Goal: Task Accomplishment & Management: Manage account settings

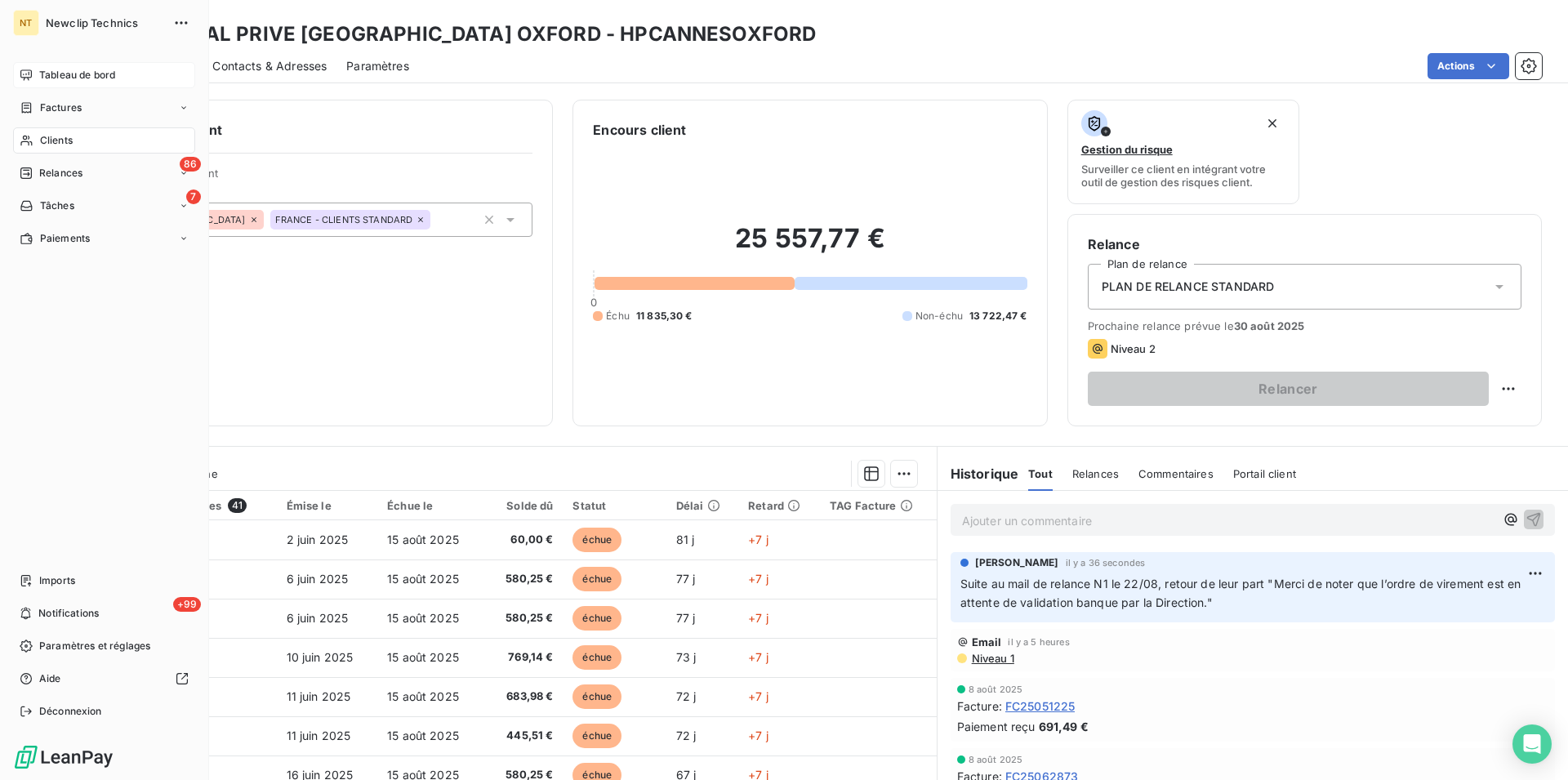
click at [75, 75] on span "Tableau de bord" at bounding box center [77, 75] width 76 height 15
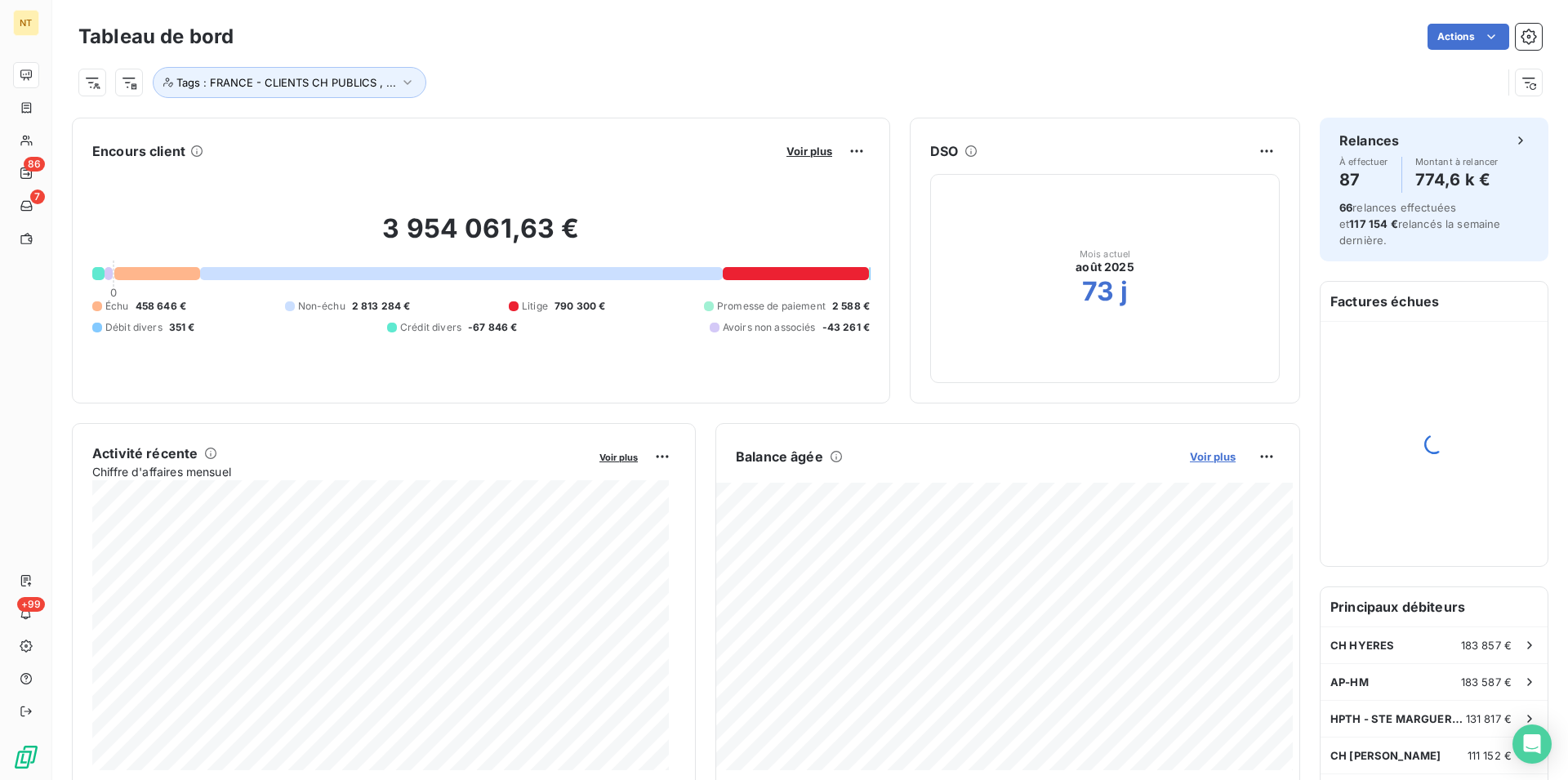
click at [1197, 459] on span "Voir plus" at bounding box center [1212, 456] width 46 height 13
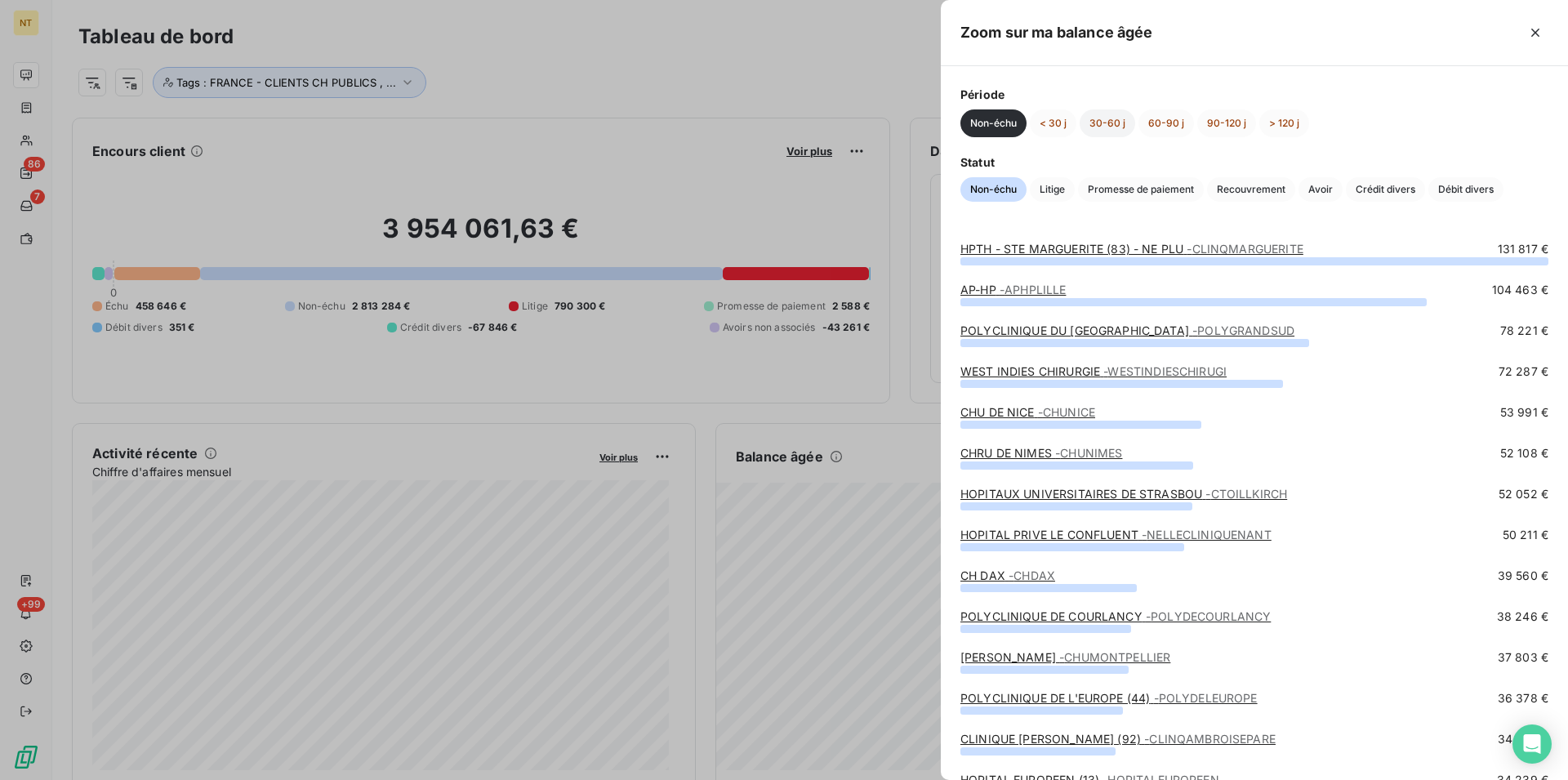
click at [1099, 125] on button "30-60 j" at bounding box center [1107, 123] width 56 height 28
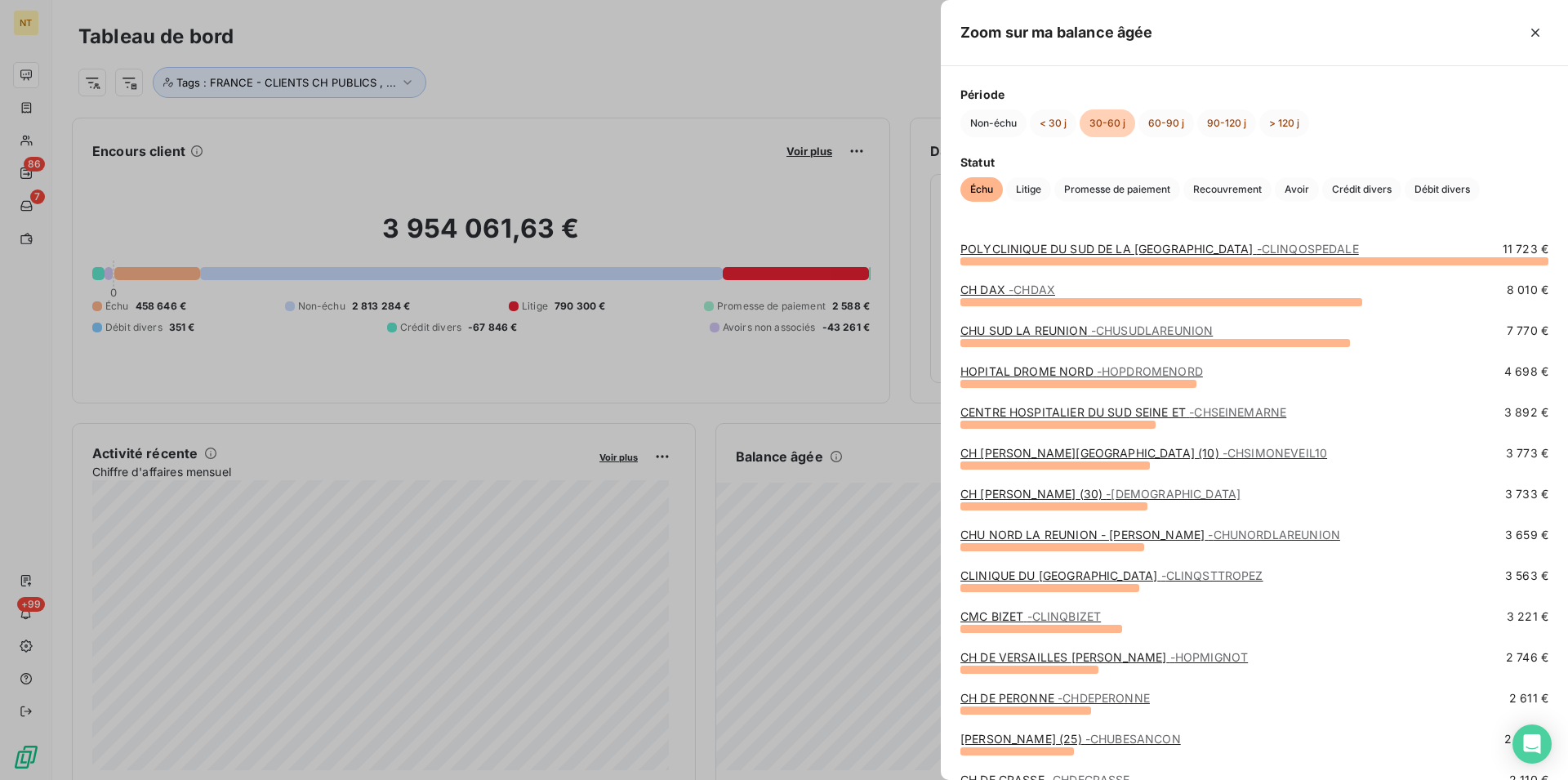
click at [1086, 577] on link "CLINIQUE DU [GEOGRAPHIC_DATA] - CLINQSTTROPEZ" at bounding box center [1111, 576] width 303 height 14
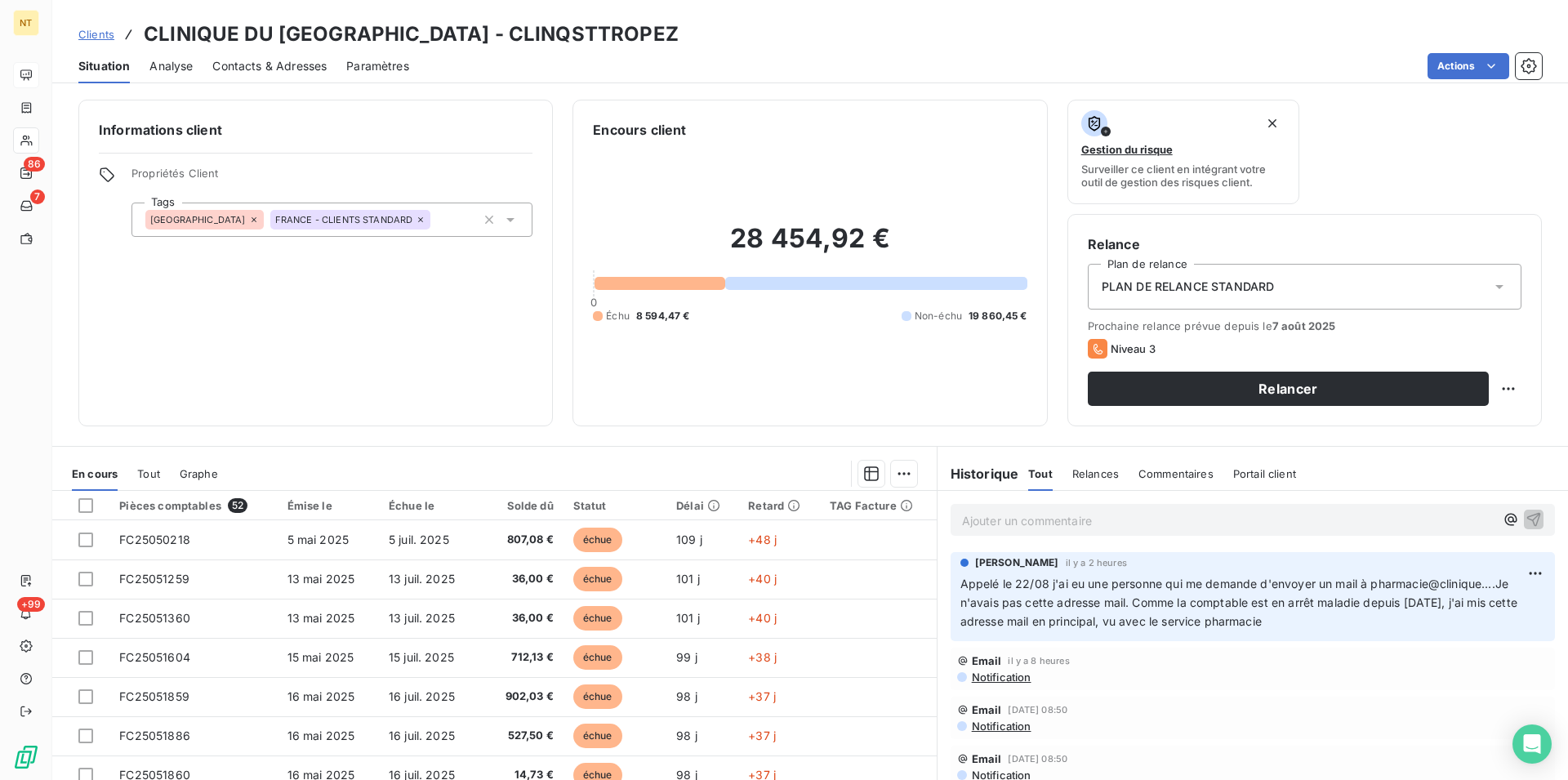
click at [264, 58] on span "Contacts & Adresses" at bounding box center [269, 66] width 114 height 17
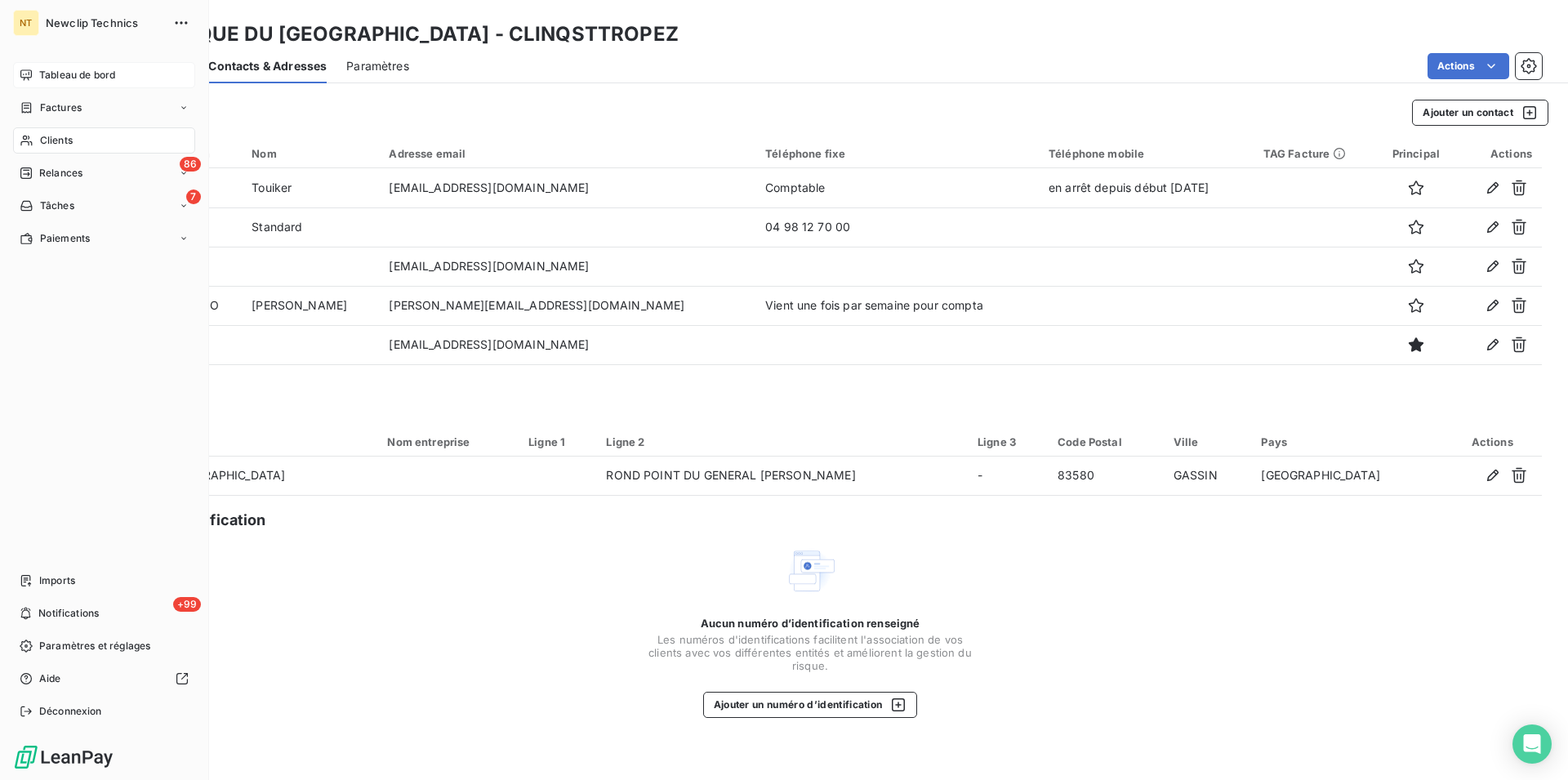
click at [66, 72] on span "Tableau de bord" at bounding box center [77, 75] width 76 height 15
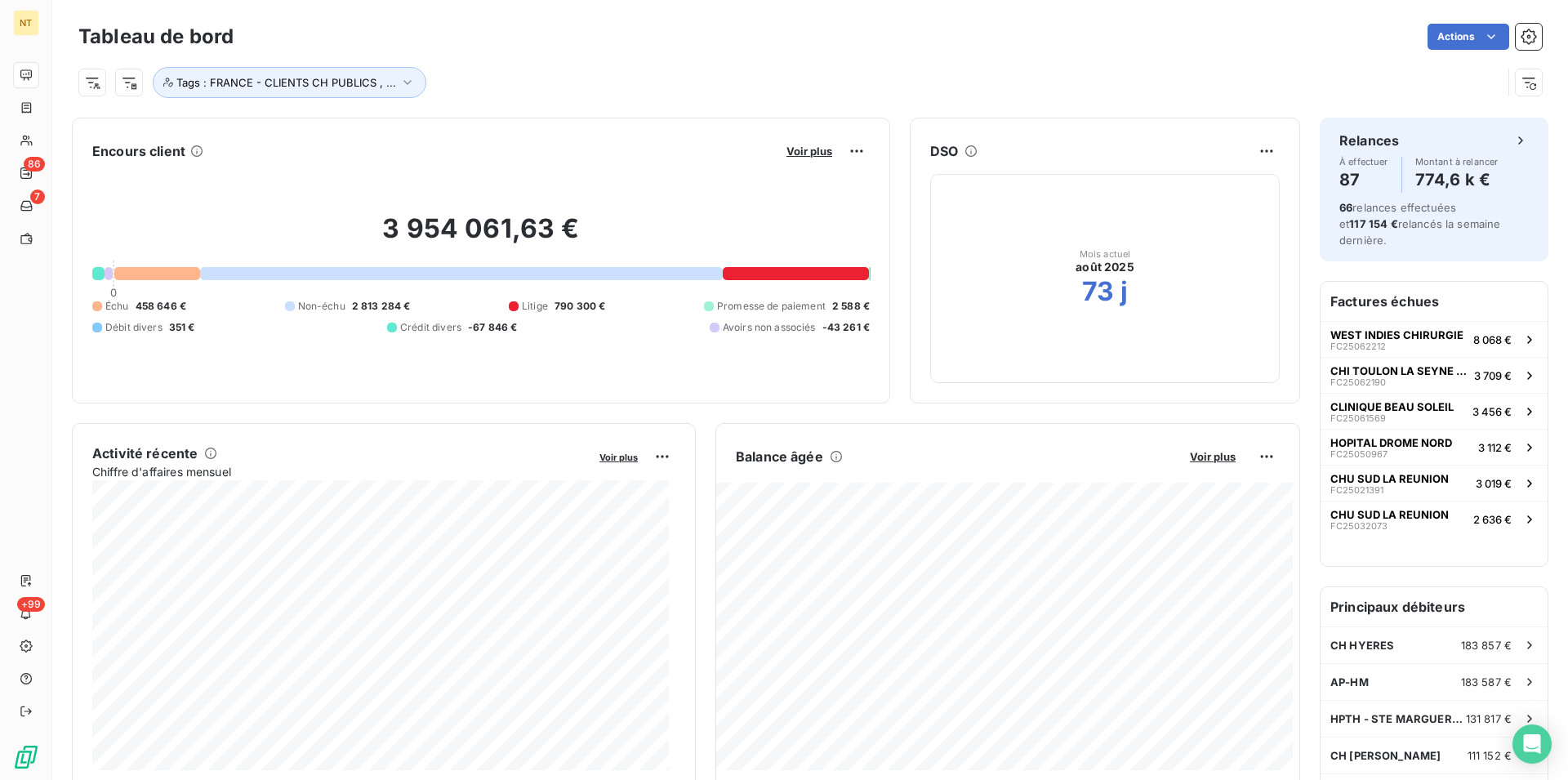
click at [1202, 474] on div "Balance âgée Voir plus 302 888,59 € Échu 59 299,81 € Litige 301 250,75 € Débit …" at bounding box center [1008, 607] width 583 height 327
click at [1199, 457] on span "Voir plus" at bounding box center [1212, 456] width 46 height 13
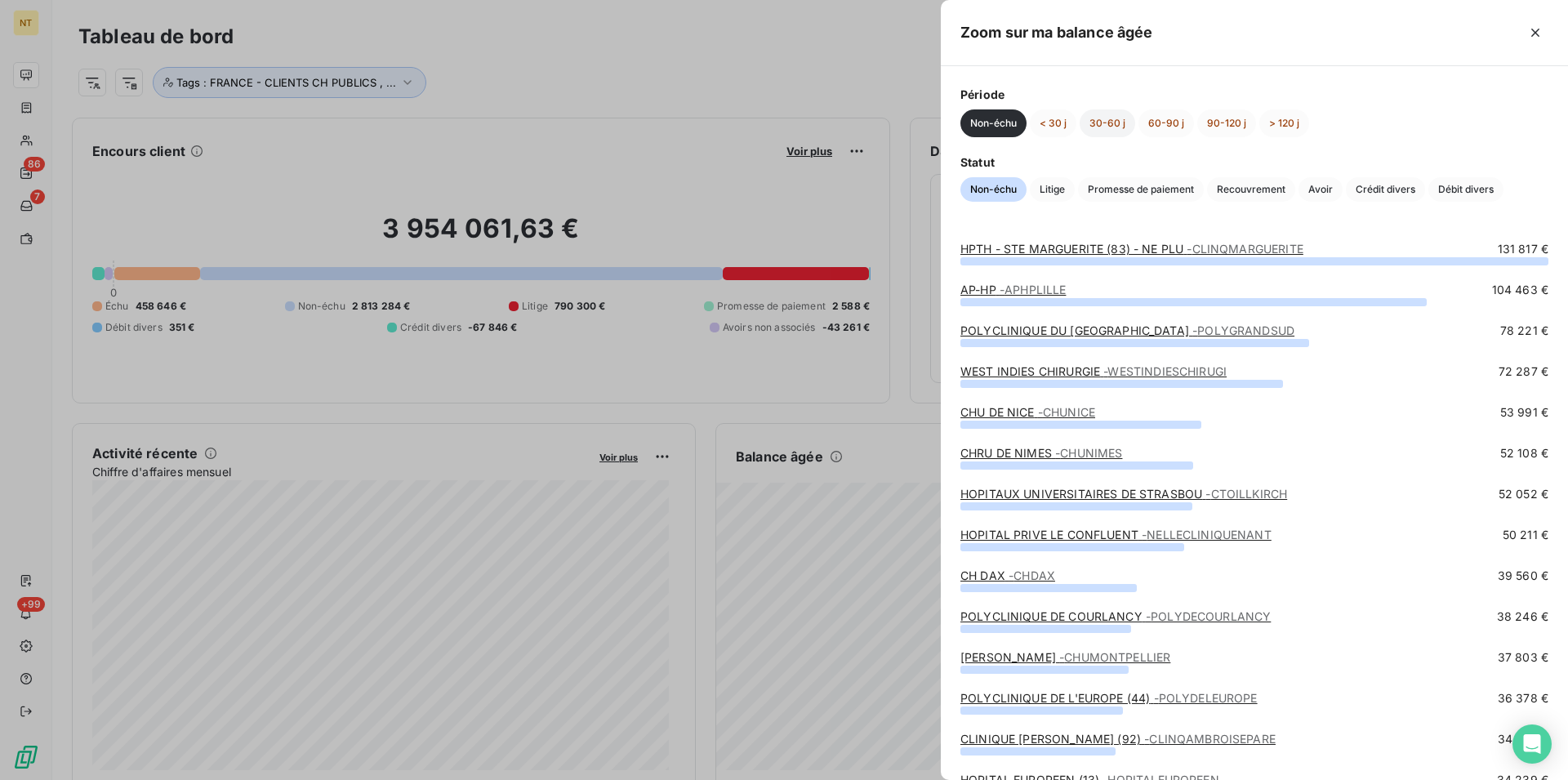
click at [1098, 120] on button "30-60 j" at bounding box center [1107, 123] width 56 height 28
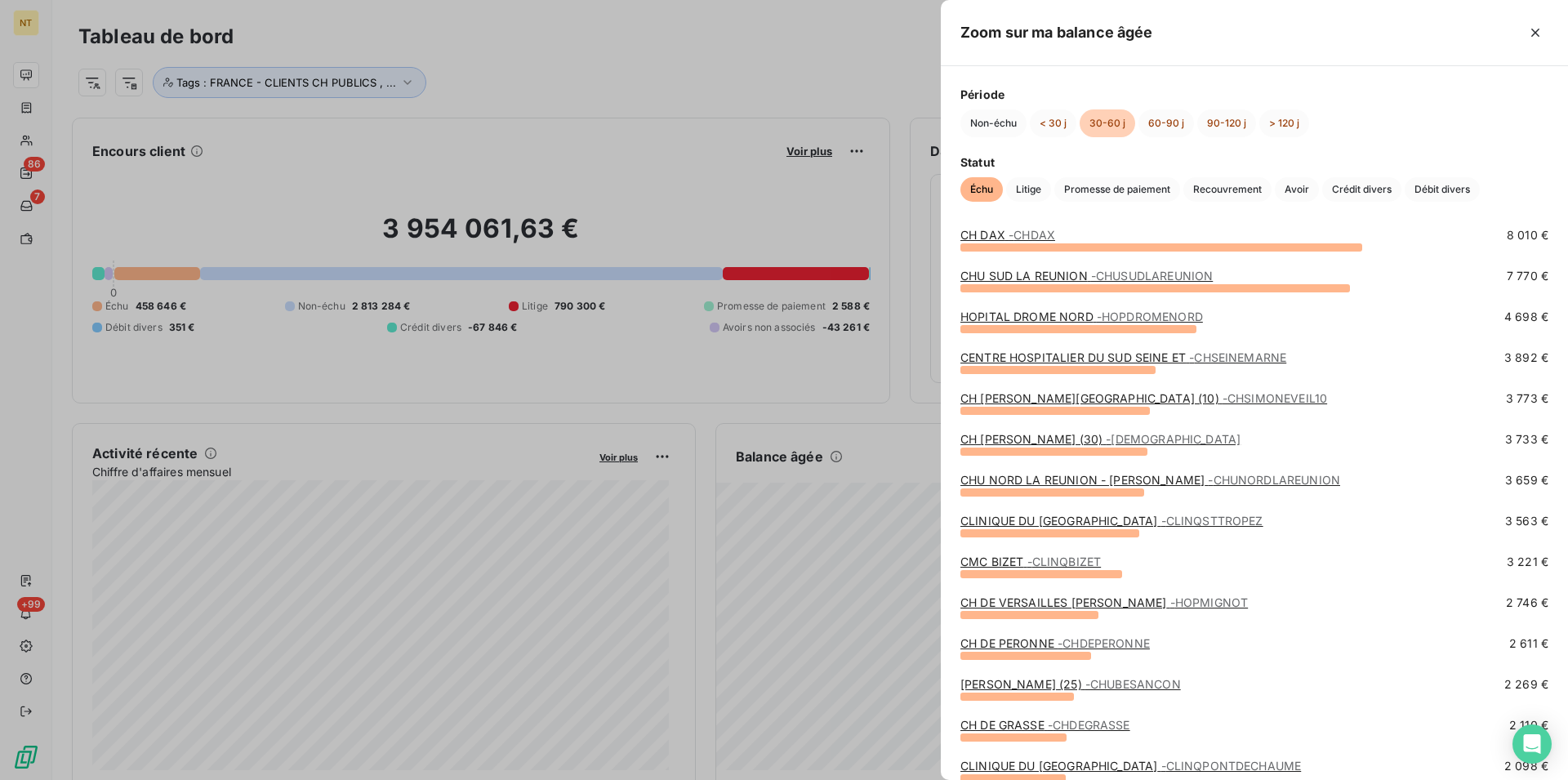
scroll to position [83, 0]
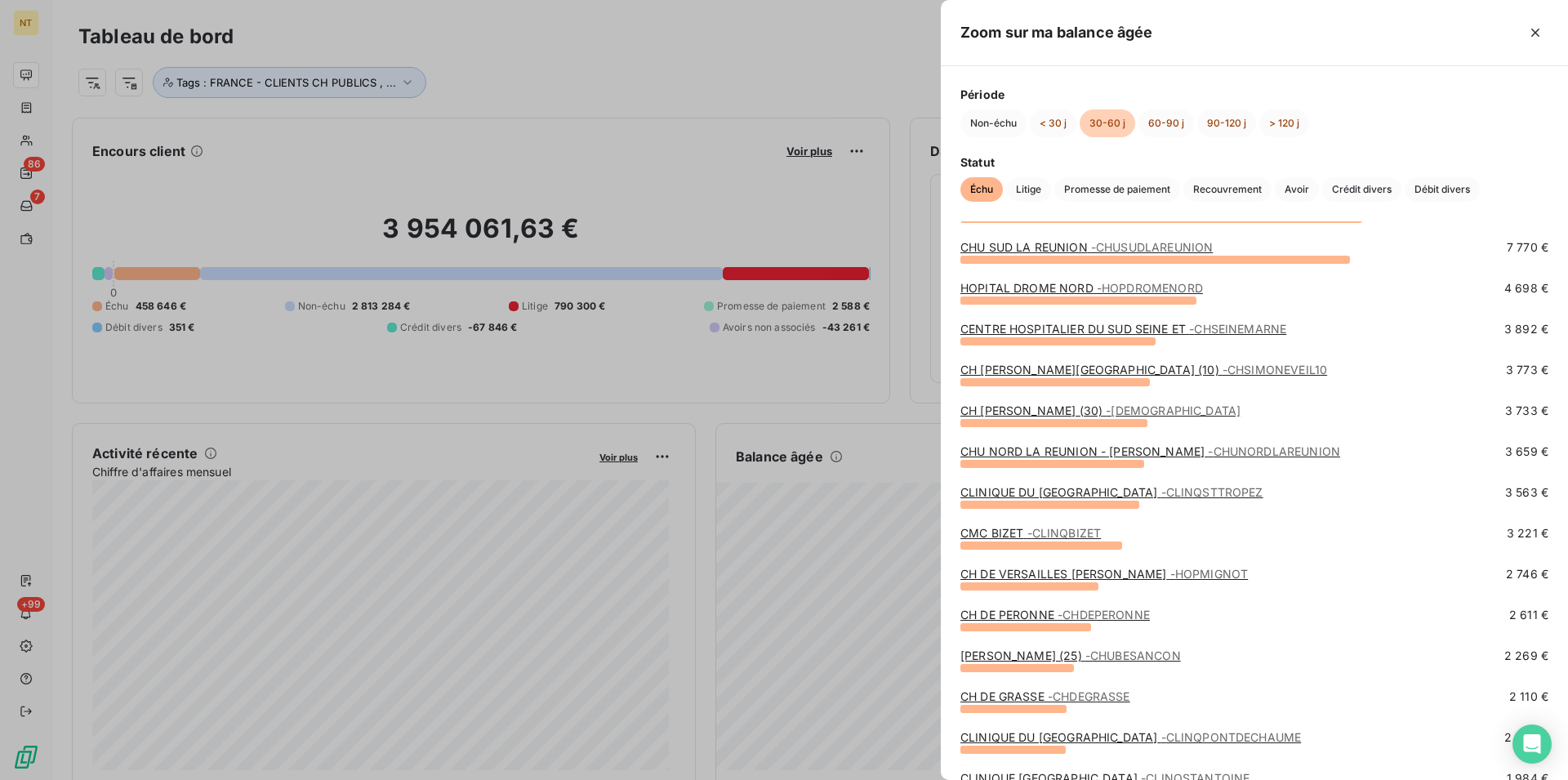
click at [1063, 537] on span "- CLINQBIZET" at bounding box center [1064, 533] width 74 height 14
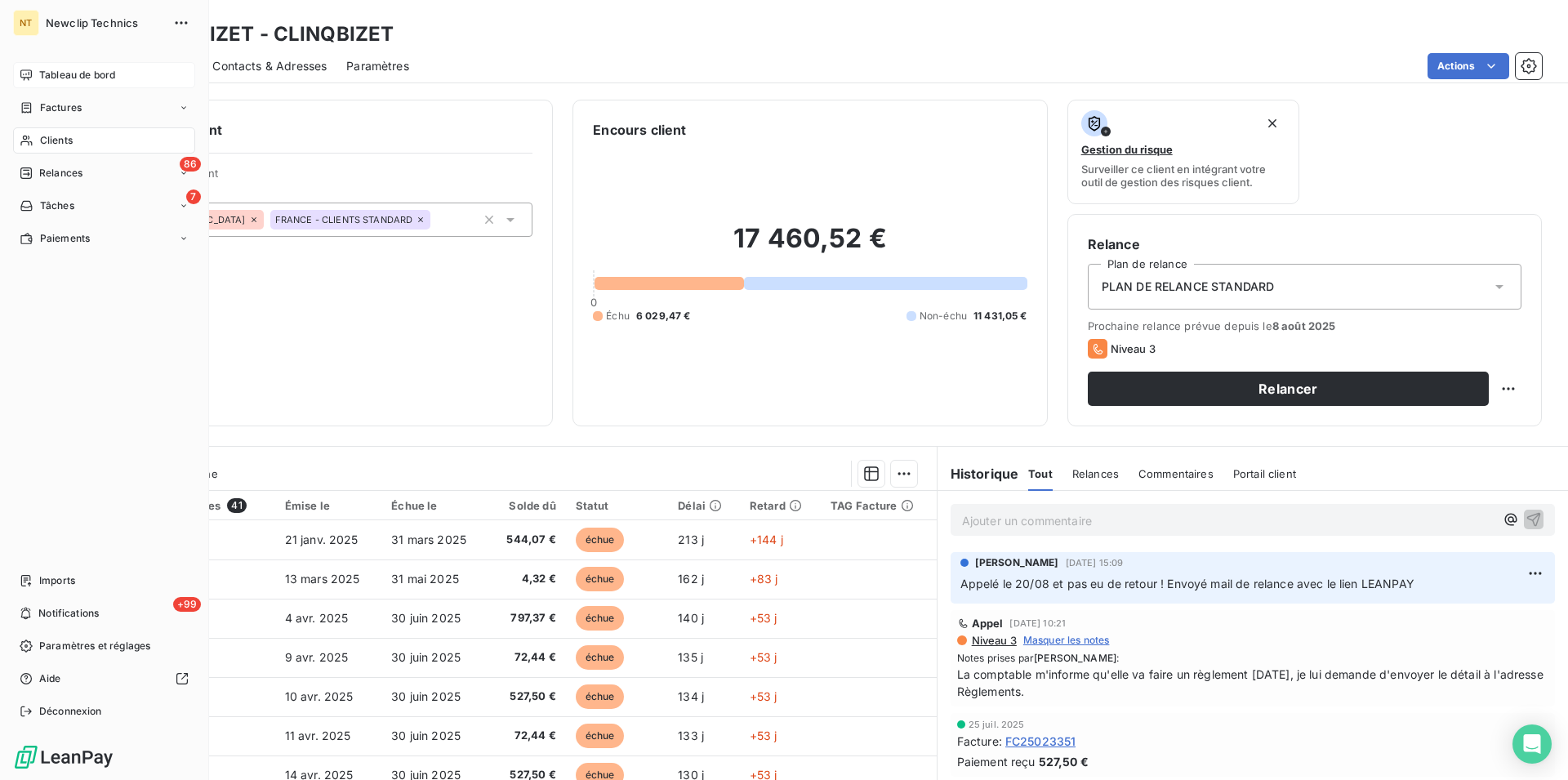
click at [77, 74] on span "Tableau de bord" at bounding box center [77, 75] width 76 height 15
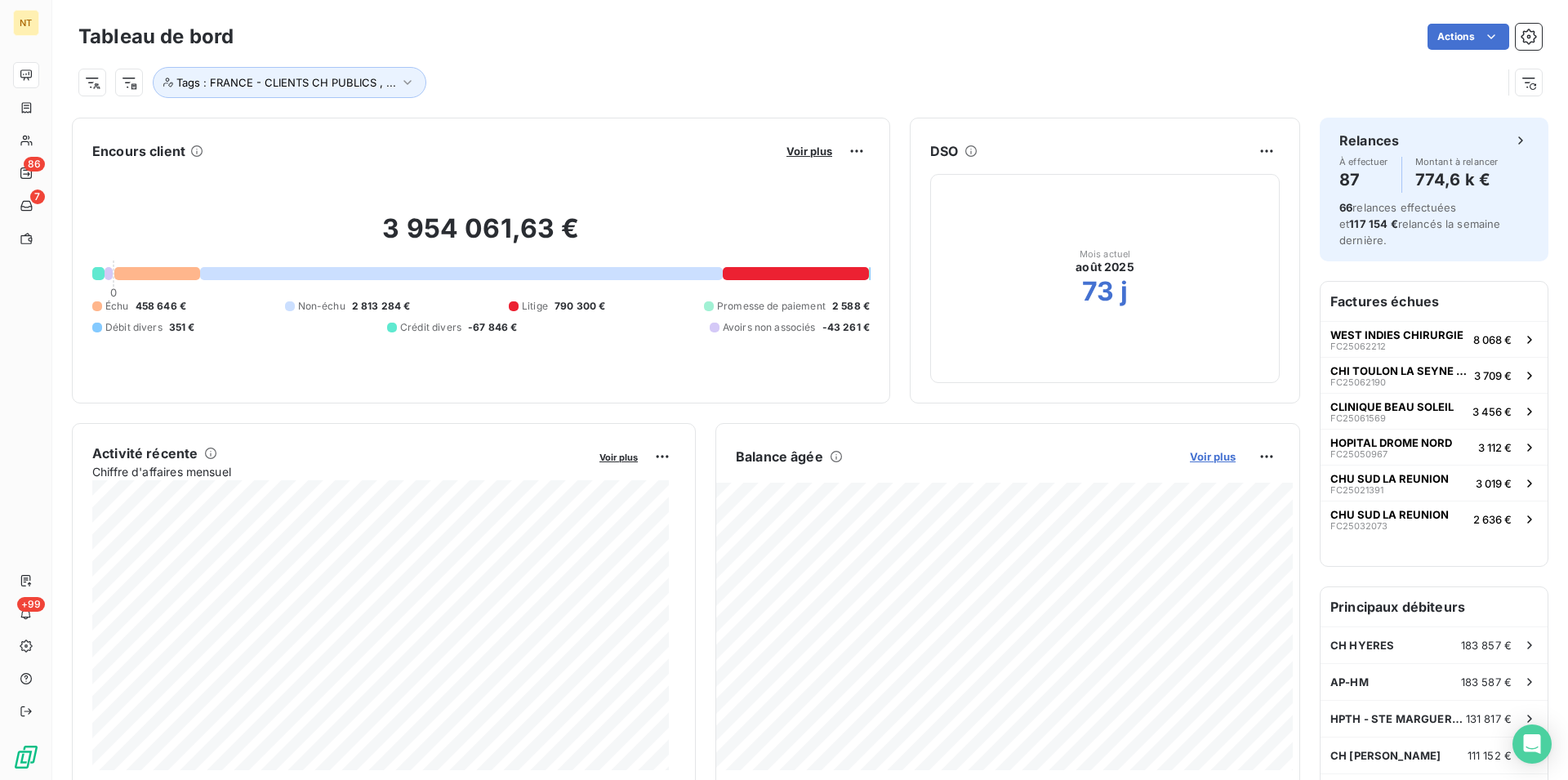
click at [1203, 450] on span "Voir plus" at bounding box center [1212, 456] width 46 height 13
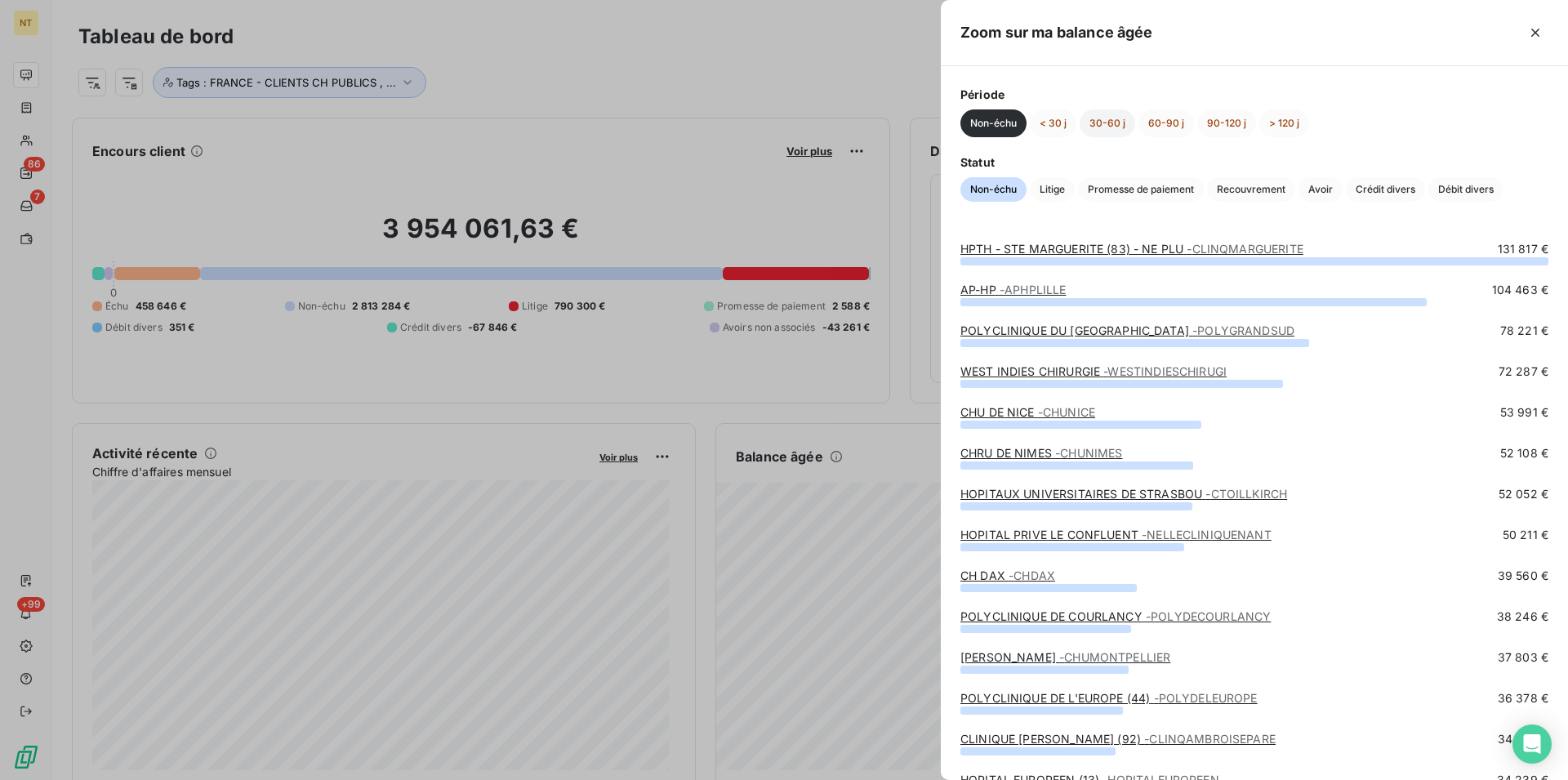
click at [1107, 117] on button "30-60 j" at bounding box center [1107, 123] width 56 height 28
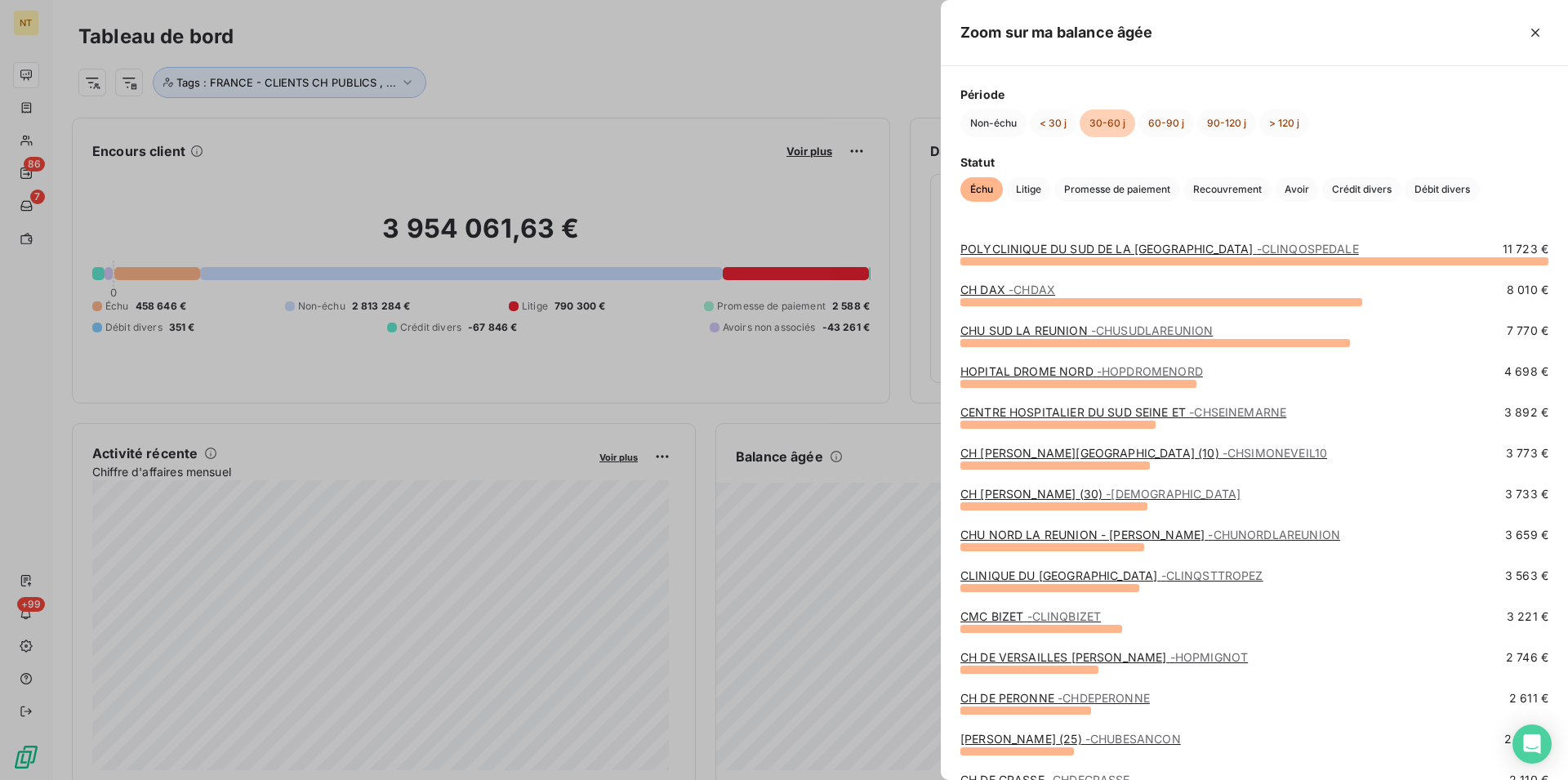
click at [1119, 659] on link "CH DE VERSAILLES [PERSON_NAME] - HOPMIGNOT" at bounding box center [1104, 657] width 288 height 14
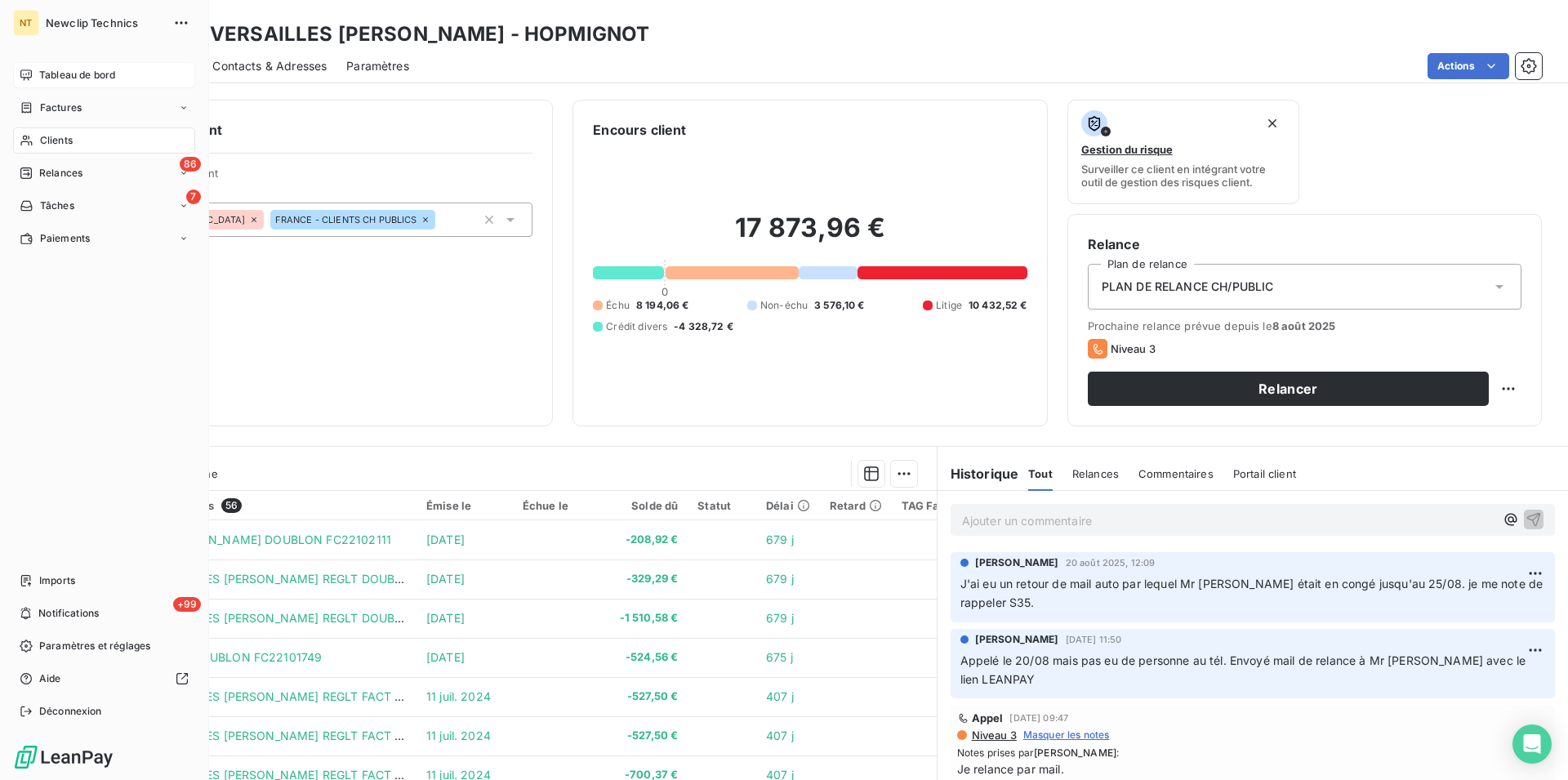
click at [65, 71] on span "Tableau de bord" at bounding box center [77, 75] width 76 height 15
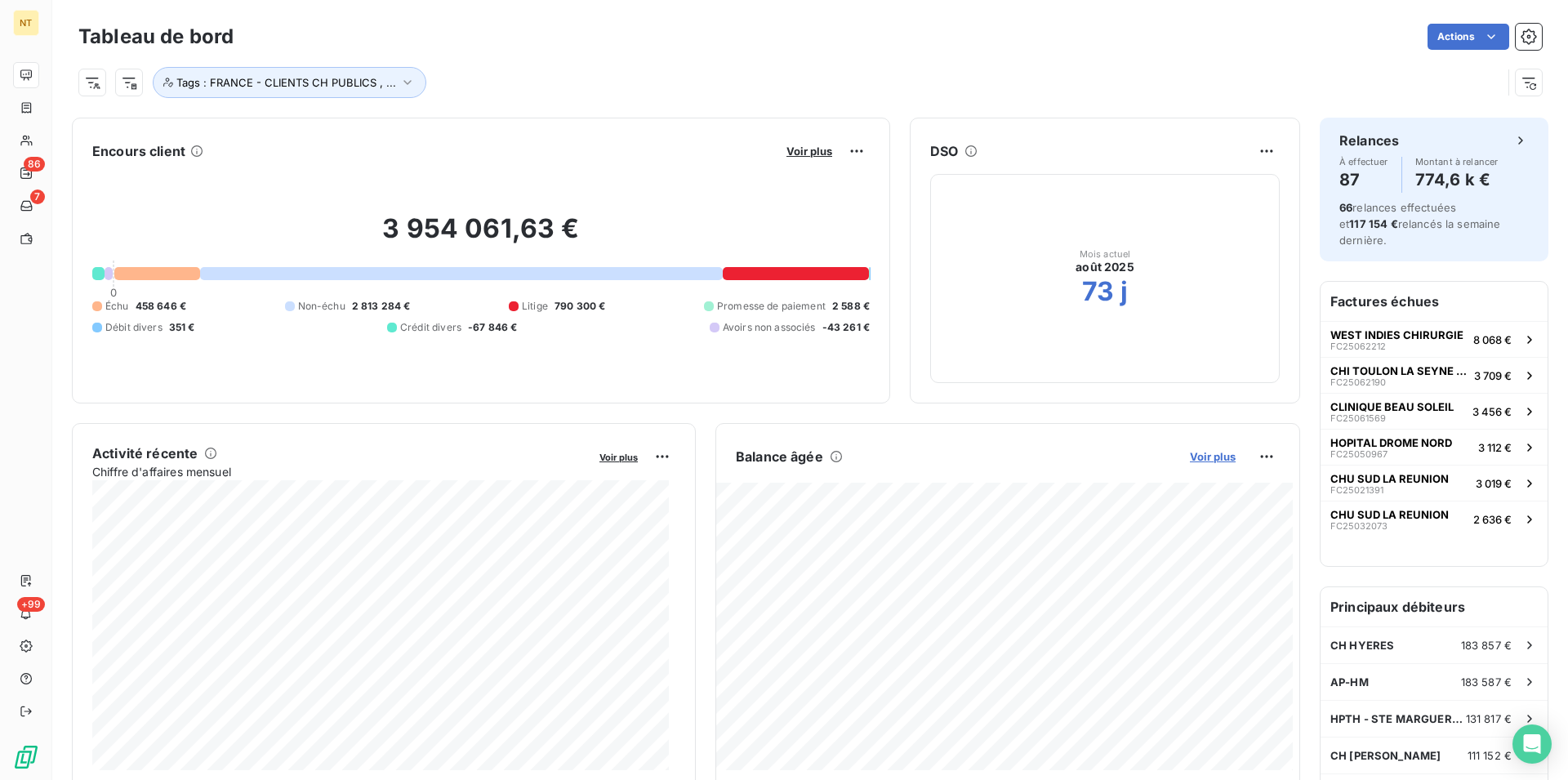
click at [1202, 451] on span "Voir plus" at bounding box center [1212, 456] width 46 height 13
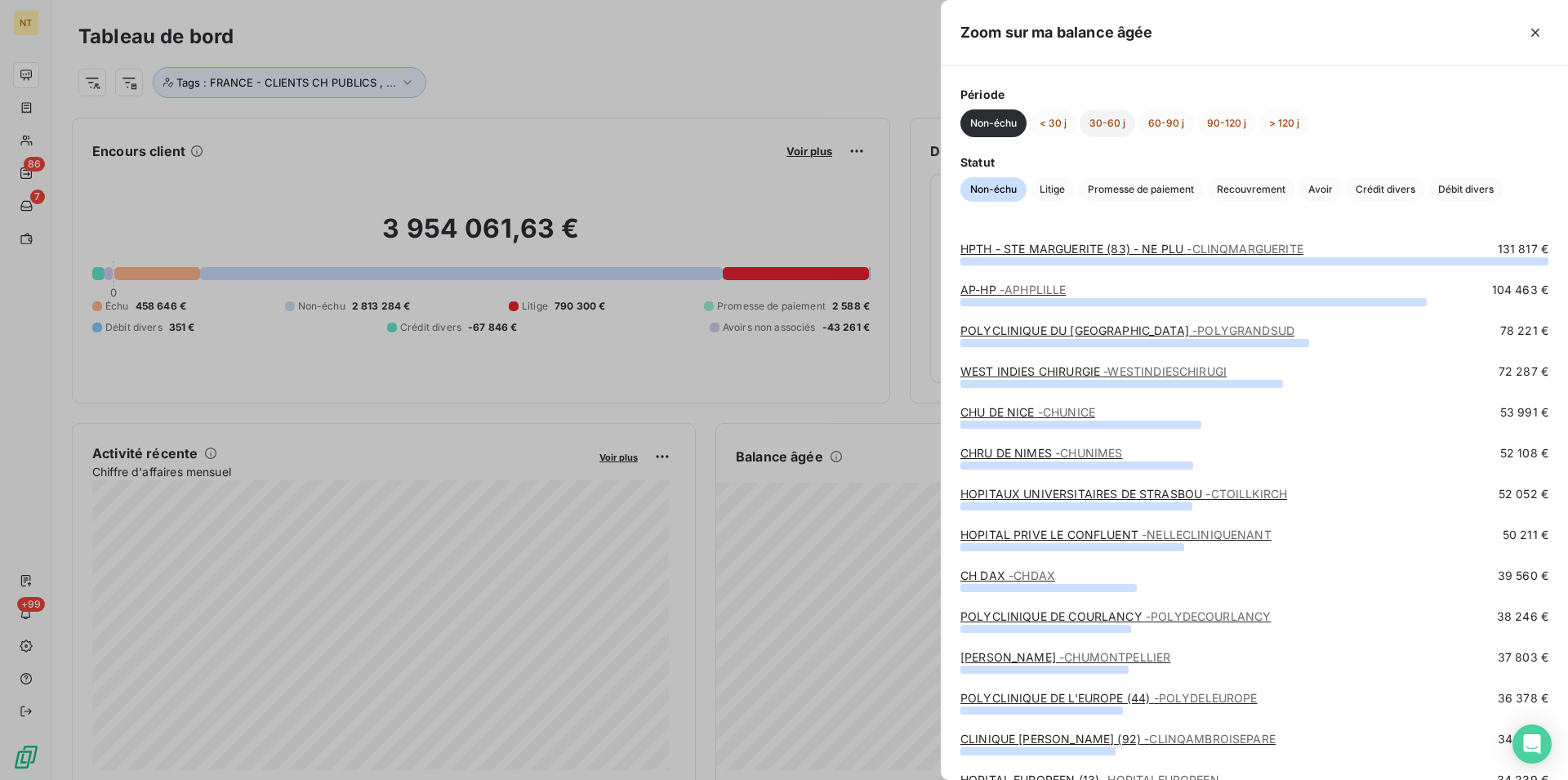
click at [1097, 116] on button "30-60 j" at bounding box center [1107, 123] width 56 height 28
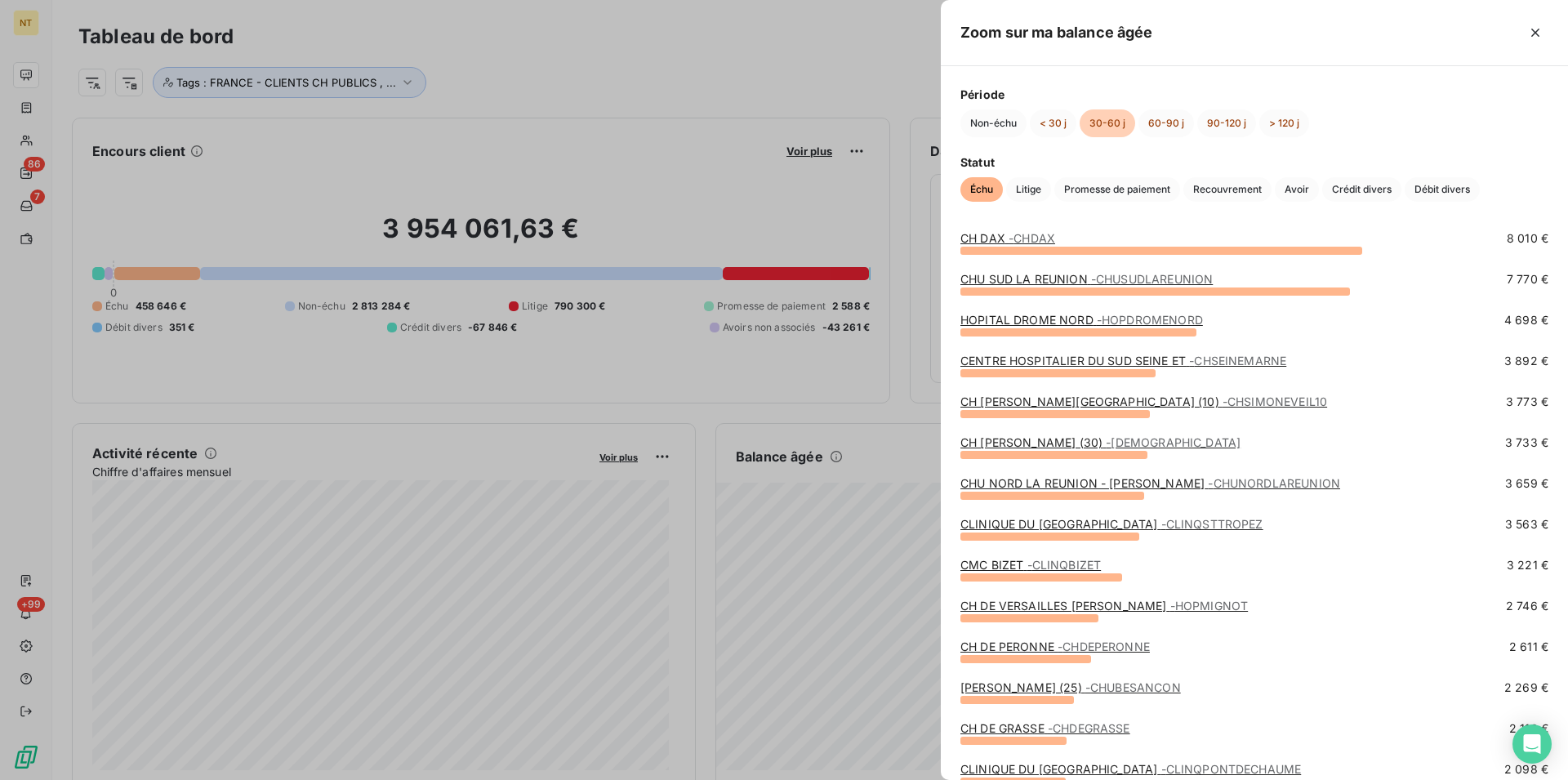
scroll to position [83, 0]
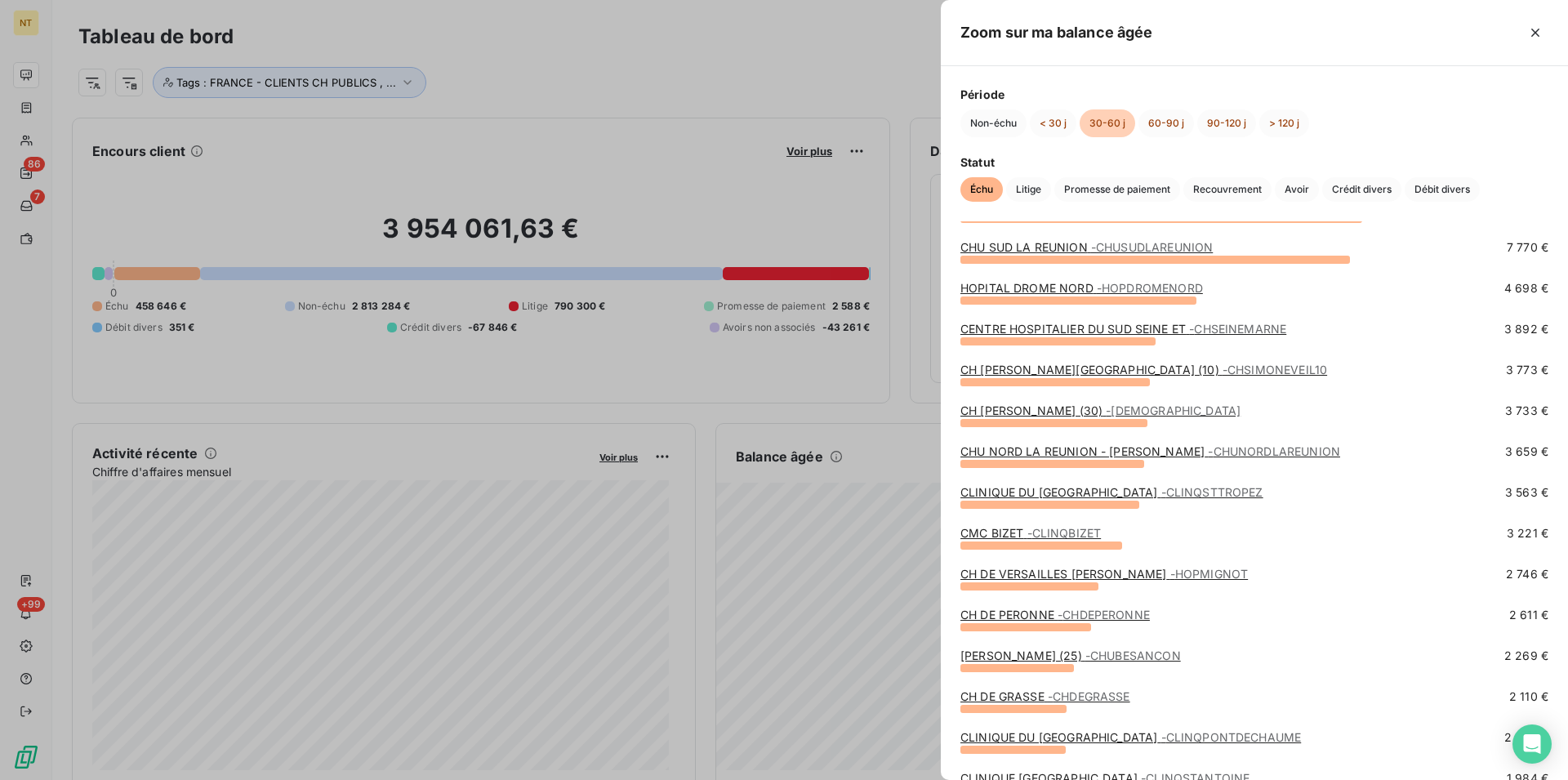
click at [1062, 614] on span "- CHDEPERONNE" at bounding box center [1104, 615] width 92 height 14
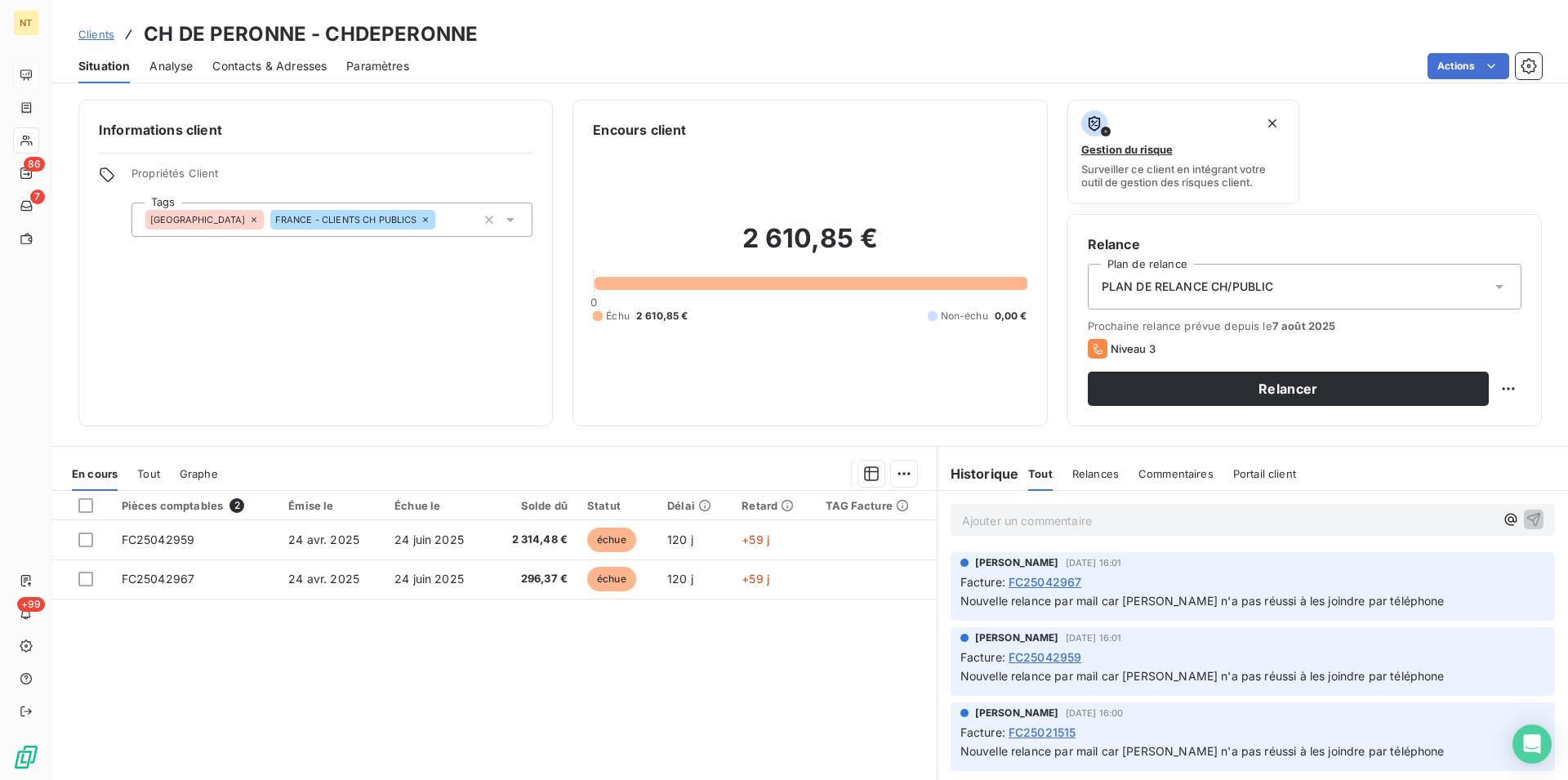
click at [264, 67] on span "Contacts & Adresses" at bounding box center [269, 66] width 114 height 17
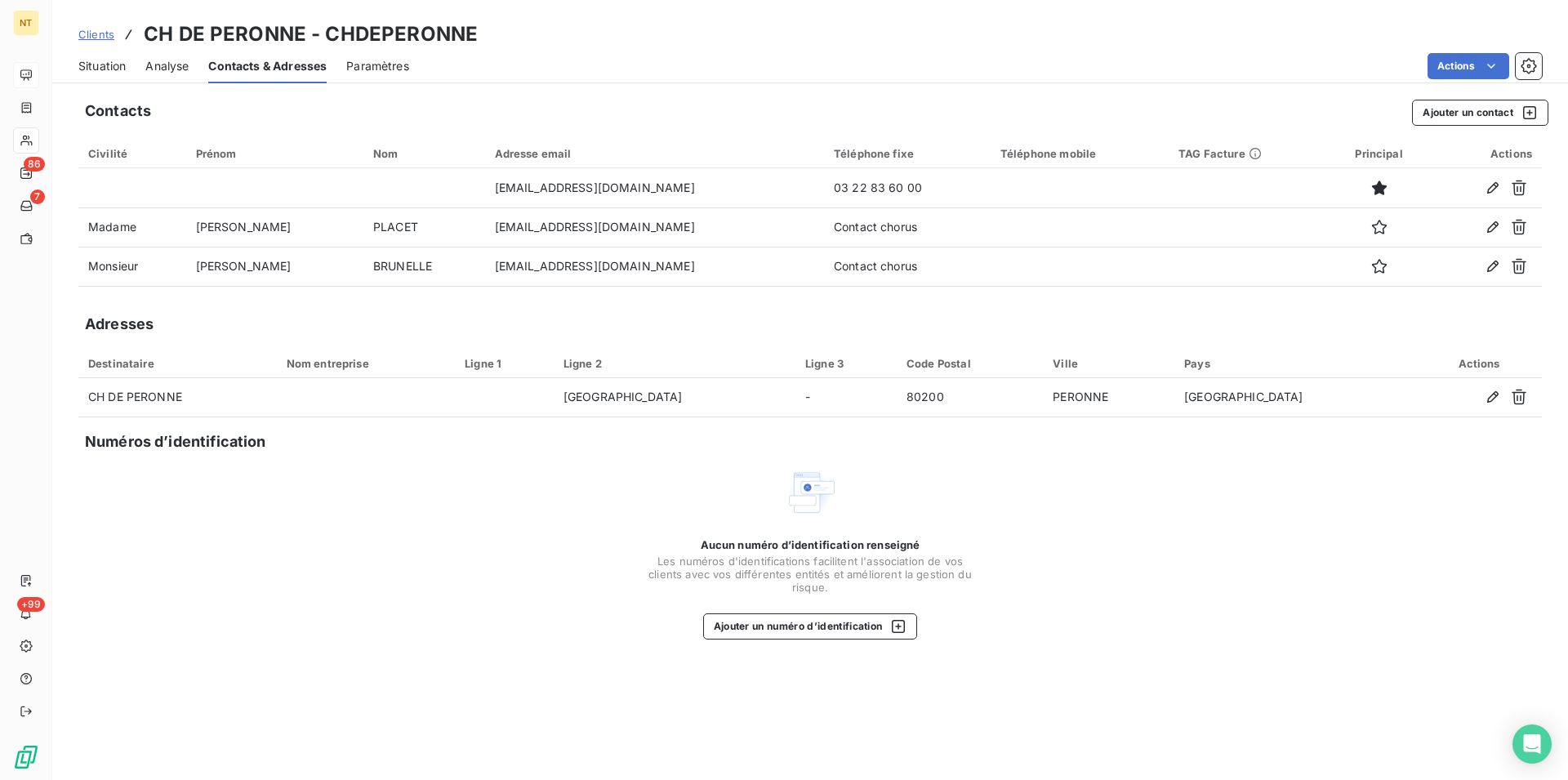
click at [97, 62] on span "Situation" at bounding box center [102, 66] width 47 height 17
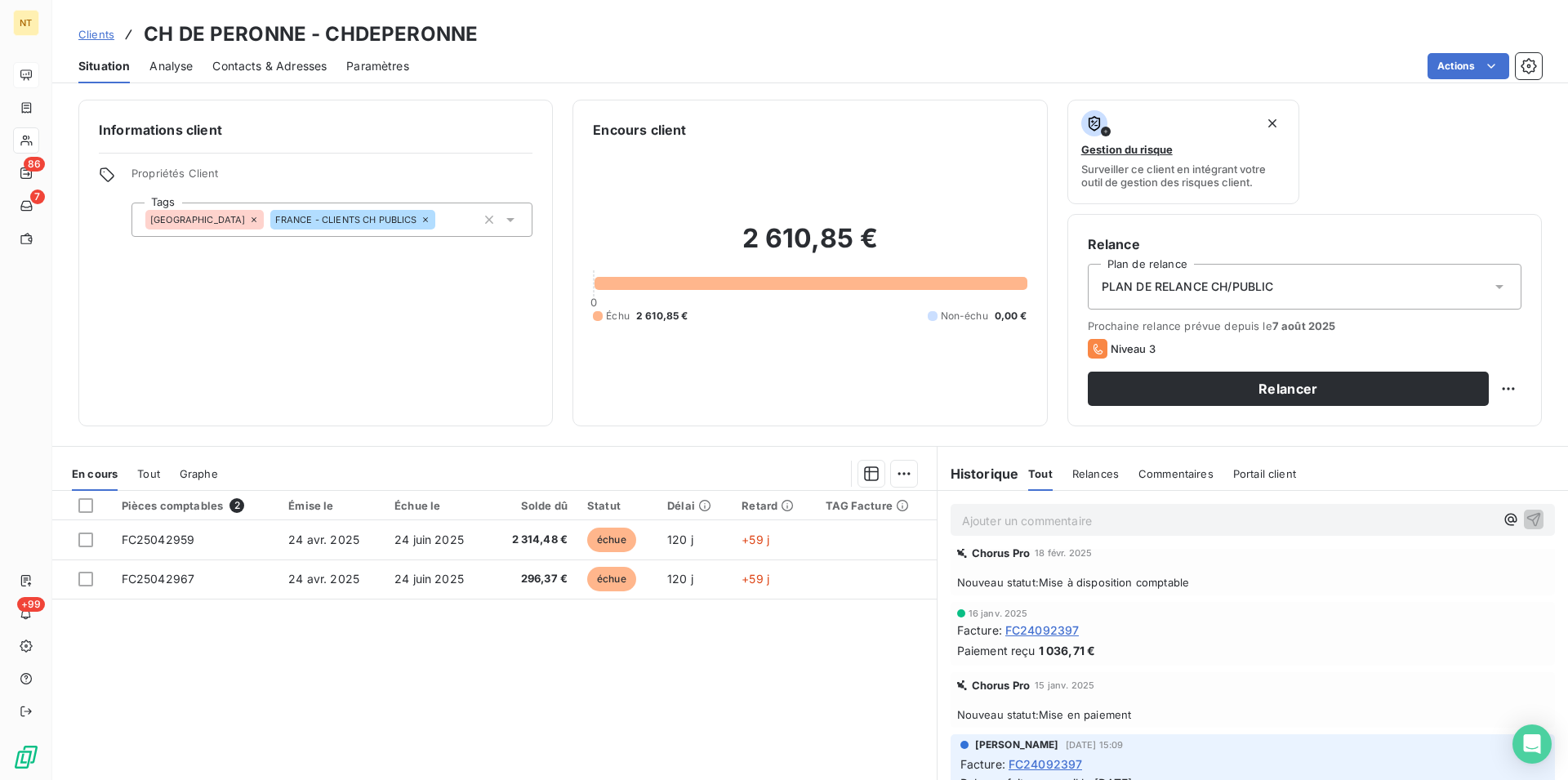
scroll to position [666, 0]
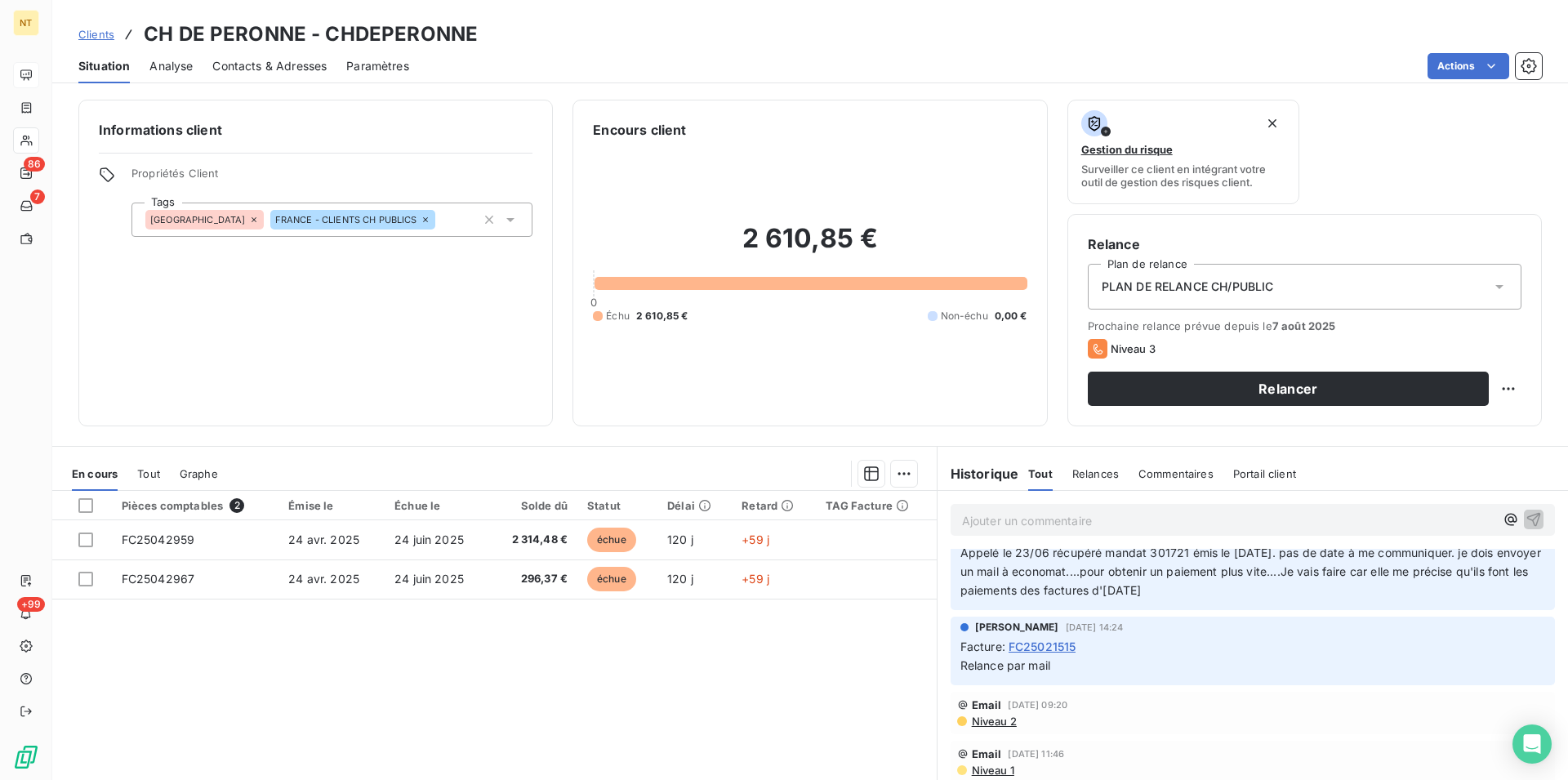
click at [271, 64] on span "Contacts & Adresses" at bounding box center [269, 66] width 114 height 17
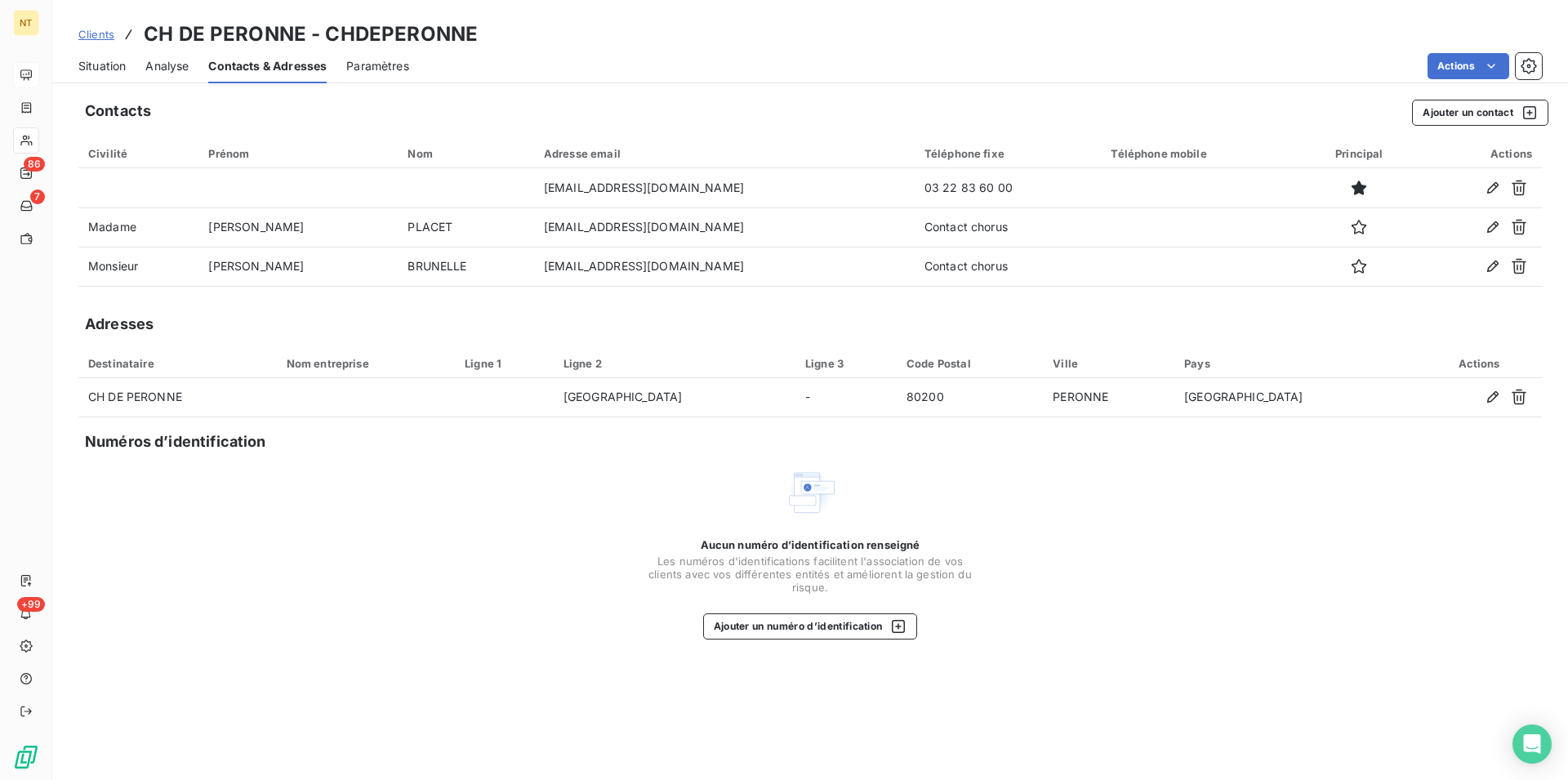
click at [104, 68] on span "Situation" at bounding box center [102, 66] width 47 height 17
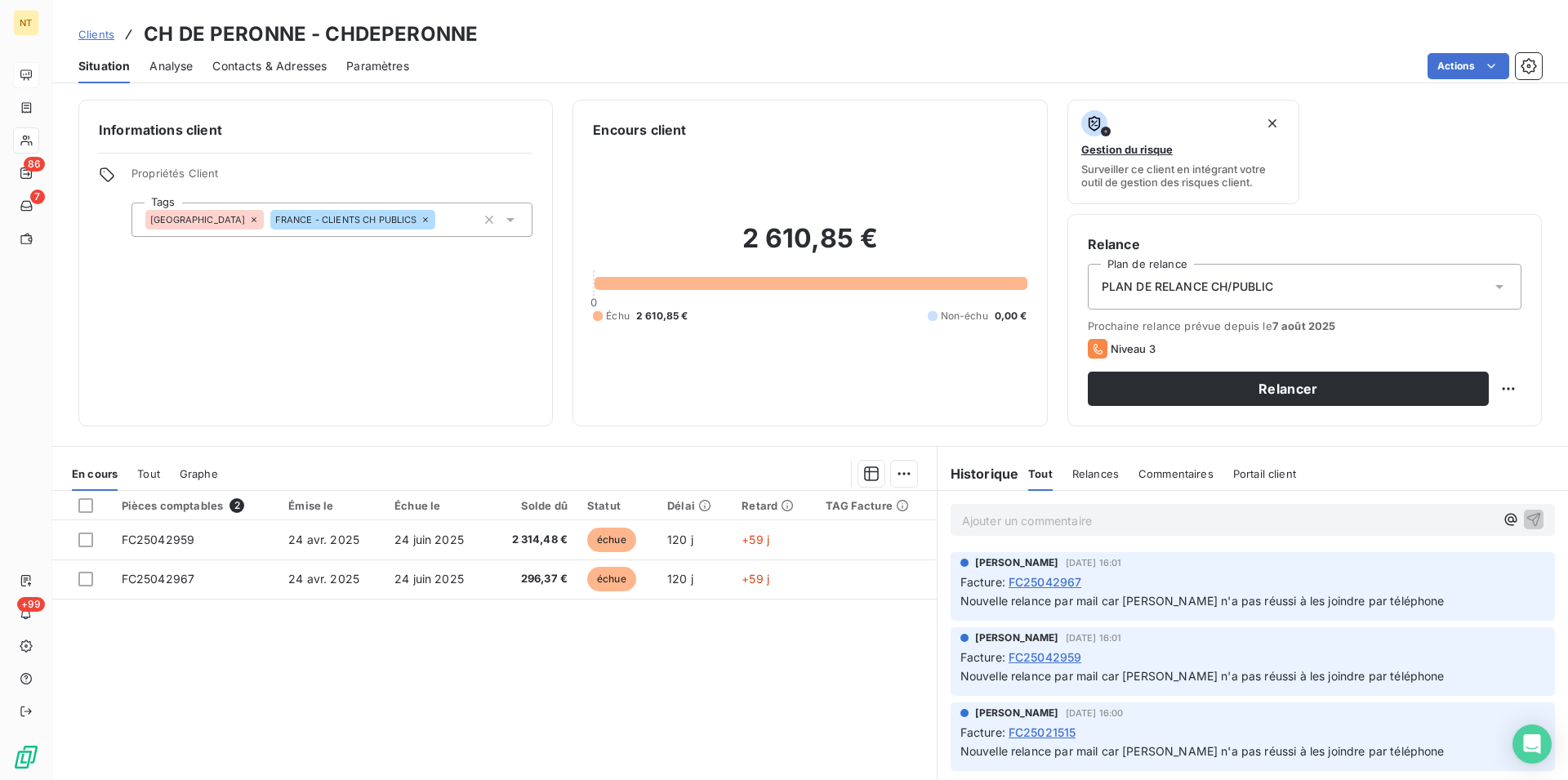
click at [294, 67] on span "Contacts & Adresses" at bounding box center [269, 66] width 114 height 17
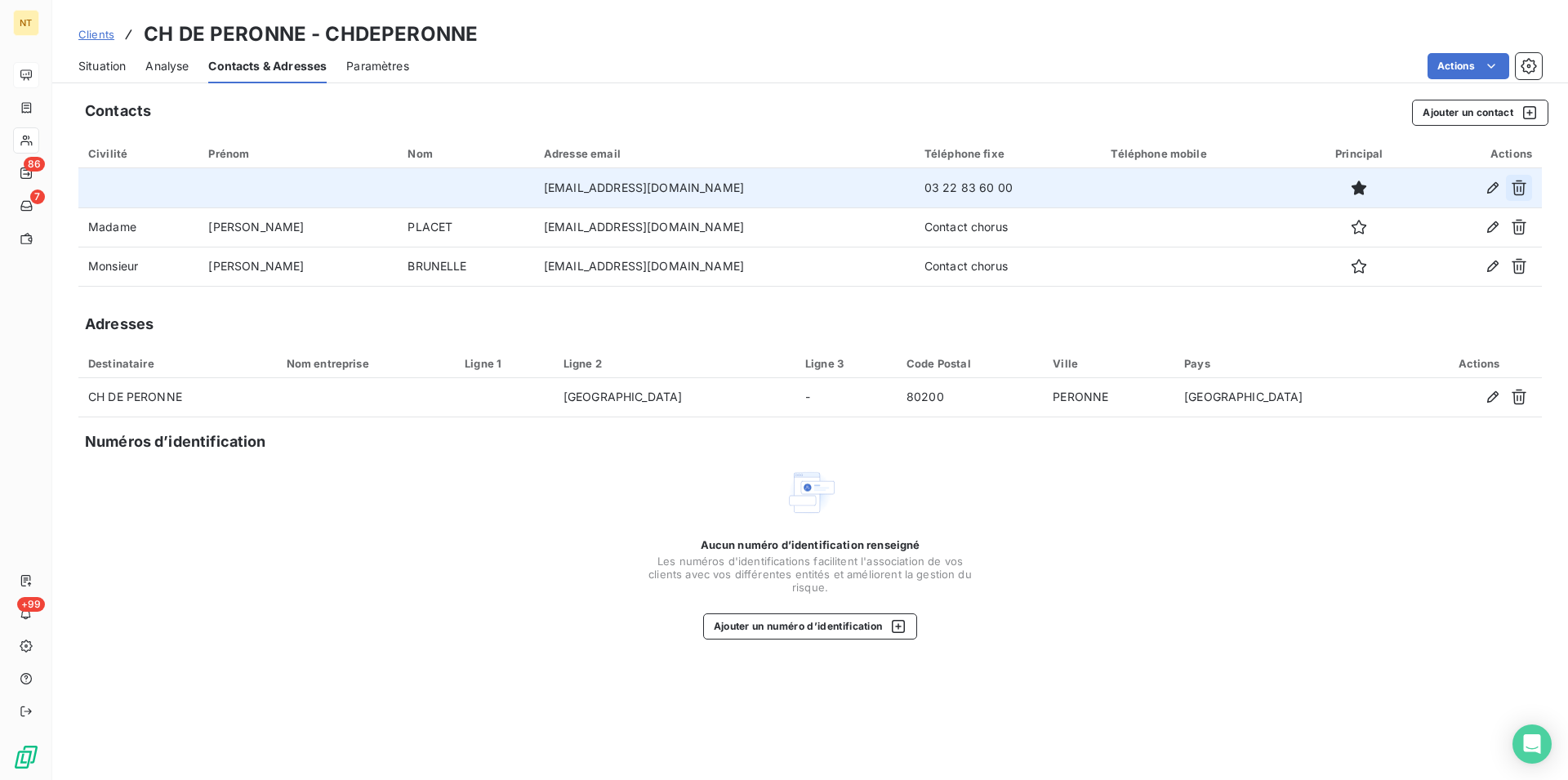
click at [1506, 184] on button "button" at bounding box center [1519, 188] width 26 height 26
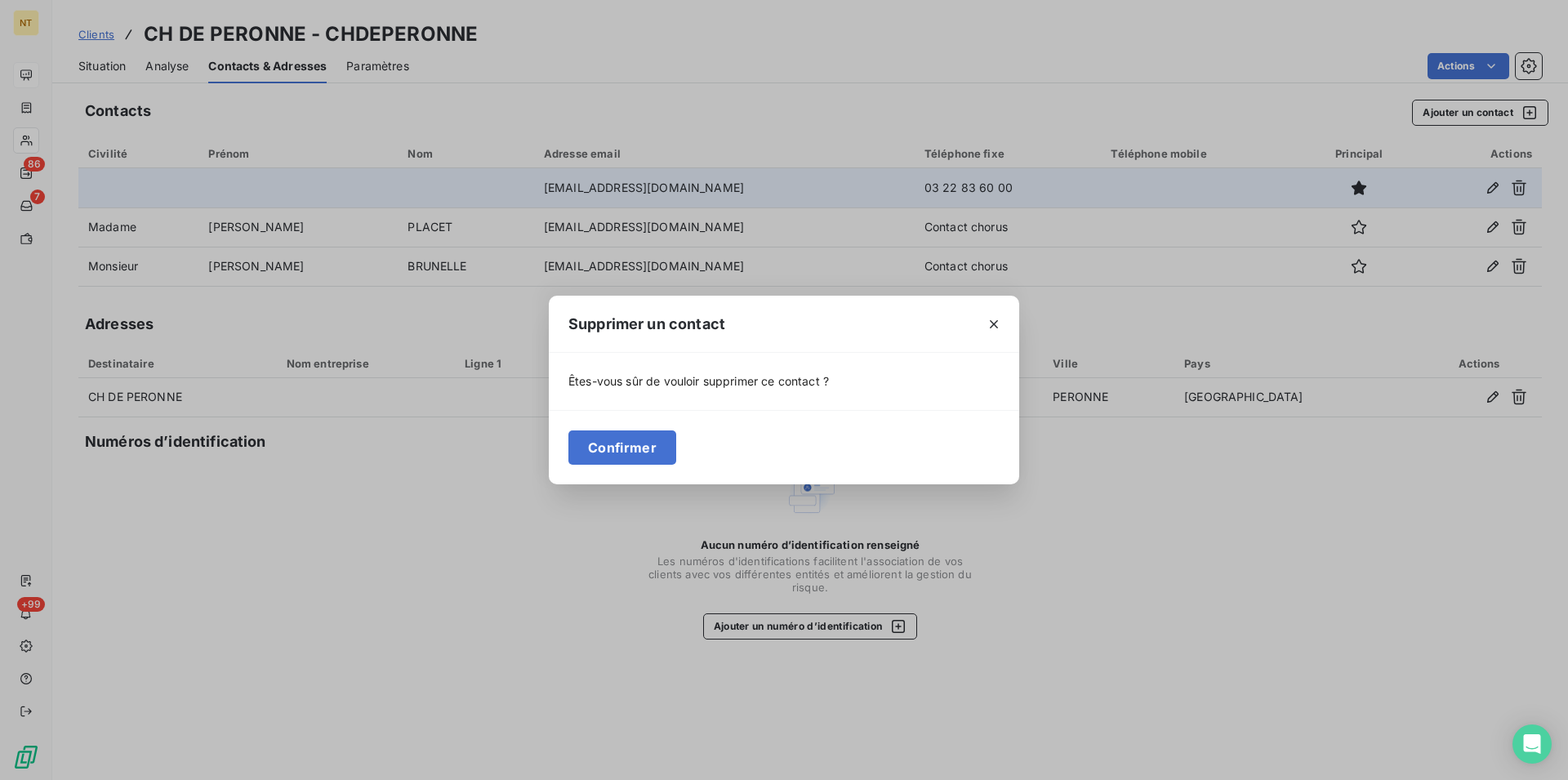
drag, startPoint x: 998, startPoint y: 322, endPoint x: 1010, endPoint y: 321, distance: 12.0
click at [998, 322] on icon "button" at bounding box center [993, 323] width 17 height 17
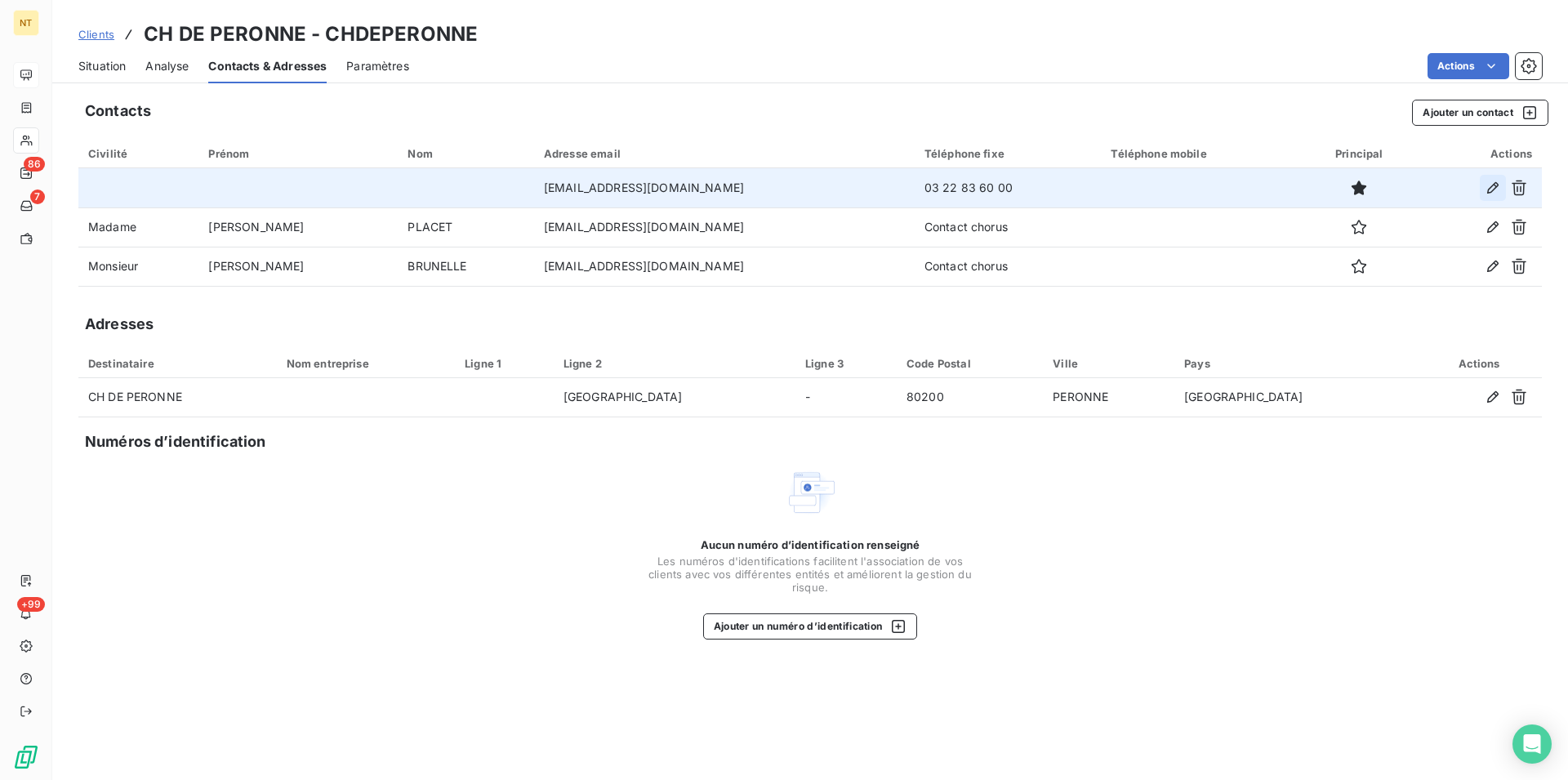
click at [1495, 186] on icon "button" at bounding box center [1492, 187] width 11 height 11
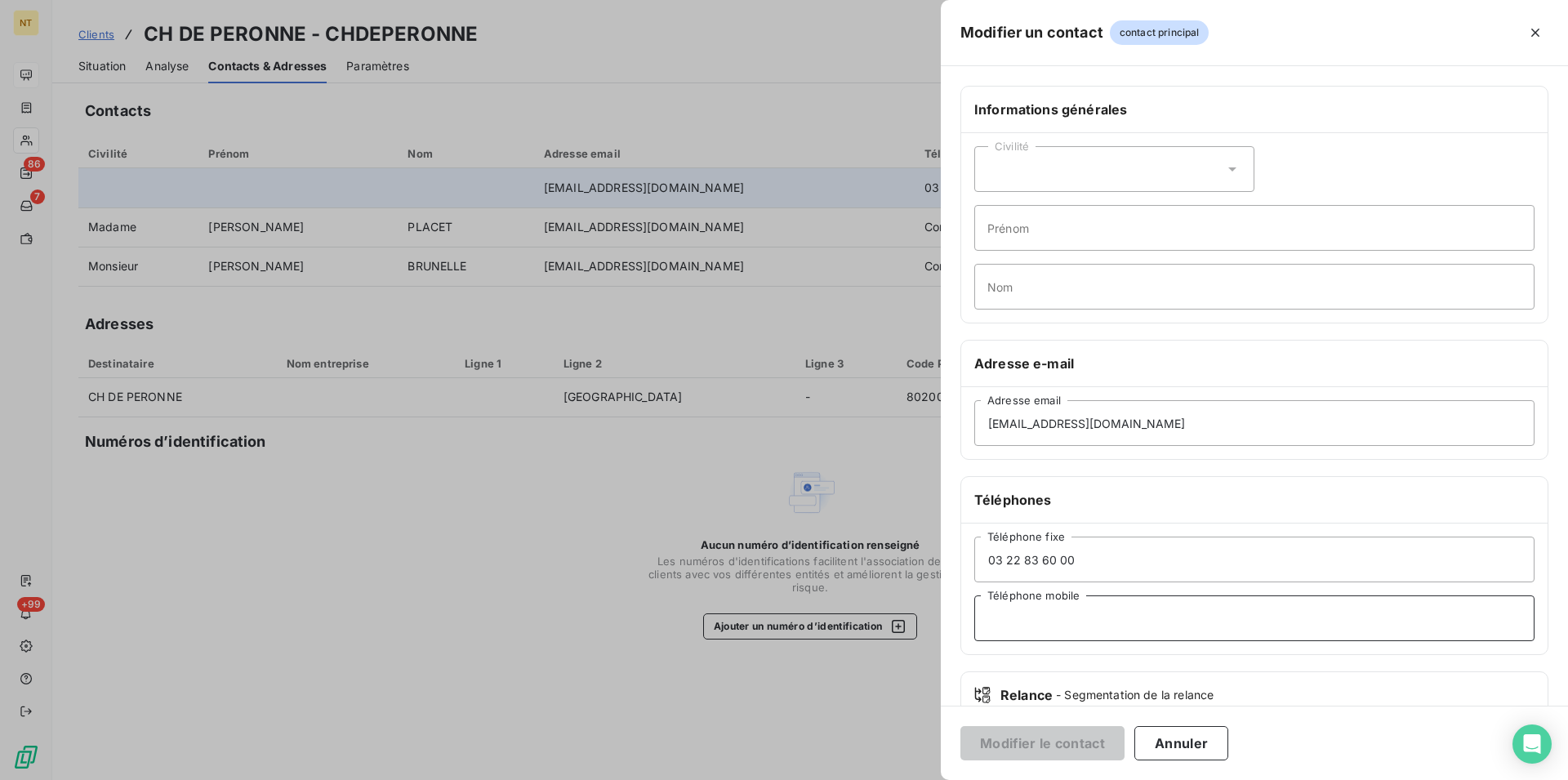
click at [993, 618] on input "Téléphone mobile" at bounding box center [1254, 618] width 560 height 46
type input "Standard"
click at [1035, 737] on button "Modifier le contact" at bounding box center [1042, 743] width 164 height 34
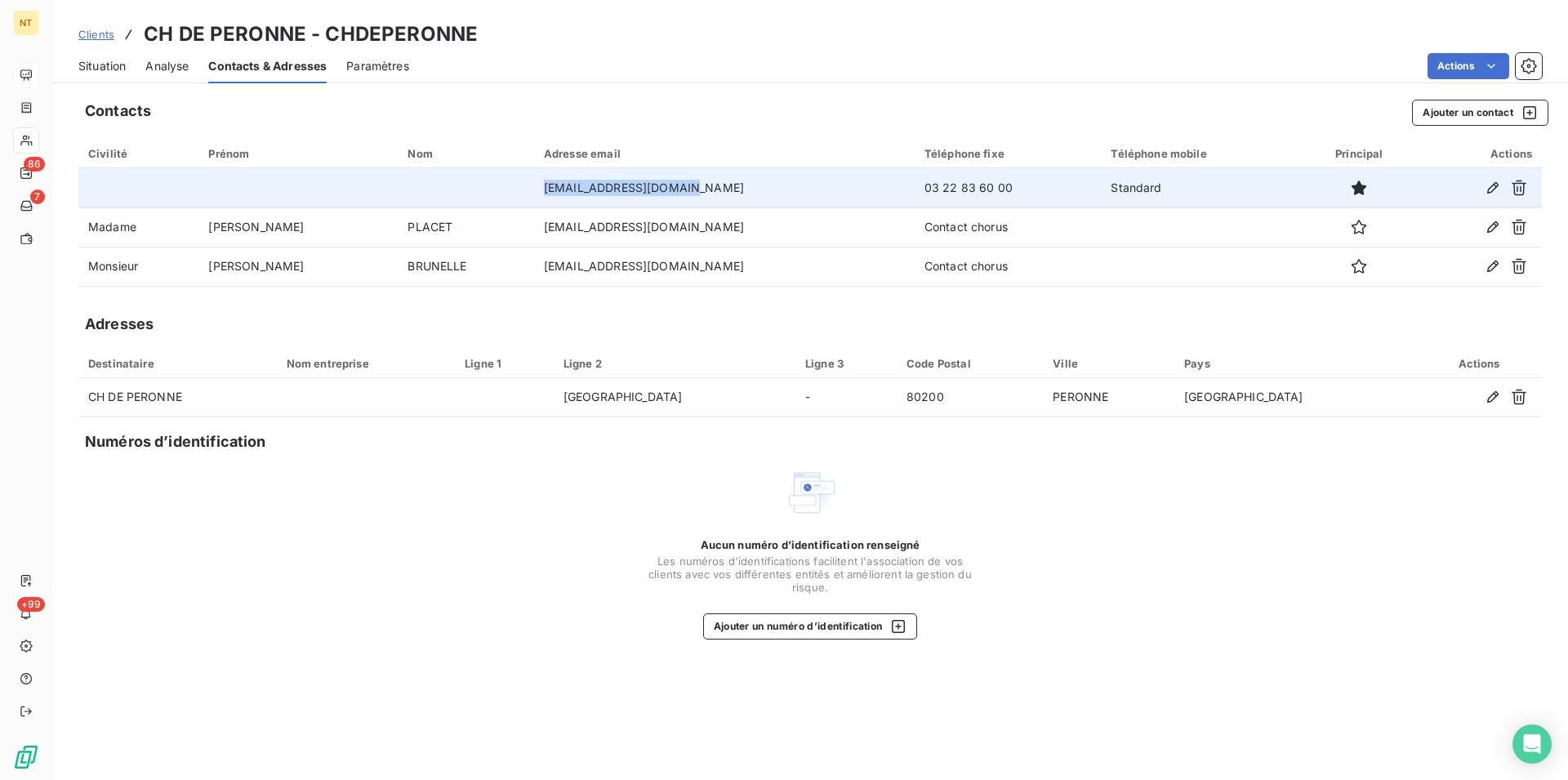
drag, startPoint x: 510, startPoint y: 189, endPoint x: 659, endPoint y: 183, distance: 149.1
click at [659, 183] on td "[EMAIL_ADDRESS][DOMAIN_NAME]" at bounding box center [724, 187] width 381 height 39
copy td "[EMAIL_ADDRESS][DOMAIN_NAME]"
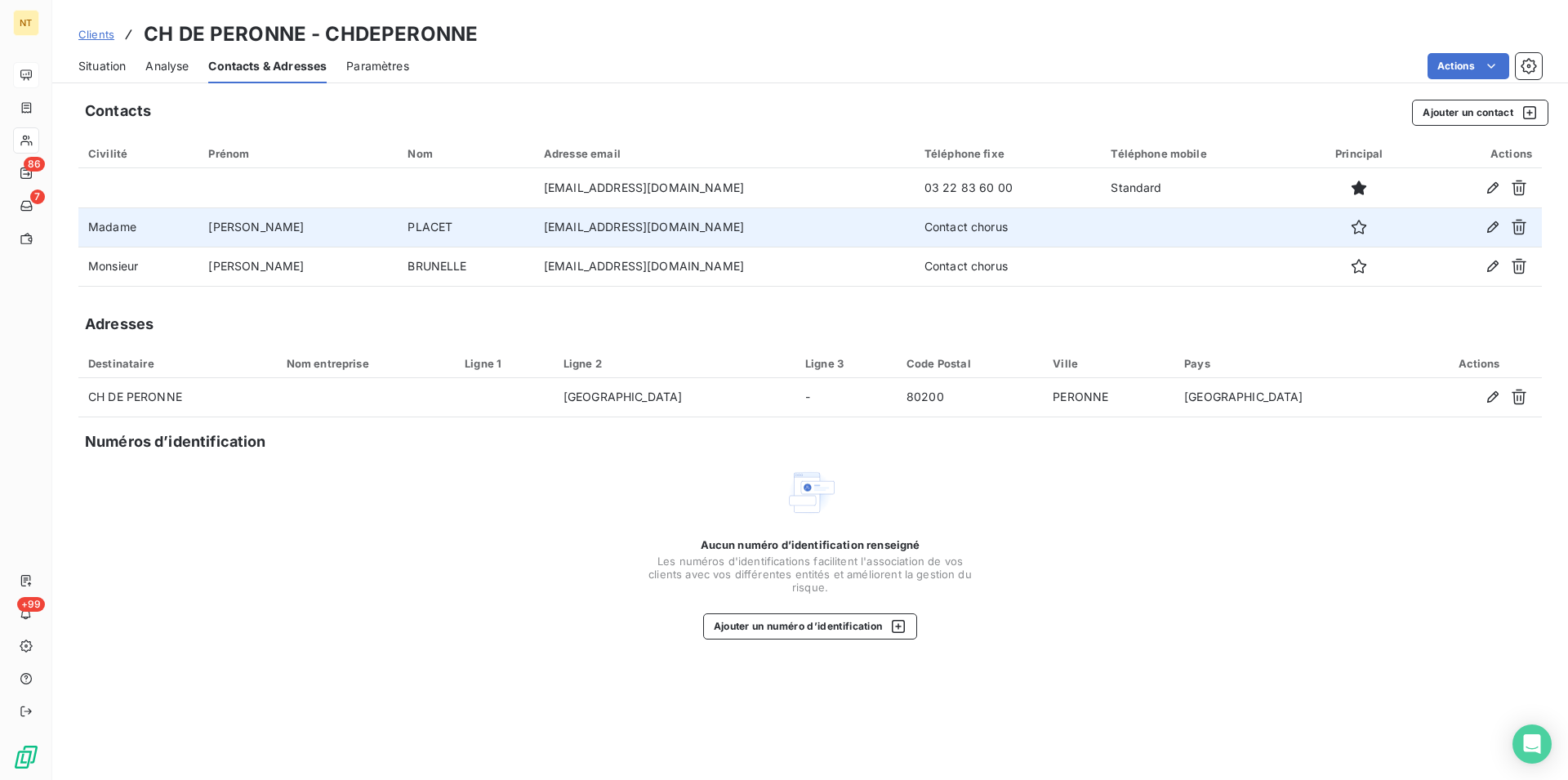
click at [534, 231] on td "[EMAIL_ADDRESS][DOMAIN_NAME]" at bounding box center [724, 227] width 381 height 39
drag, startPoint x: 510, startPoint y: 228, endPoint x: 639, endPoint y: 235, distance: 129.2
click at [639, 235] on td "[EMAIL_ADDRESS][DOMAIN_NAME]" at bounding box center [724, 227] width 381 height 39
copy td "[EMAIL_ADDRESS][DOMAIN_NAME]"
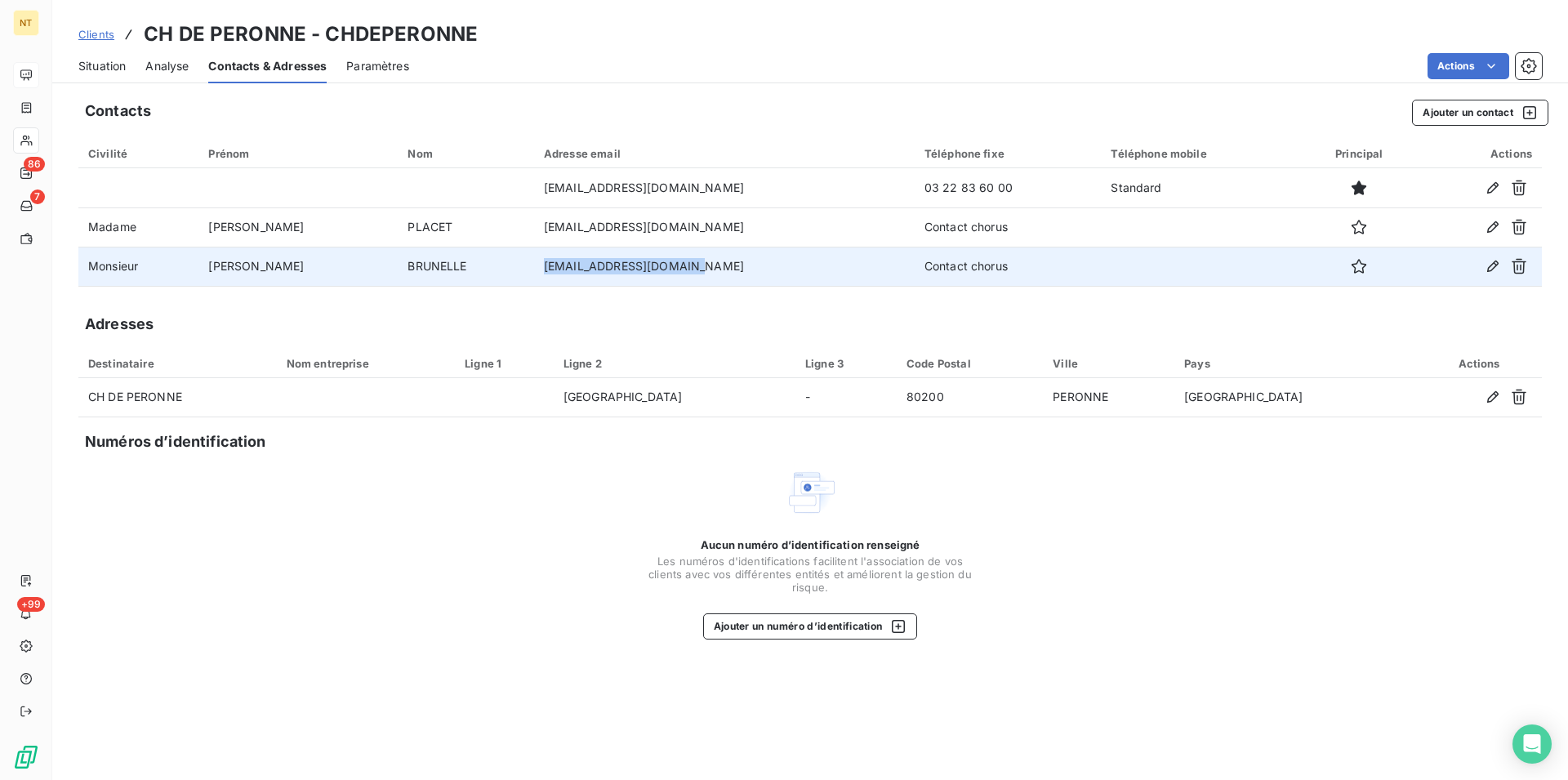
drag, startPoint x: 508, startPoint y: 264, endPoint x: 655, endPoint y: 277, distance: 147.6
click at [655, 277] on td "[EMAIL_ADDRESS][DOMAIN_NAME]" at bounding box center [724, 266] width 381 height 39
copy td "[EMAIL_ADDRESS][DOMAIN_NAME]"
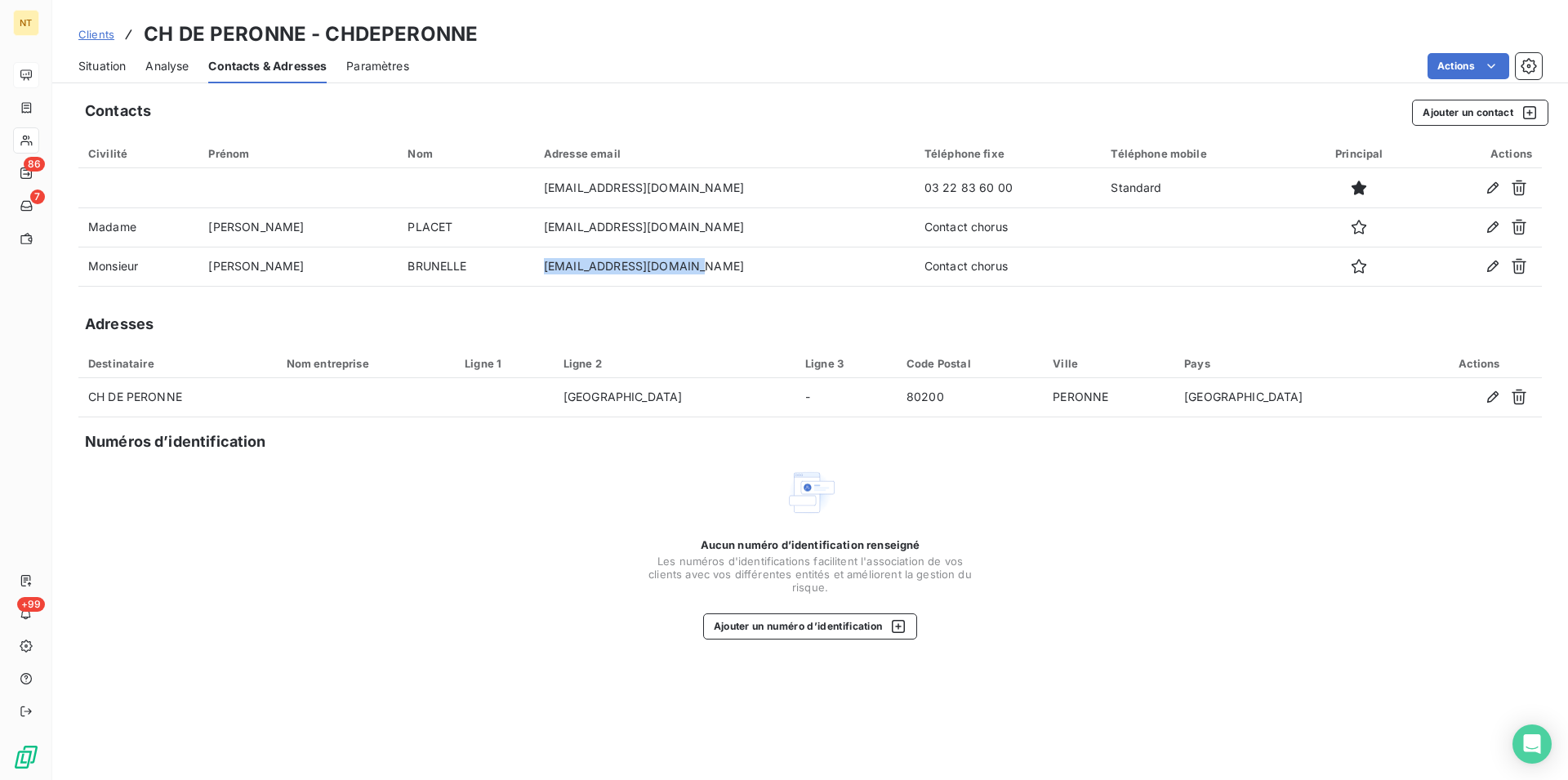
click at [100, 69] on span "Situation" at bounding box center [102, 66] width 47 height 17
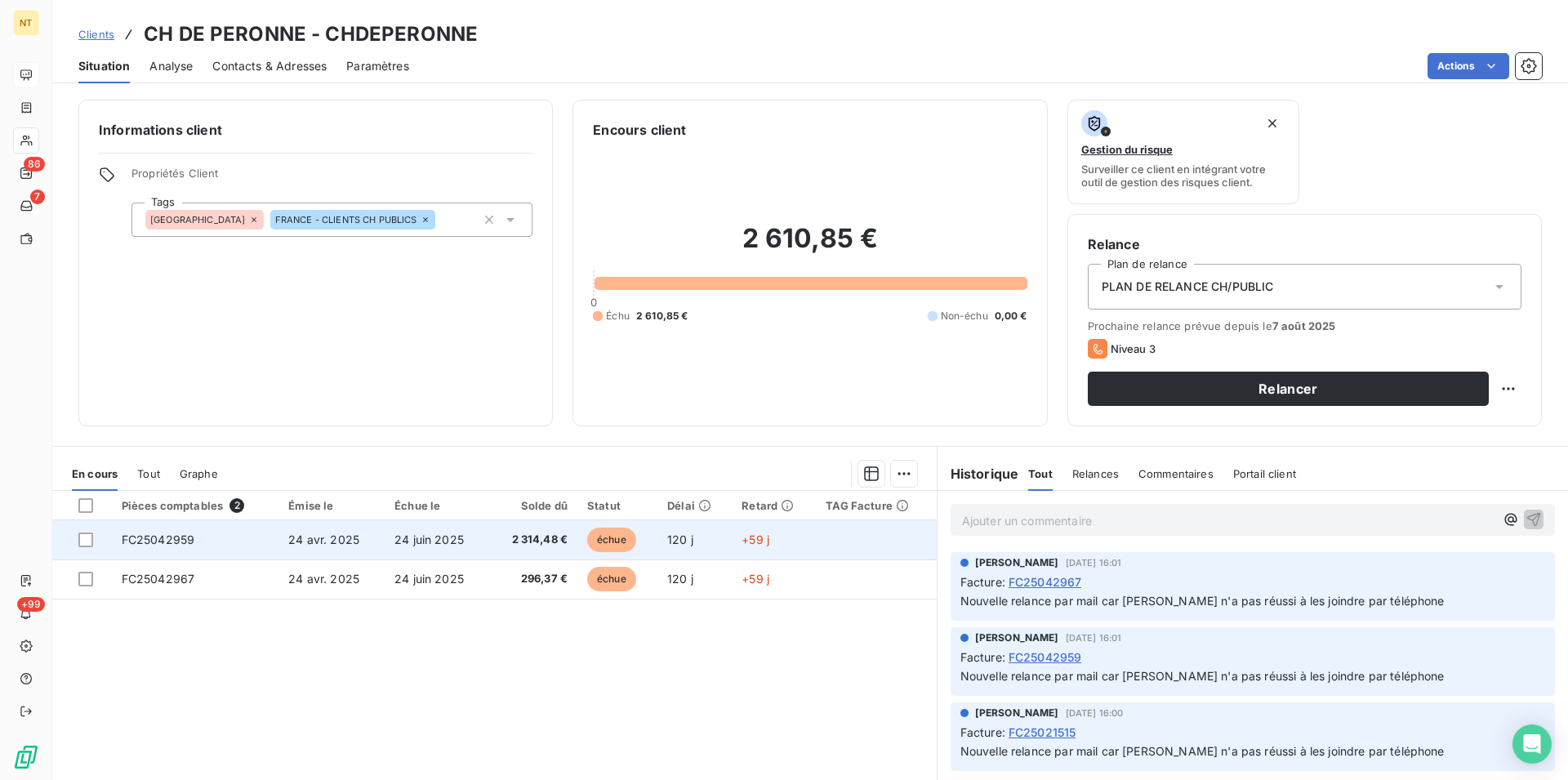
click at [183, 542] on span "FC25042959" at bounding box center [158, 539] width 74 height 14
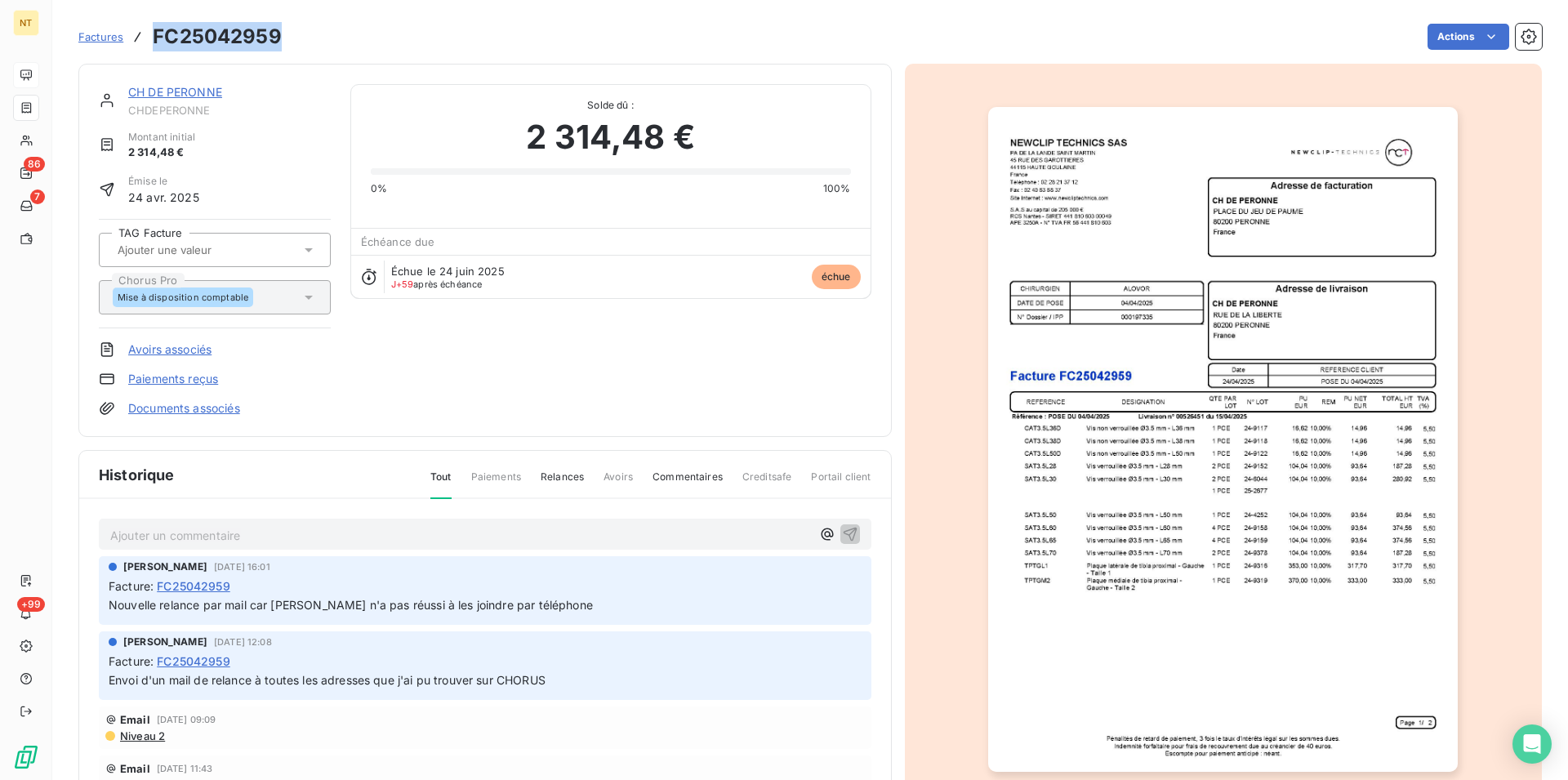
drag, startPoint x: 149, startPoint y: 32, endPoint x: 315, endPoint y: 43, distance: 166.4
click at [315, 43] on div "Factures FC25042959 Actions" at bounding box center [810, 37] width 1464 height 34
copy div "FC25042959"
click at [191, 97] on link "CH DE PERONNE" at bounding box center [175, 92] width 94 height 14
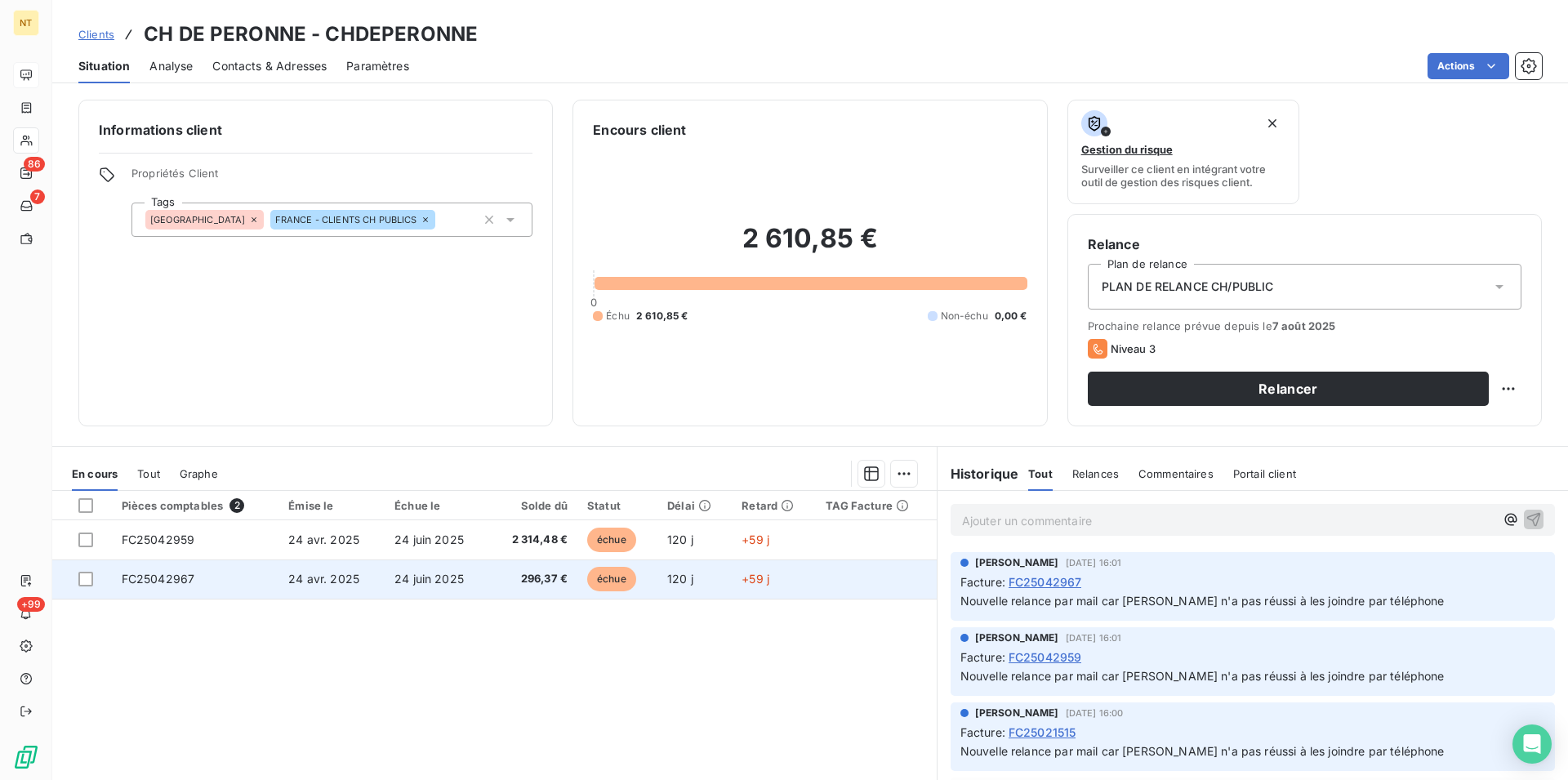
click at [198, 583] on td "FC25042967" at bounding box center [196, 578] width 168 height 39
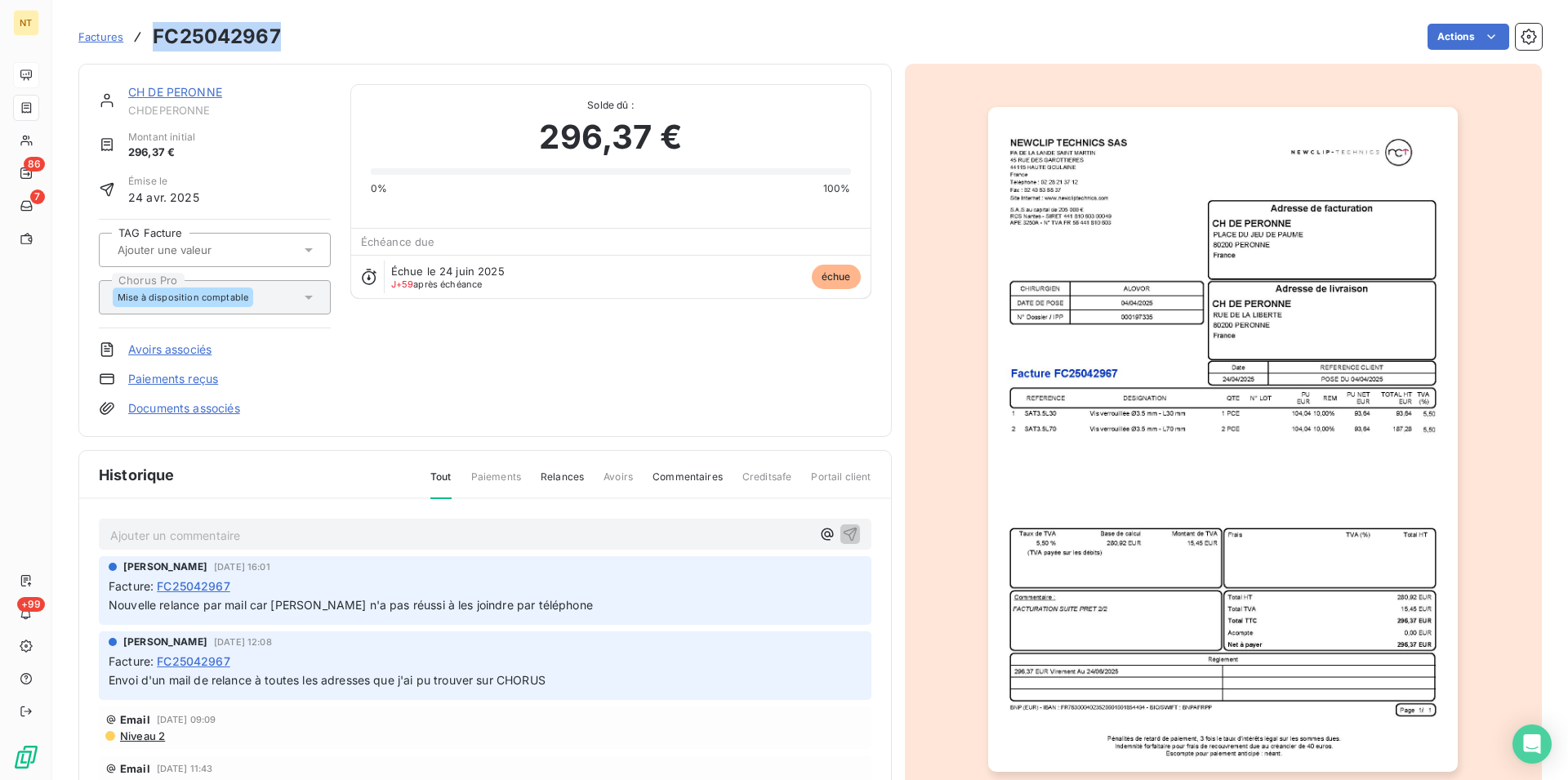
drag, startPoint x: 156, startPoint y: 35, endPoint x: 277, endPoint y: 44, distance: 121.3
click at [277, 44] on h3 "FC25042967" at bounding box center [217, 37] width 128 height 30
copy h3 "FC25042967"
click at [201, 92] on link "CH DE PERONNE" at bounding box center [175, 92] width 94 height 14
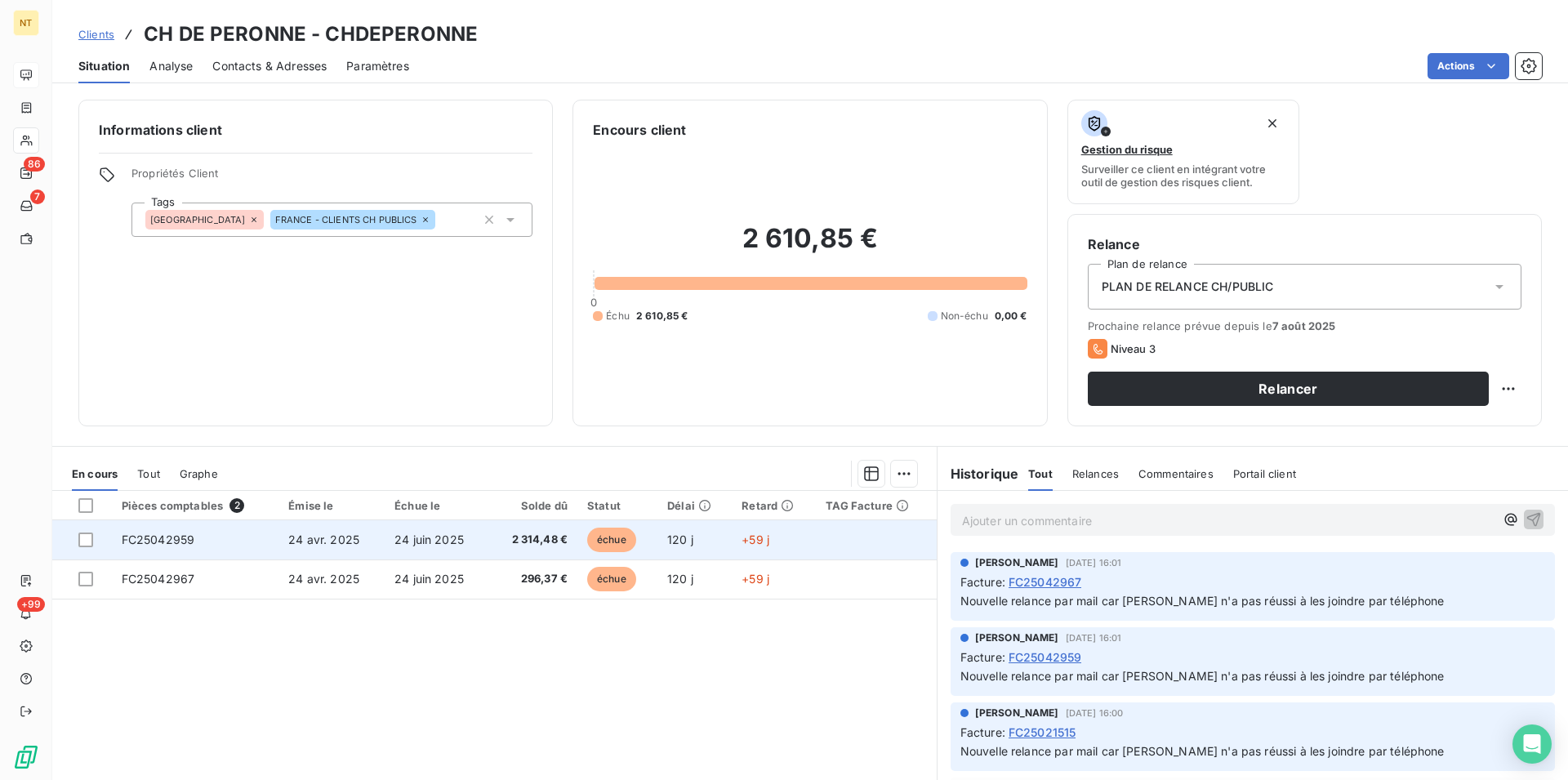
click at [161, 530] on td "FC25042959" at bounding box center [196, 539] width 168 height 39
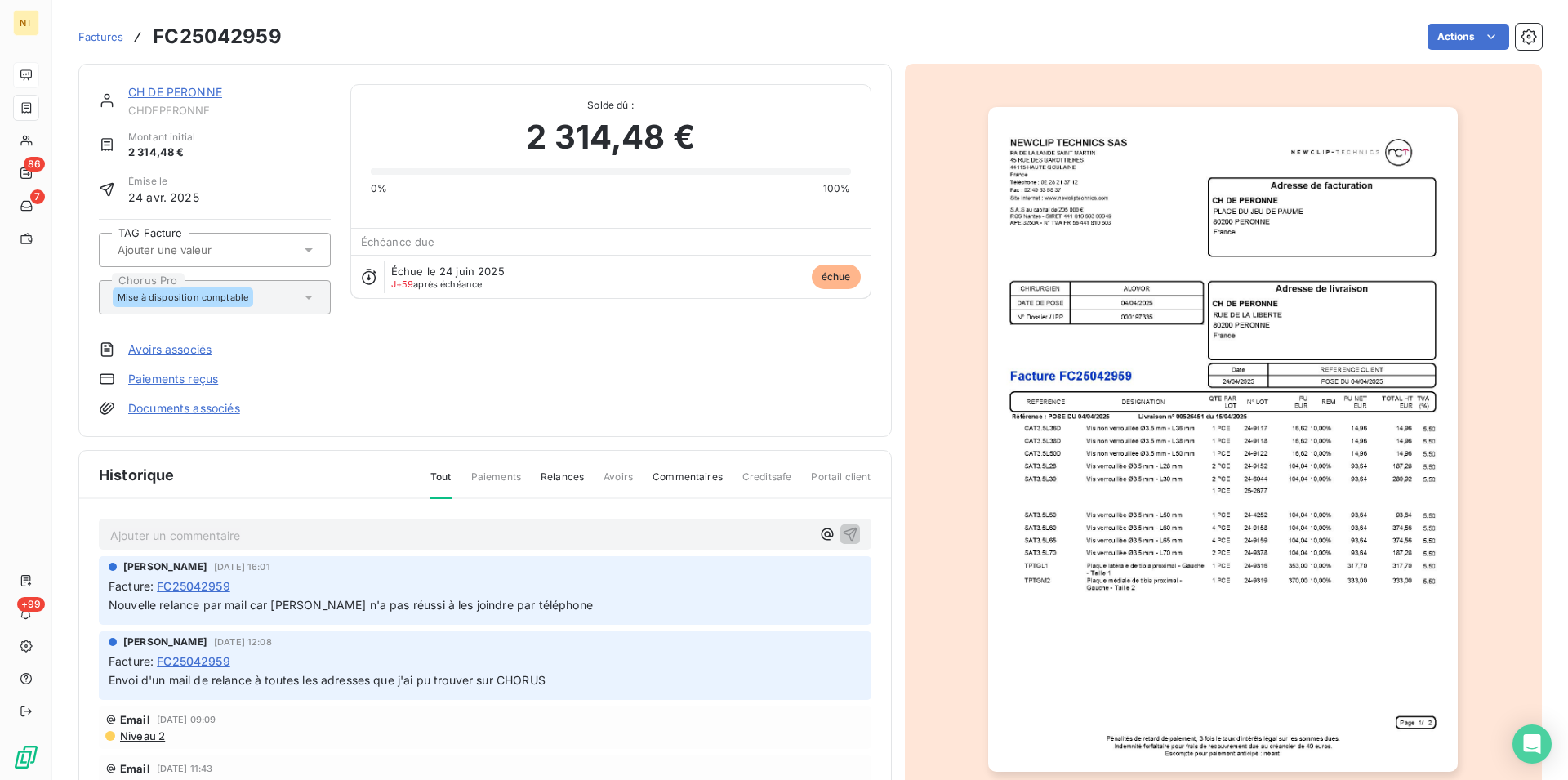
click at [1155, 498] on img "button" at bounding box center [1223, 439] width 470 height 664
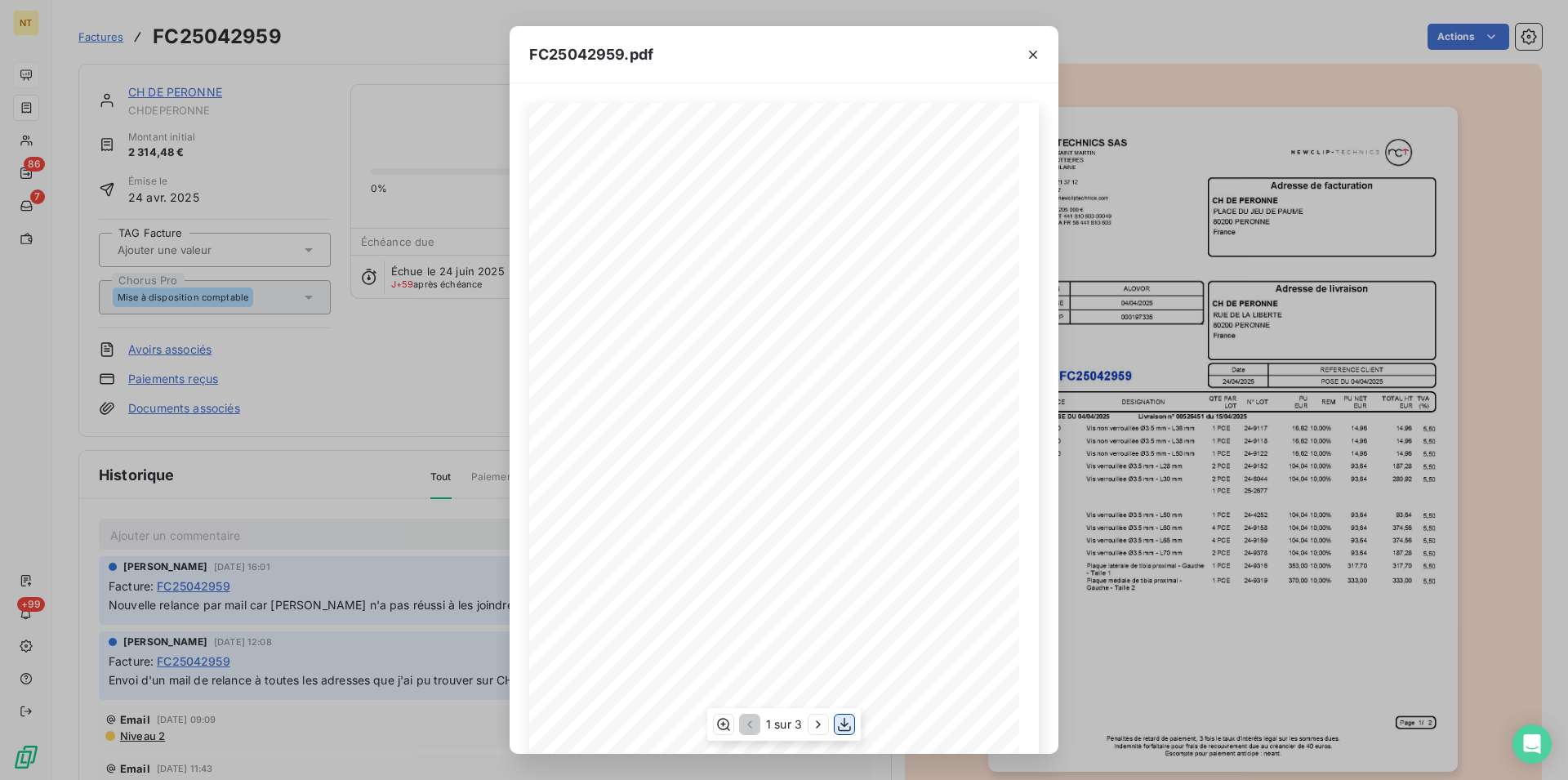
click at [844, 724] on icon "button" at bounding box center [844, 724] width 17 height 17
click at [1036, 57] on icon "button" at bounding box center [1033, 55] width 17 height 17
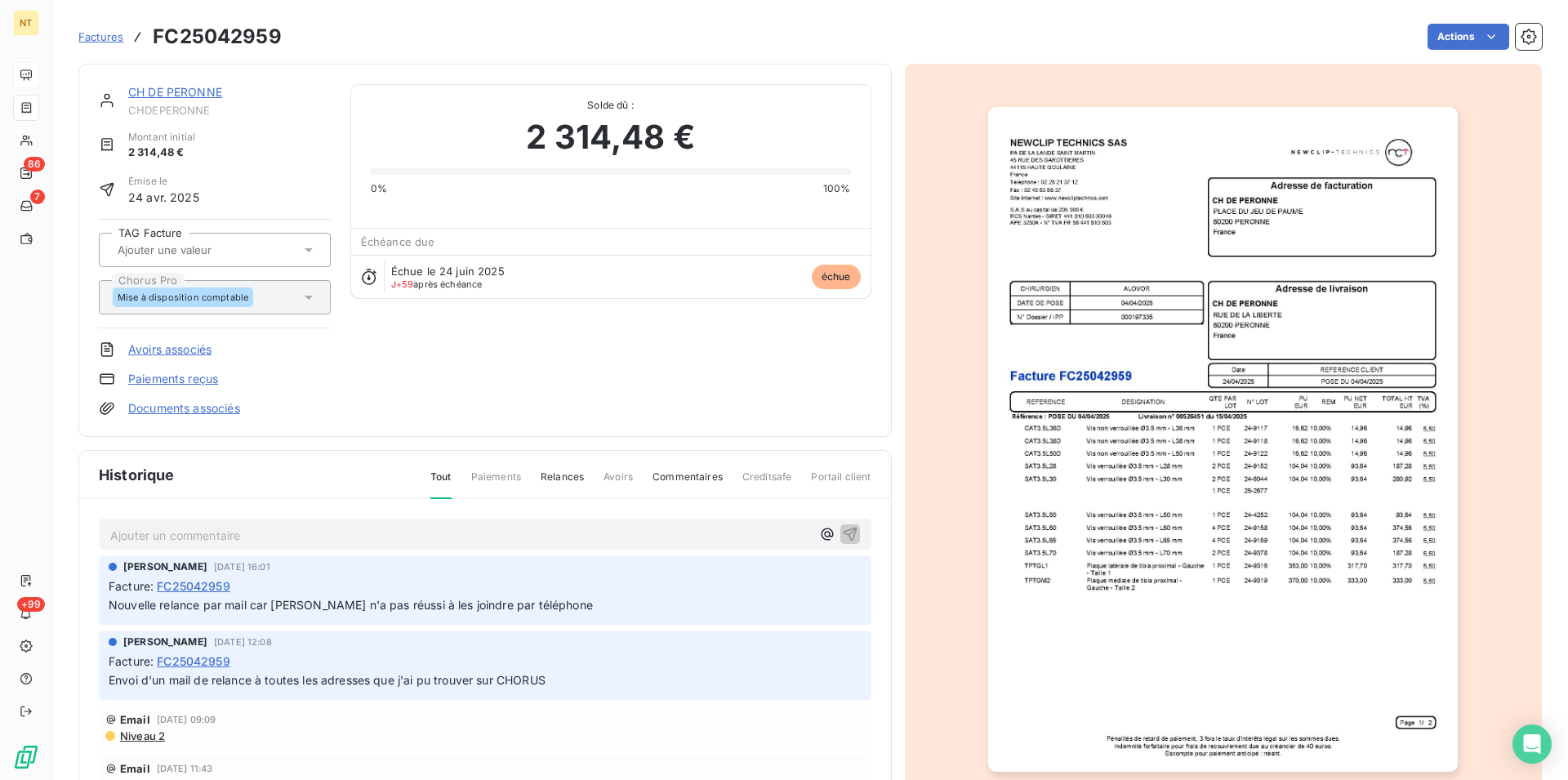
click at [177, 97] on link "CH DE PERONNE" at bounding box center [175, 92] width 94 height 14
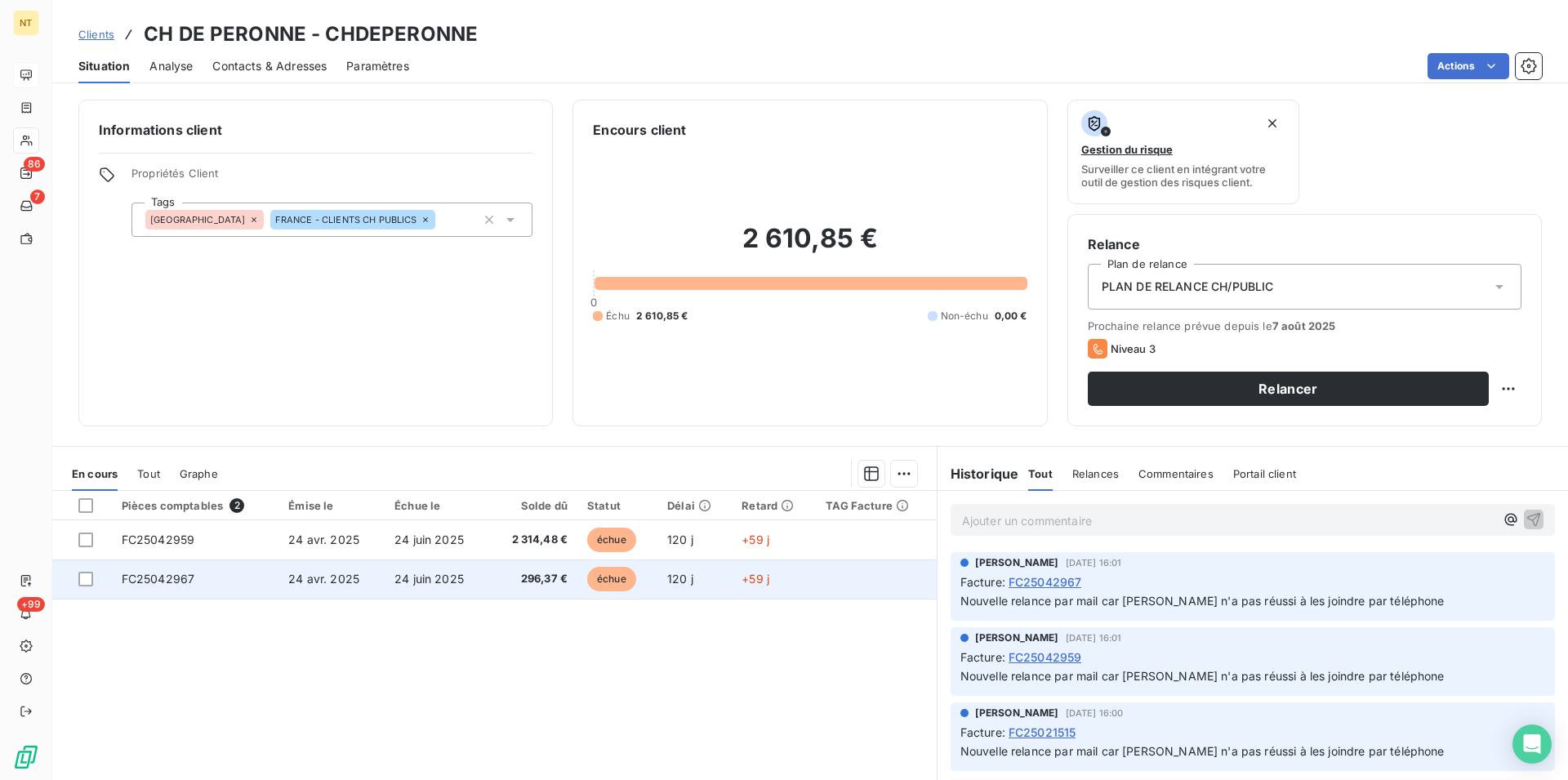
click at [190, 579] on span "FC25042967" at bounding box center [158, 578] width 74 height 14
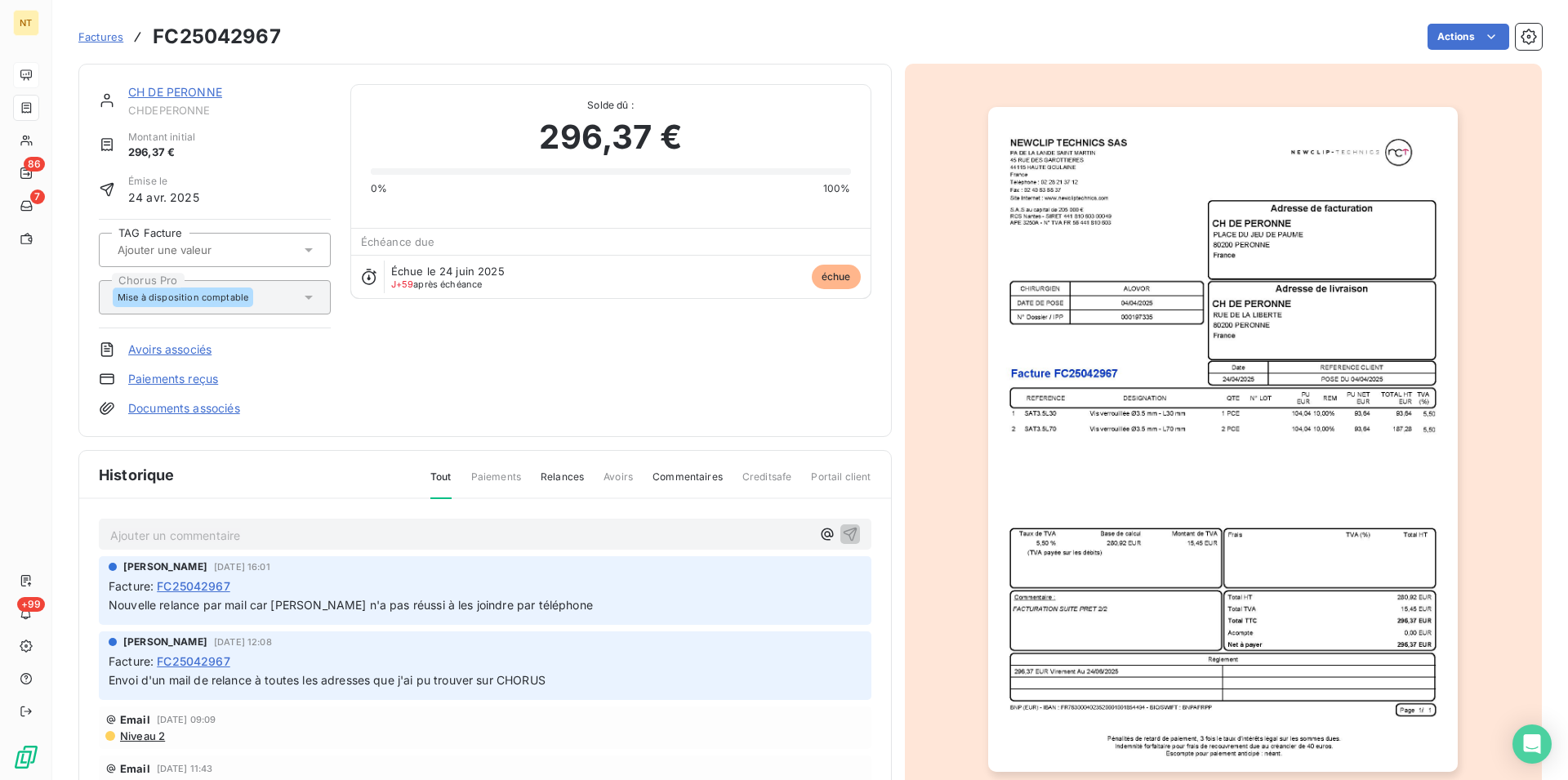
click at [988, 567] on img "button" at bounding box center [1223, 439] width 470 height 664
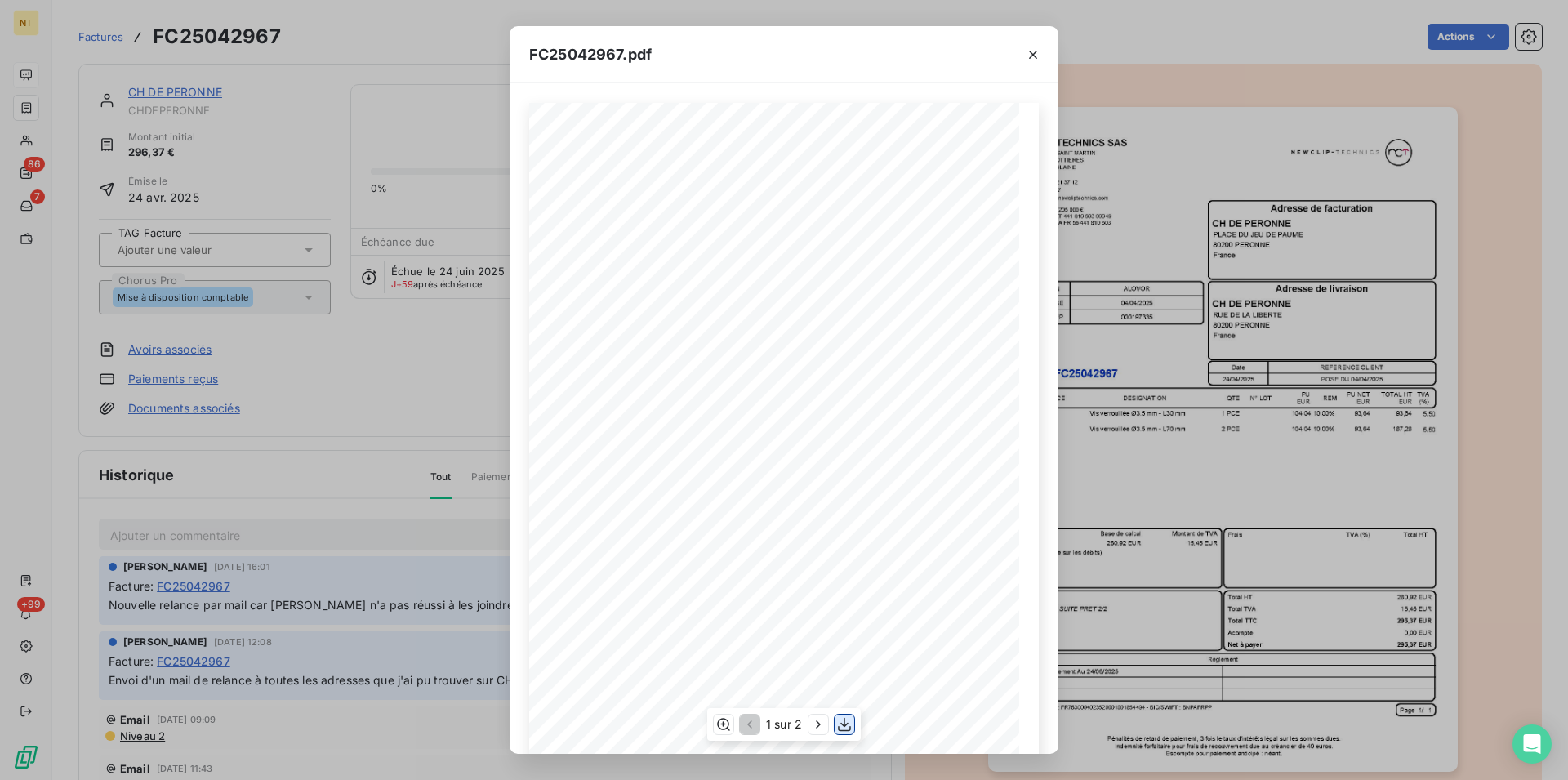
click at [849, 722] on icon "button" at bounding box center [844, 724] width 17 height 17
drag, startPoint x: 1033, startPoint y: 53, endPoint x: 1018, endPoint y: 47, distance: 16.2
click at [1033, 52] on icon "button" at bounding box center [1033, 55] width 17 height 17
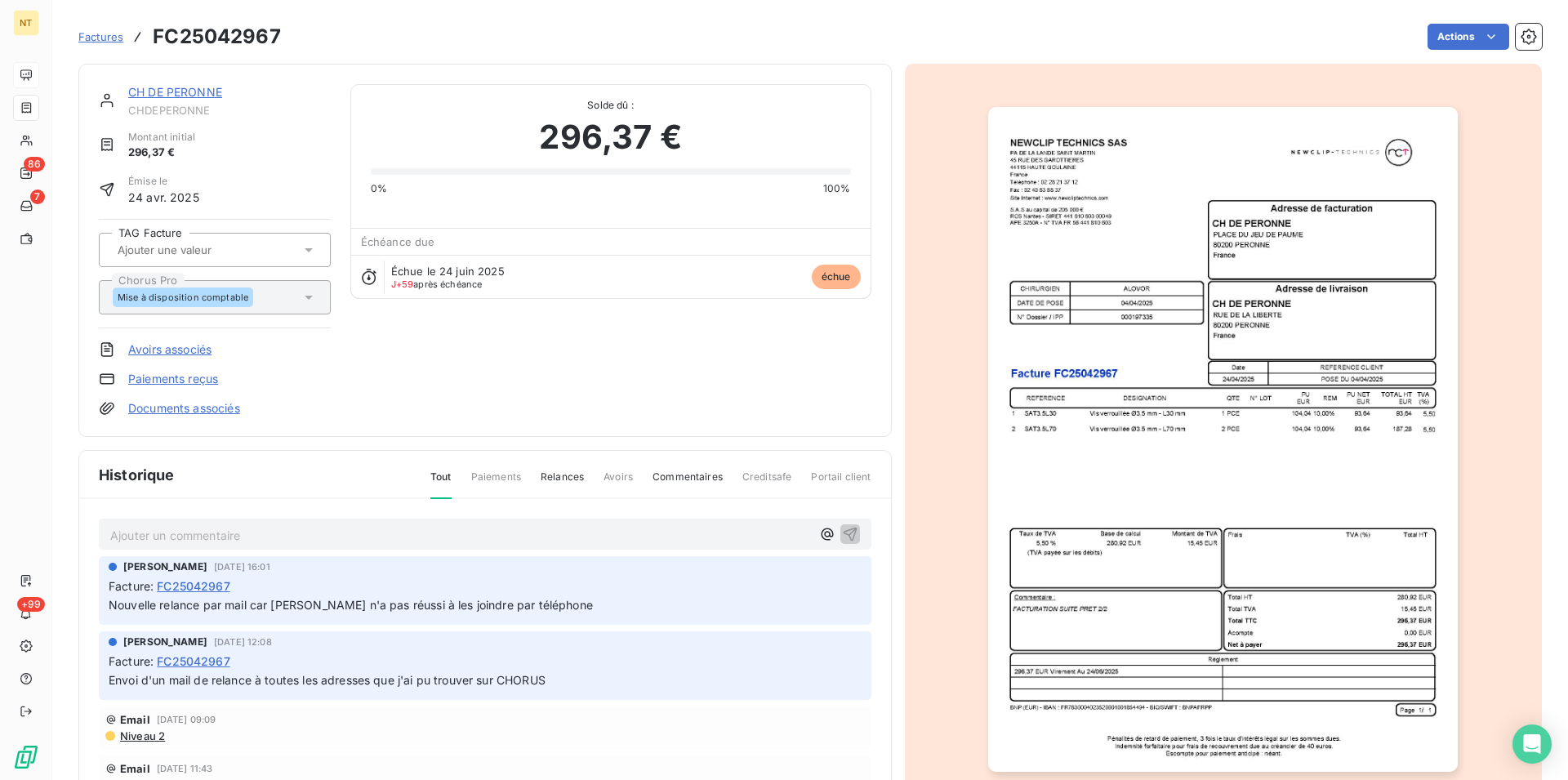
click at [188, 100] on div "CH DE PERONNE" at bounding box center [229, 92] width 203 height 17
click at [181, 89] on link "CH DE PERONNE" at bounding box center [175, 92] width 94 height 14
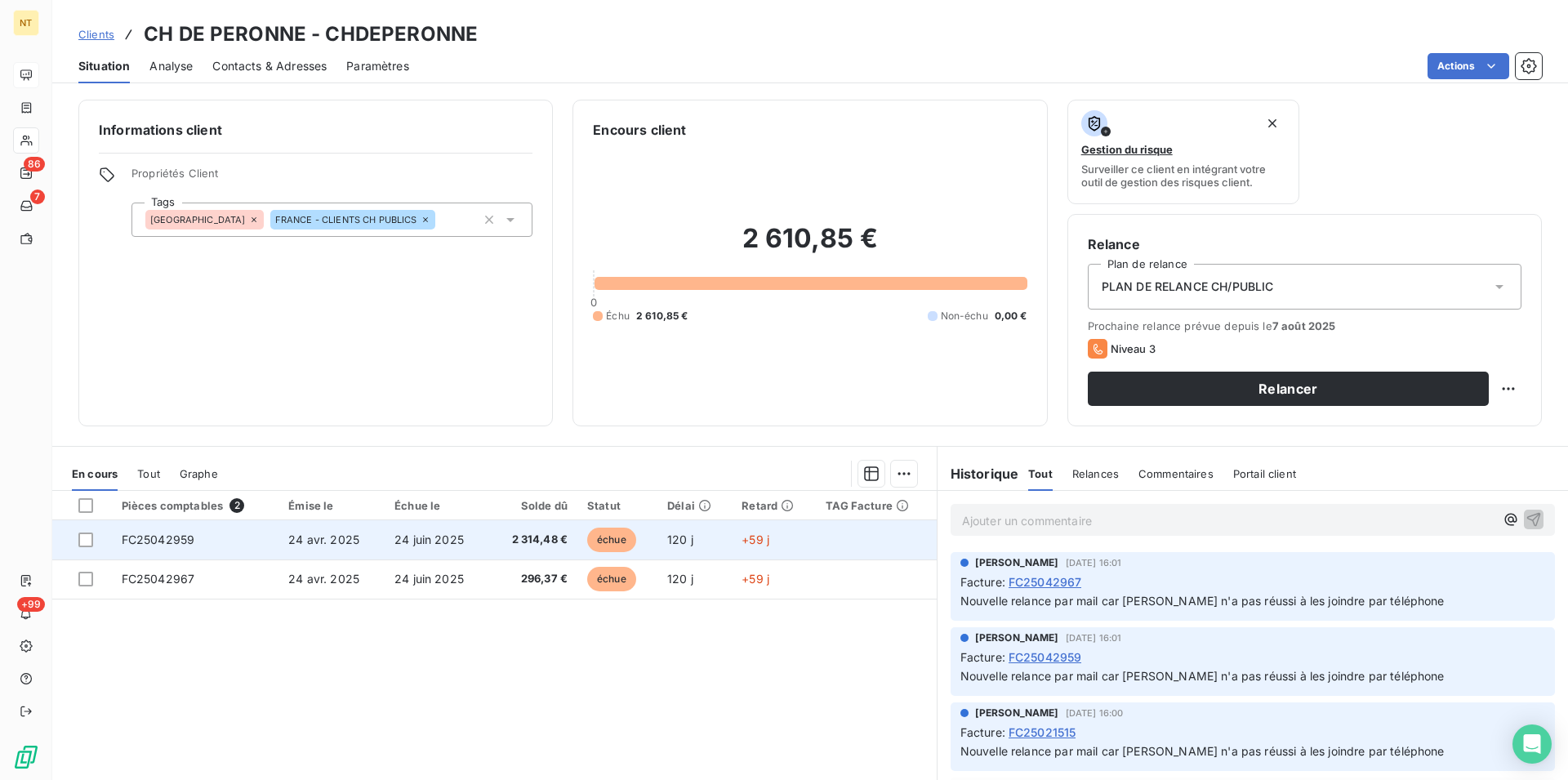
click at [166, 534] on span "FC25042959" at bounding box center [158, 539] width 74 height 14
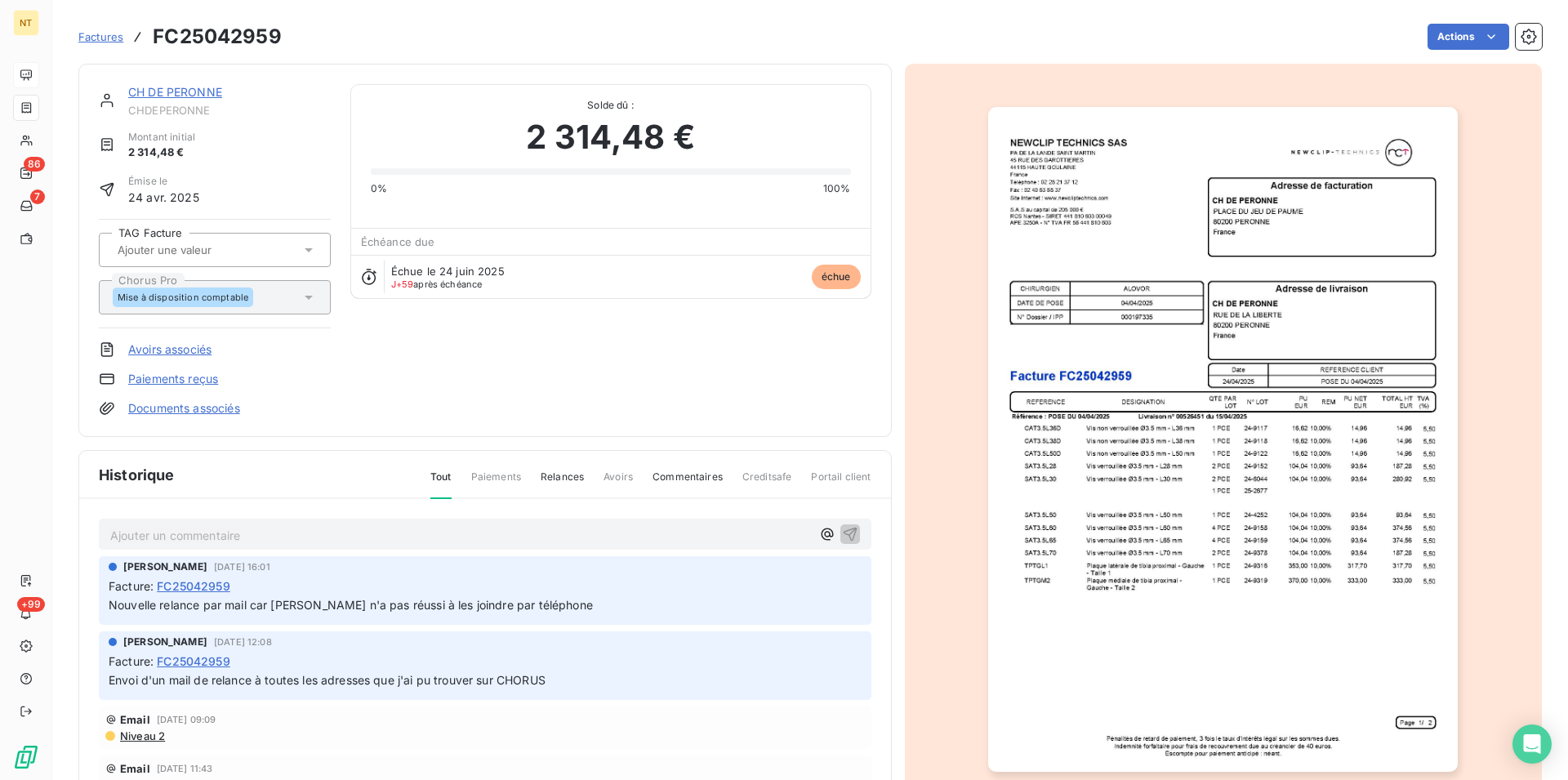
click at [188, 531] on p "Ajouter un commentaire ﻿" at bounding box center [461, 535] width 701 height 20
click at [316, 532] on span "N'ayant pas réussi à les joindre au tél, envoyé mail de relance avec cette fact…" at bounding box center [330, 534] width 441 height 14
click at [357, 533] on span "N'ayant pas réussi à les joindre au tél le22/008, envoyé mail de relance avec c…" at bounding box center [358, 534] width 496 height 14
click at [330, 530] on span "N'ayant pas réussi à les joindre au tél le22/08, envoyé mail de relance avec ce…" at bounding box center [355, 534] width 489 height 14
click at [602, 536] on span "N'ayant pas réussi à les joindre au tél le 22/08, envoyé mail de relance avec c…" at bounding box center [356, 534] width 491 height 14
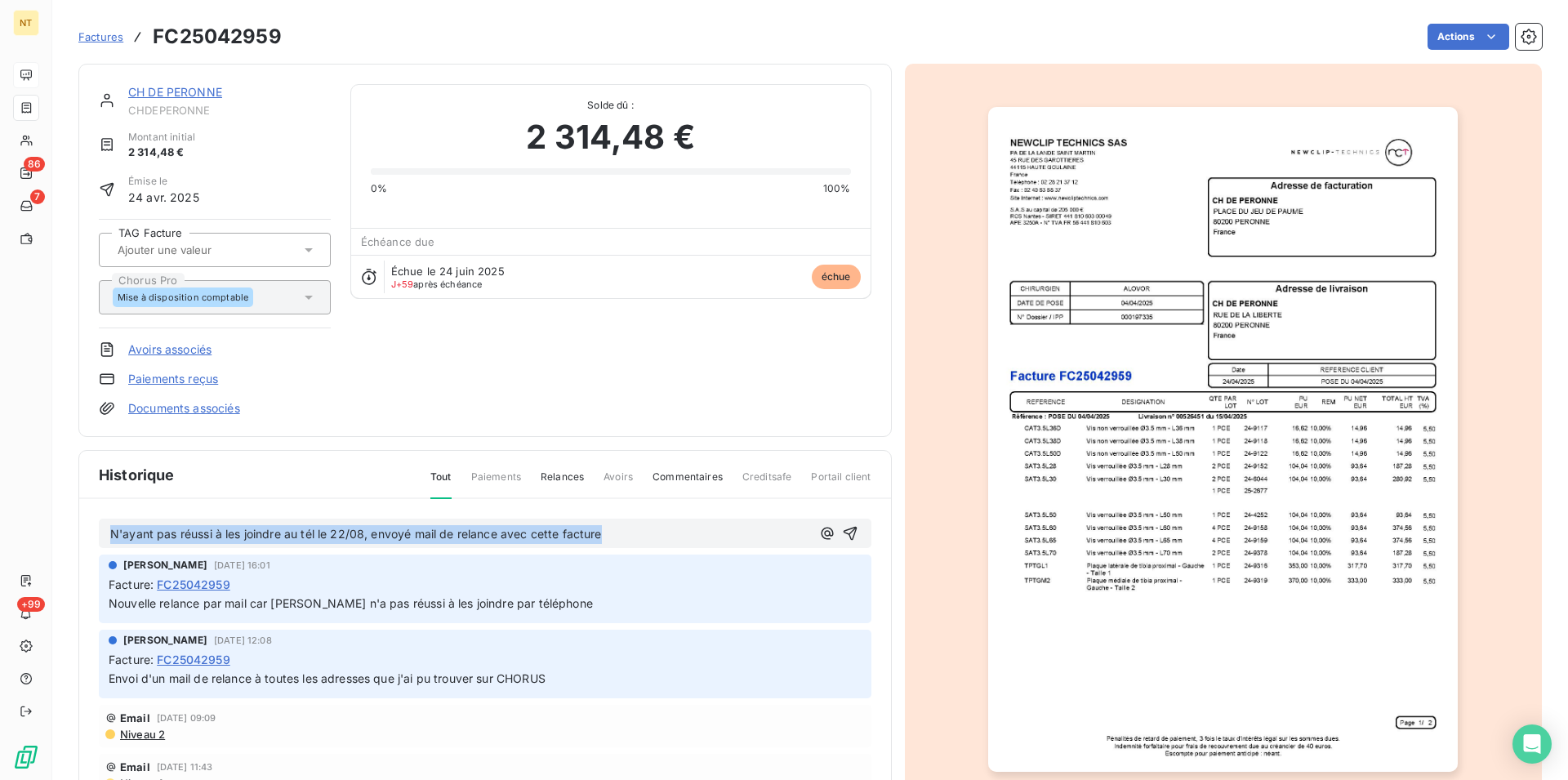
drag, startPoint x: 110, startPoint y: 531, endPoint x: 636, endPoint y: 544, distance: 526.2
click at [636, 544] on div "N'ayant pas réussi à les joindre au tél le 22/08, envoyé mail de relance avec c…" at bounding box center [485, 533] width 772 height 30
copy span "N'ayant pas réussi à les joindre au tél le 22/08, envoyé mail de relance avec c…"
click at [497, 537] on span "N'ayant pas réussi à les joindre au tél le 22/08, envoyé mail de relance avec c…" at bounding box center [356, 534] width 491 height 14
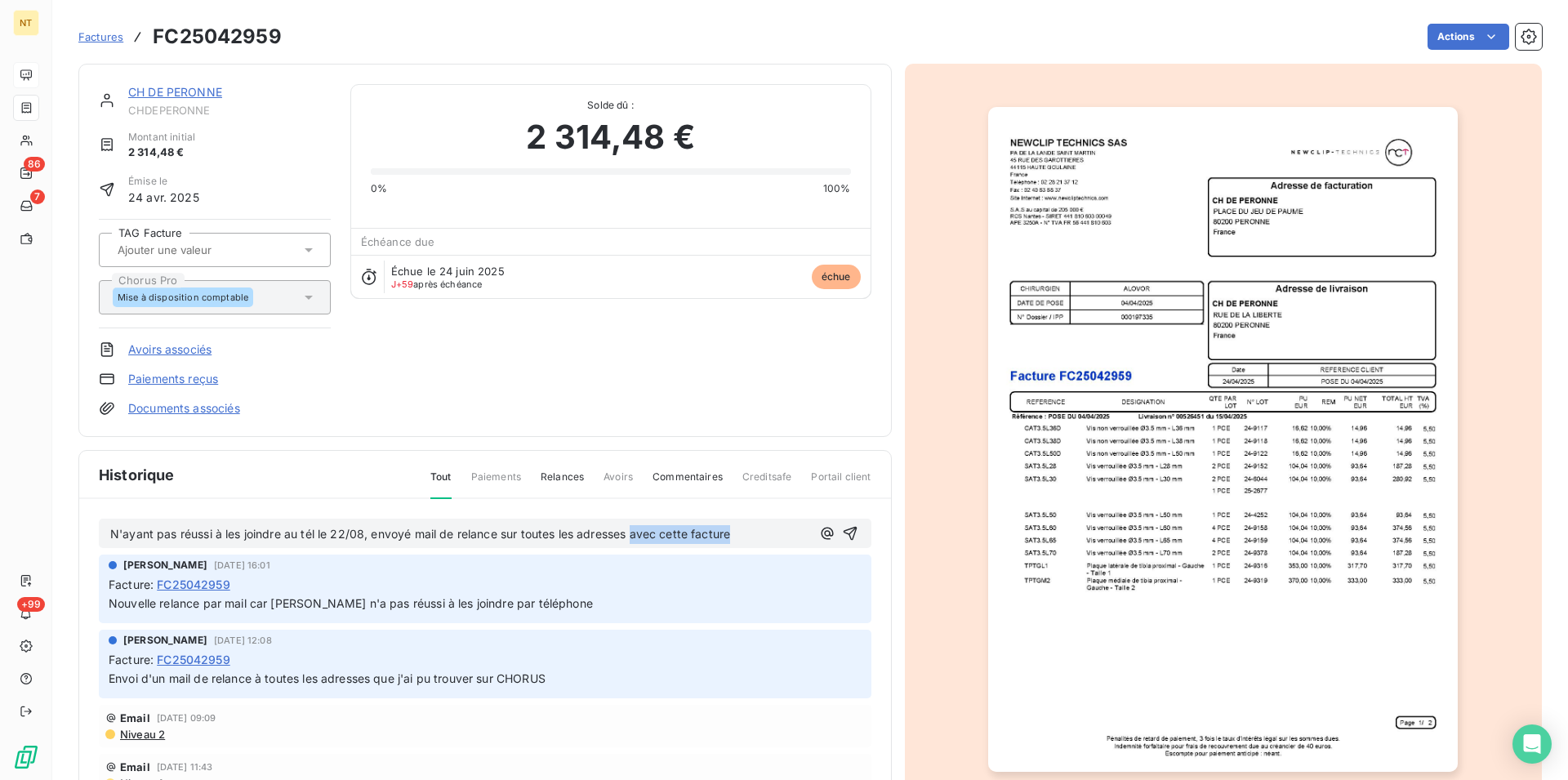
drag, startPoint x: 737, startPoint y: 536, endPoint x: 631, endPoint y: 536, distance: 106.0
click at [631, 536] on p "N'ayant pas réussi à les joindre au tél le 22/08, envoyé mail de relance sur to…" at bounding box center [461, 535] width 701 height 19
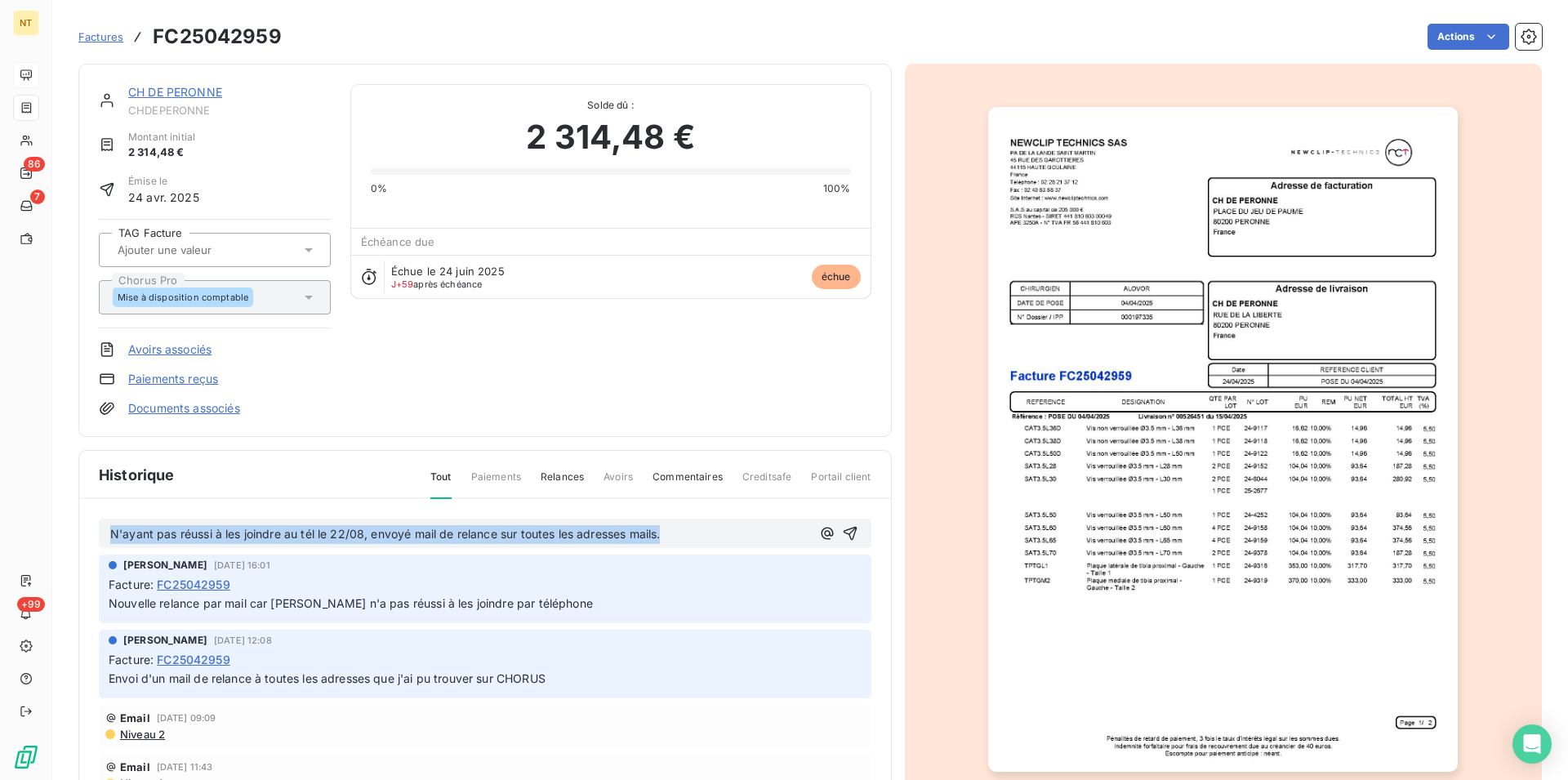
drag, startPoint x: 100, startPoint y: 530, endPoint x: 719, endPoint y: 542, distance: 619.1
click at [719, 542] on div "N'ayant pas réussi à les joindre au tél le 22/08, envoyé mail de relance sur to…" at bounding box center [485, 533] width 772 height 30
copy span "N'ayant pas réussi à les joindre au tél le 22/08, envoyé mail de relance sur to…"
click at [843, 530] on icon "button" at bounding box center [850, 534] width 14 height 14
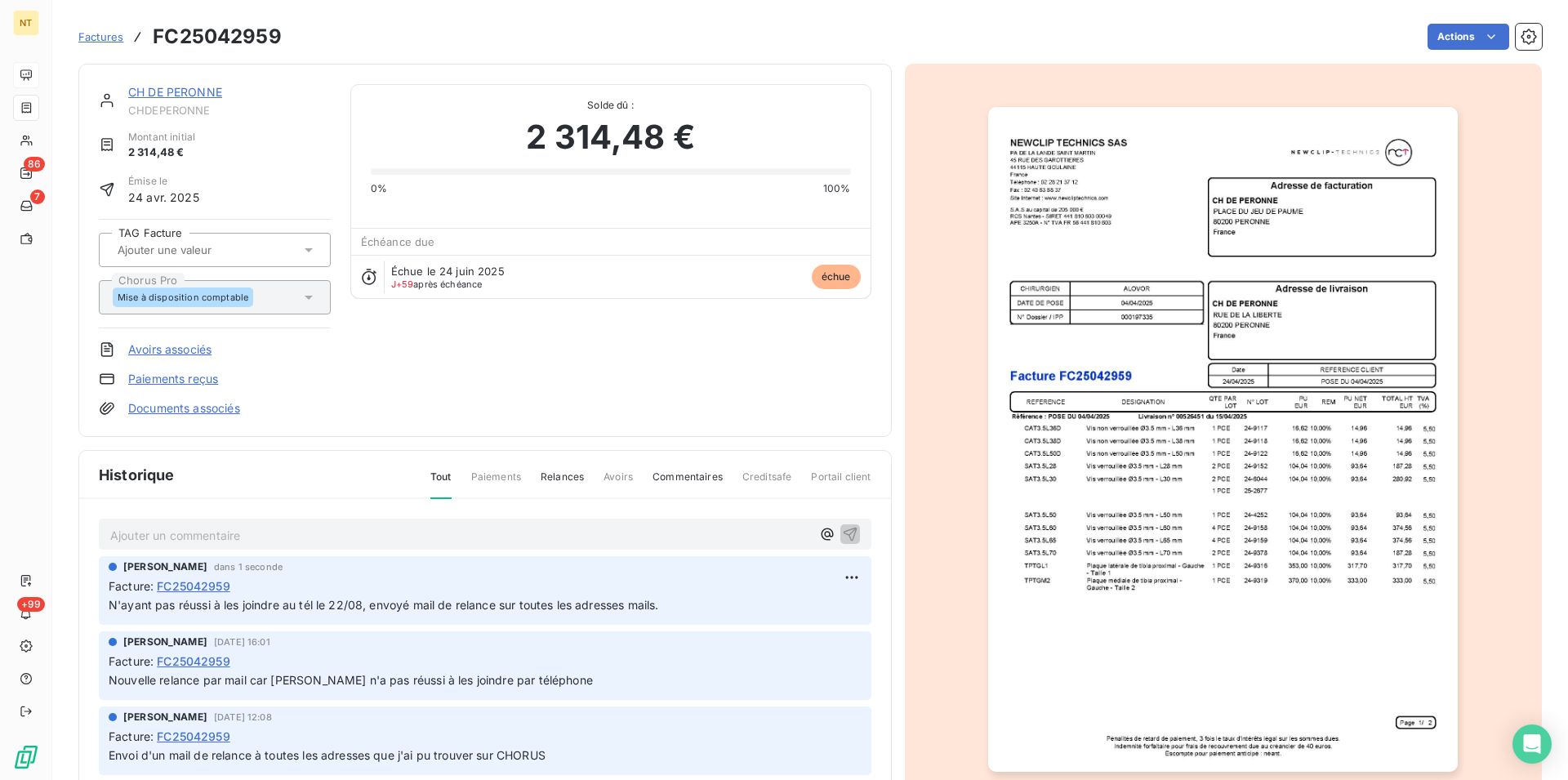
click at [171, 95] on link "CH DE PERONNE" at bounding box center [175, 92] width 94 height 14
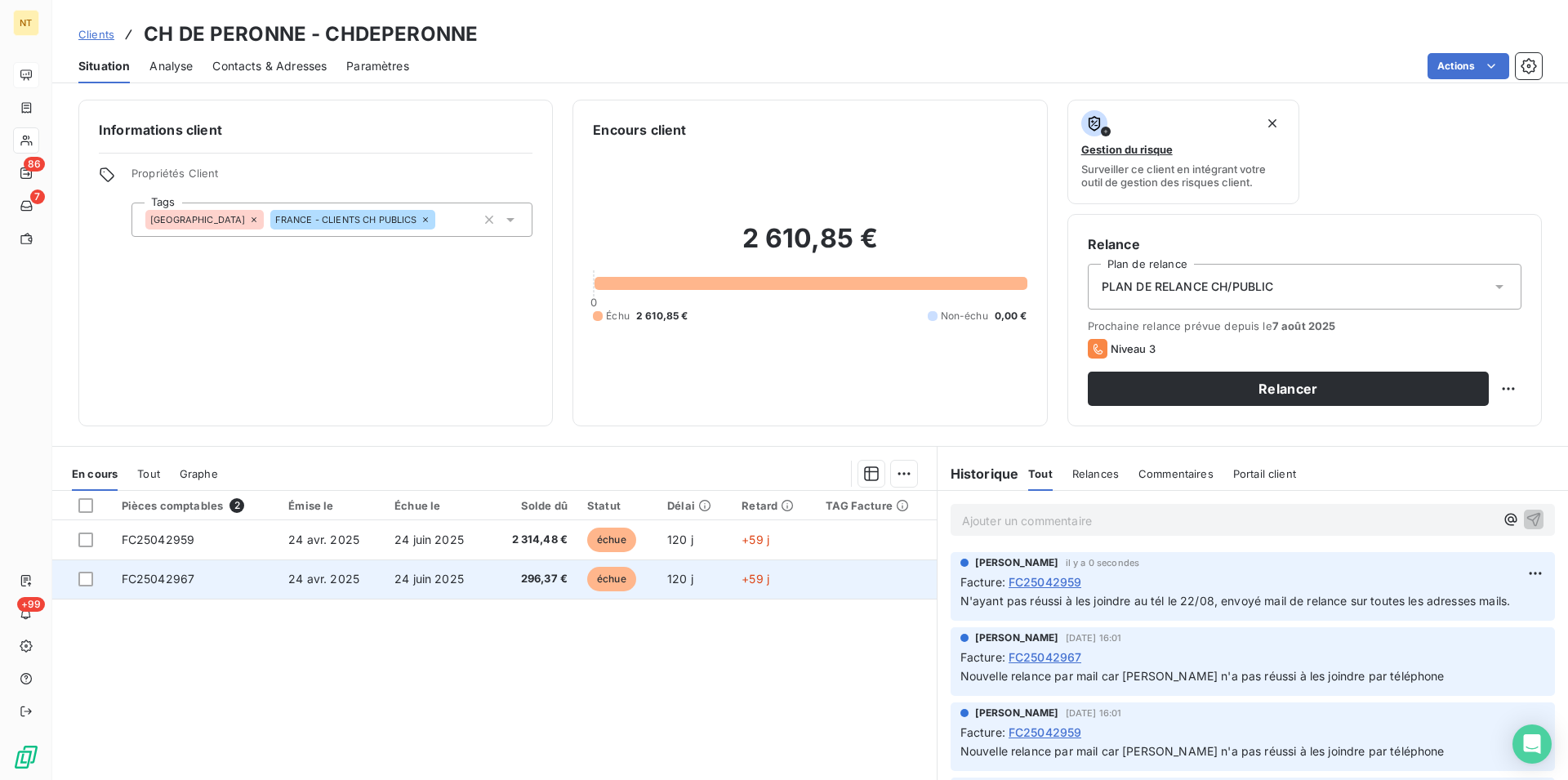
click at [180, 579] on span "FC25042967" at bounding box center [158, 578] width 74 height 14
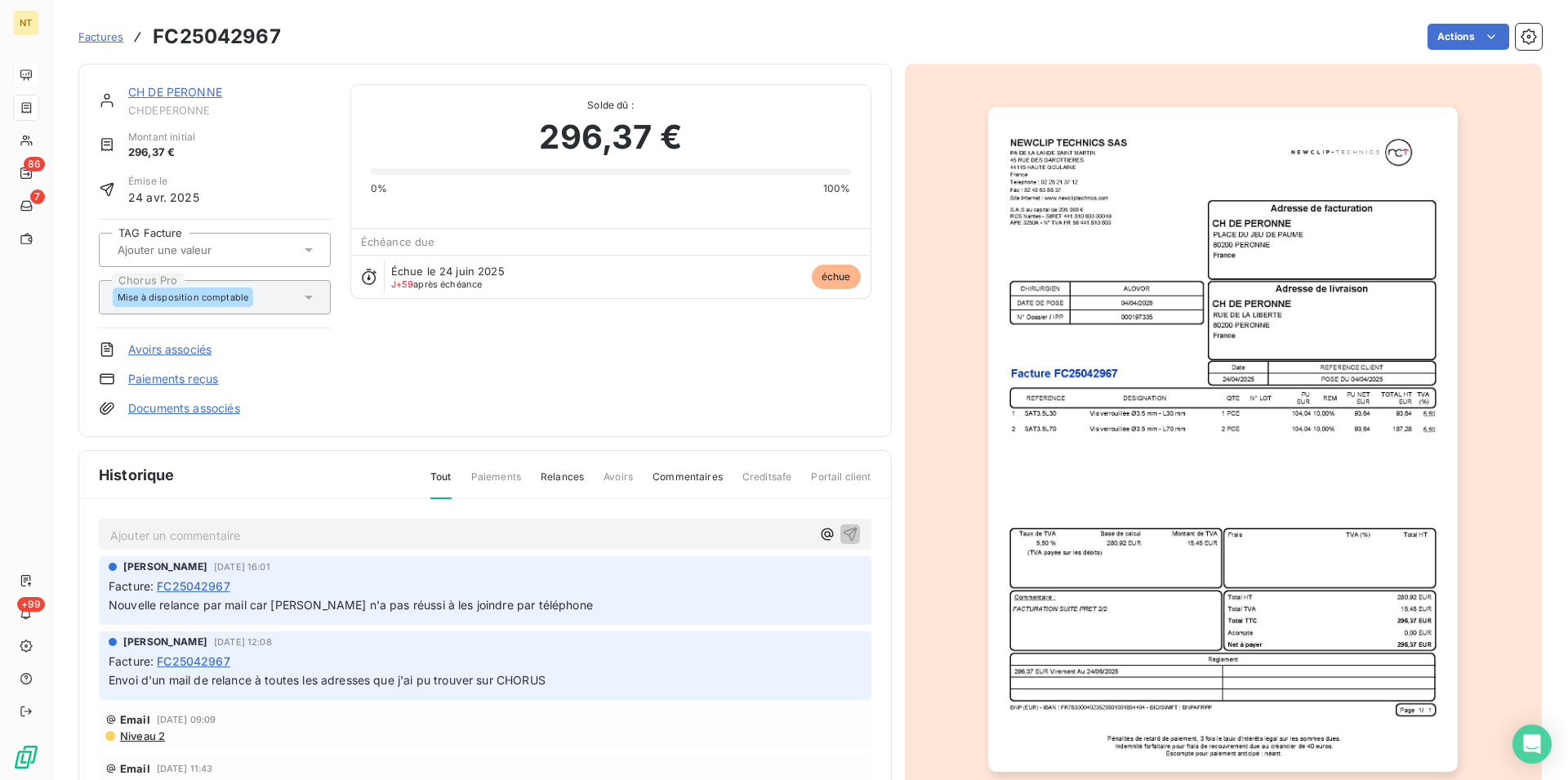
click at [224, 535] on p "Ajouter un commentaire ﻿" at bounding box center [461, 535] width 701 height 20
click at [842, 526] on icon "button" at bounding box center [850, 533] width 17 height 17
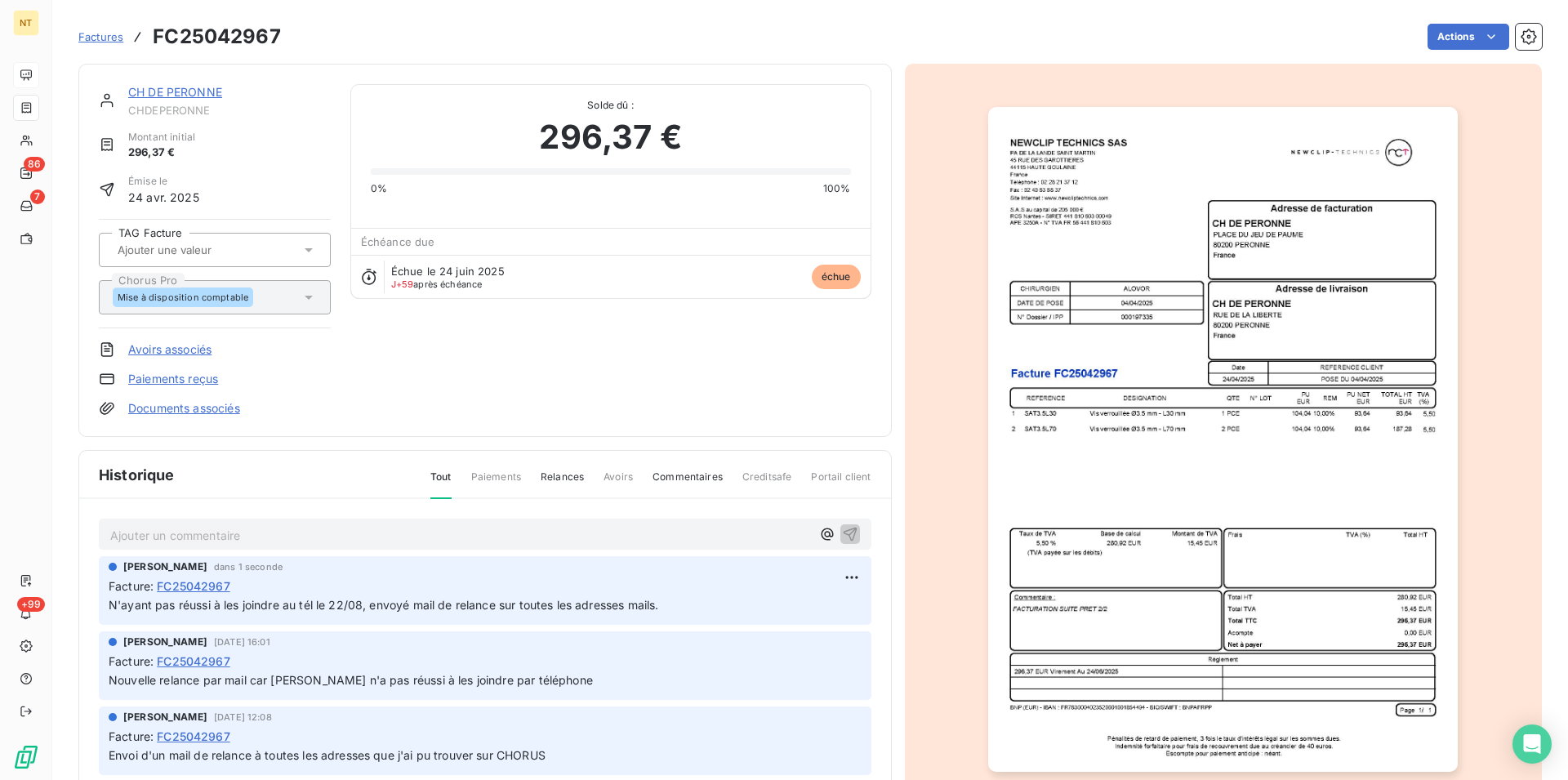
click at [187, 87] on link "CH DE PERONNE" at bounding box center [175, 92] width 94 height 14
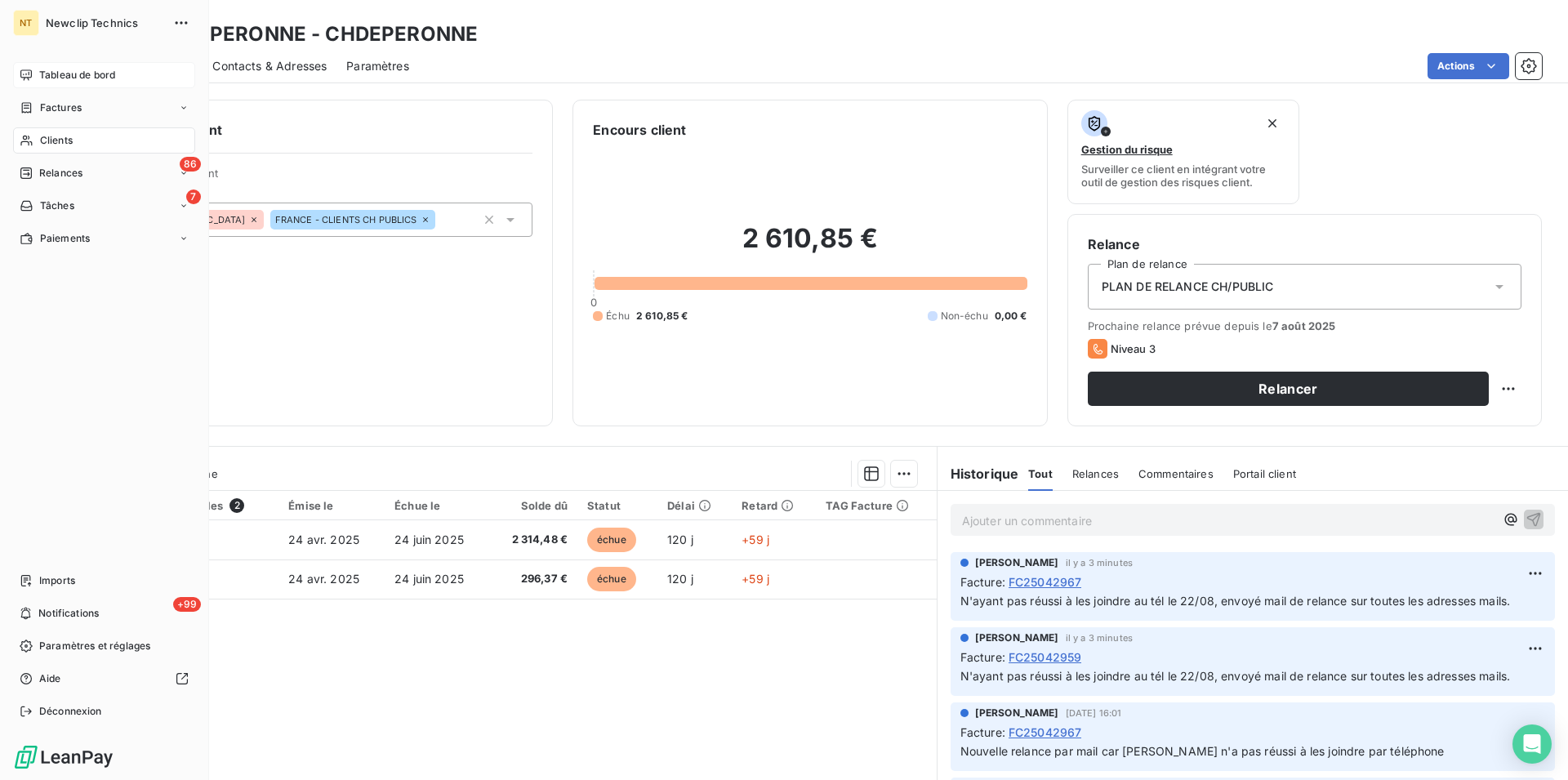
click at [47, 139] on span "Clients" at bounding box center [57, 140] width 33 height 15
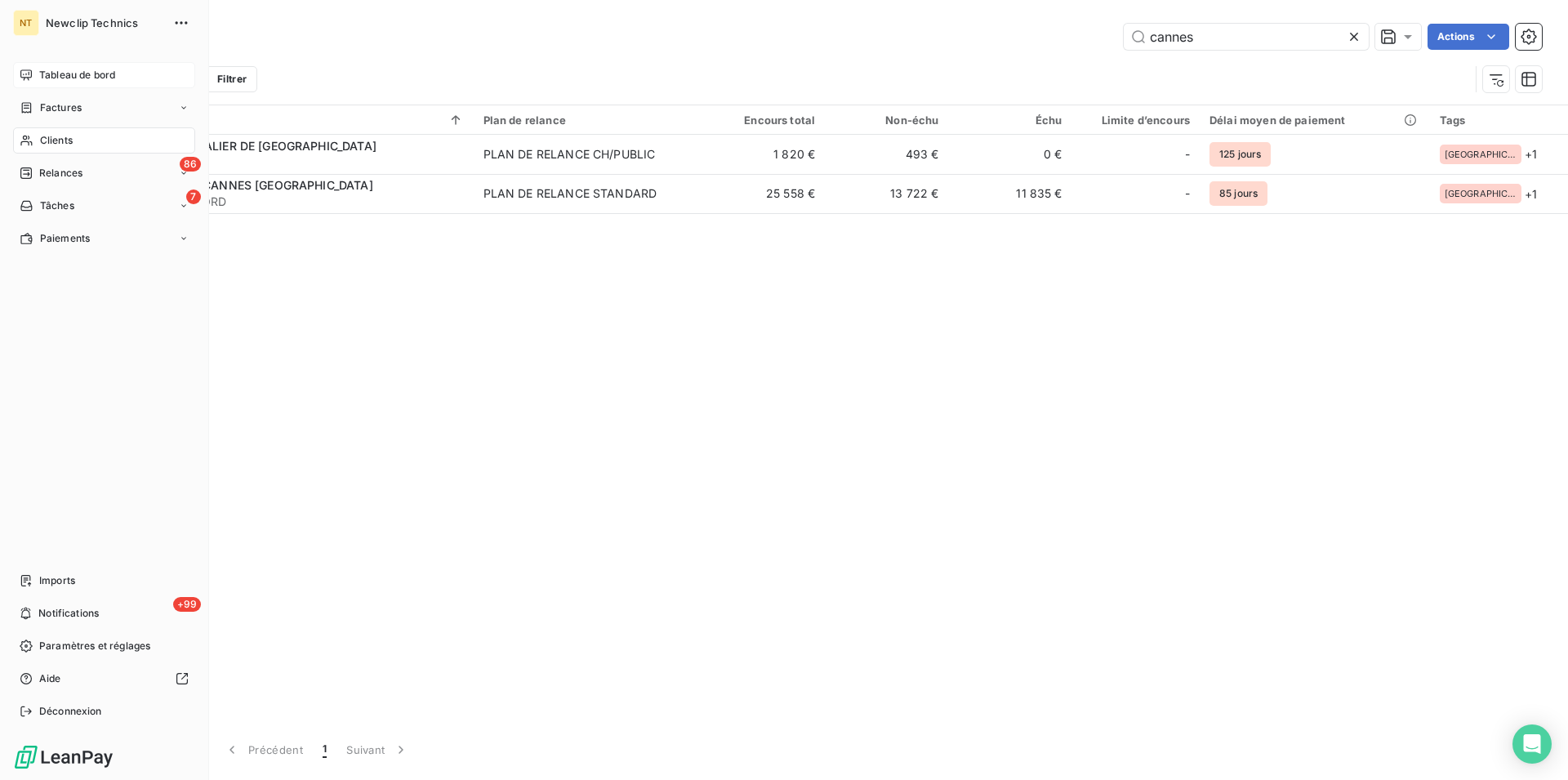
click at [89, 75] on span "Tableau de bord" at bounding box center [77, 75] width 76 height 15
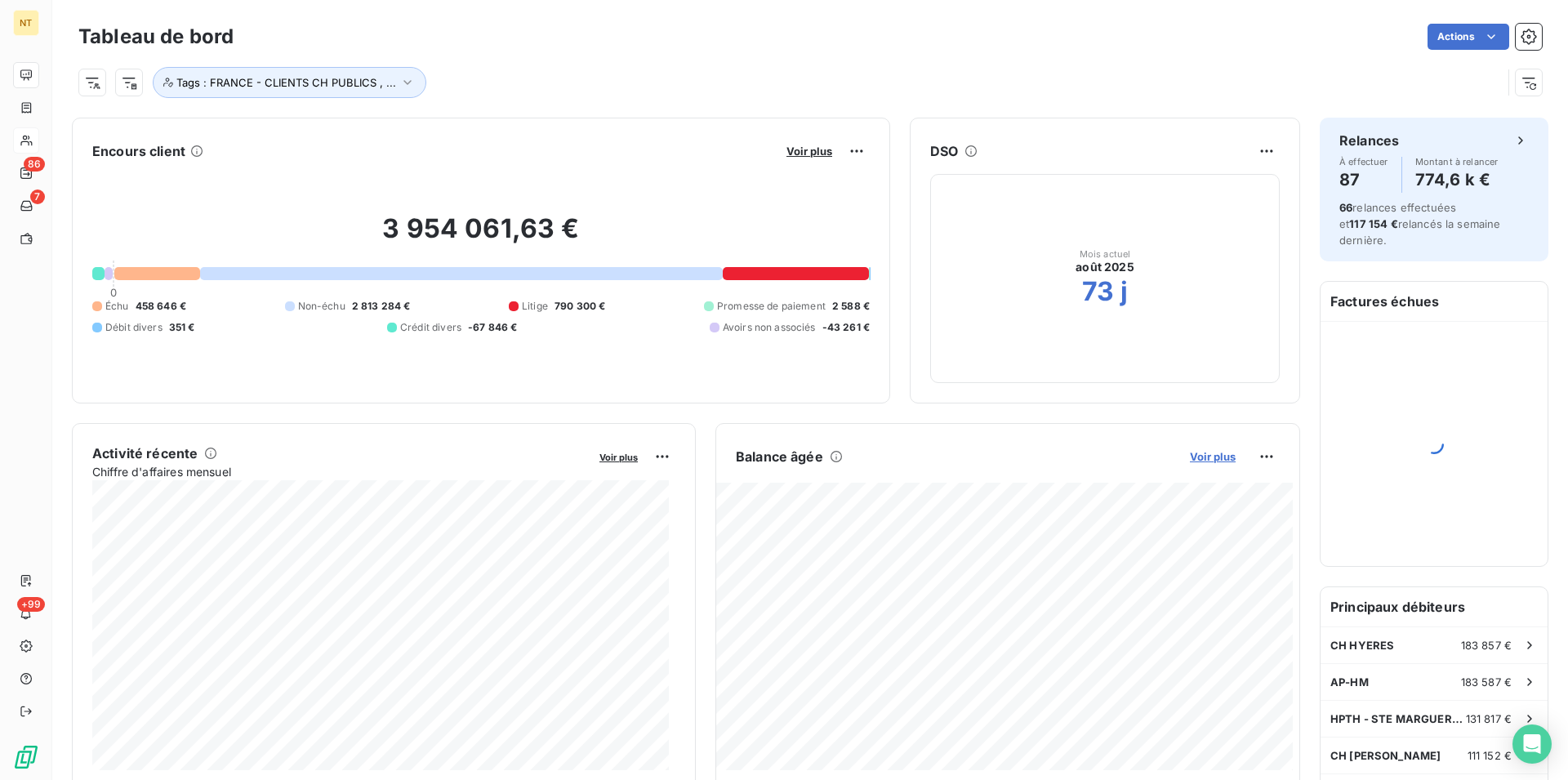
click at [1201, 453] on span "Voir plus" at bounding box center [1212, 456] width 46 height 13
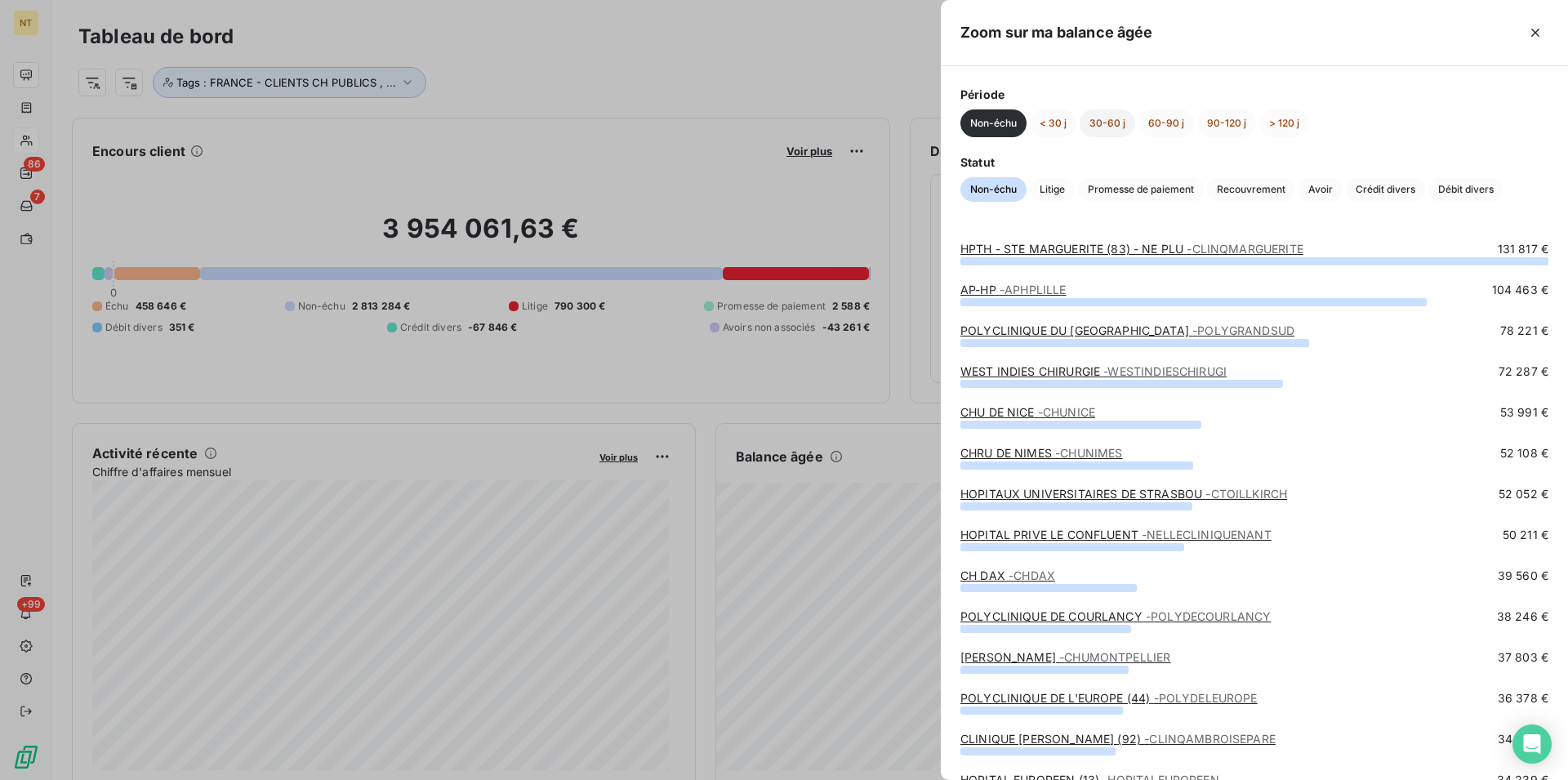
click at [1098, 119] on button "30-60 j" at bounding box center [1107, 123] width 56 height 28
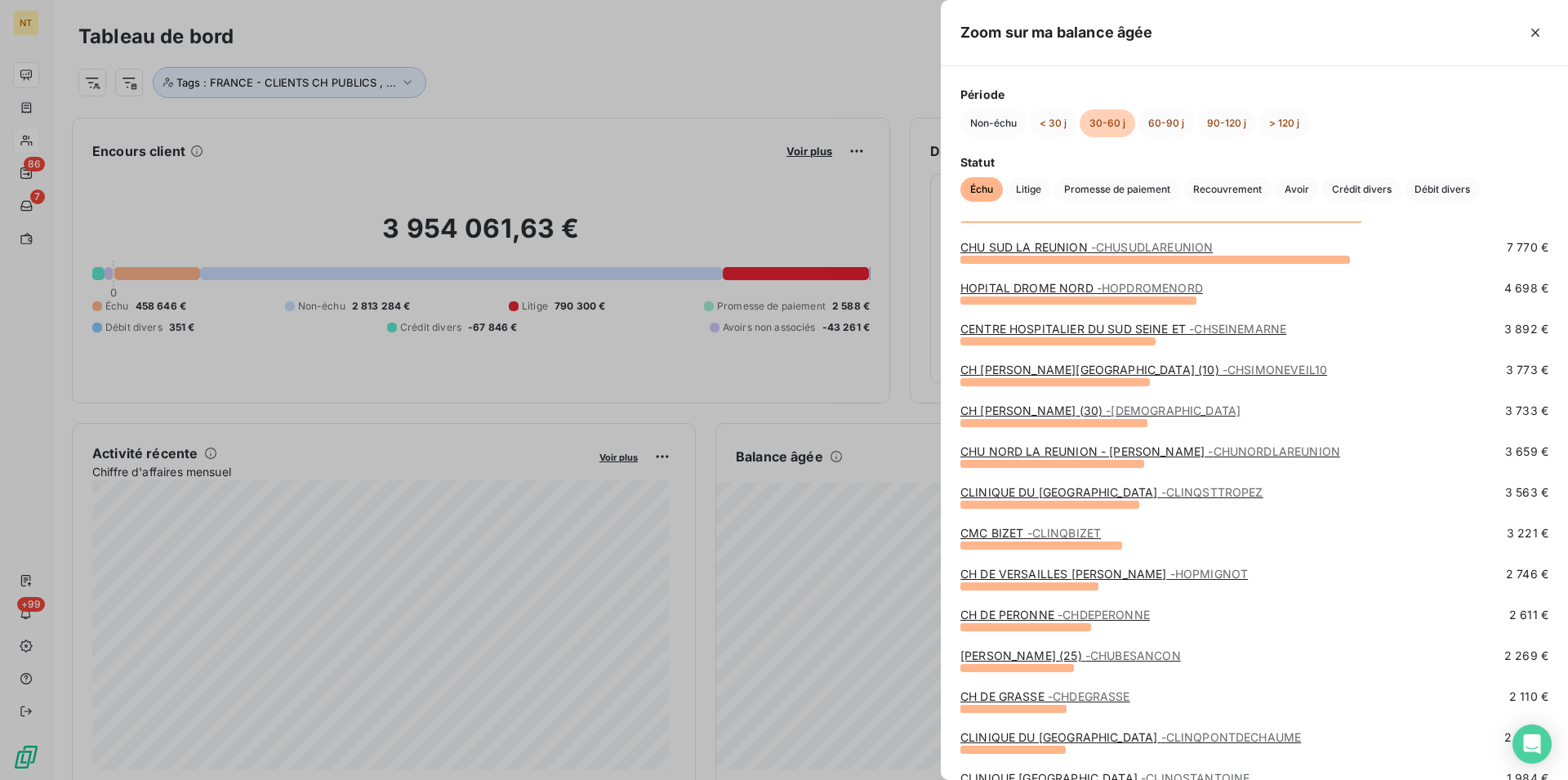
scroll to position [167, 0]
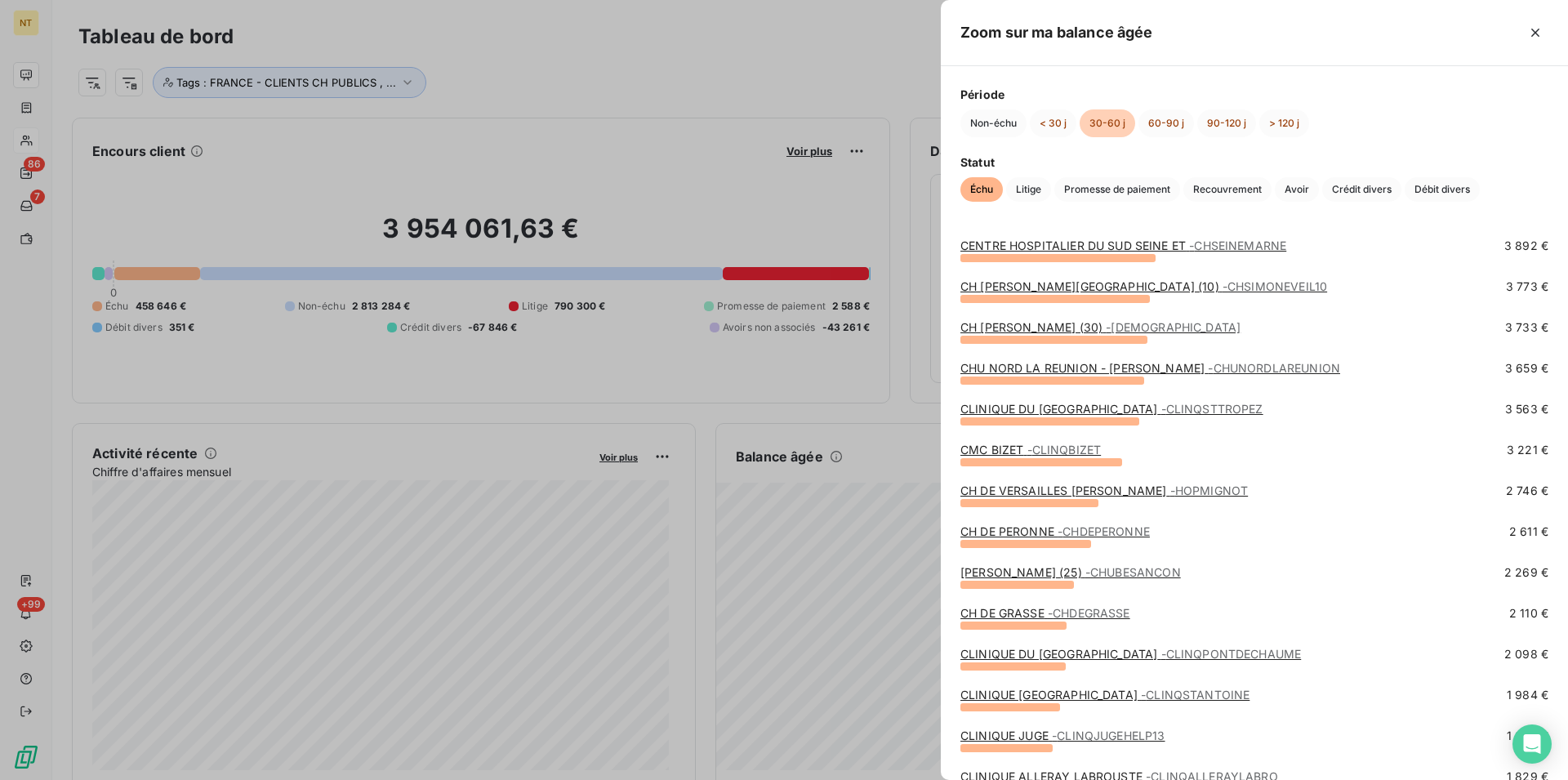
click at [1041, 575] on link "[PERSON_NAME] (25) - CHUBESANCON" at bounding box center [1071, 572] width 221 height 14
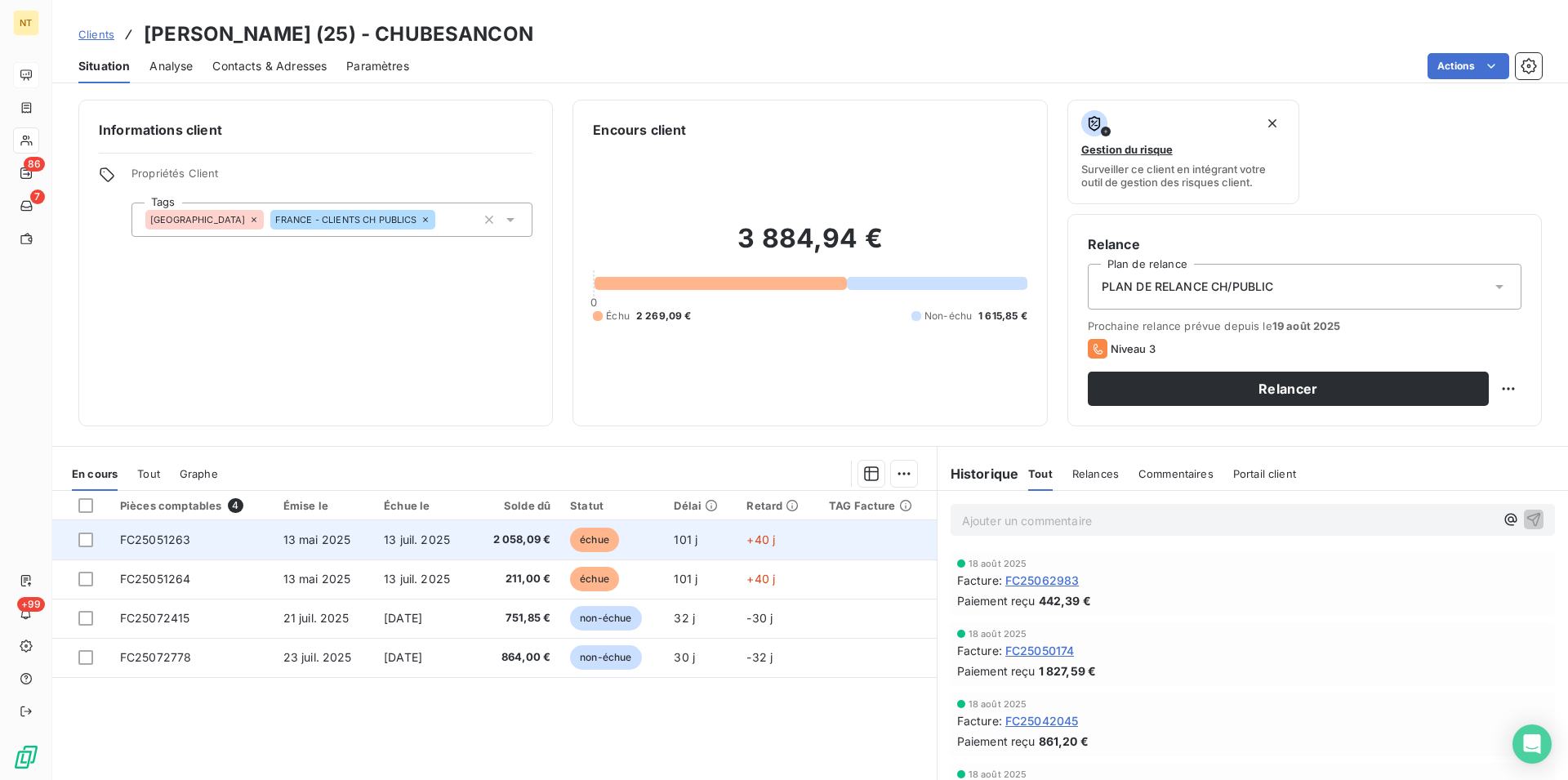
click at [173, 539] on span "FC25051263" at bounding box center [156, 539] width 71 height 14
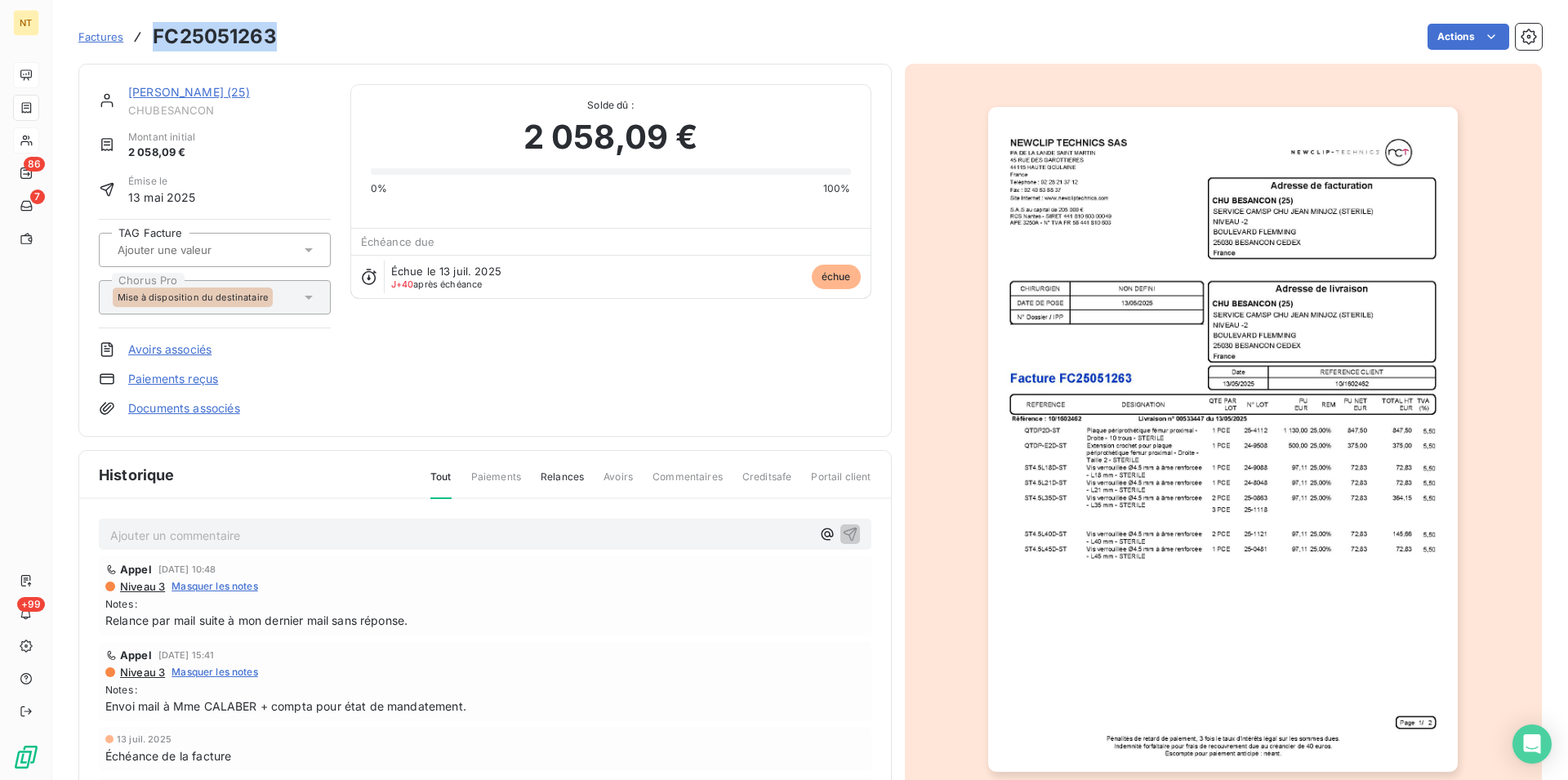
drag, startPoint x: 156, startPoint y: 35, endPoint x: 277, endPoint y: 39, distance: 121.1
click at [277, 39] on div "Factures FC25051263 Actions" at bounding box center [810, 37] width 1464 height 34
copy h3 "FC25051263"
click at [211, 94] on link "[PERSON_NAME] (25)" at bounding box center [189, 92] width 122 height 14
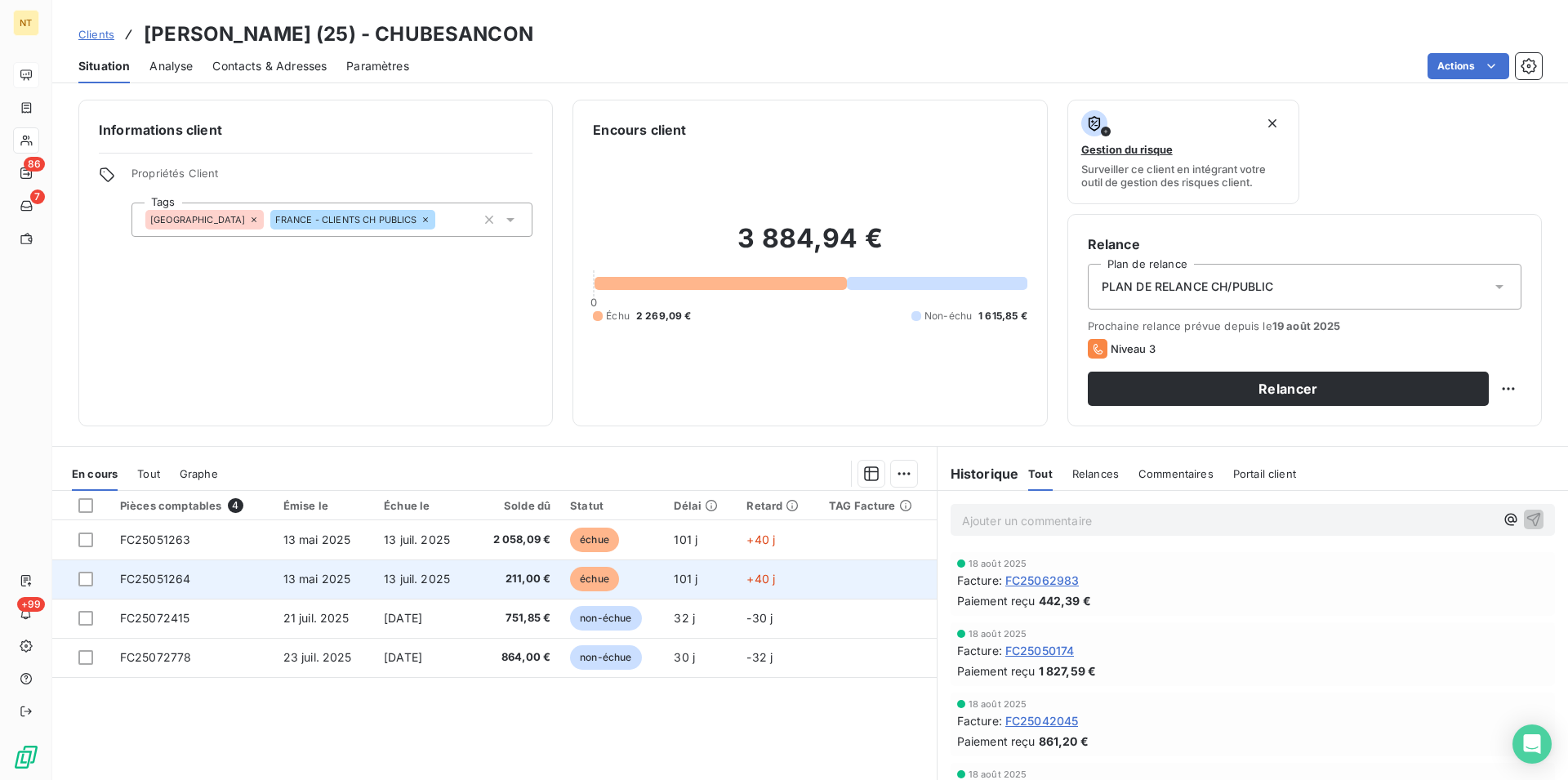
click at [152, 578] on span "FC25051264" at bounding box center [156, 578] width 71 height 14
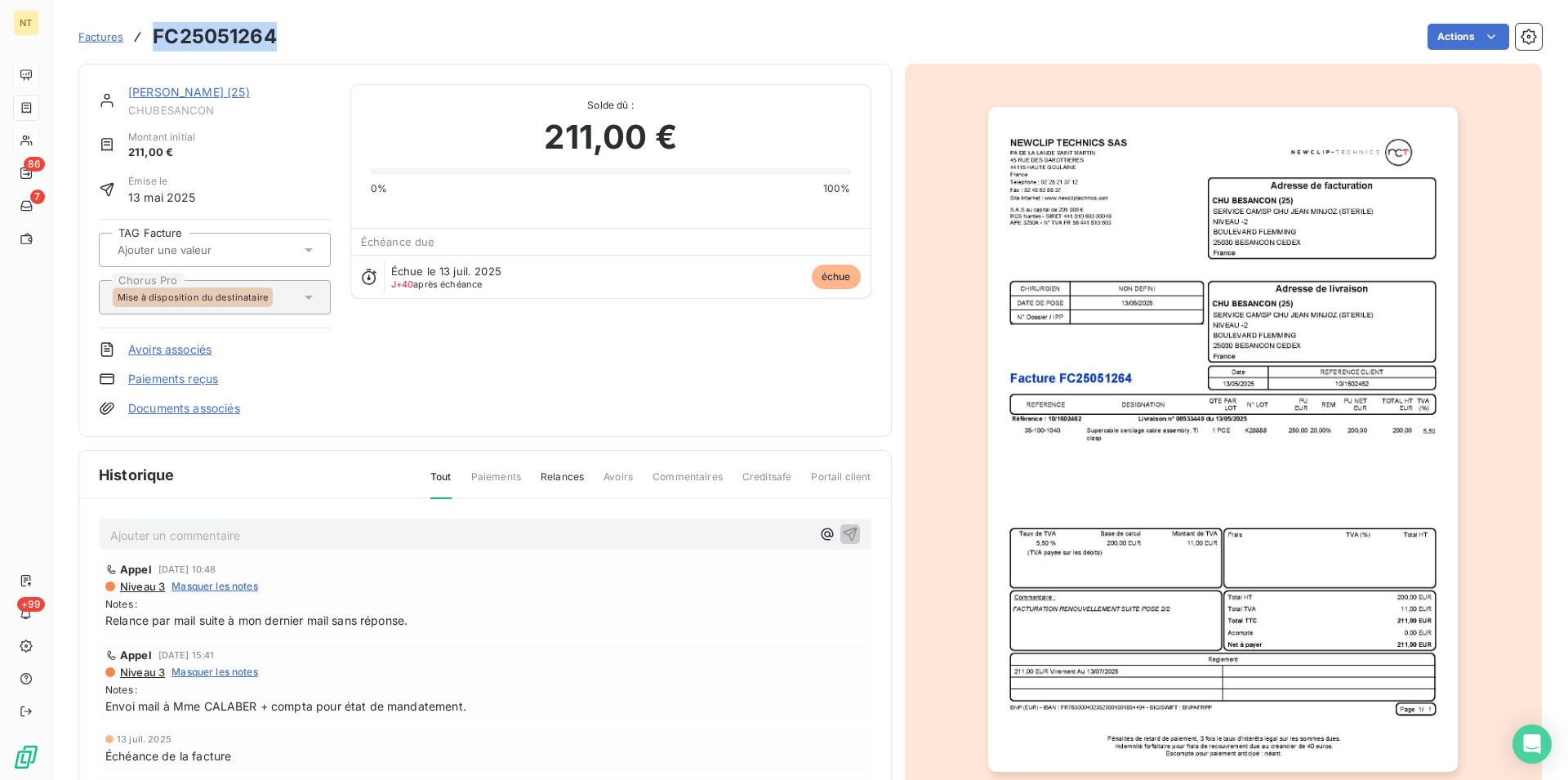
drag, startPoint x: 153, startPoint y: 34, endPoint x: 290, endPoint y: 44, distance: 137.4
click at [290, 44] on div "Factures FC25051264 Actions" at bounding box center [810, 37] width 1464 height 34
copy h3 "FC25051264"
click at [198, 90] on link "[PERSON_NAME] (25)" at bounding box center [189, 92] width 122 height 14
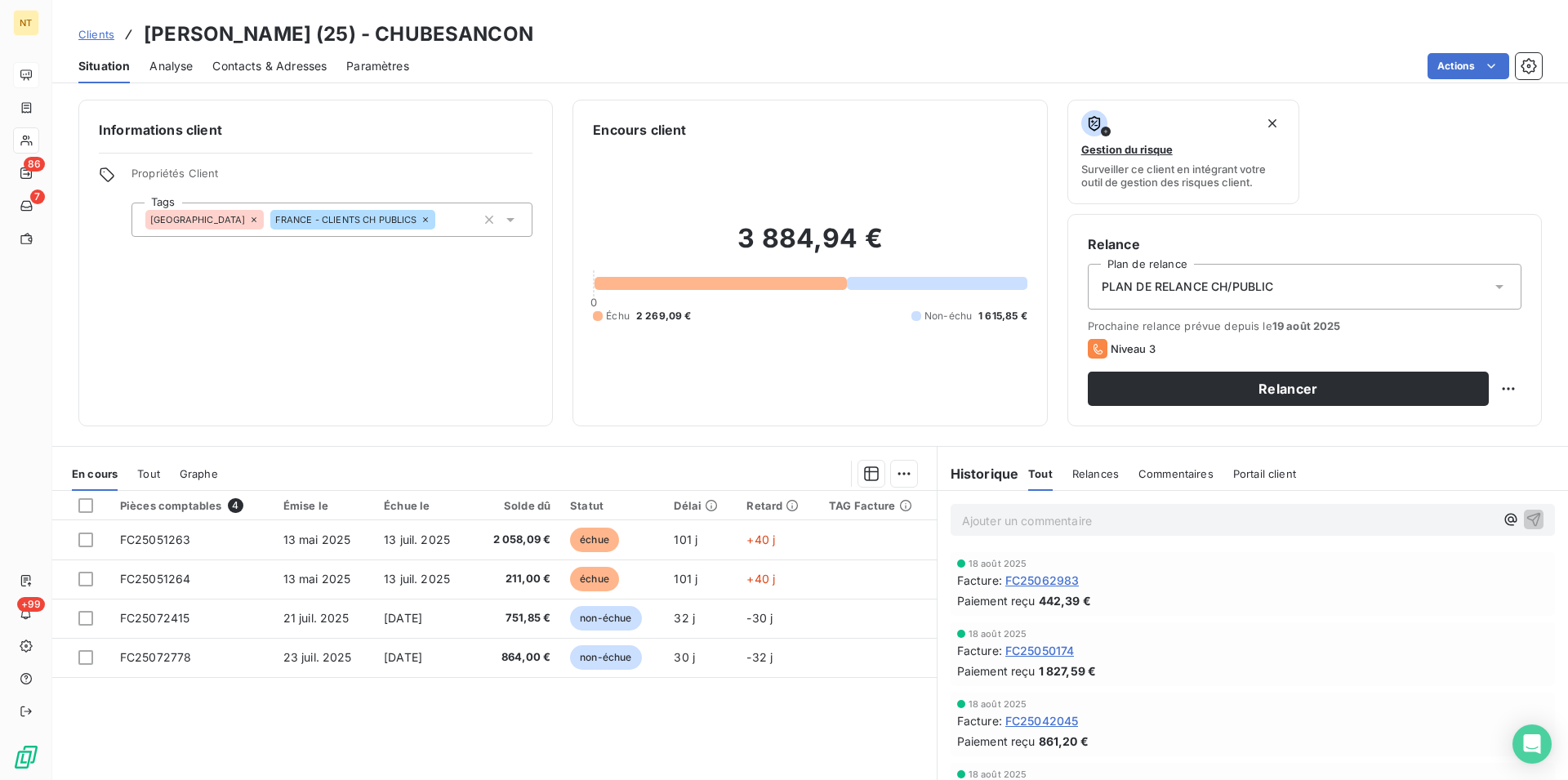
click at [281, 71] on span "Contacts & Adresses" at bounding box center [269, 66] width 114 height 17
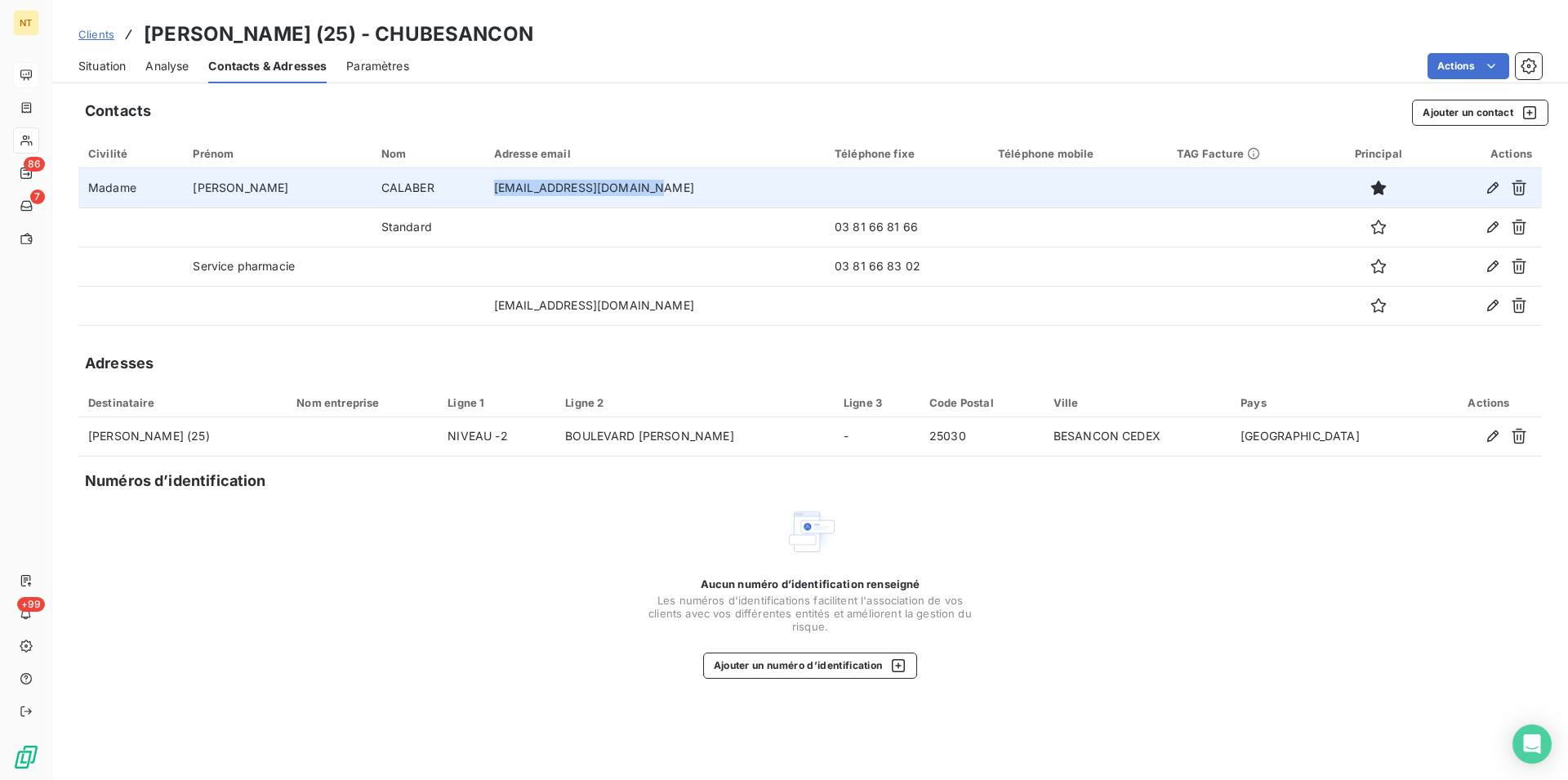
drag, startPoint x: 505, startPoint y: 187, endPoint x: 664, endPoint y: 188, distance: 159.0
click at [664, 188] on td "[EMAIL_ADDRESS][DOMAIN_NAME]" at bounding box center [655, 187] width 341 height 39
copy td "[EMAIL_ADDRESS][DOMAIN_NAME]"
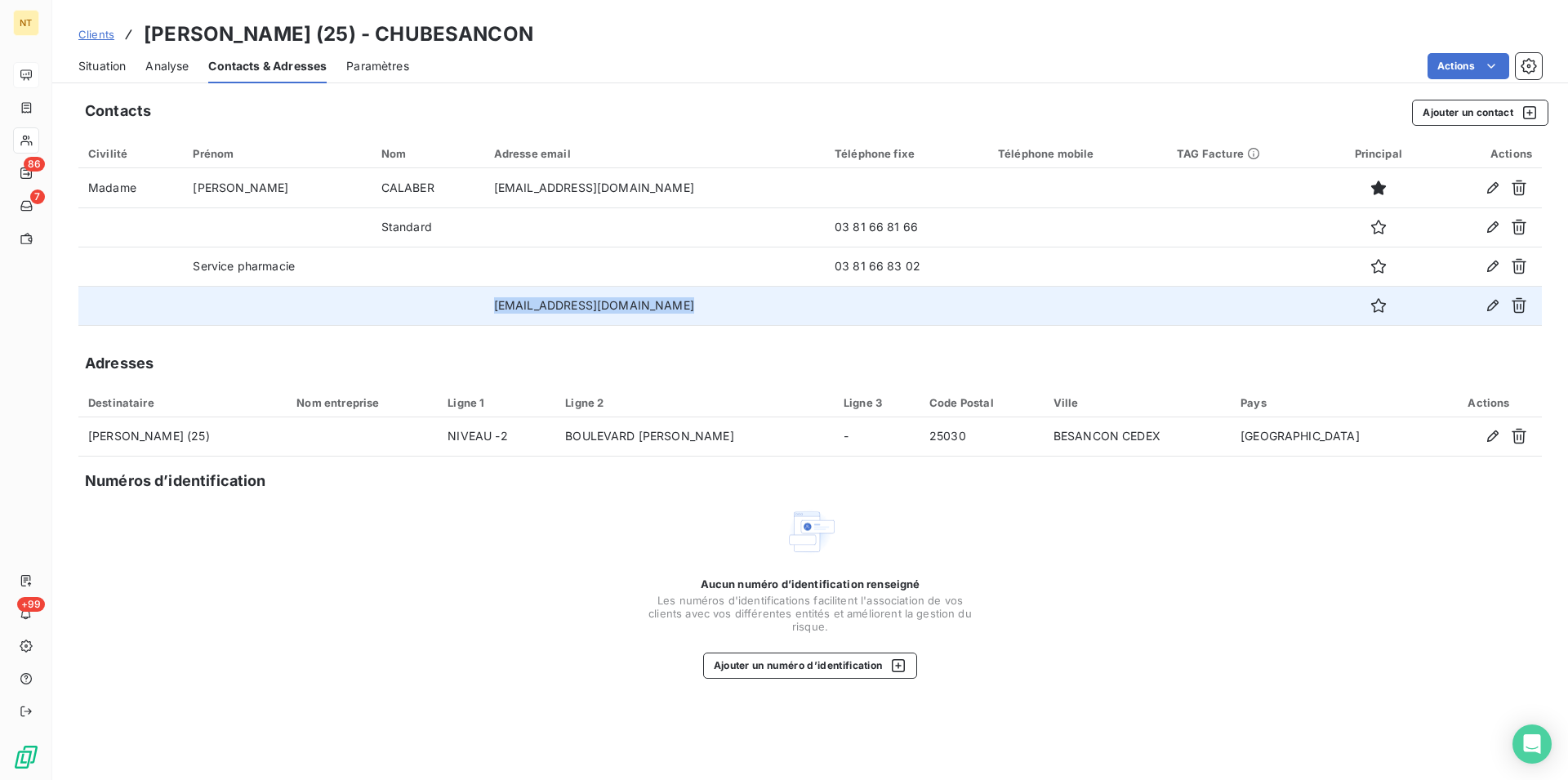
drag, startPoint x: 502, startPoint y: 304, endPoint x: 715, endPoint y: 310, distance: 213.1
click at [715, 310] on td "[EMAIL_ADDRESS][DOMAIN_NAME]" at bounding box center [655, 305] width 341 height 39
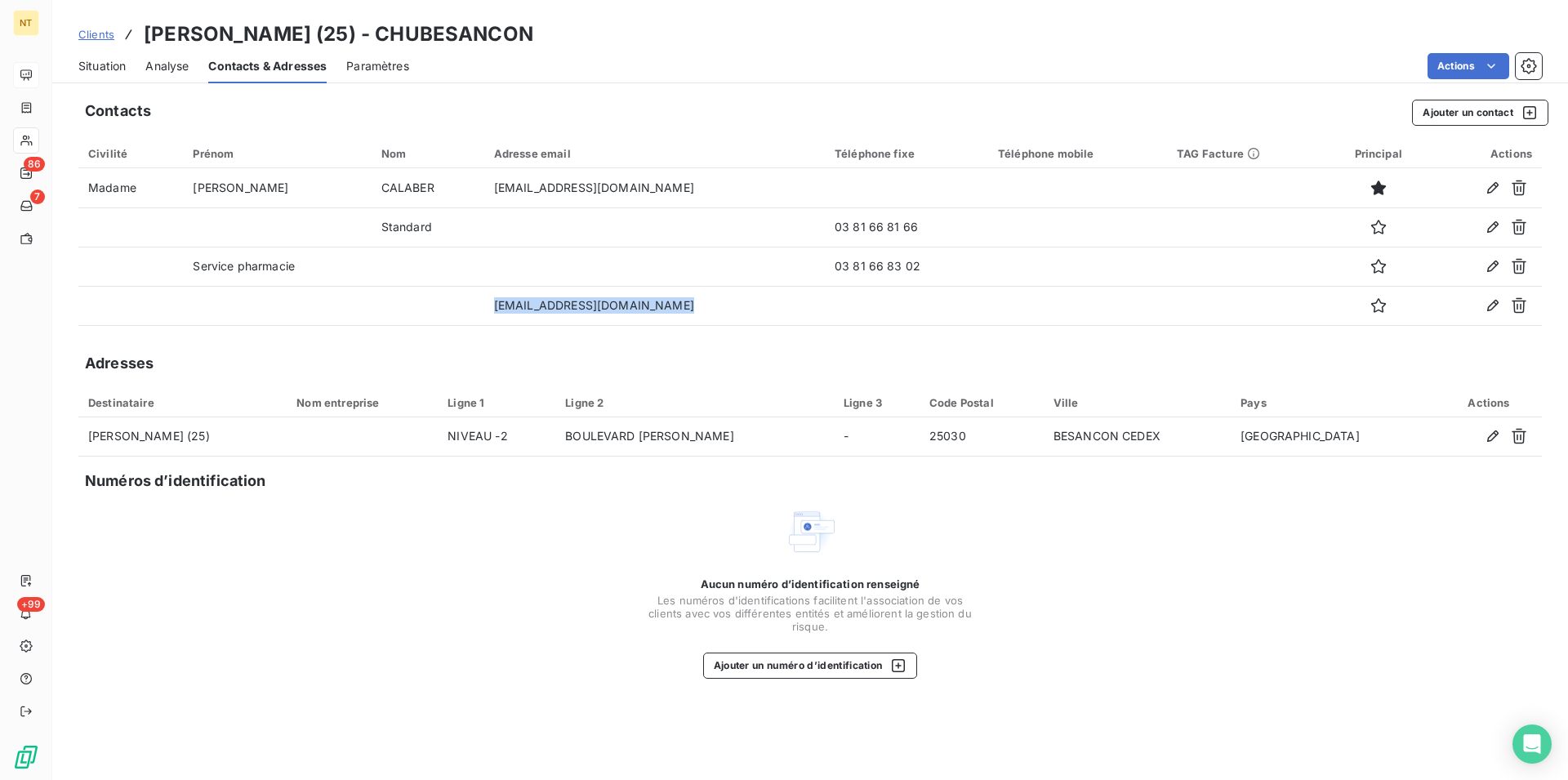
click at [83, 63] on span "Situation" at bounding box center [102, 66] width 47 height 17
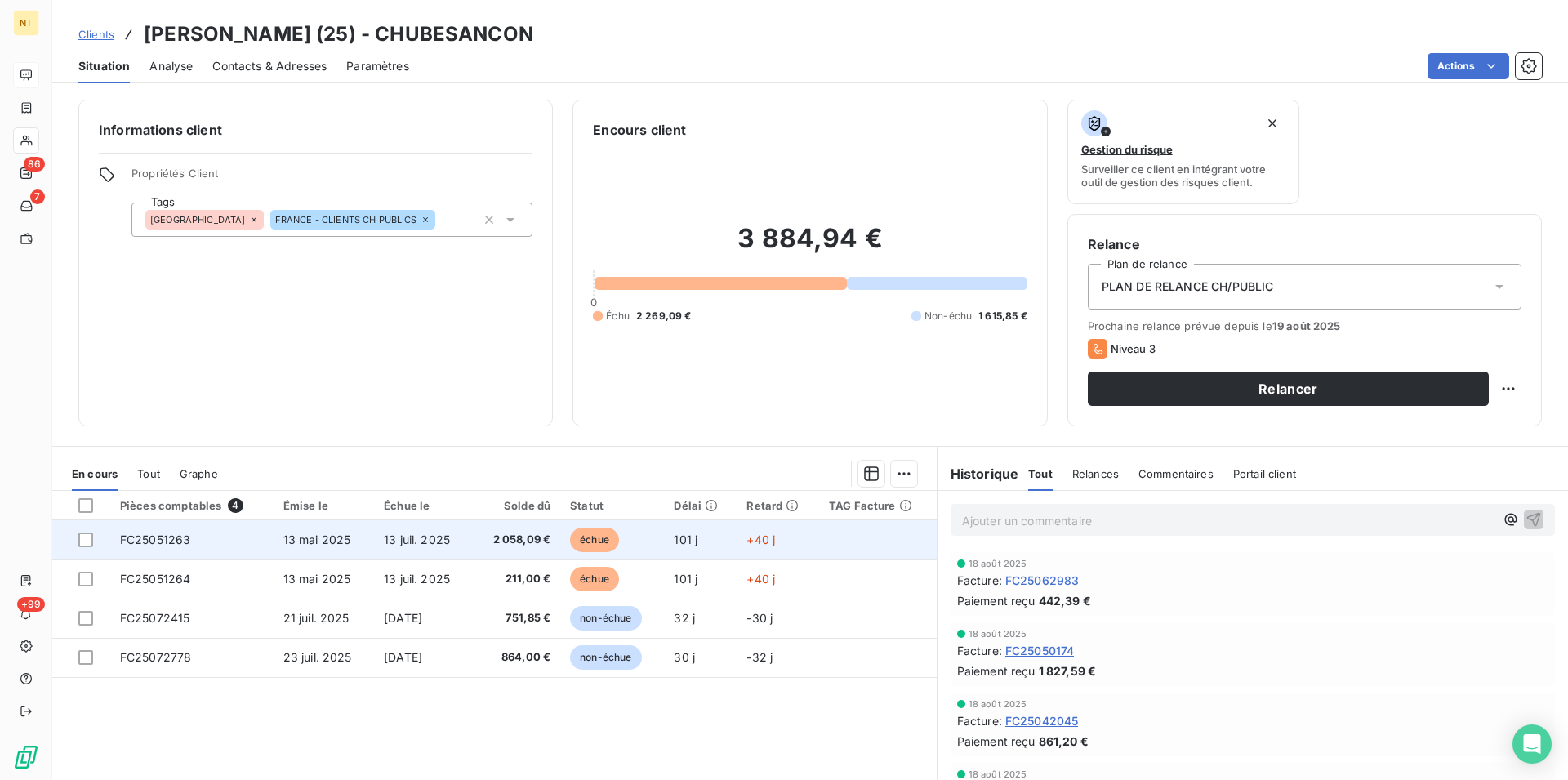
click at [140, 540] on span "FC25051263" at bounding box center [156, 539] width 71 height 14
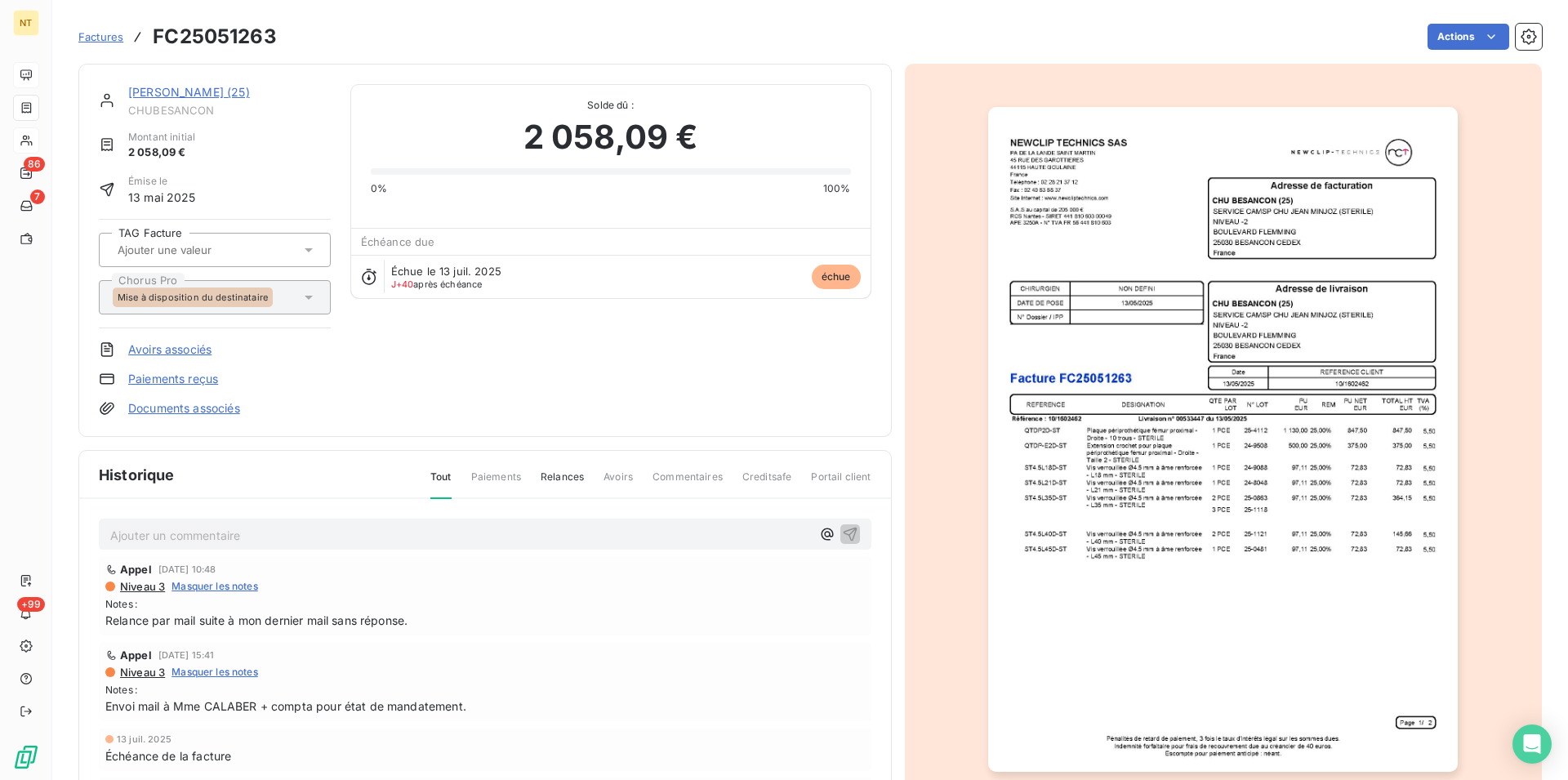
click at [1024, 431] on img "button" at bounding box center [1223, 439] width 470 height 664
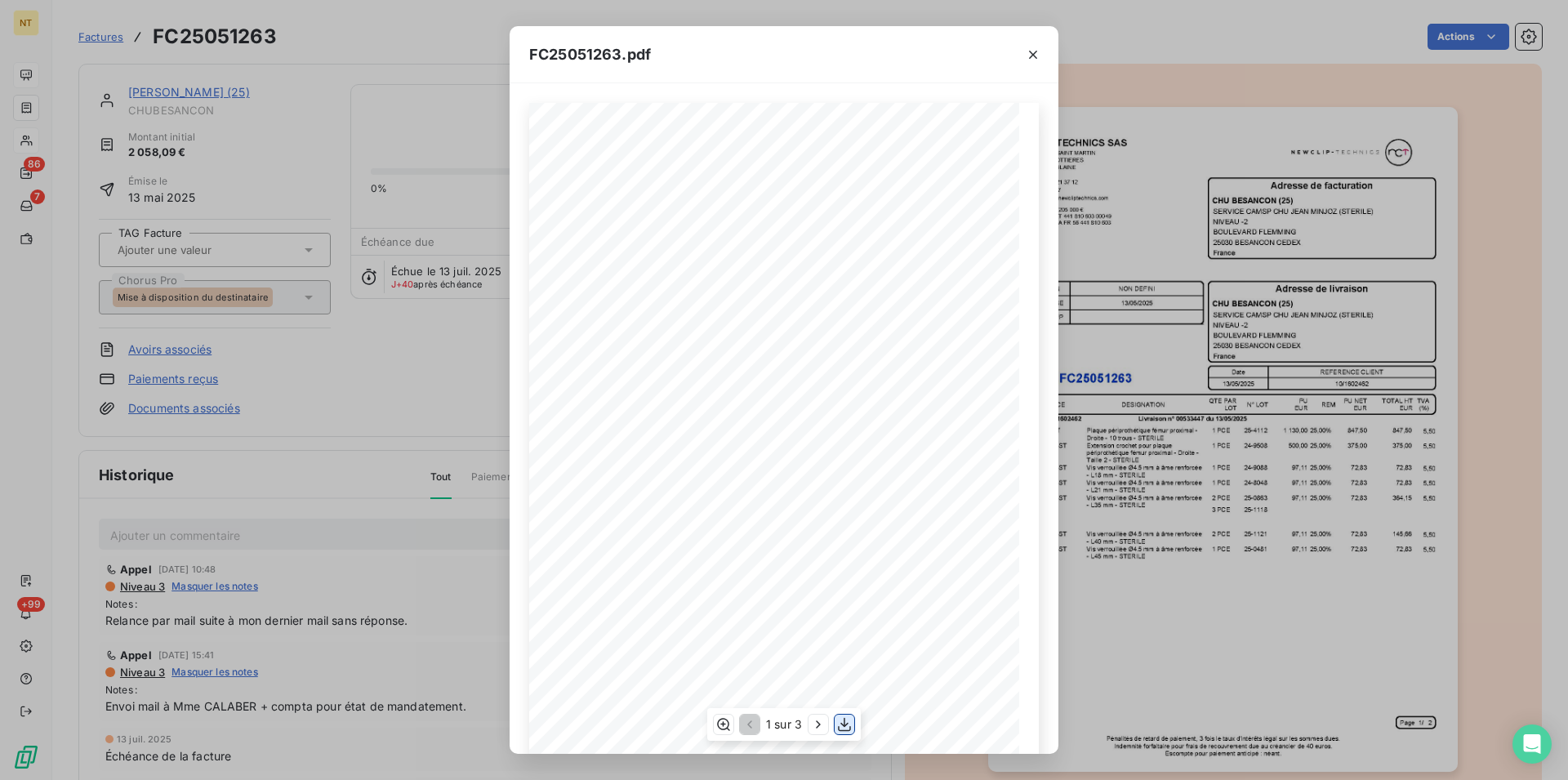
click at [846, 722] on icon "button" at bounding box center [844, 724] width 17 height 17
click at [1029, 55] on icon "button" at bounding box center [1033, 55] width 17 height 17
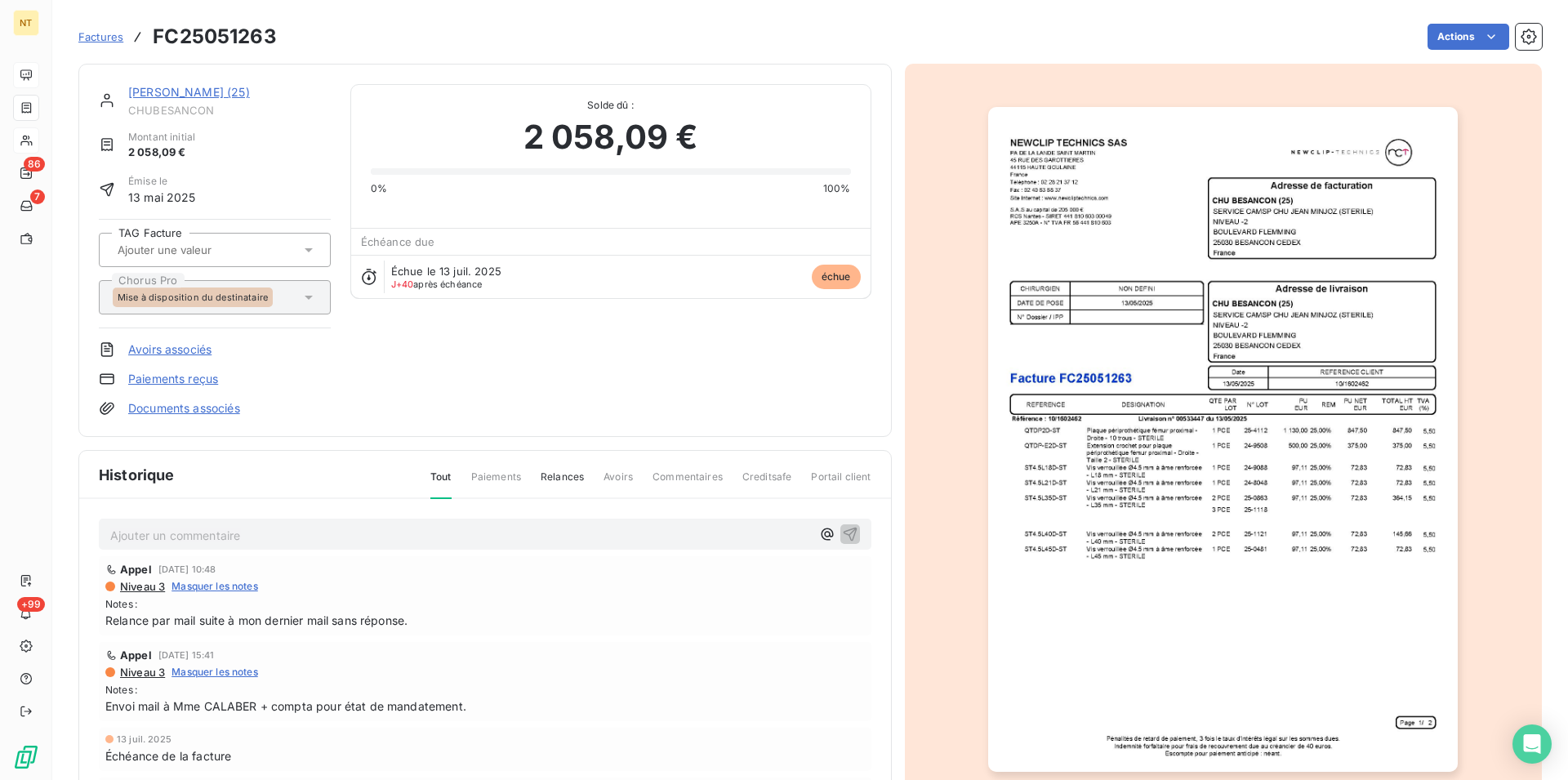
click at [197, 90] on link "[PERSON_NAME] (25)" at bounding box center [189, 92] width 122 height 14
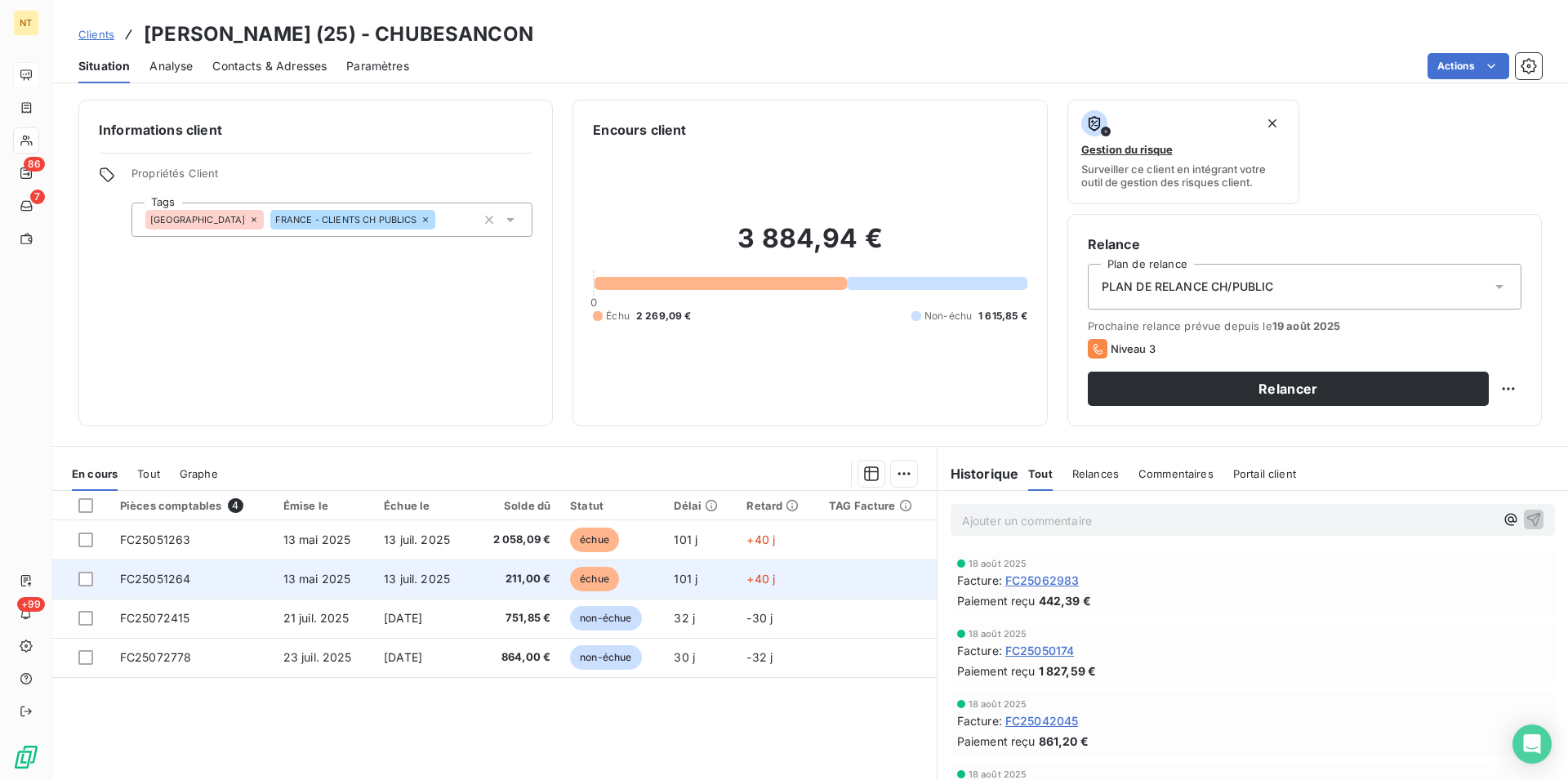
click at [331, 570] on td "13 mai 2025" at bounding box center [324, 578] width 101 height 39
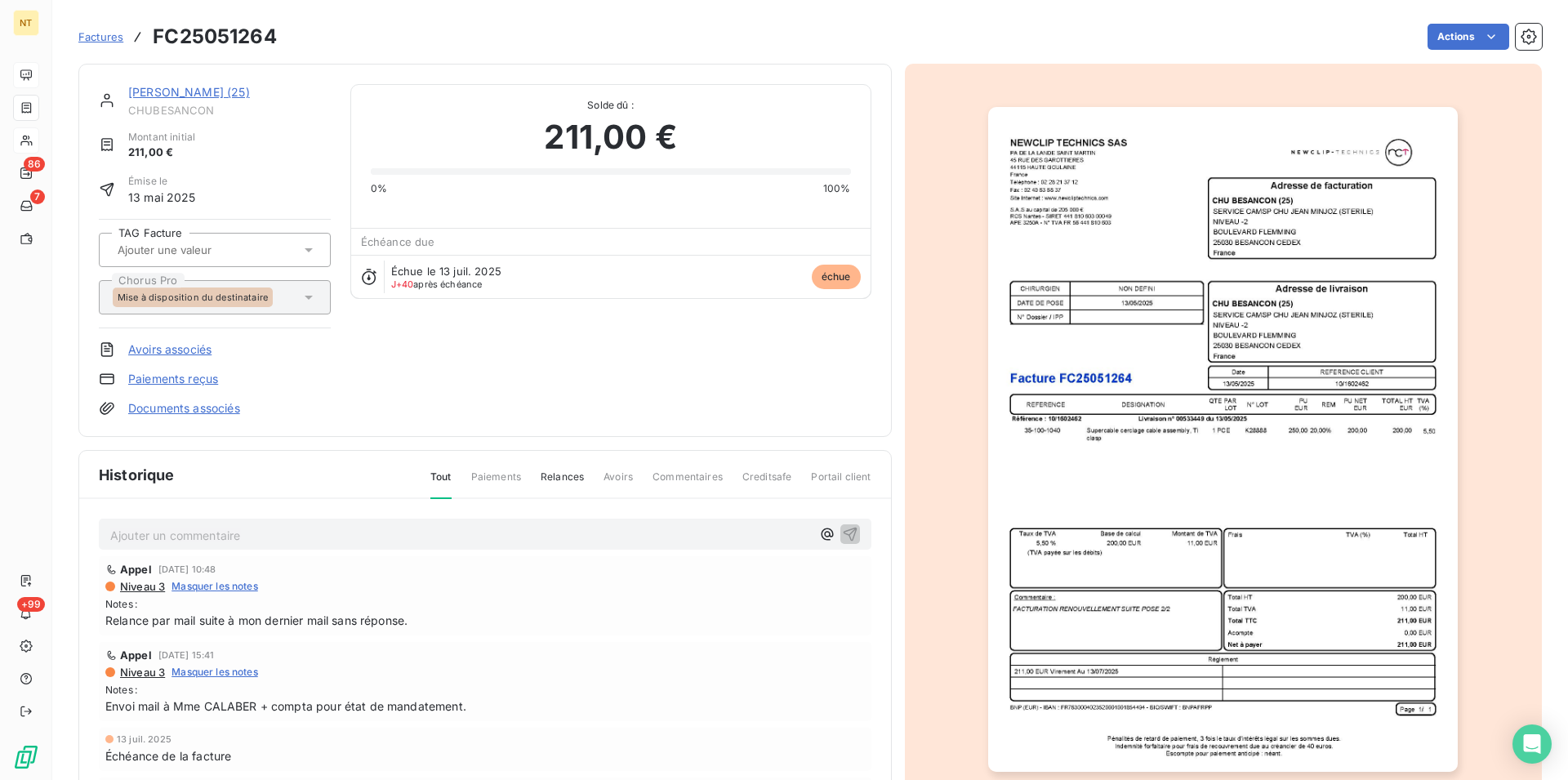
click at [1124, 506] on img "button" at bounding box center [1223, 439] width 470 height 664
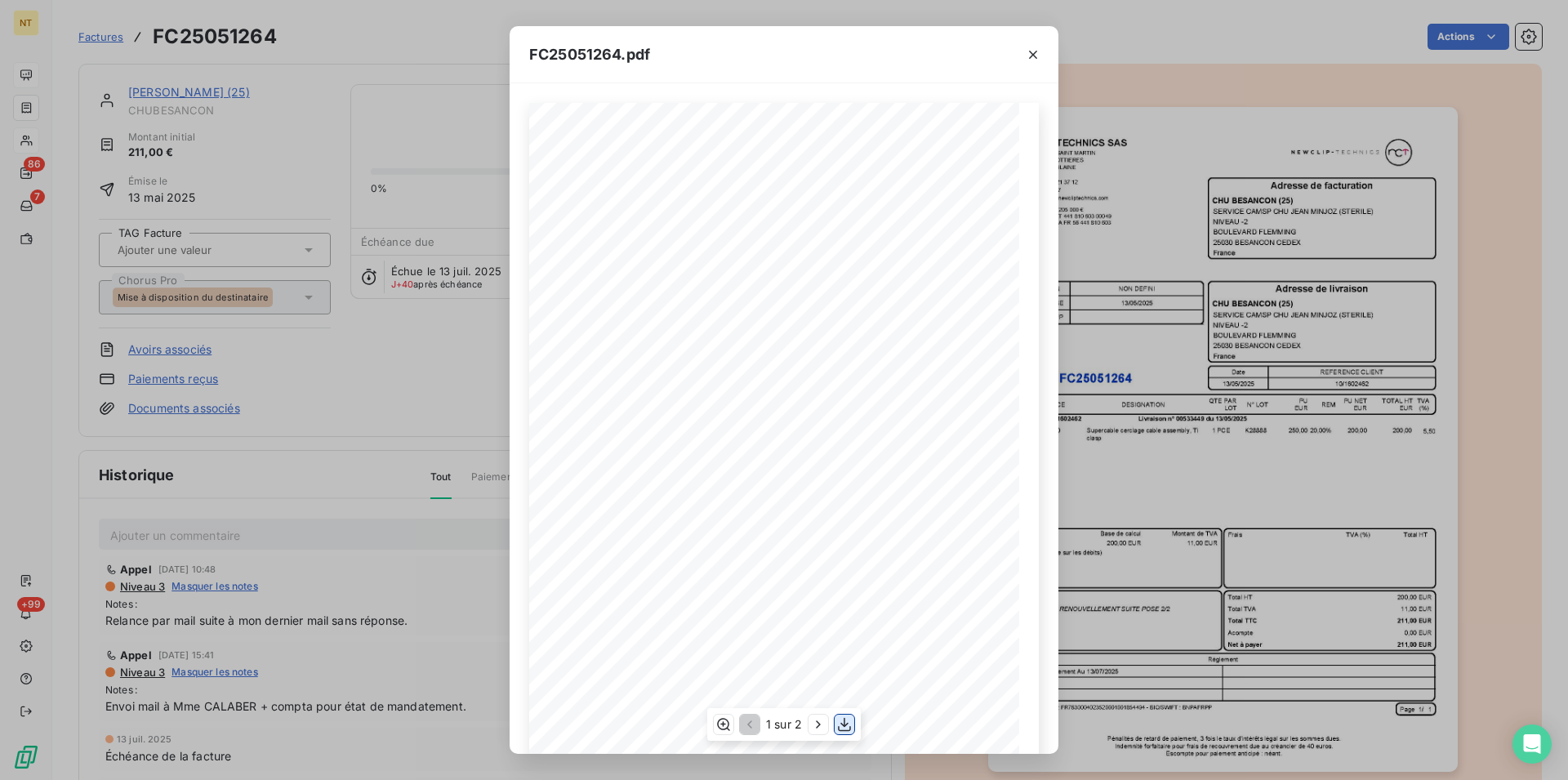
click at [849, 723] on icon "button" at bounding box center [844, 724] width 17 height 17
click at [1030, 49] on icon "button" at bounding box center [1033, 55] width 17 height 17
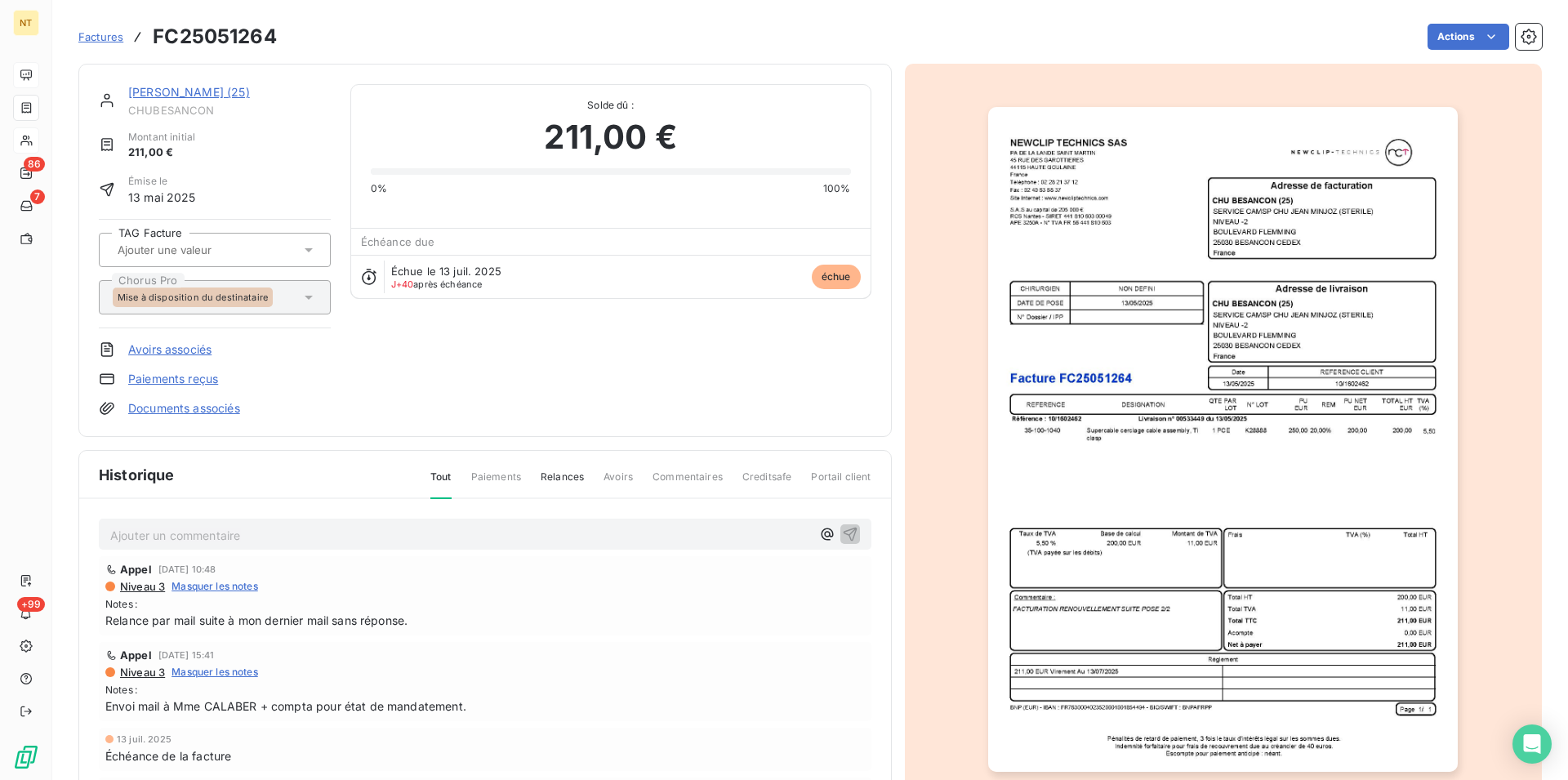
click at [179, 90] on link "[PERSON_NAME] (25)" at bounding box center [189, 92] width 122 height 14
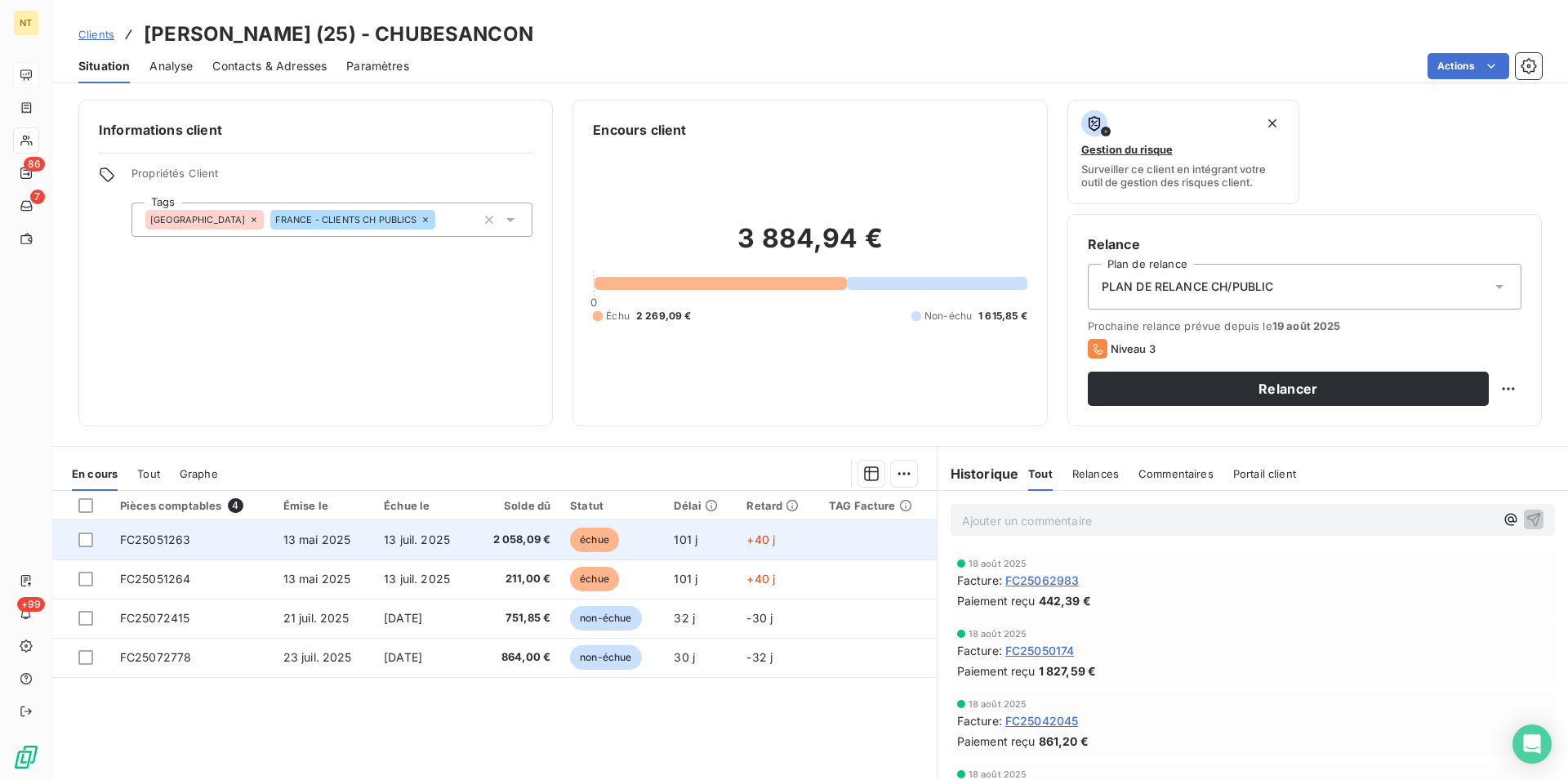
click at [194, 547] on td "FC25051263" at bounding box center [192, 539] width 163 height 39
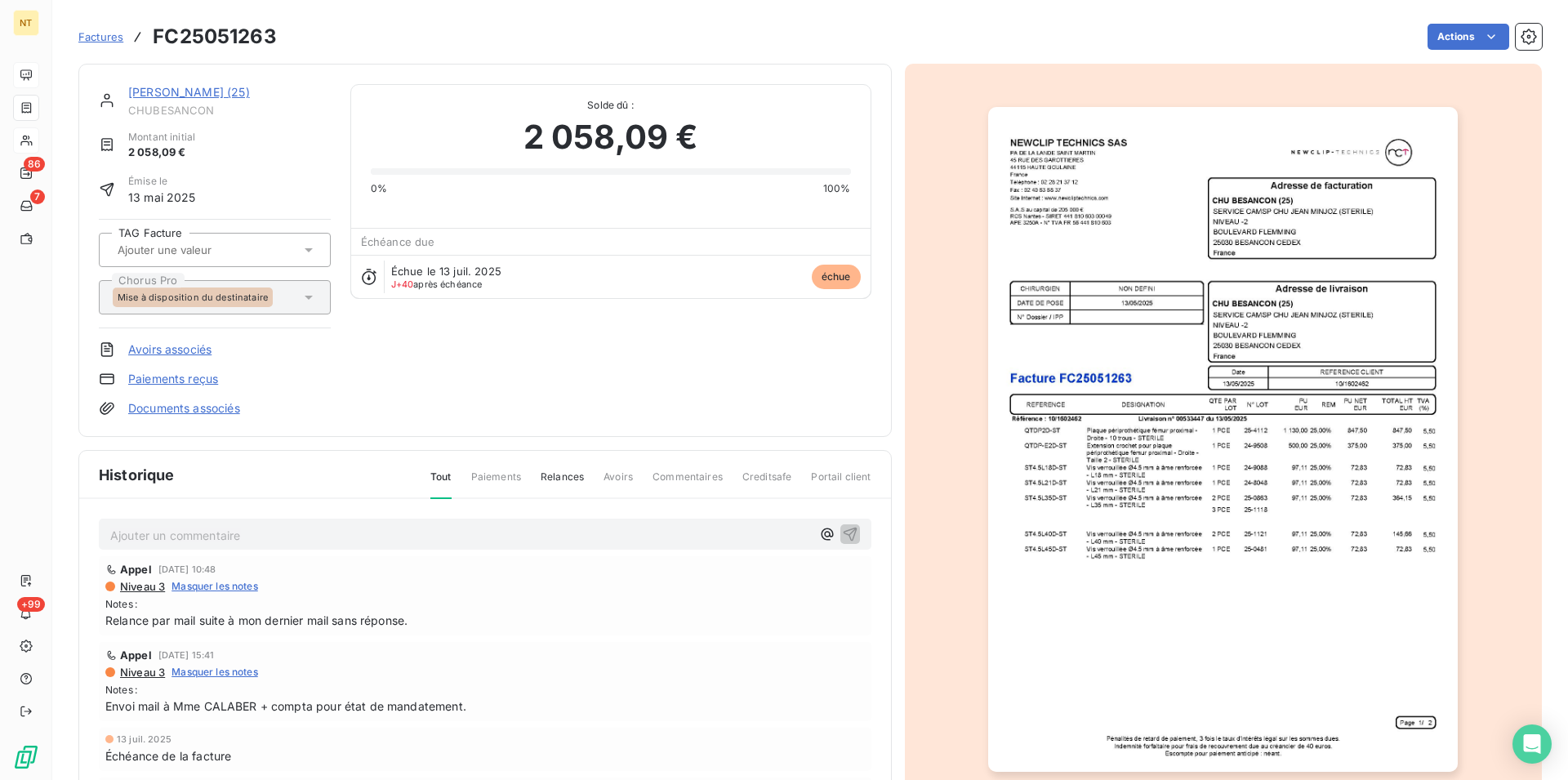
click at [136, 528] on p "Ajouter un commentaire ﻿" at bounding box center [461, 535] width 701 height 20
drag, startPoint x: 110, startPoint y: 527, endPoint x: 321, endPoint y: 525, distance: 211.0
click at [321, 525] on div "Relance faite par mail le 22/08" at bounding box center [485, 533] width 772 height 30
click at [842, 532] on icon "button" at bounding box center [850, 533] width 17 height 17
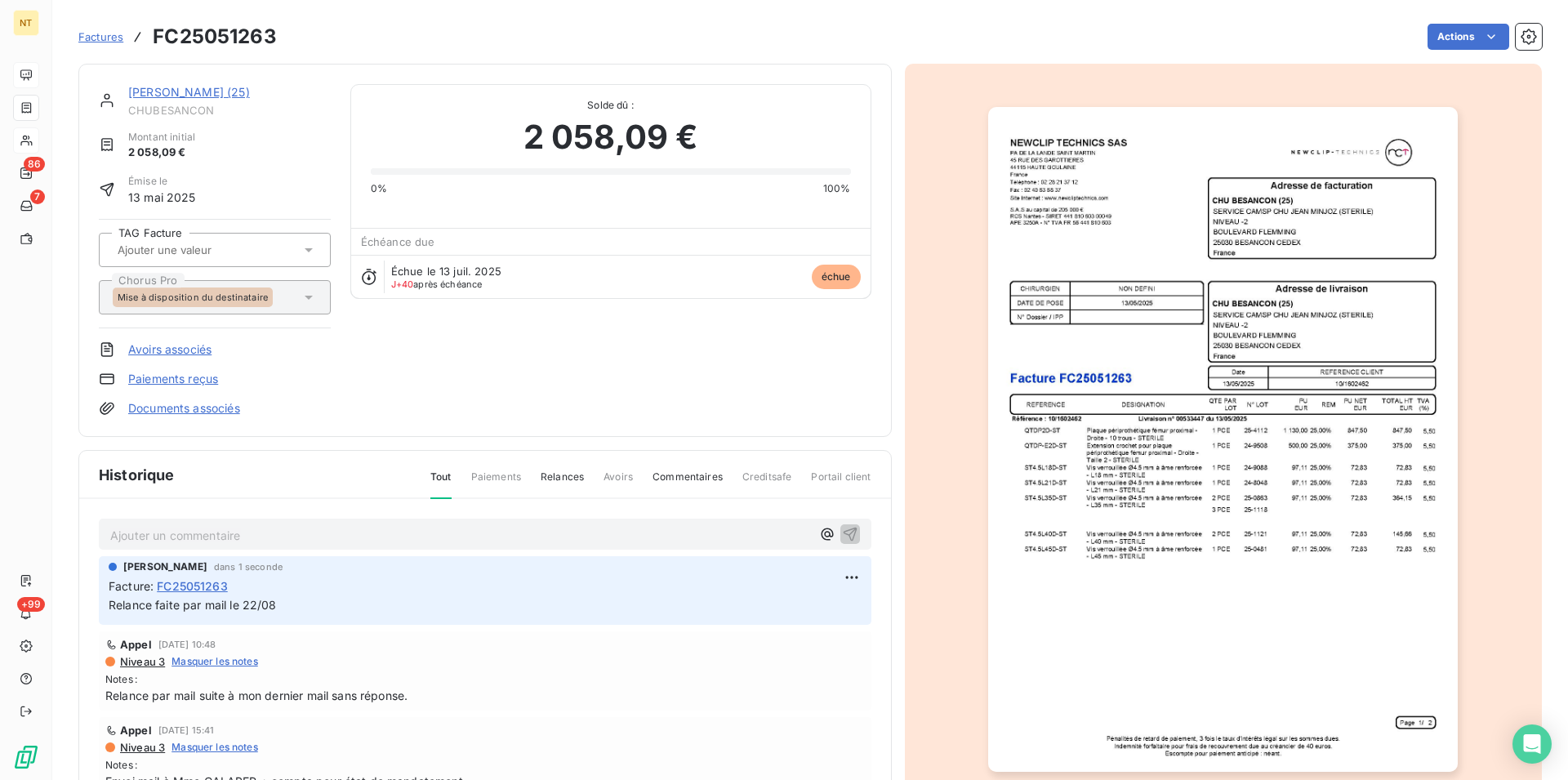
click at [209, 93] on link "[PERSON_NAME] (25)" at bounding box center [189, 92] width 122 height 14
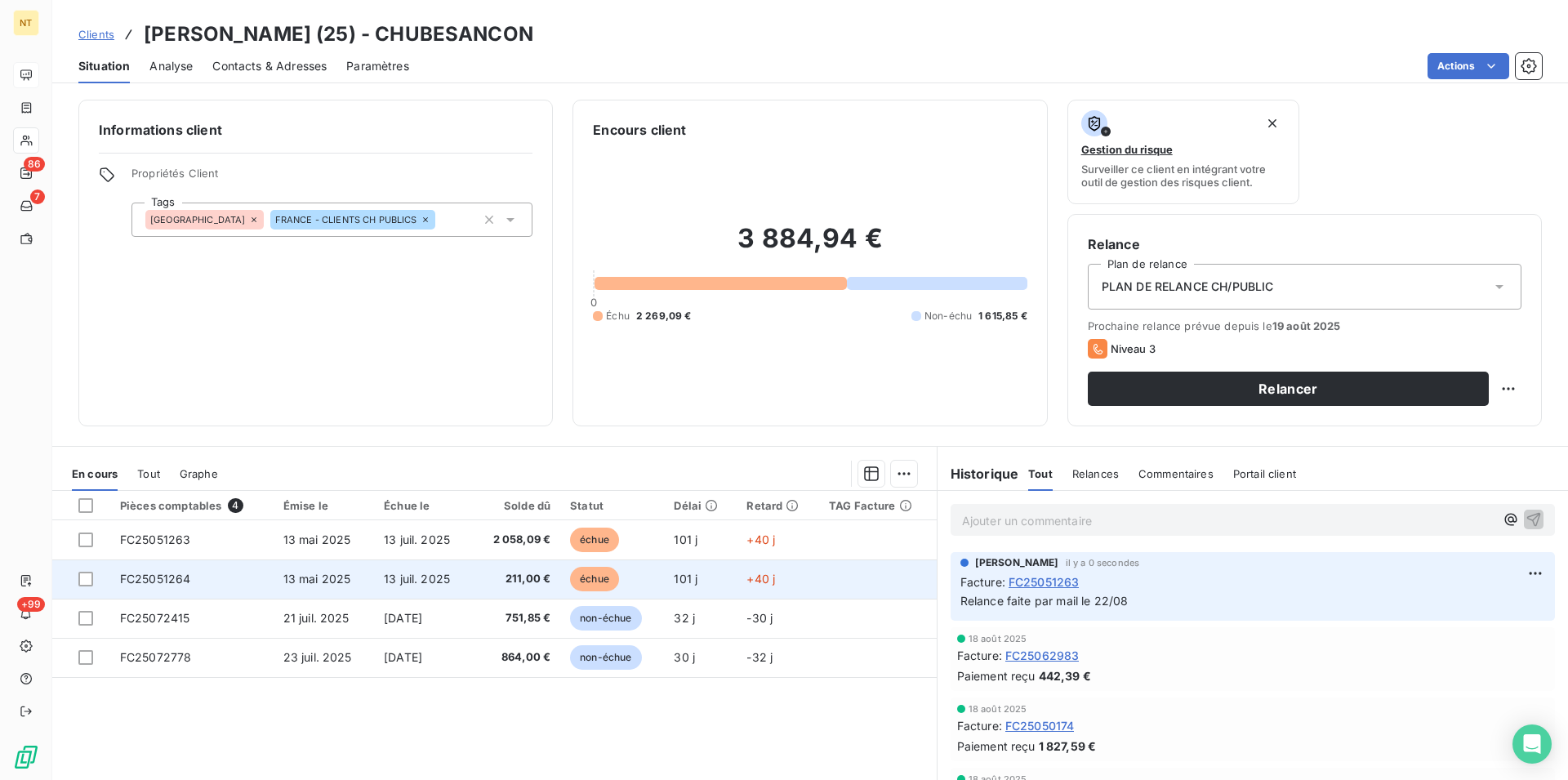
click at [177, 576] on span "FC25051264" at bounding box center [156, 578] width 71 height 14
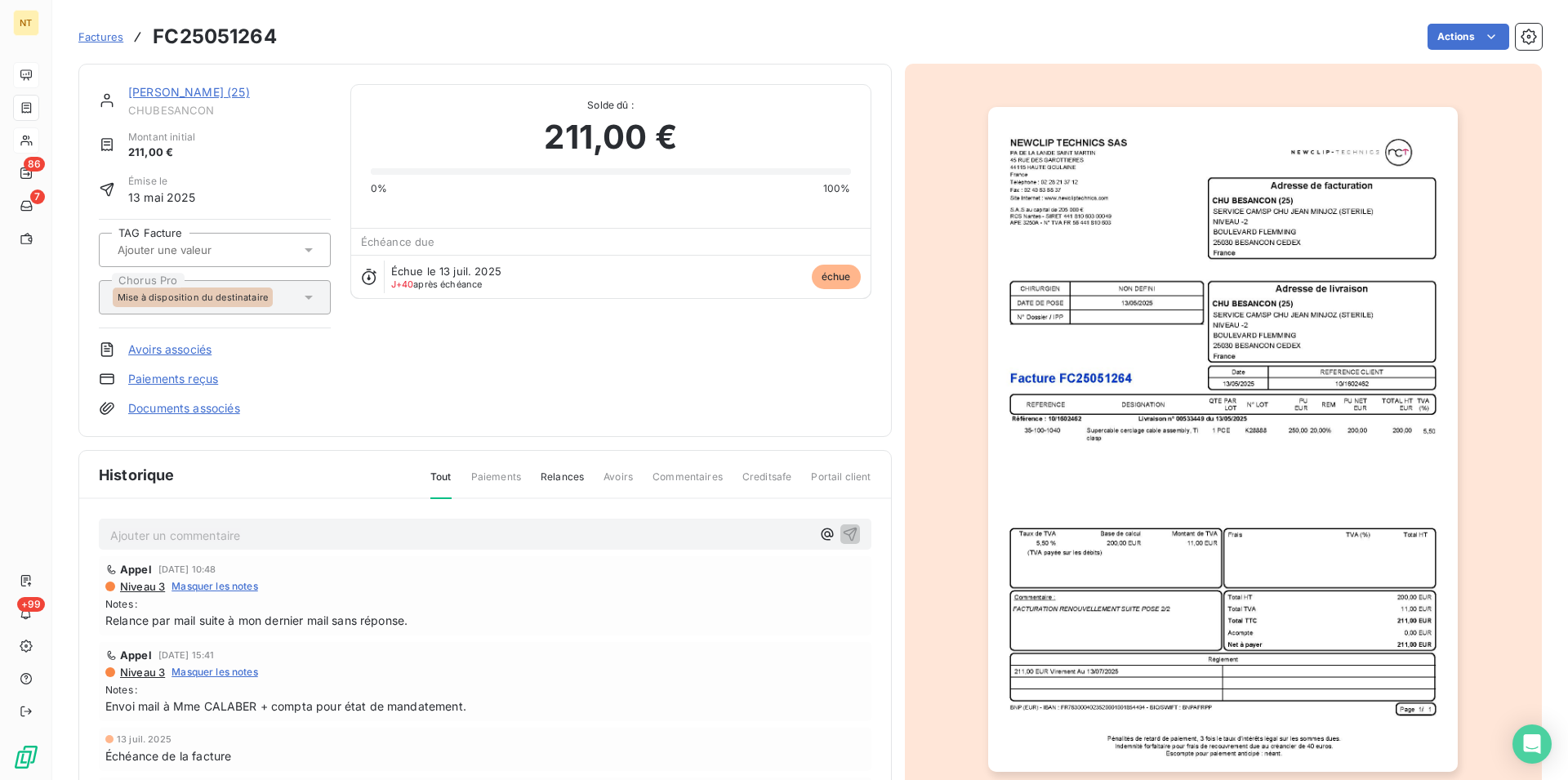
click at [190, 524] on div "Ajouter un commentaire ﻿" at bounding box center [461, 534] width 701 height 22
click at [190, 527] on p "Ajouter un commentaire ﻿" at bounding box center [461, 535] width 701 height 20
click at [842, 532] on icon "button" at bounding box center [850, 533] width 17 height 17
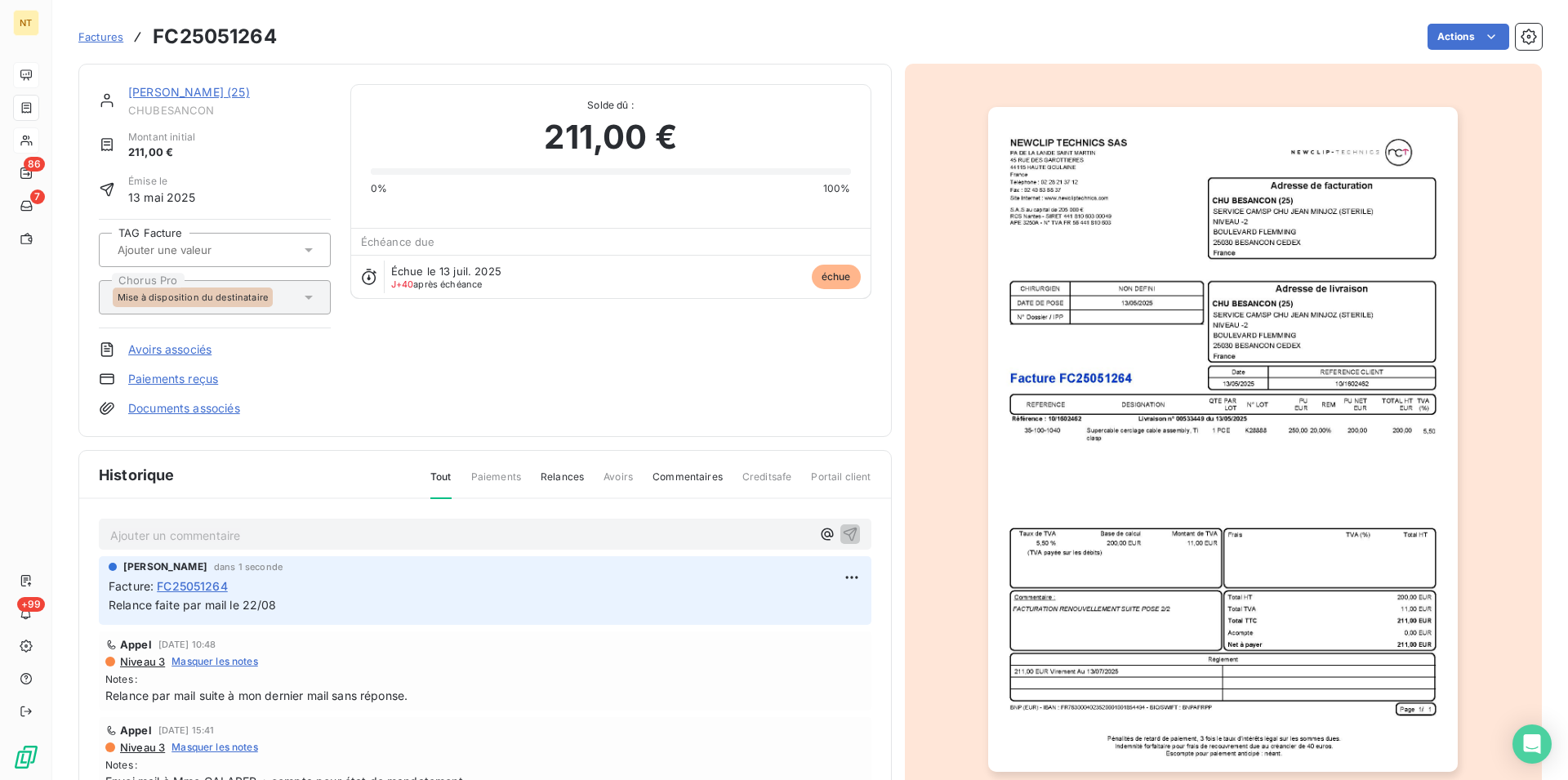
click at [178, 95] on link "[PERSON_NAME] (25)" at bounding box center [189, 92] width 122 height 14
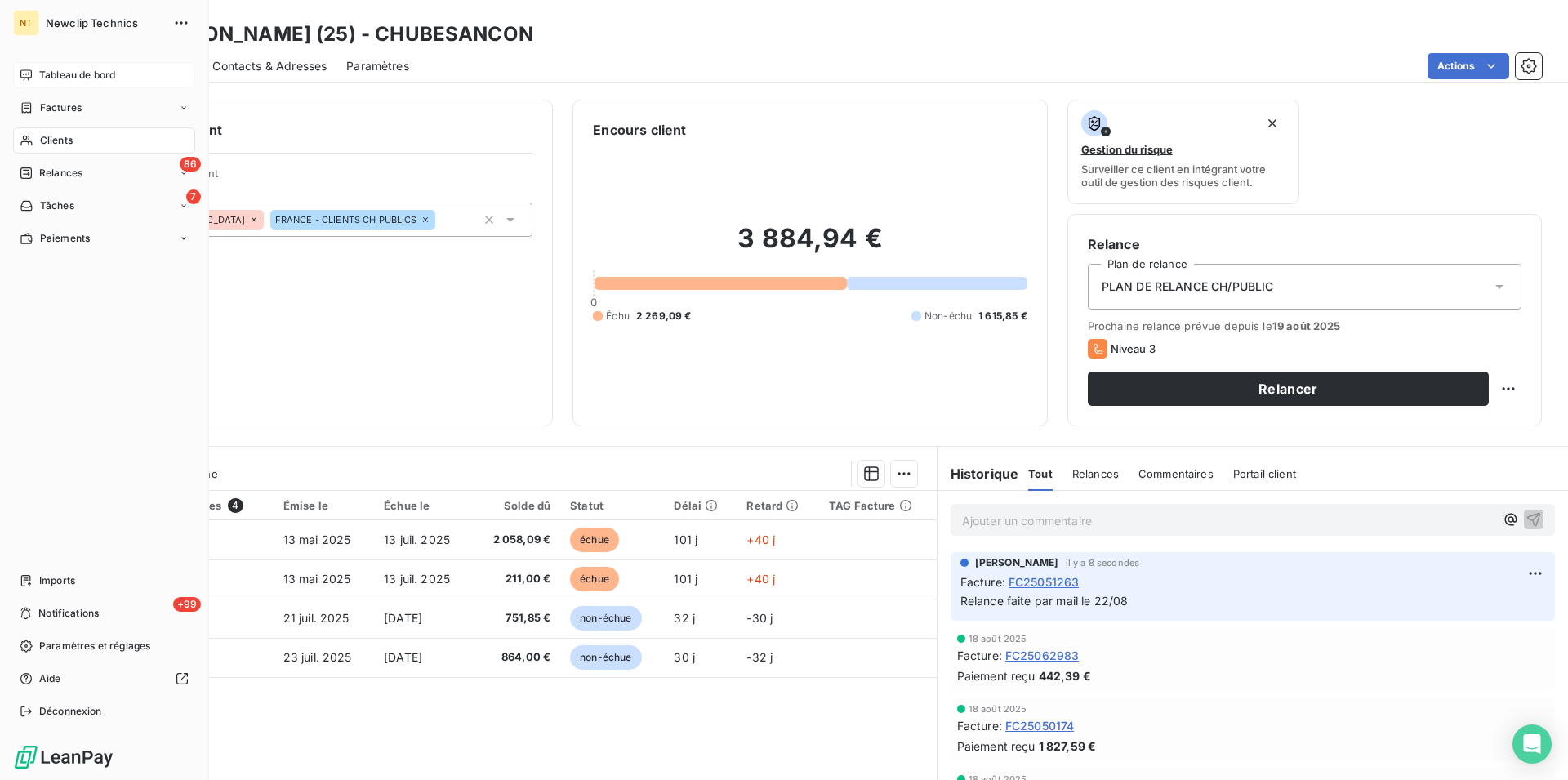
click at [55, 138] on span "Clients" at bounding box center [57, 140] width 33 height 15
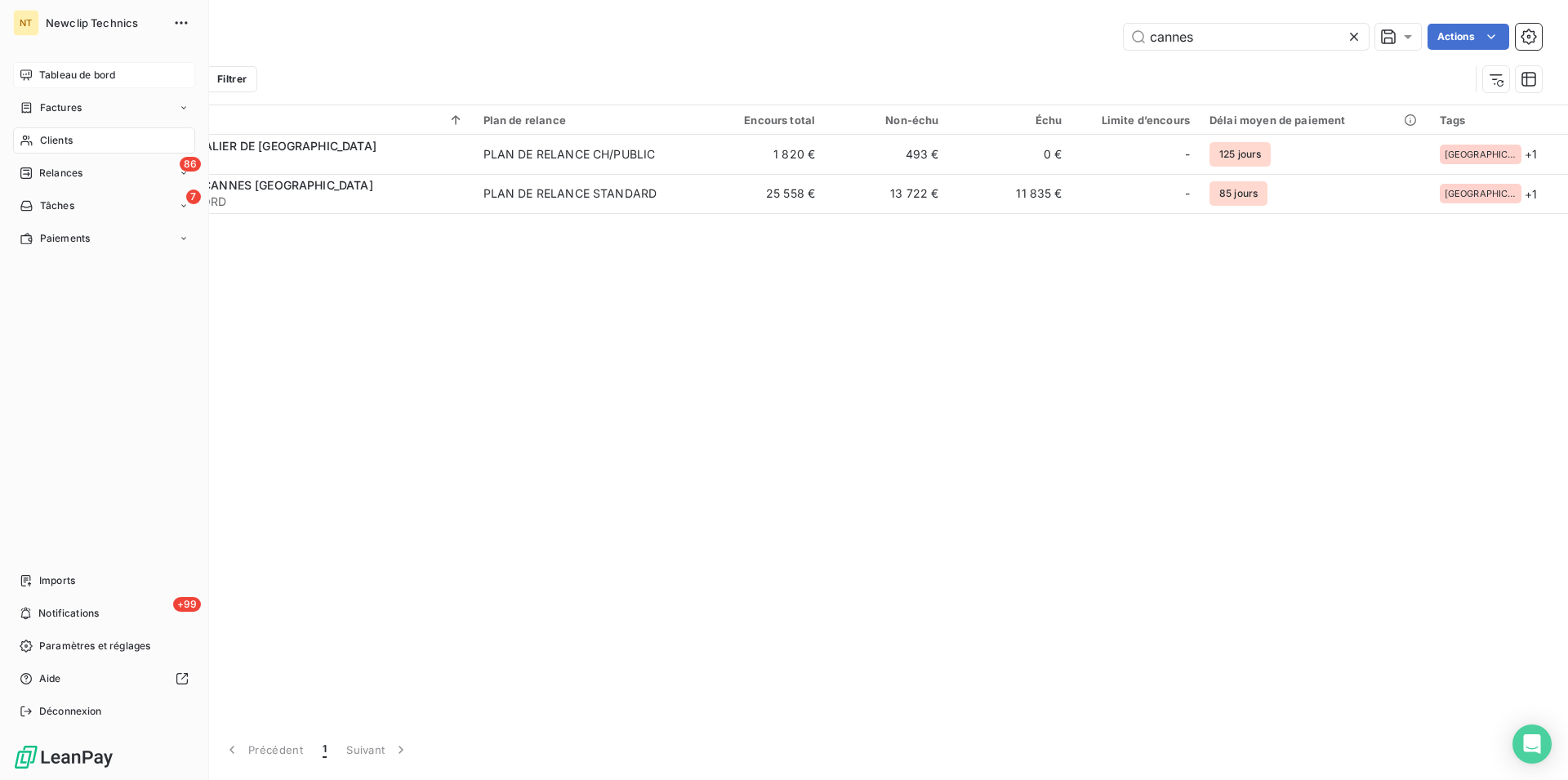
drag, startPoint x: 83, startPoint y: 82, endPoint x: 53, endPoint y: 83, distance: 30.0
click at [83, 80] on span "Tableau de bord" at bounding box center [77, 75] width 76 height 15
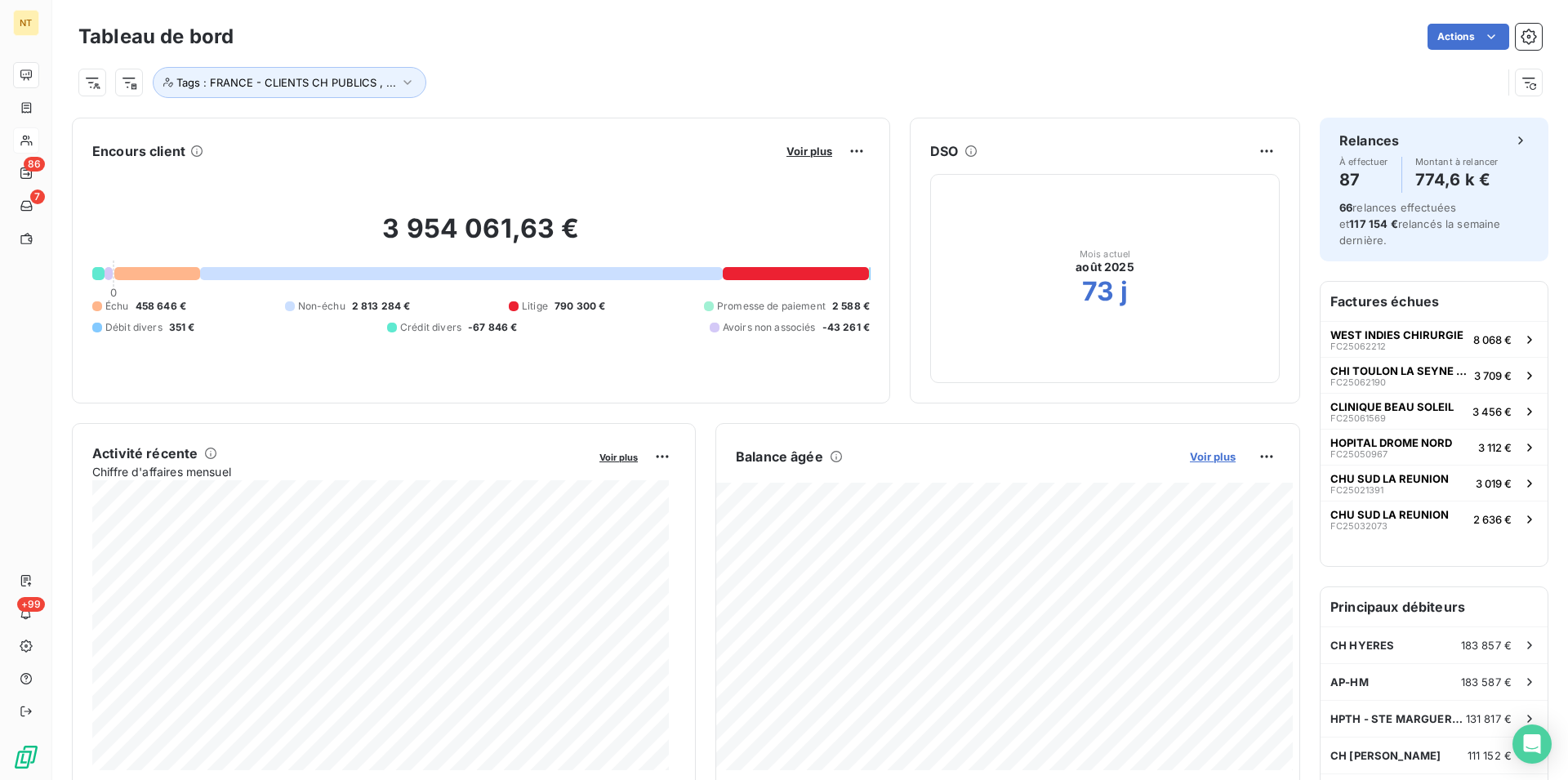
click at [1199, 458] on span "Voir plus" at bounding box center [1212, 456] width 46 height 13
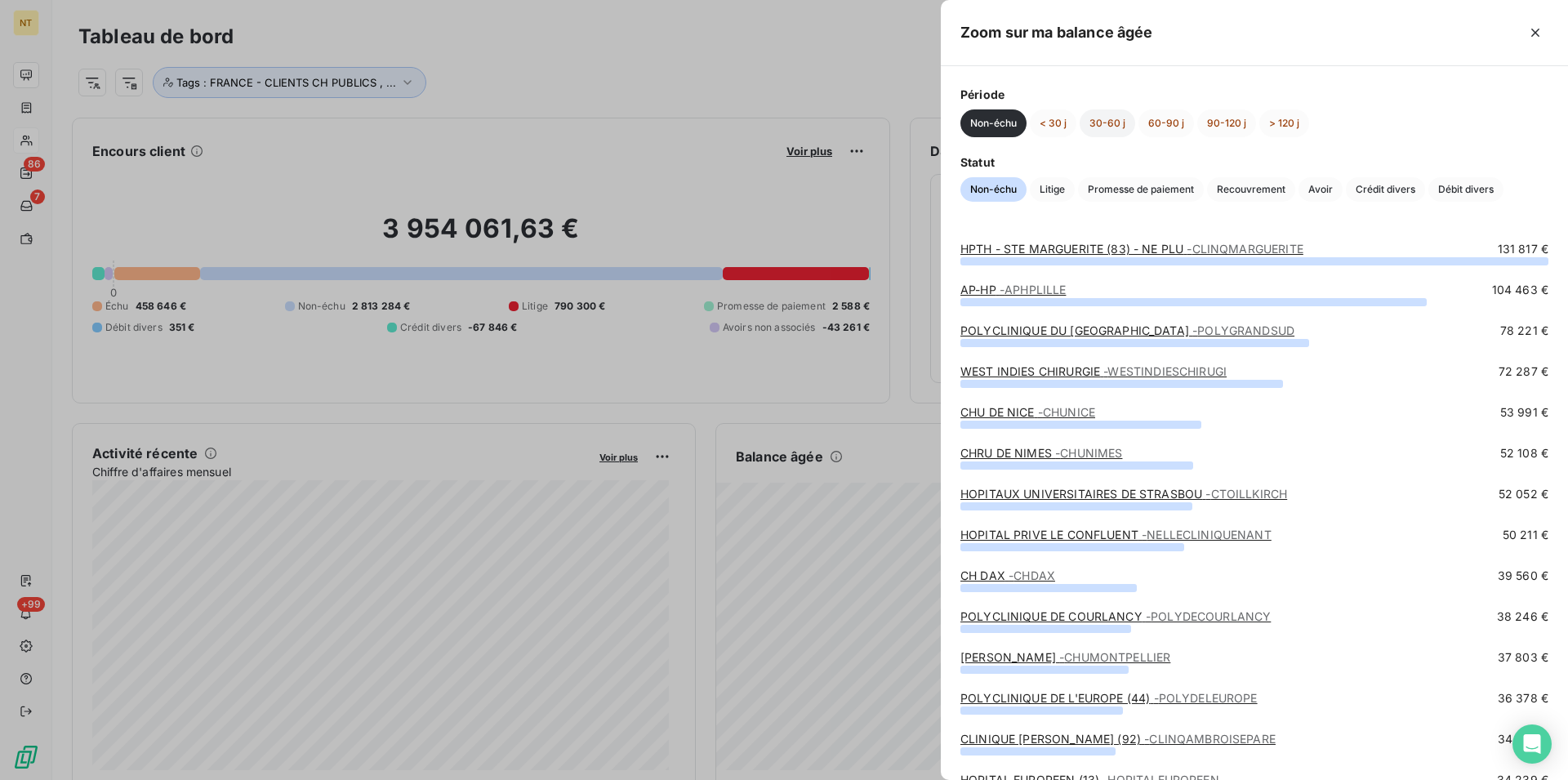
click at [1098, 123] on button "30-60 j" at bounding box center [1107, 123] width 56 height 28
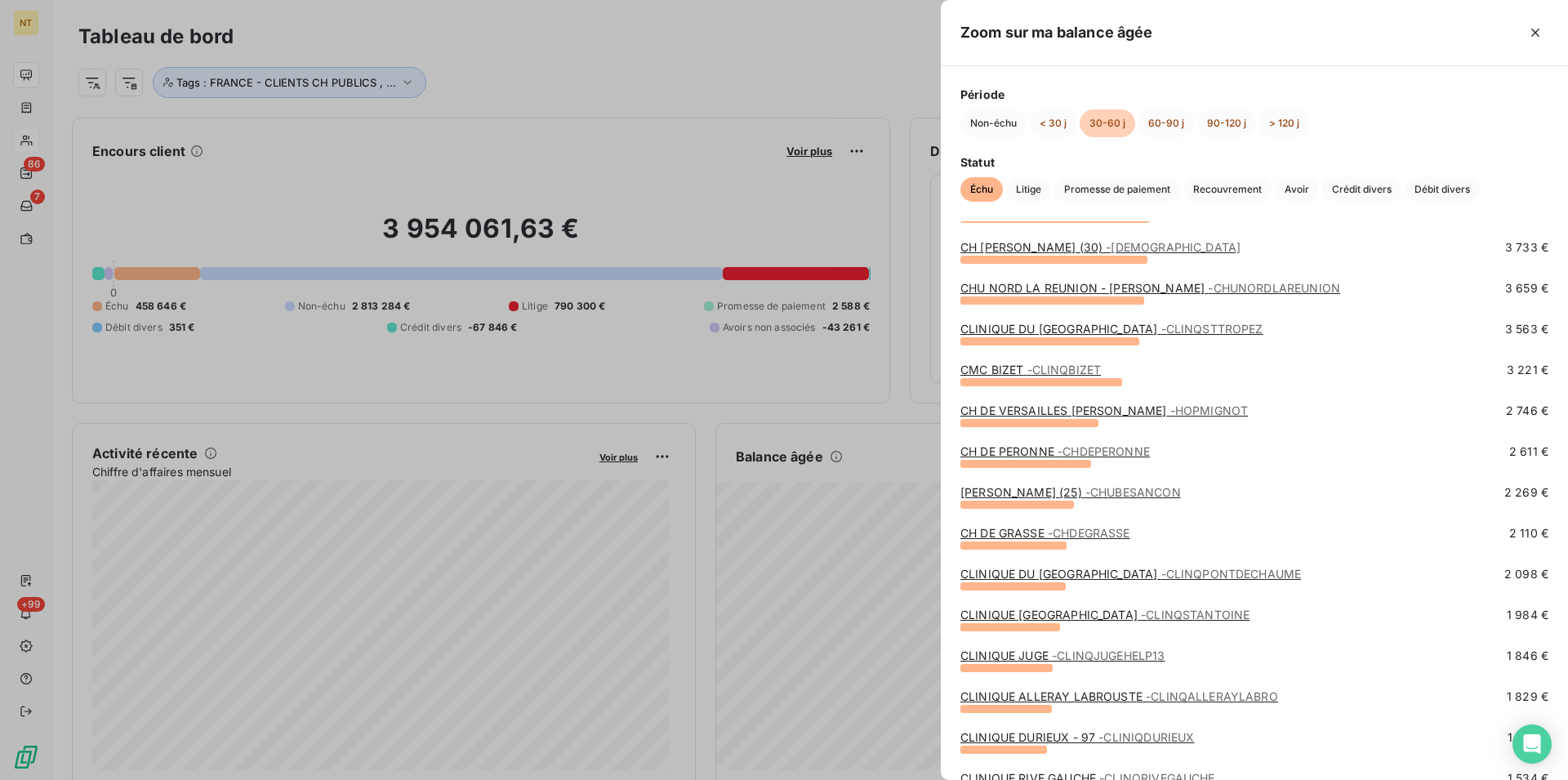
scroll to position [250, 0]
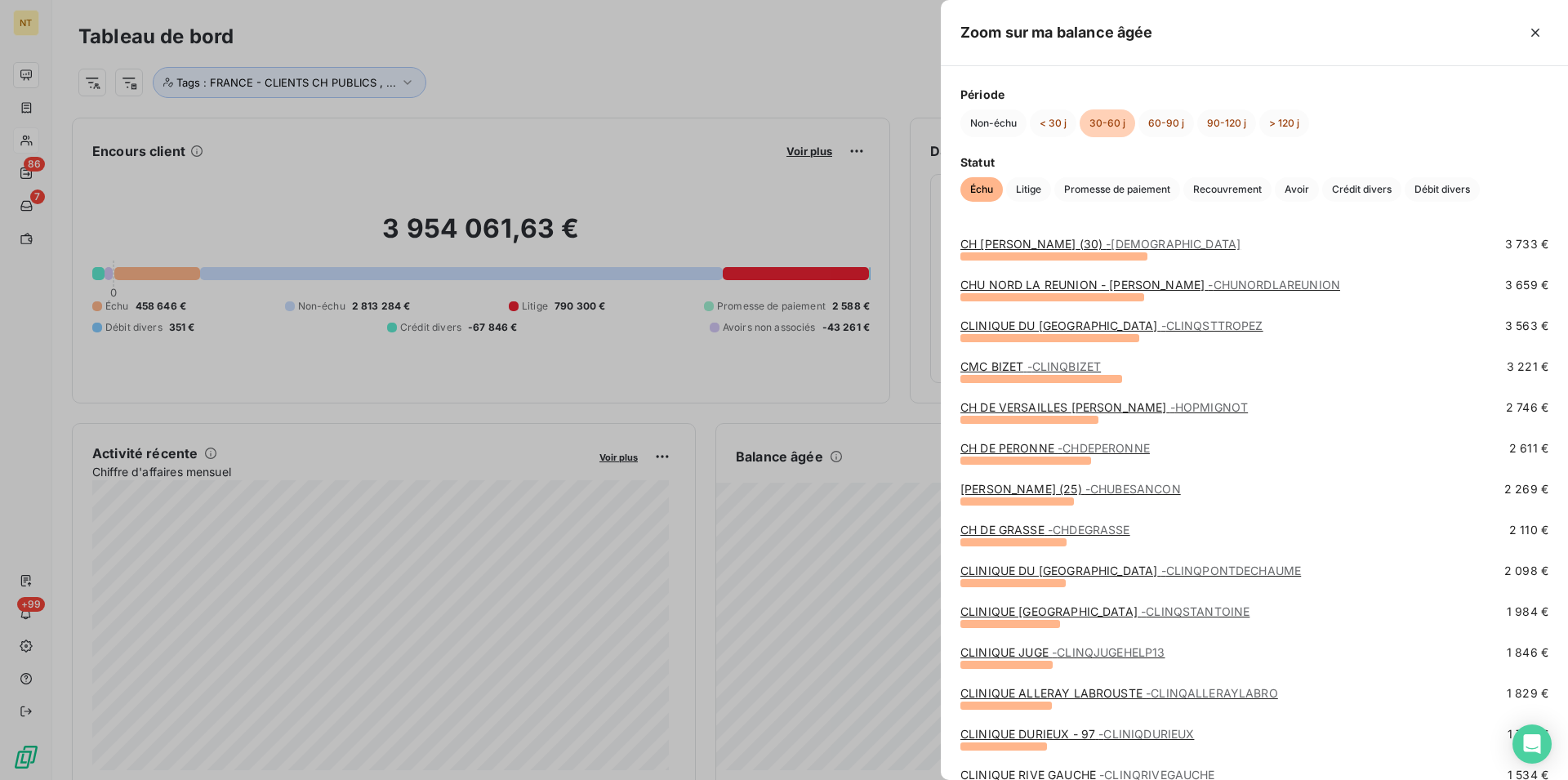
click at [1027, 530] on link "CH DE GRASSE - CHDEGRASSE" at bounding box center [1044, 530] width 170 height 14
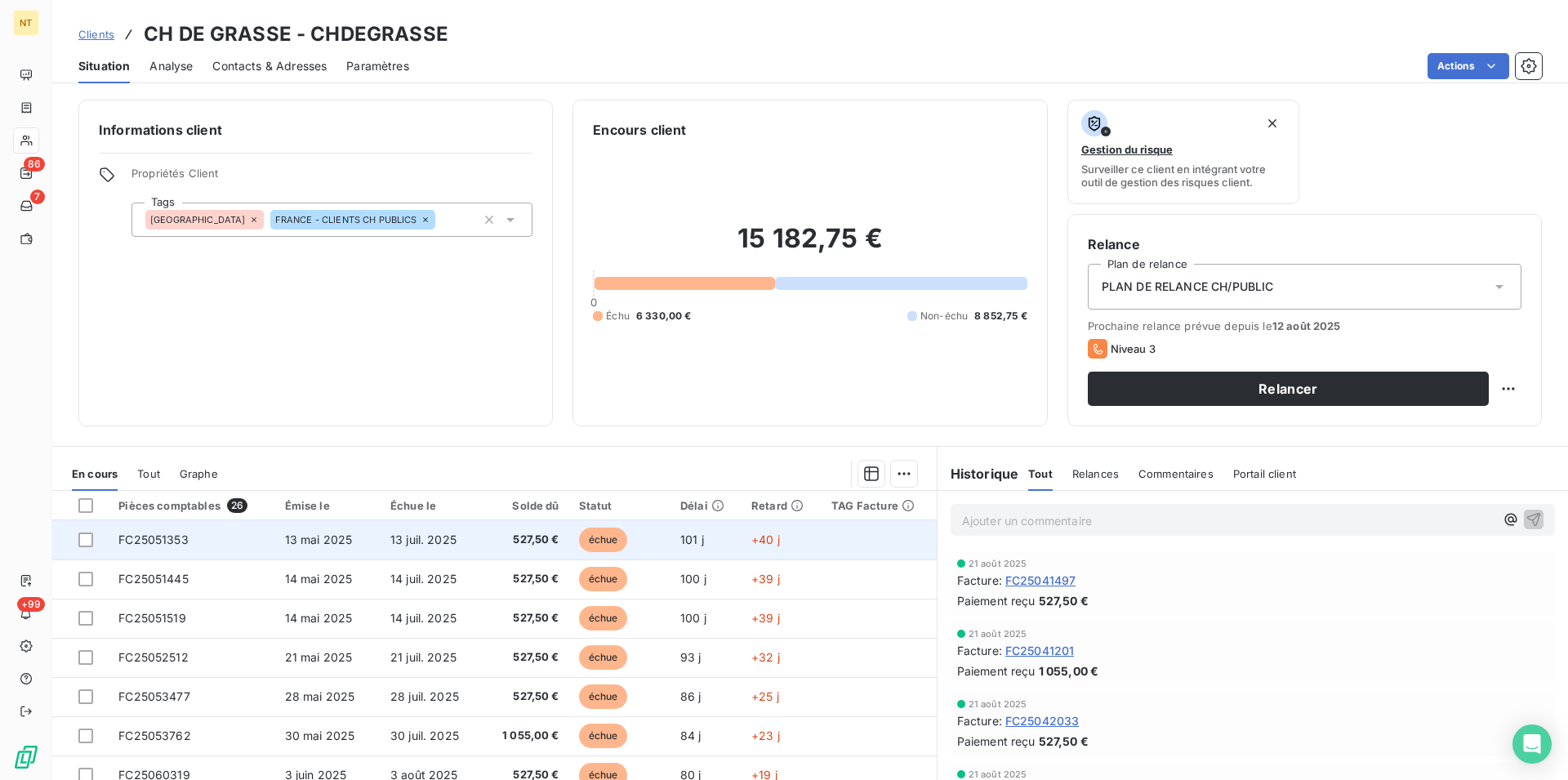
click at [191, 541] on td "FC25051353" at bounding box center [191, 539] width 166 height 39
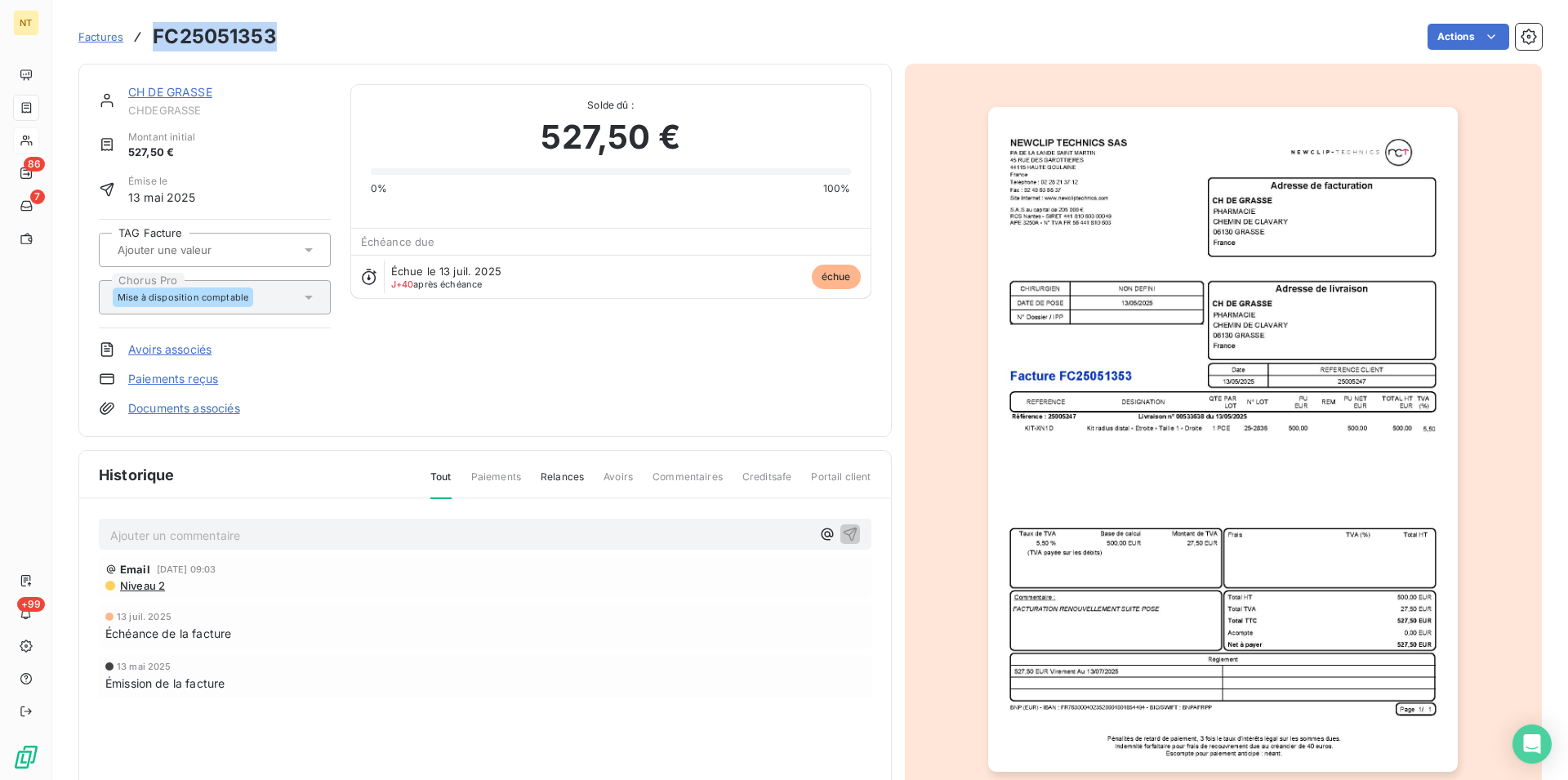
drag, startPoint x: 153, startPoint y: 36, endPoint x: 271, endPoint y: 43, distance: 118.2
click at [271, 43] on h3 "FC25051353" at bounding box center [215, 37] width 124 height 30
click at [177, 90] on link "CH DE GRASSE" at bounding box center [170, 92] width 84 height 14
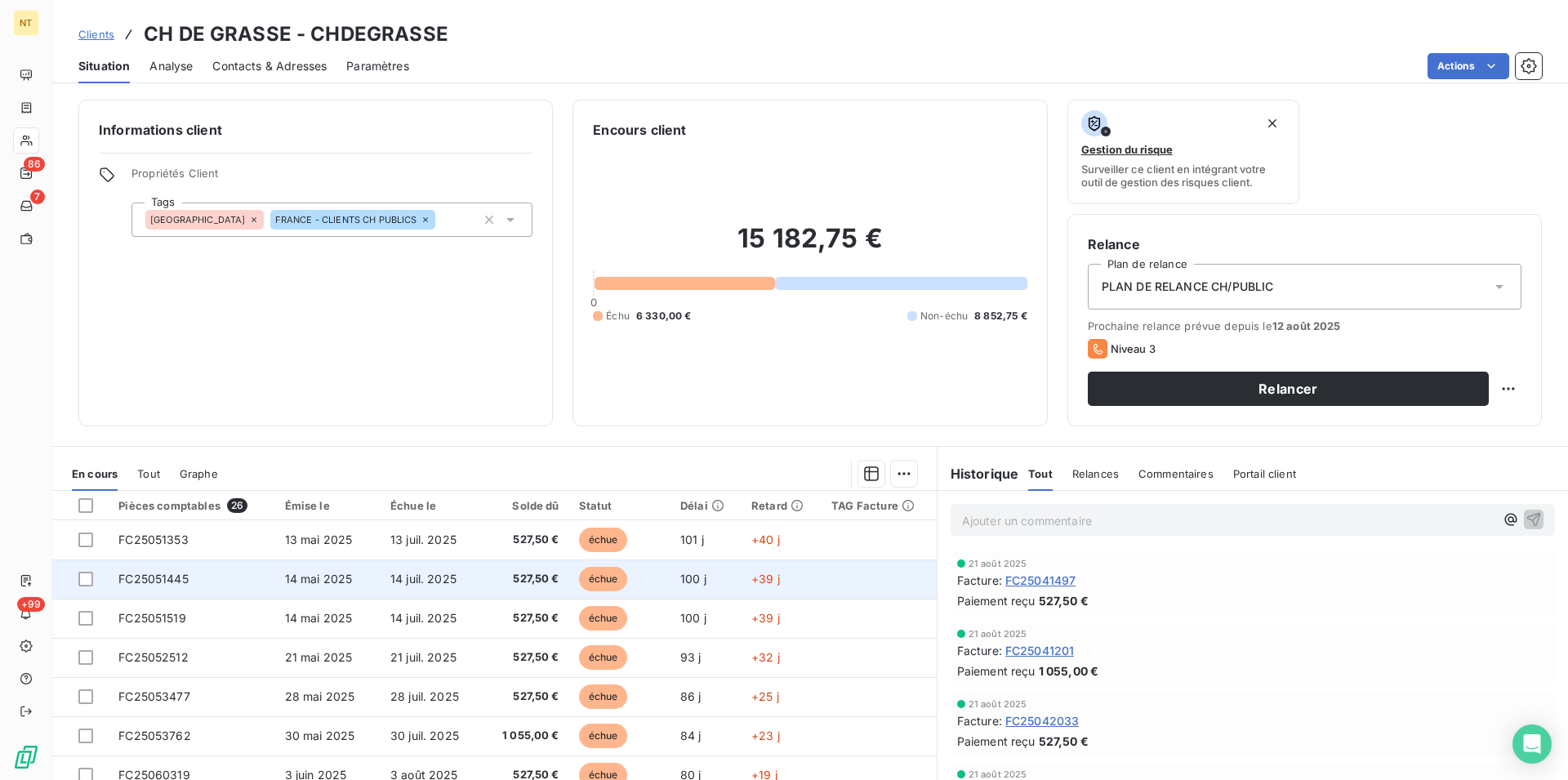
click at [163, 583] on span "FC25051445" at bounding box center [153, 578] width 70 height 14
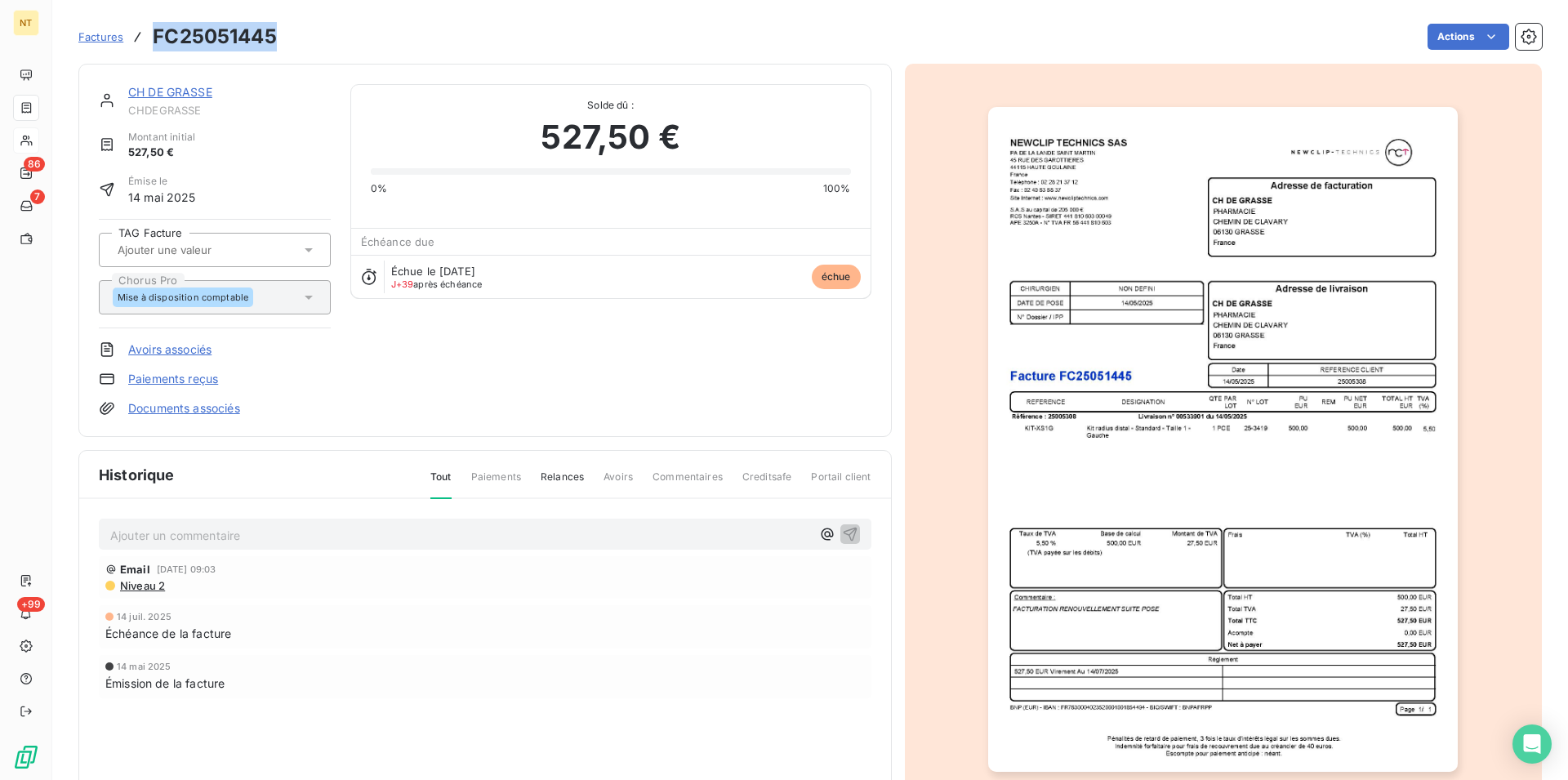
drag, startPoint x: 153, startPoint y: 43, endPoint x: 276, endPoint y: 47, distance: 123.1
click at [276, 47] on h3 "FC25051445" at bounding box center [215, 37] width 124 height 30
click at [163, 92] on link "CH DE GRASSE" at bounding box center [170, 92] width 84 height 14
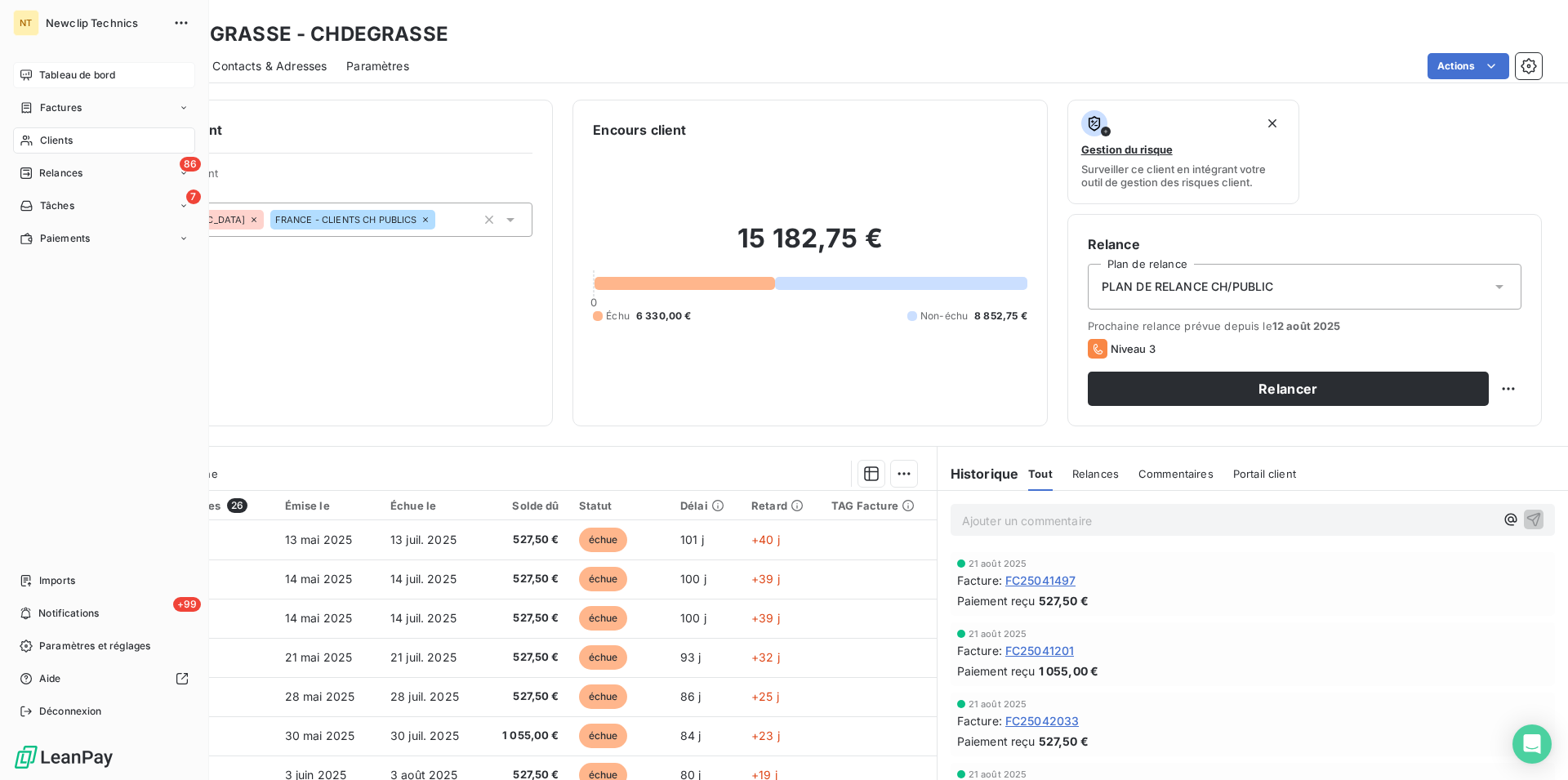
click at [50, 81] on span "Tableau de bord" at bounding box center [77, 75] width 76 height 15
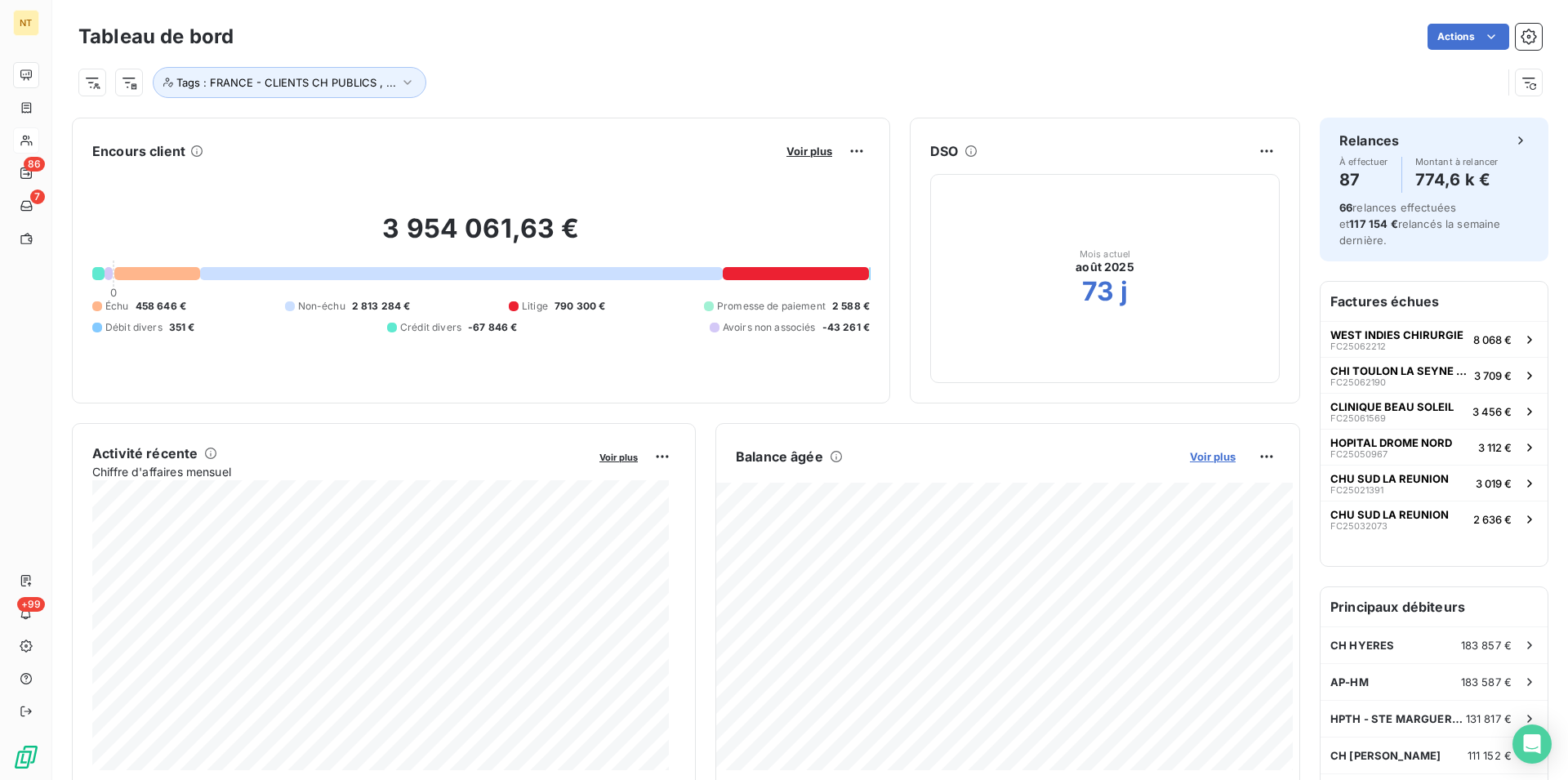
click at [1199, 450] on span "Voir plus" at bounding box center [1212, 456] width 46 height 13
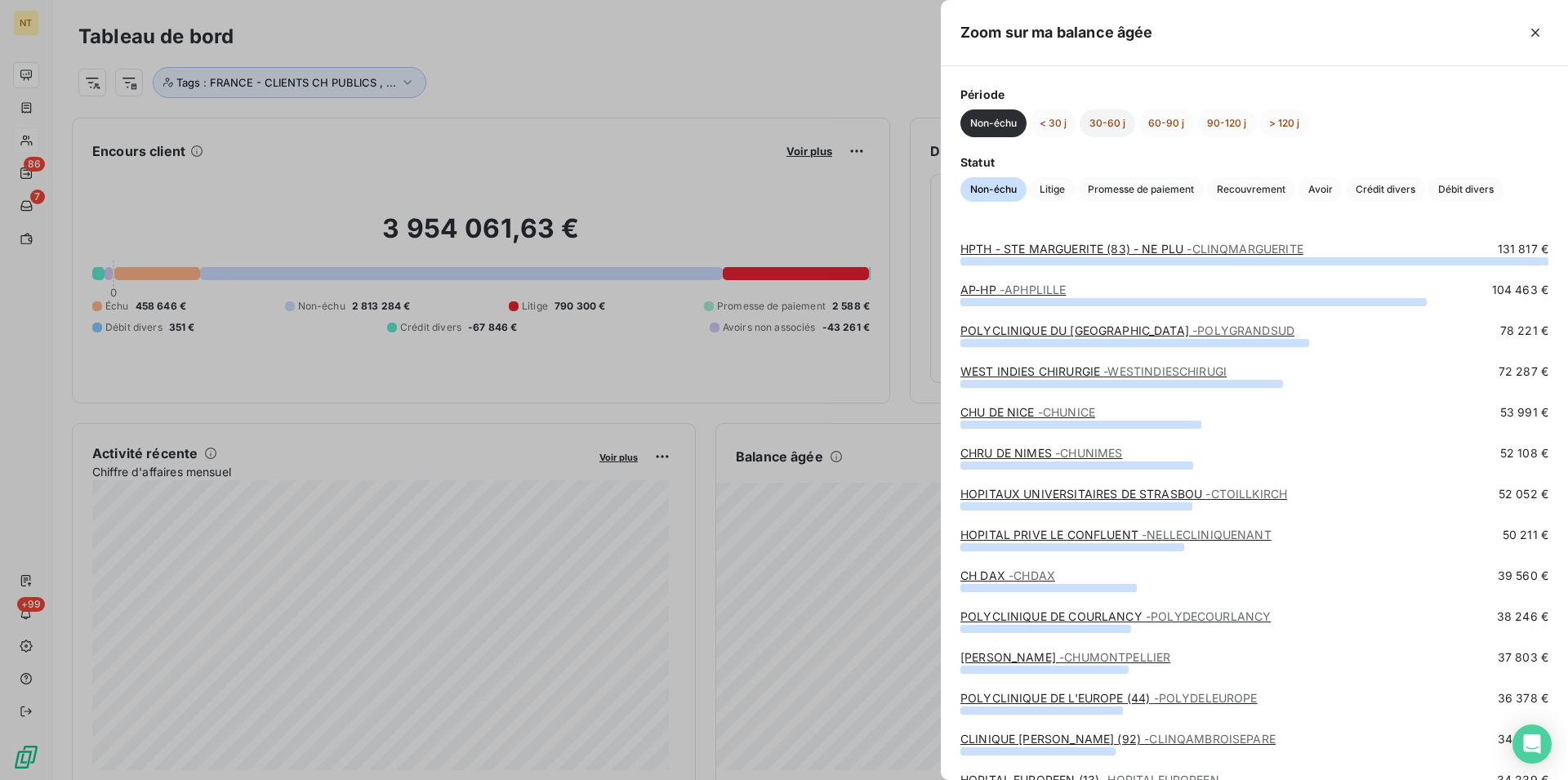
click at [1104, 120] on button "30-60 j" at bounding box center [1107, 123] width 56 height 28
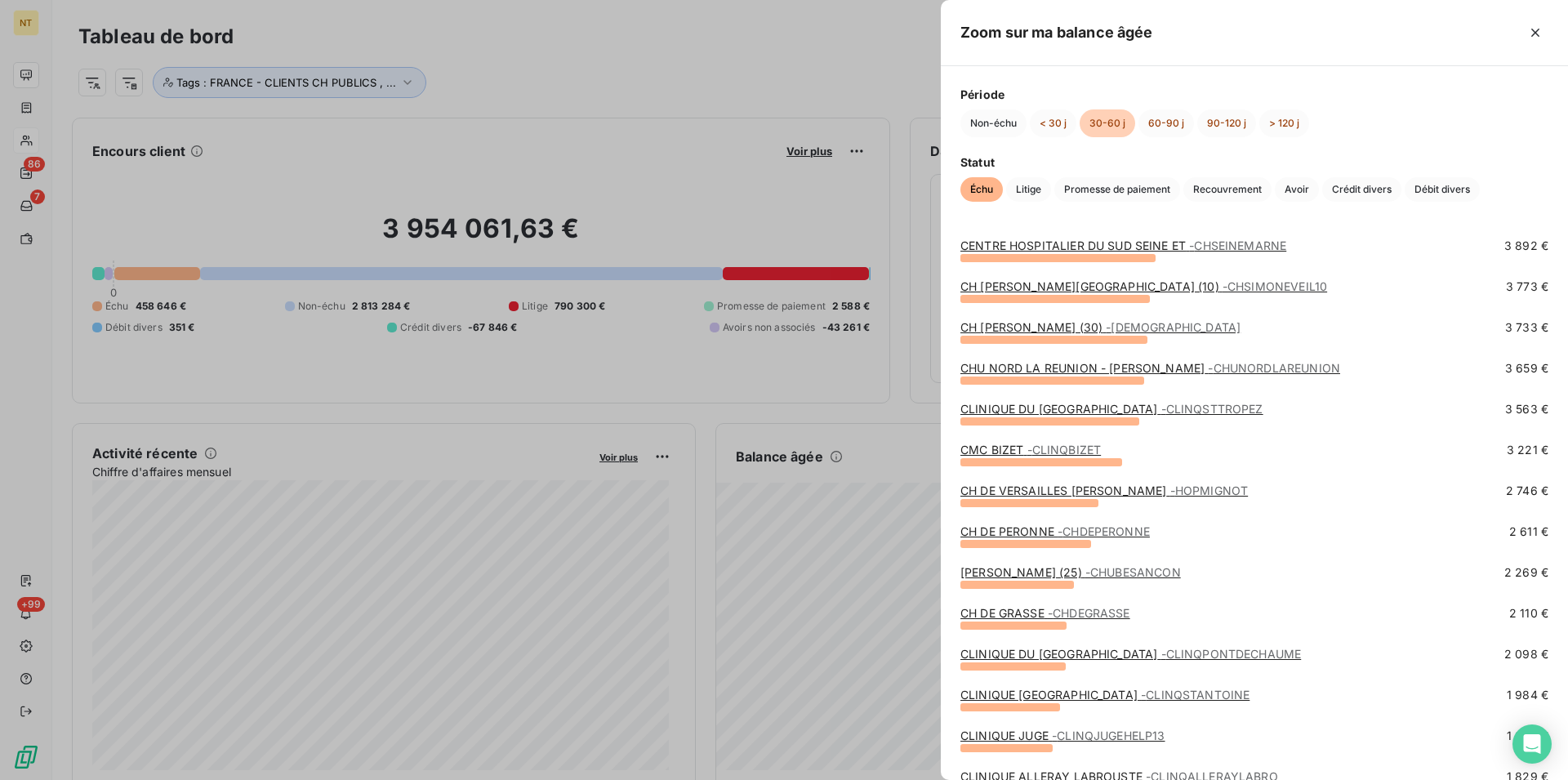
scroll to position [333, 0]
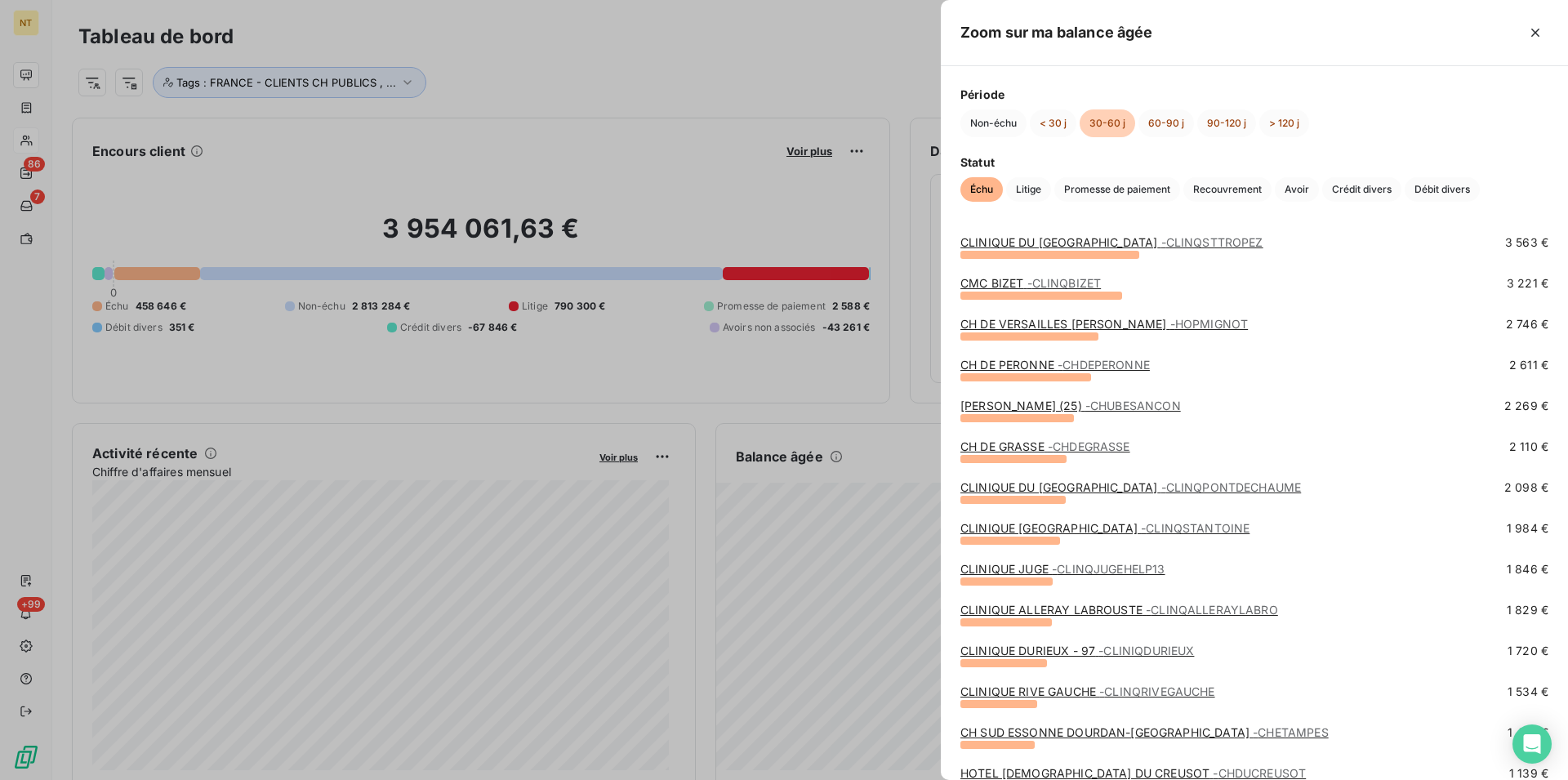
click at [1103, 492] on link "CLINIQUE DU [GEOGRAPHIC_DATA] - CLINQPONTDECHAUME" at bounding box center [1131, 487] width 341 height 14
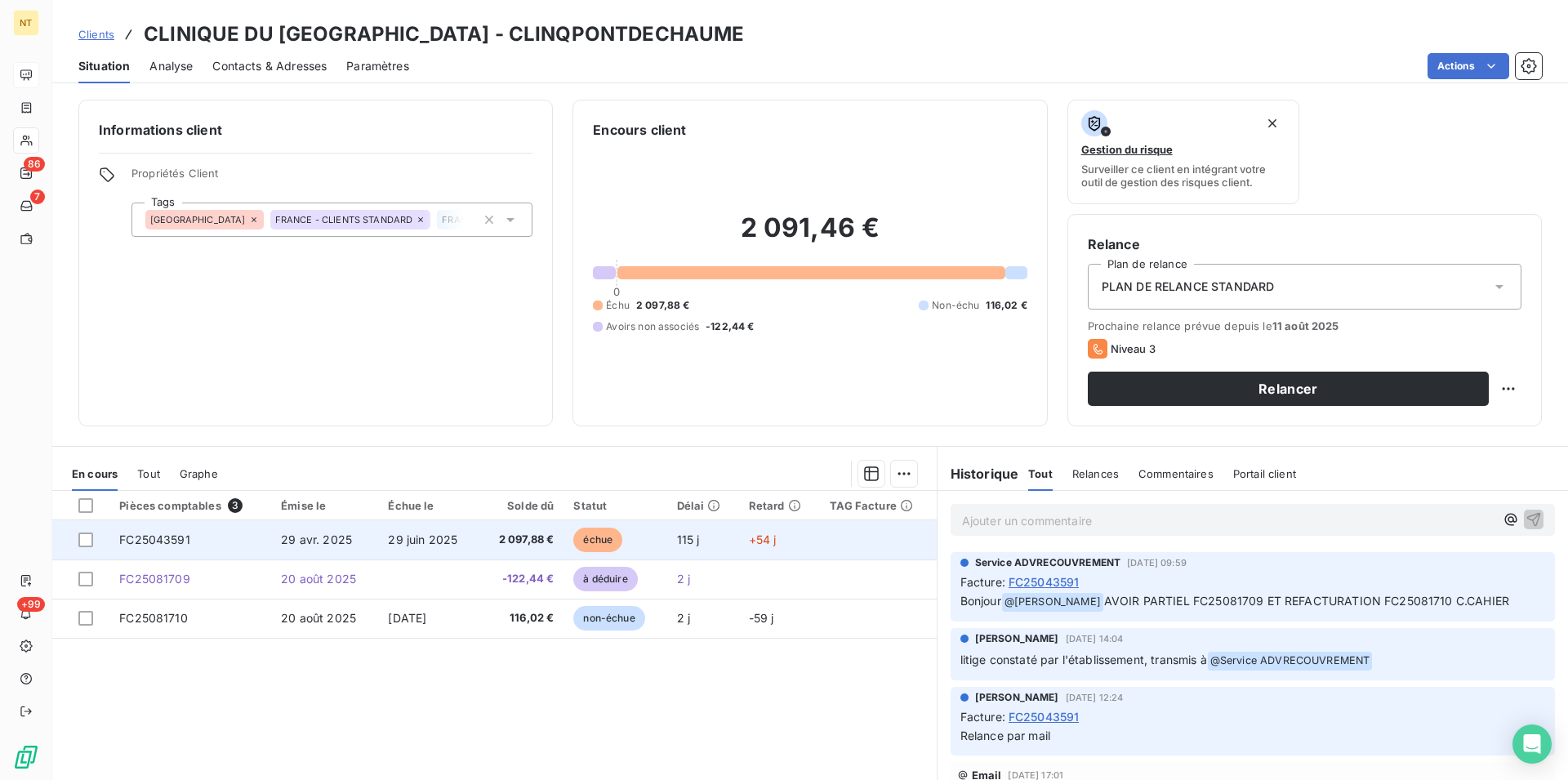
click at [200, 533] on td "FC25043591" at bounding box center [190, 539] width 162 height 39
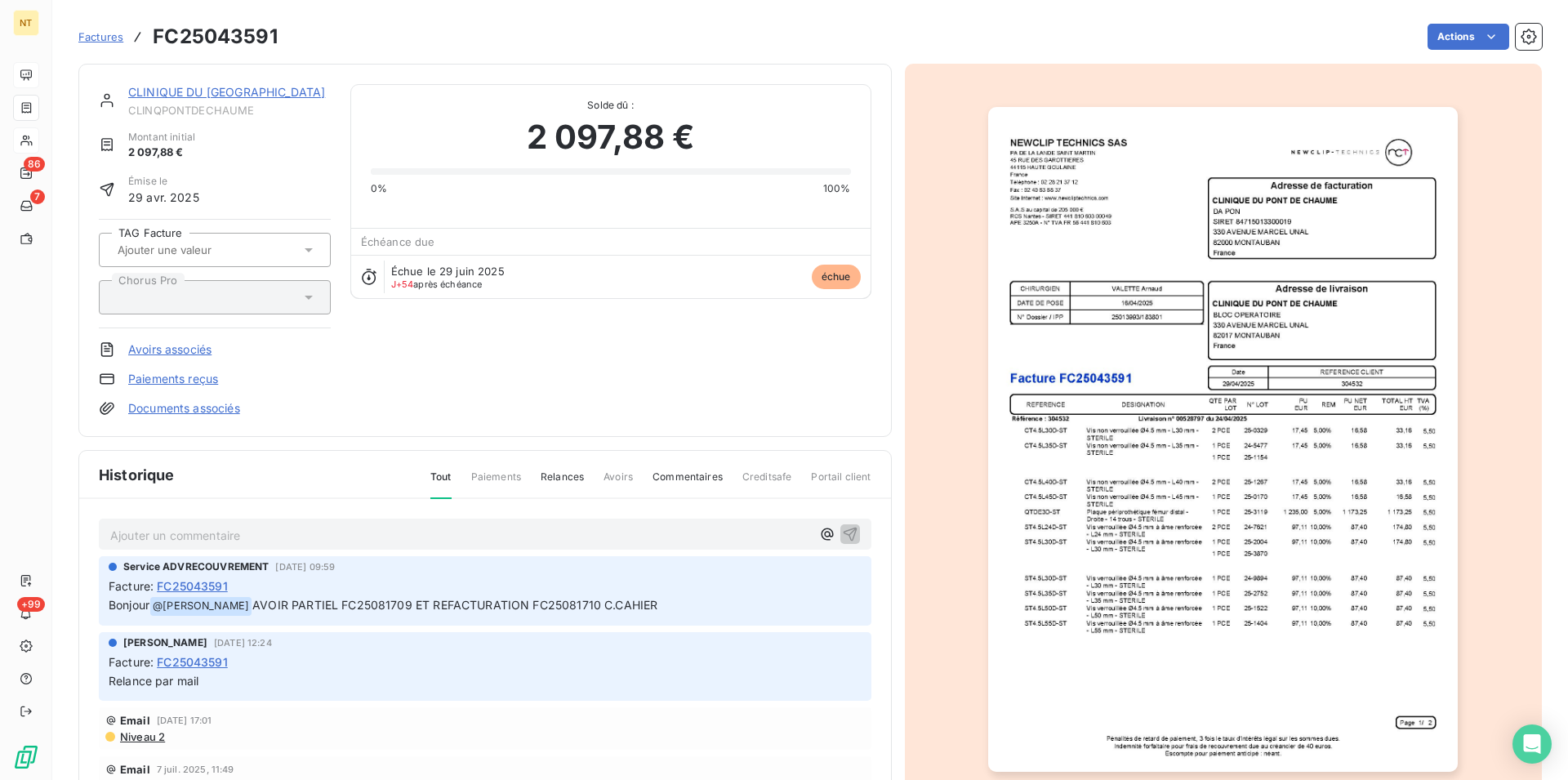
click at [230, 91] on link "CLINIQUE DU [GEOGRAPHIC_DATA]" at bounding box center [226, 92] width 197 height 14
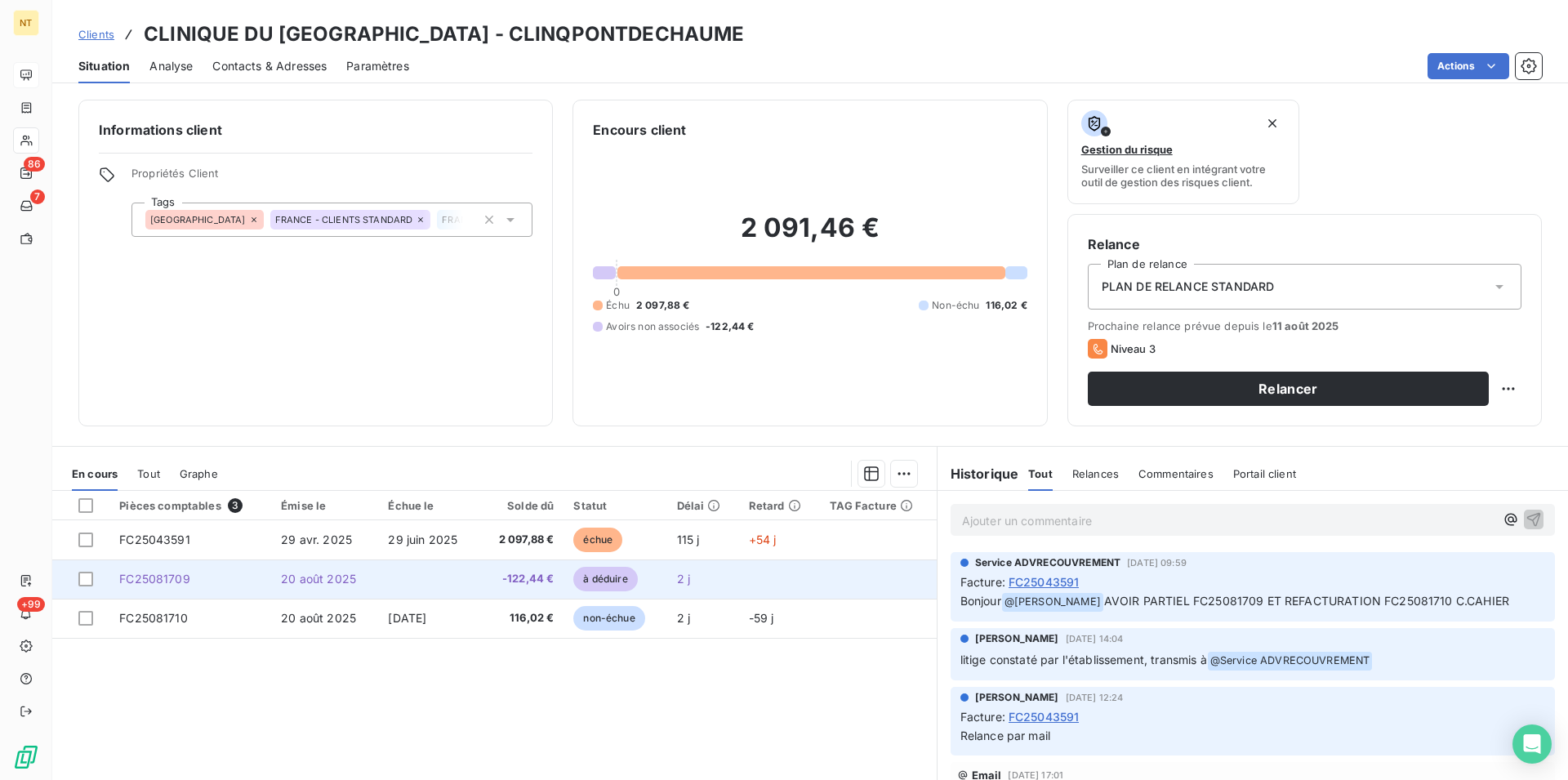
click at [307, 583] on span "20 août 2025" at bounding box center [318, 578] width 75 height 14
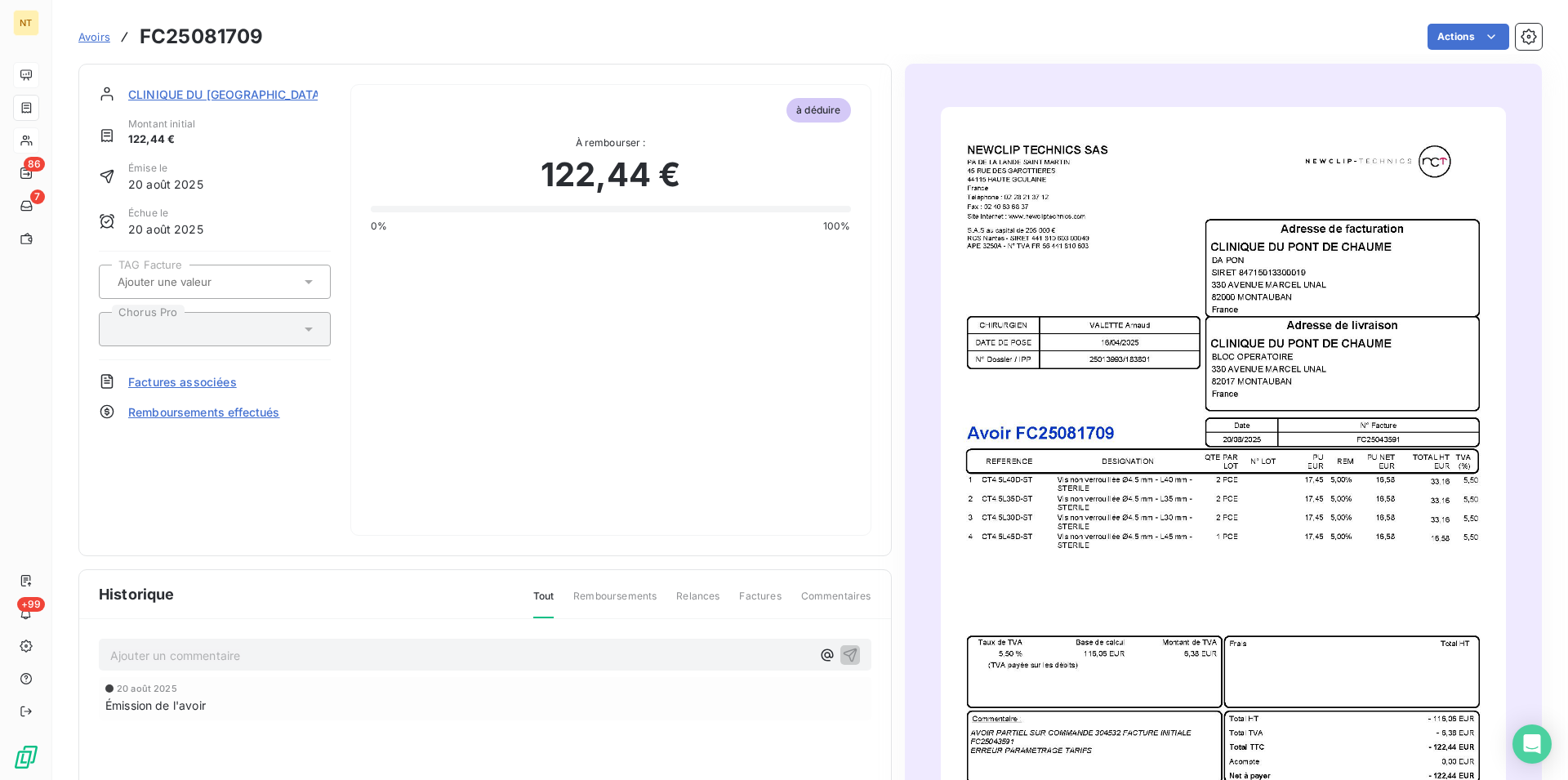
click at [204, 99] on span "CLINIQUE DU [GEOGRAPHIC_DATA]" at bounding box center [225, 95] width 196 height 17
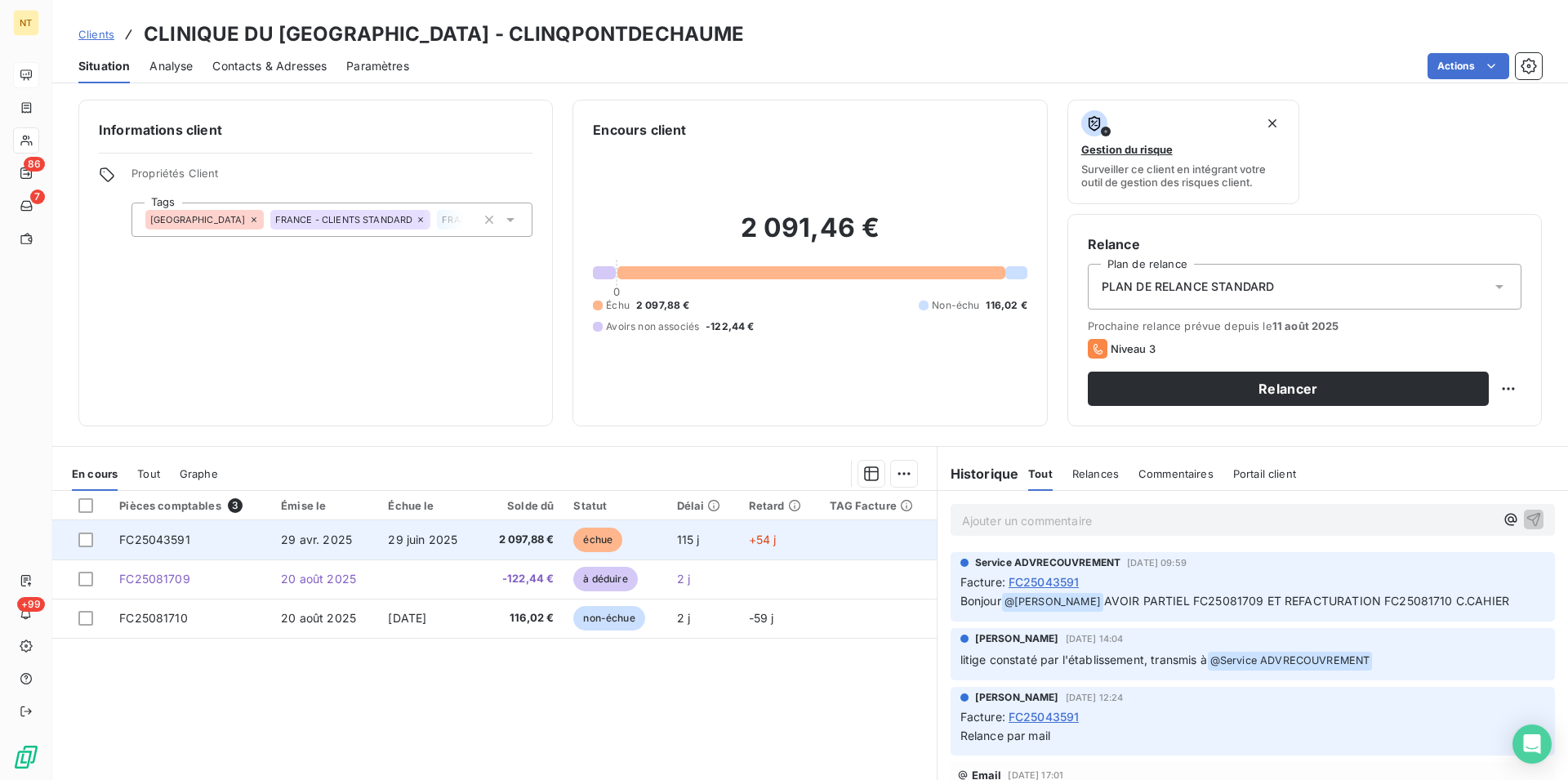
click at [176, 541] on span "FC25043591" at bounding box center [155, 539] width 71 height 14
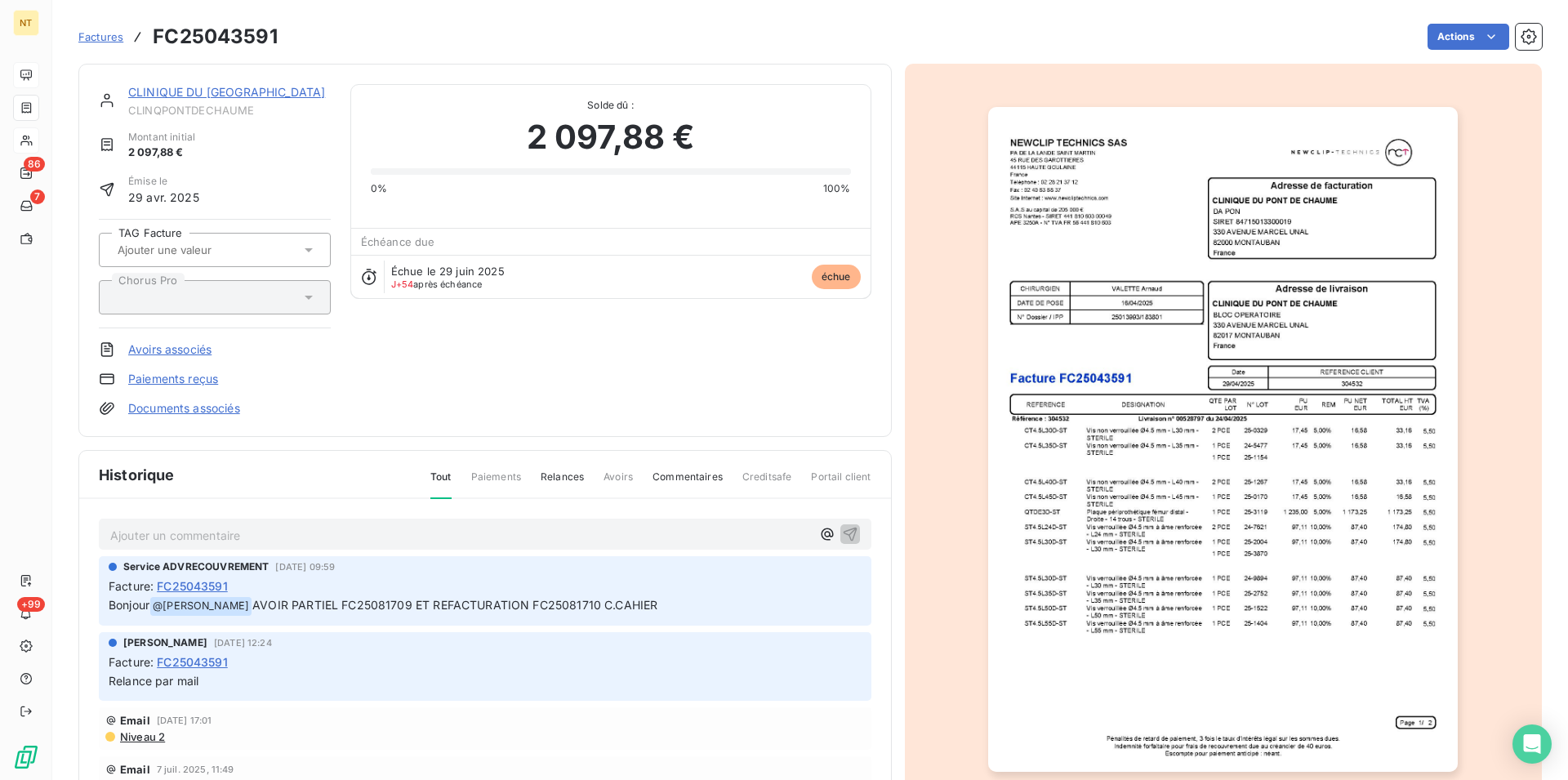
click at [221, 86] on link "CLINIQUE DU [GEOGRAPHIC_DATA]" at bounding box center [226, 92] width 197 height 14
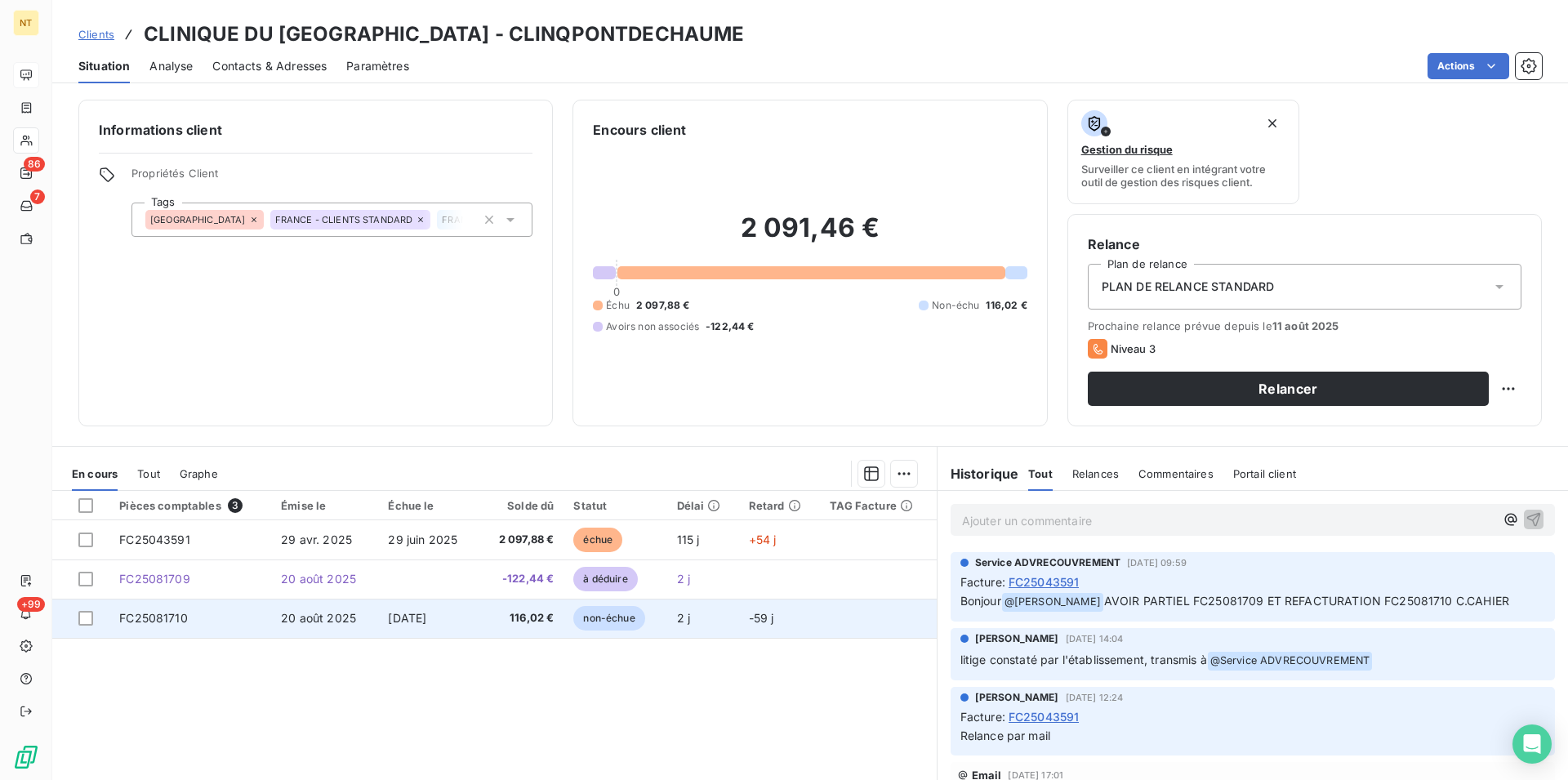
click at [163, 624] on span "FC25081710" at bounding box center [153, 617] width 69 height 14
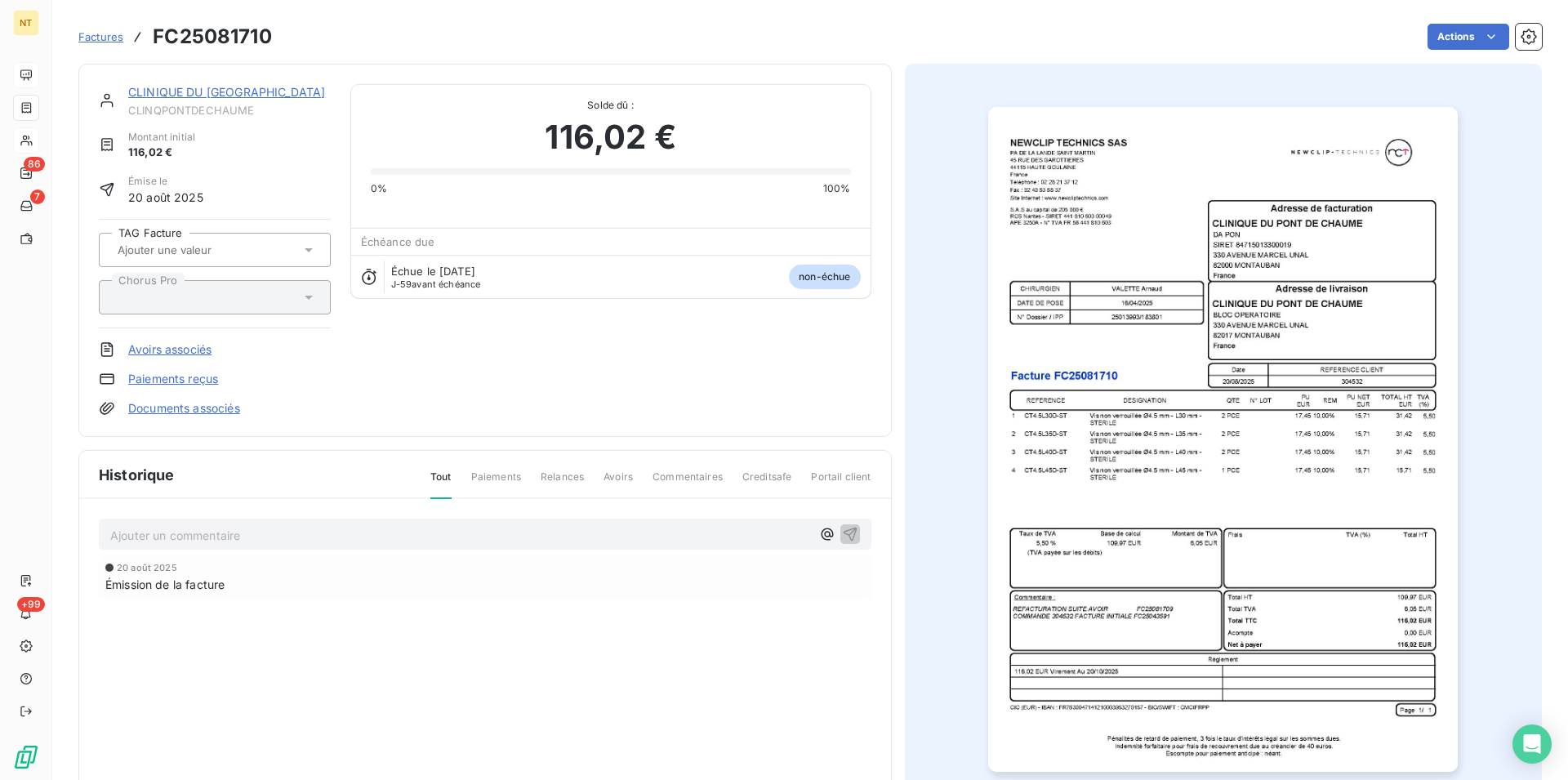
click at [217, 91] on link "CLINIQUE DU [GEOGRAPHIC_DATA]" at bounding box center [226, 92] width 197 height 14
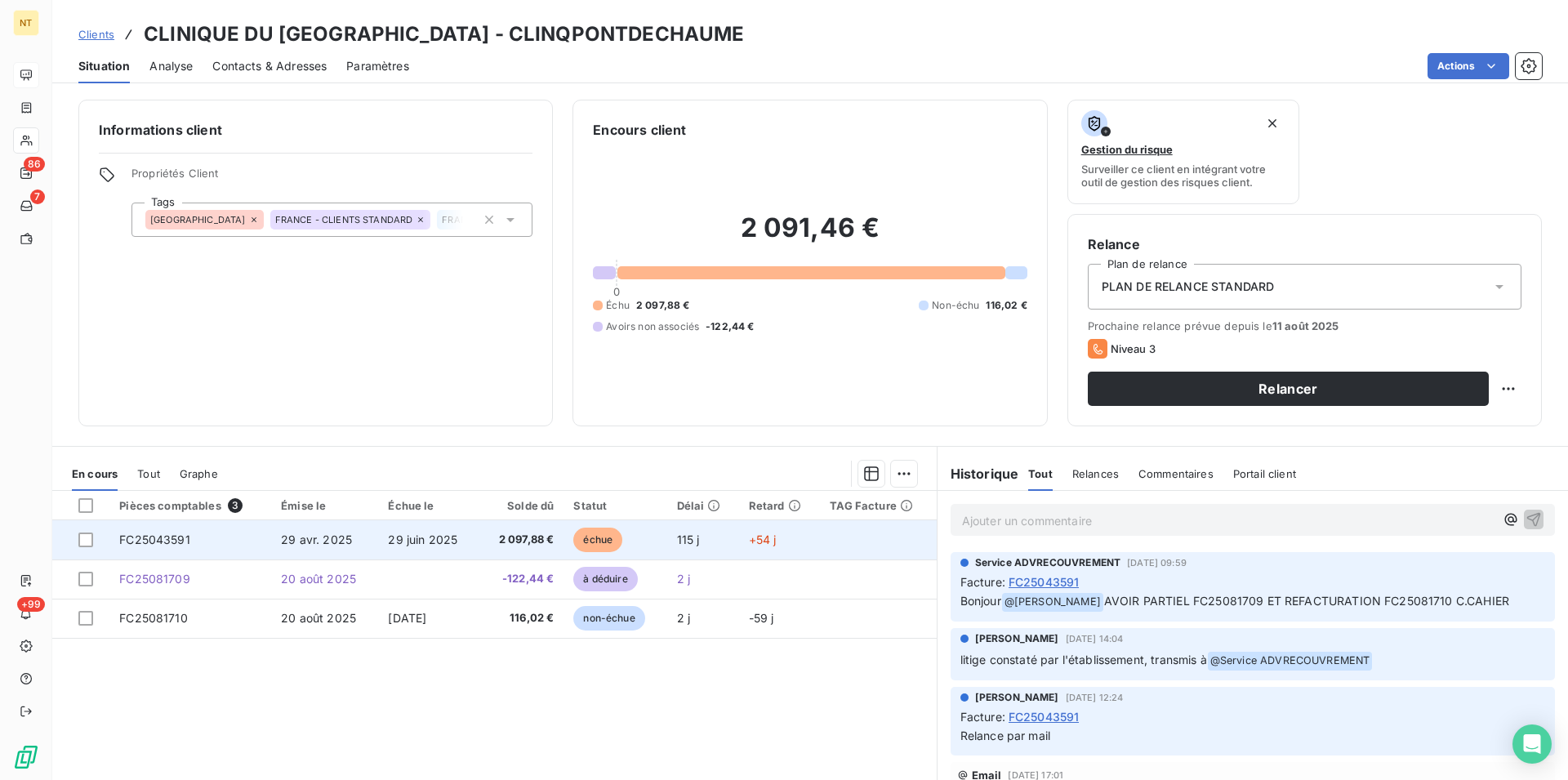
click at [178, 543] on span "FC25043591" at bounding box center [155, 539] width 71 height 14
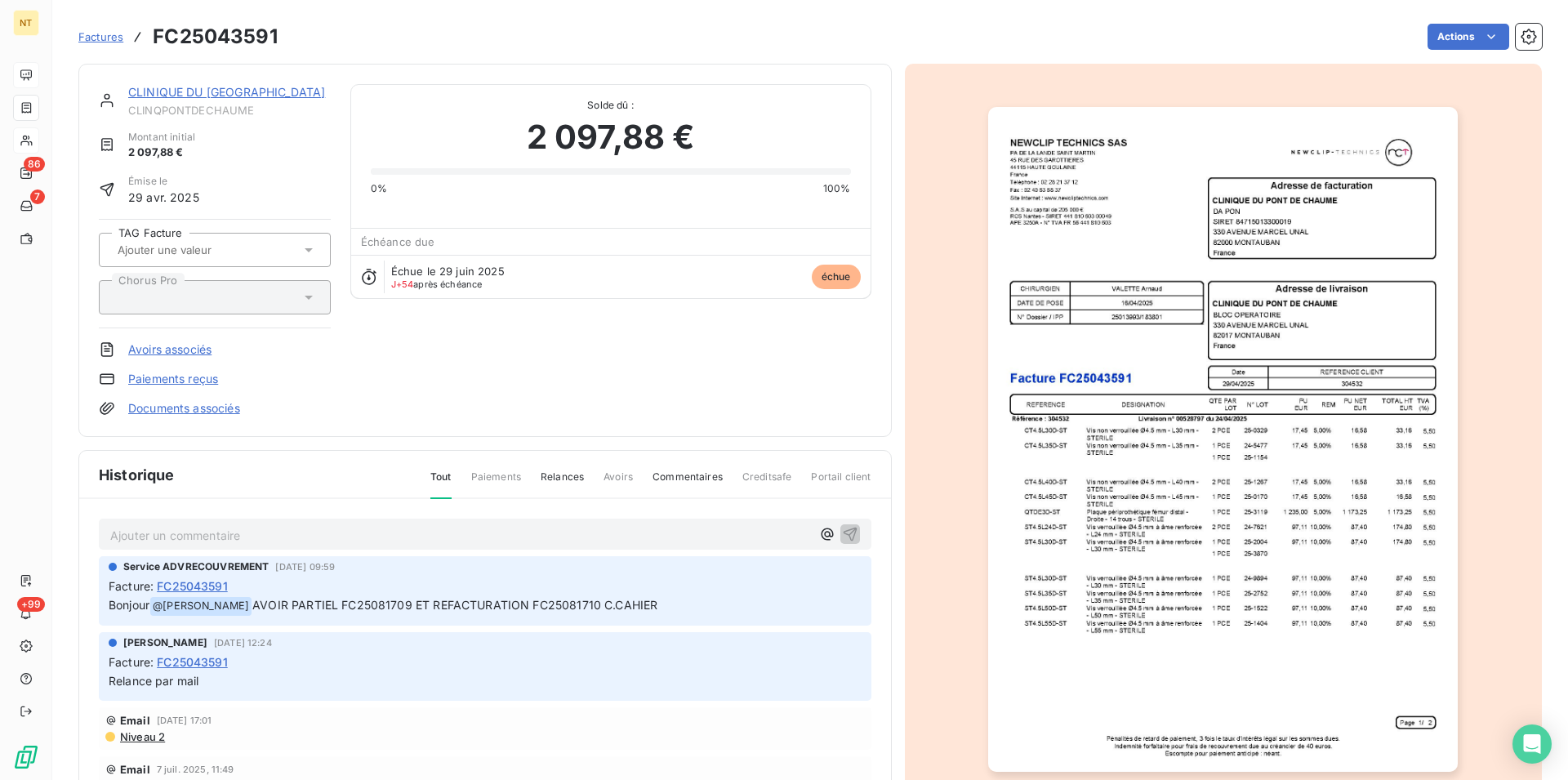
click at [263, 93] on link "CLINIQUE DU [GEOGRAPHIC_DATA]" at bounding box center [226, 92] width 197 height 14
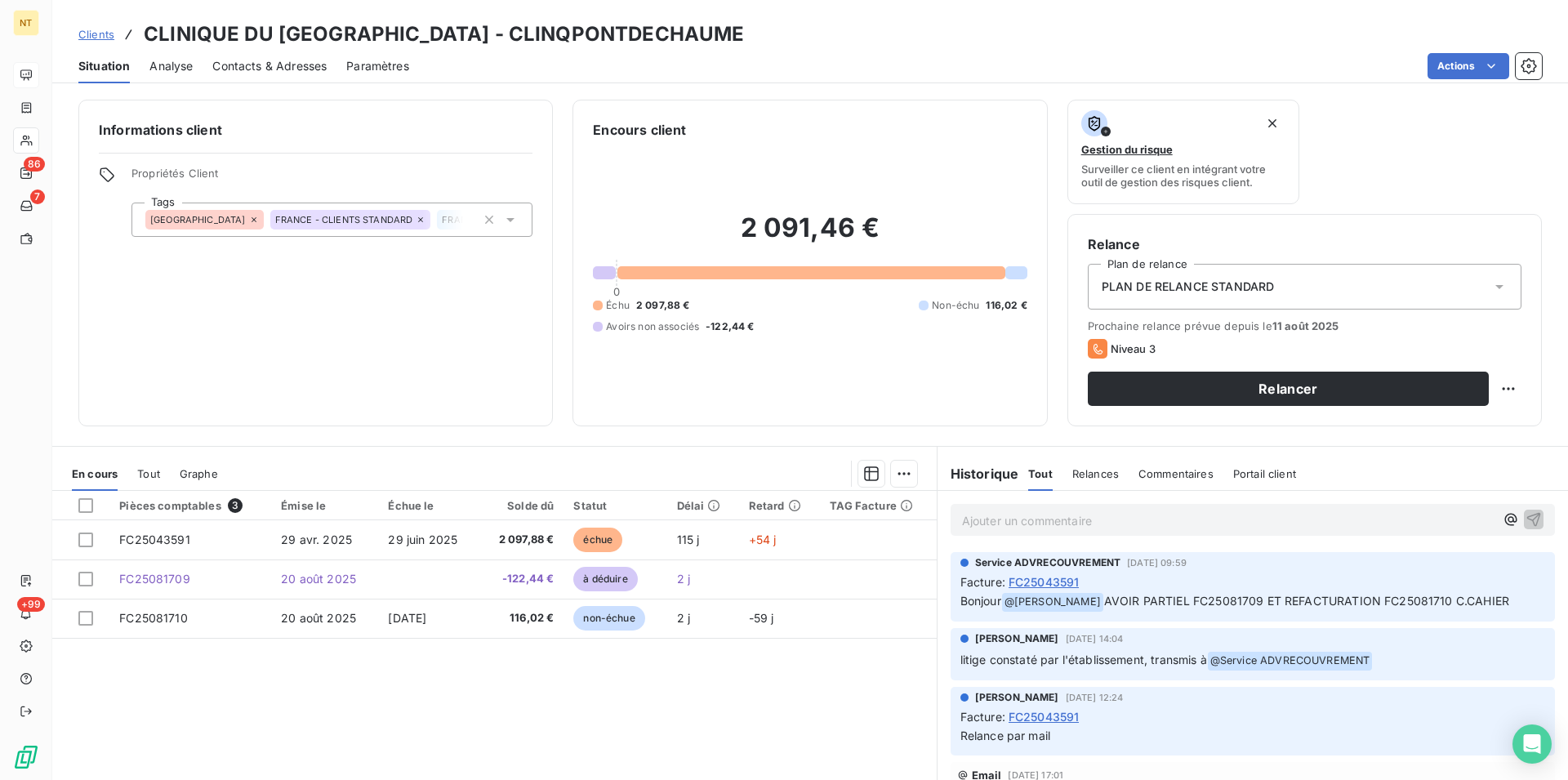
click at [285, 69] on span "Contacts & Adresses" at bounding box center [269, 66] width 114 height 17
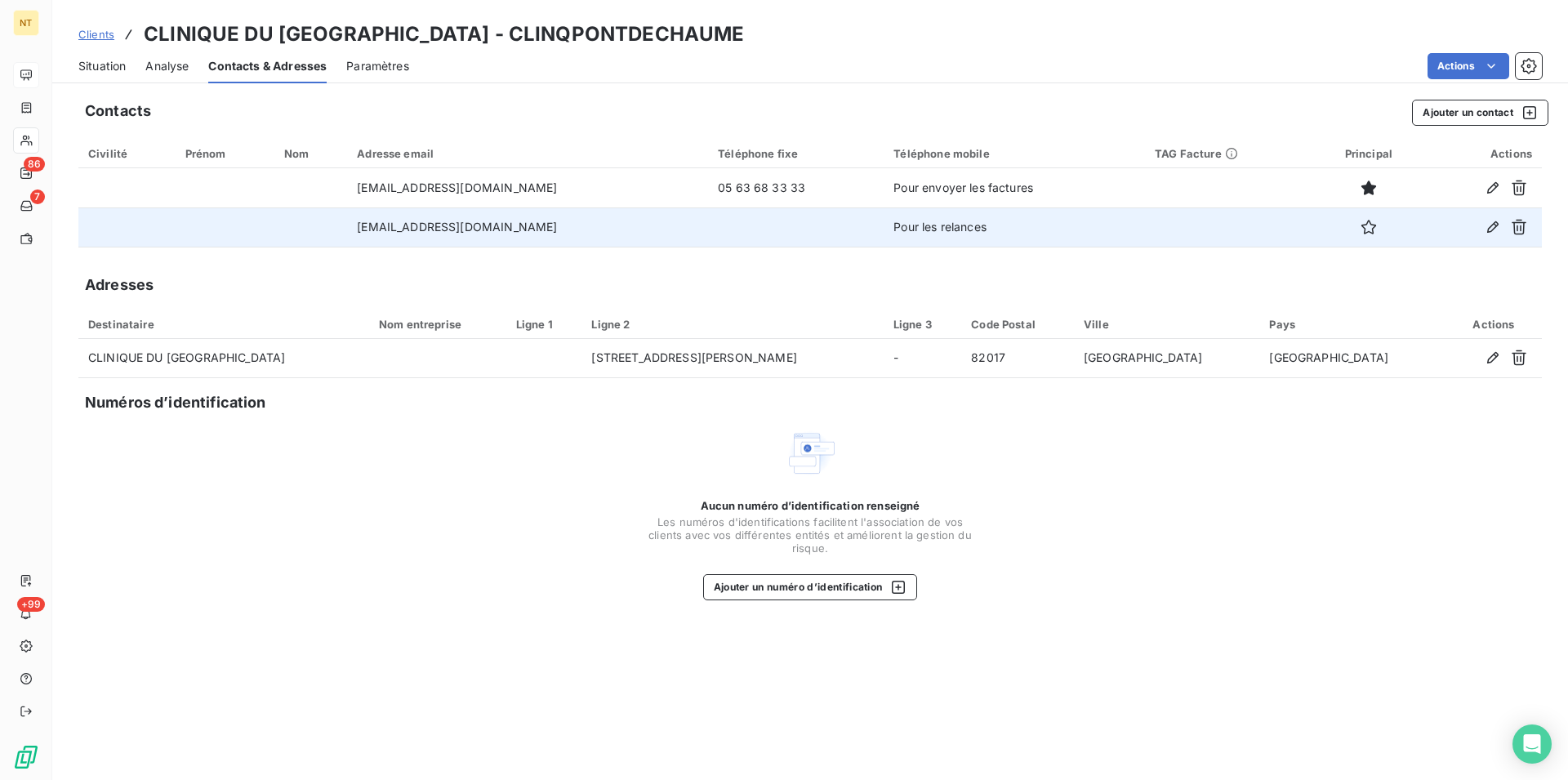
drag, startPoint x: 356, startPoint y: 224, endPoint x: 563, endPoint y: 243, distance: 207.9
click at [563, 243] on td "[EMAIL_ADDRESS][DOMAIN_NAME]" at bounding box center [527, 227] width 361 height 39
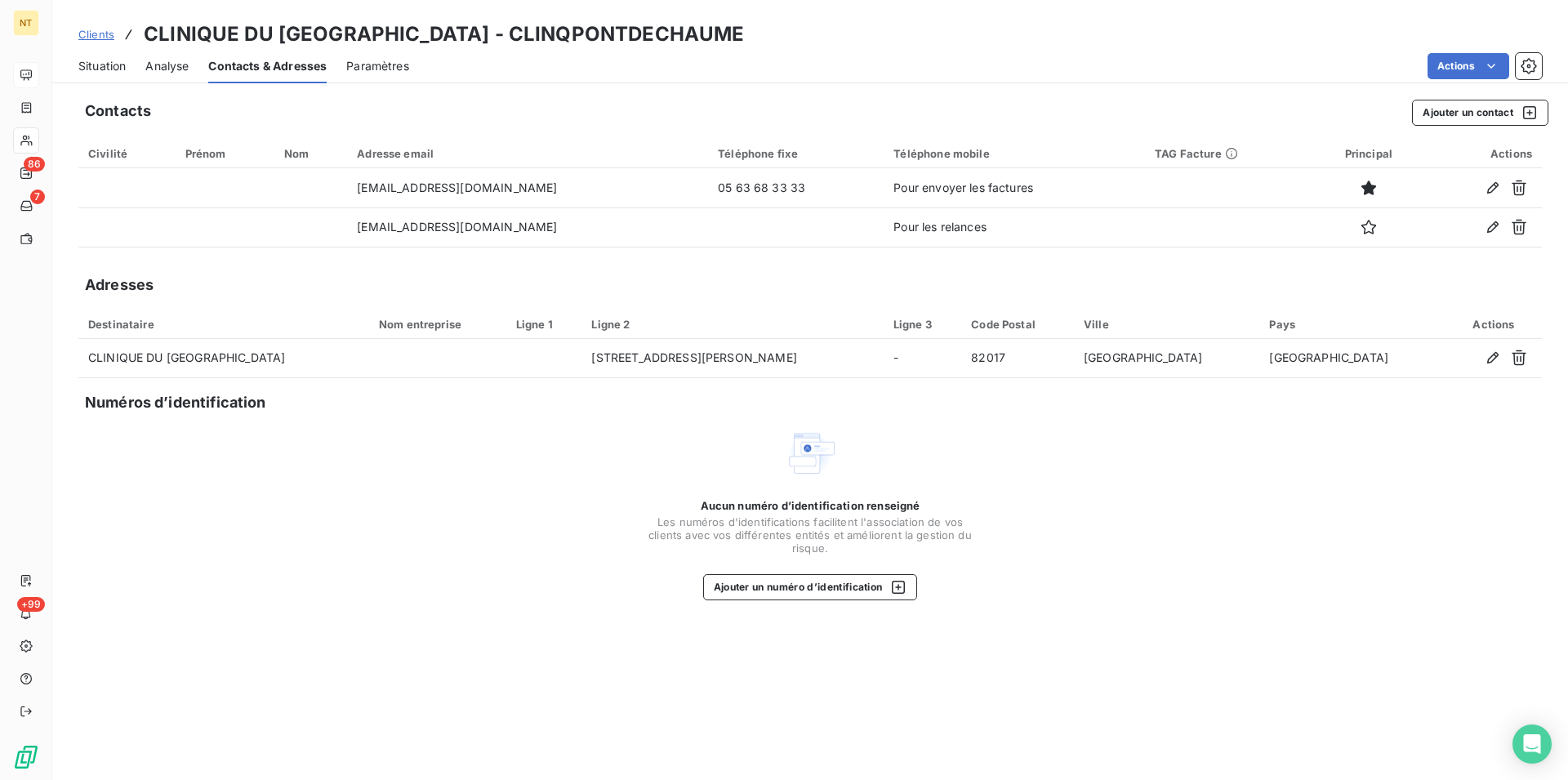
click at [83, 68] on span "Situation" at bounding box center [102, 66] width 47 height 17
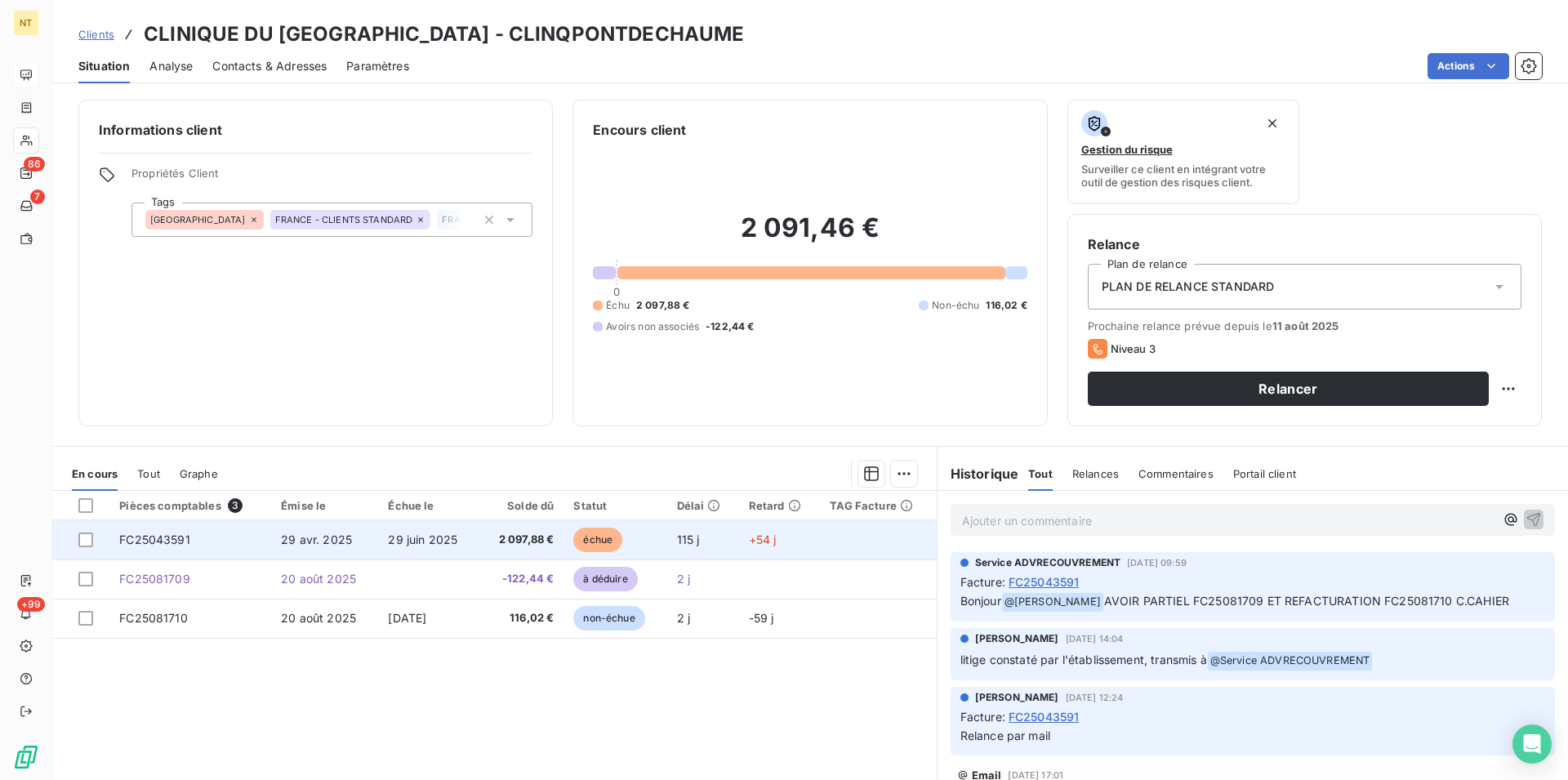
click at [199, 535] on td "FC25043591" at bounding box center [190, 539] width 162 height 39
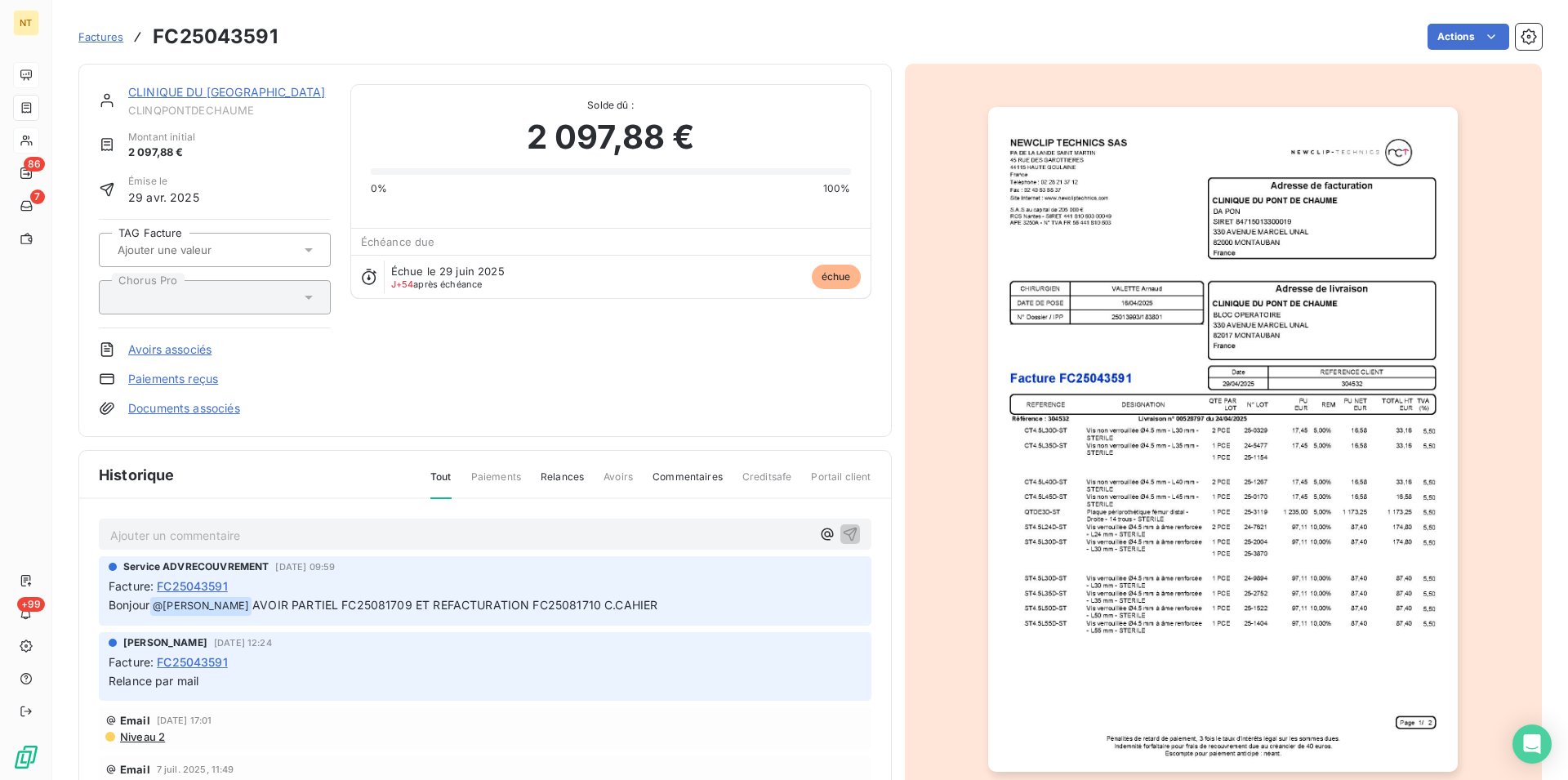
click at [1138, 382] on img "button" at bounding box center [1223, 439] width 470 height 664
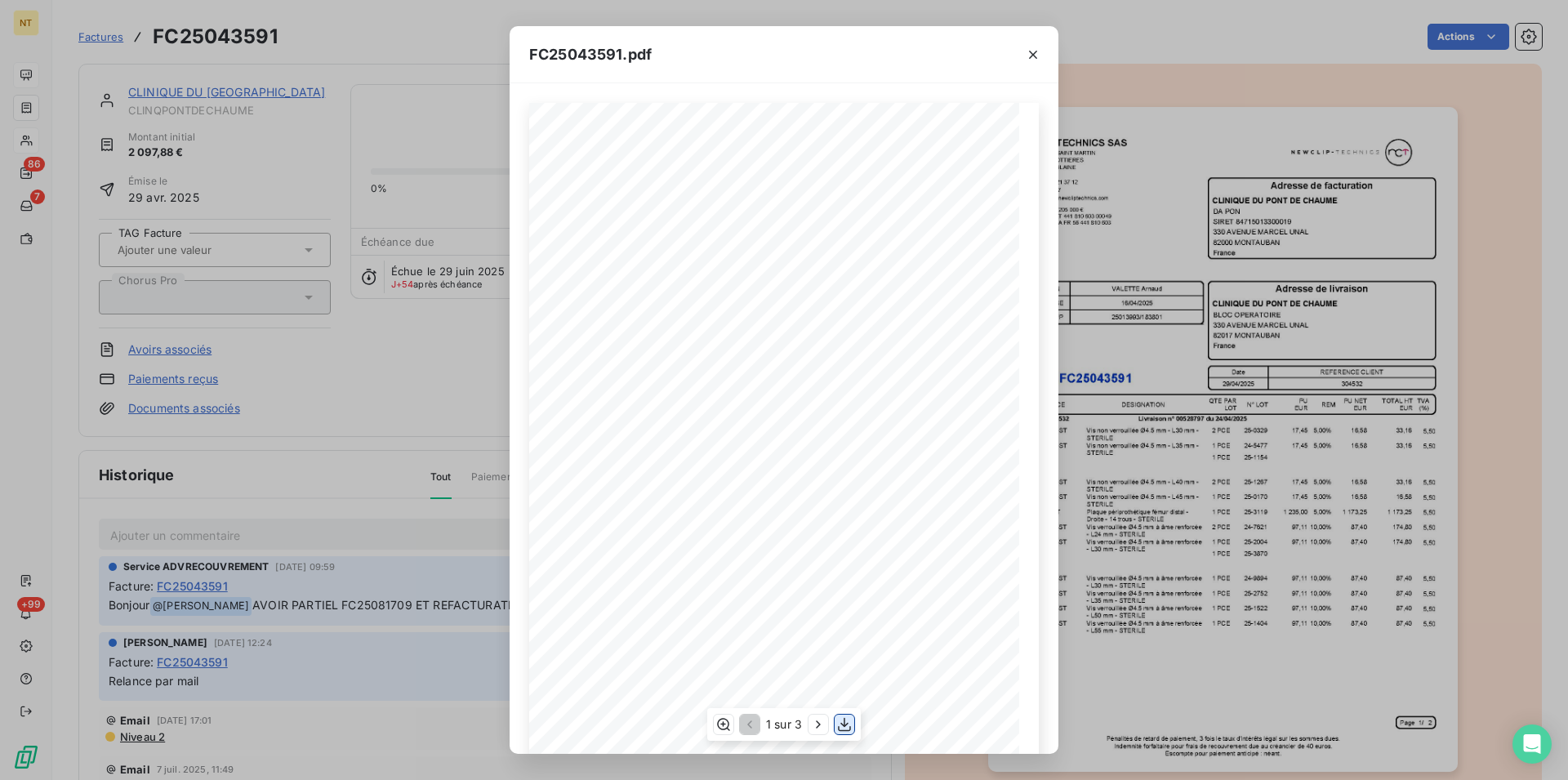
click at [842, 730] on icon "button" at bounding box center [844, 724] width 17 height 17
click at [1032, 50] on icon "button" at bounding box center [1033, 55] width 17 height 17
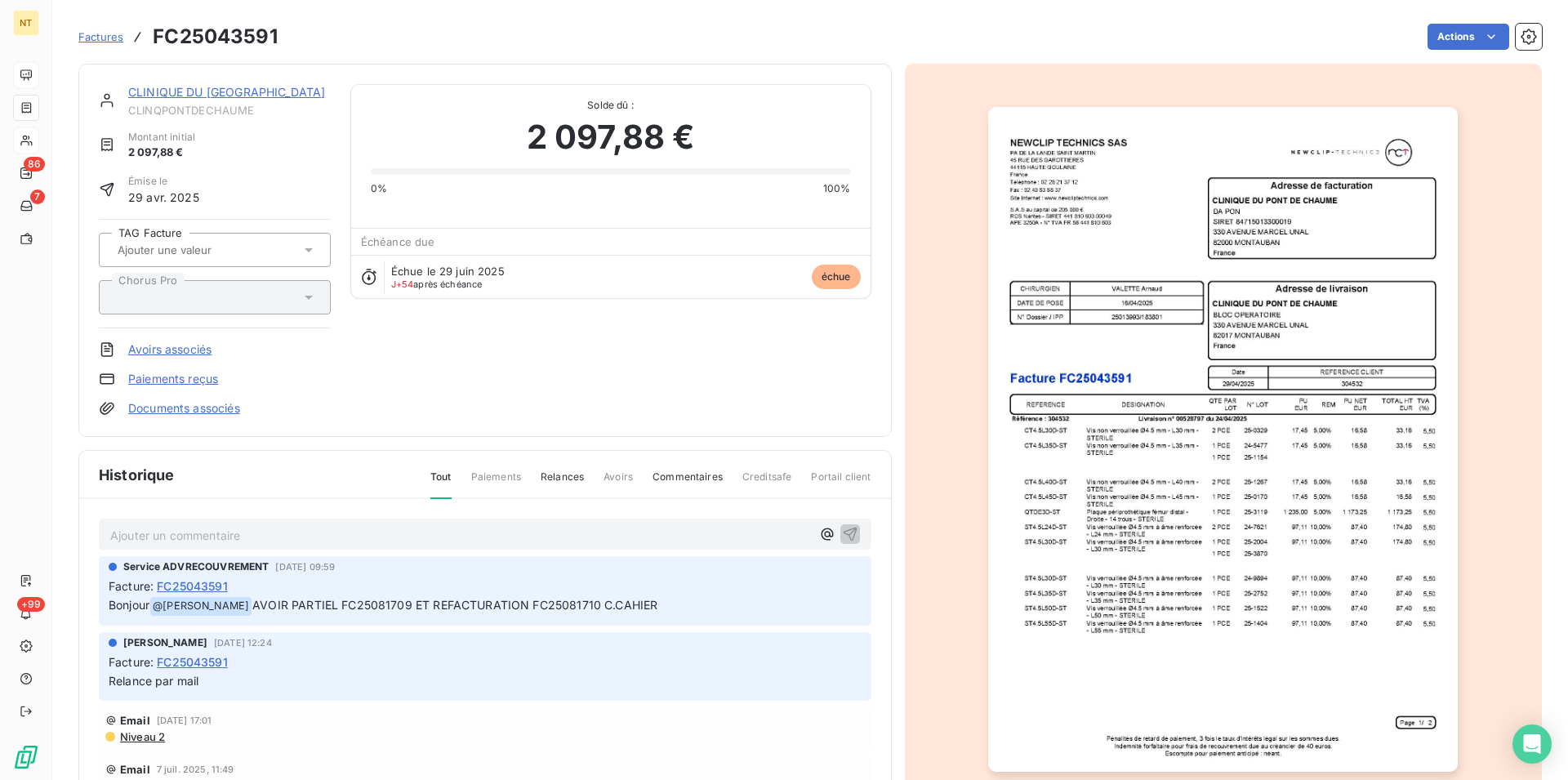
click at [215, 90] on link "CLINIQUE DU [GEOGRAPHIC_DATA]" at bounding box center [226, 92] width 197 height 14
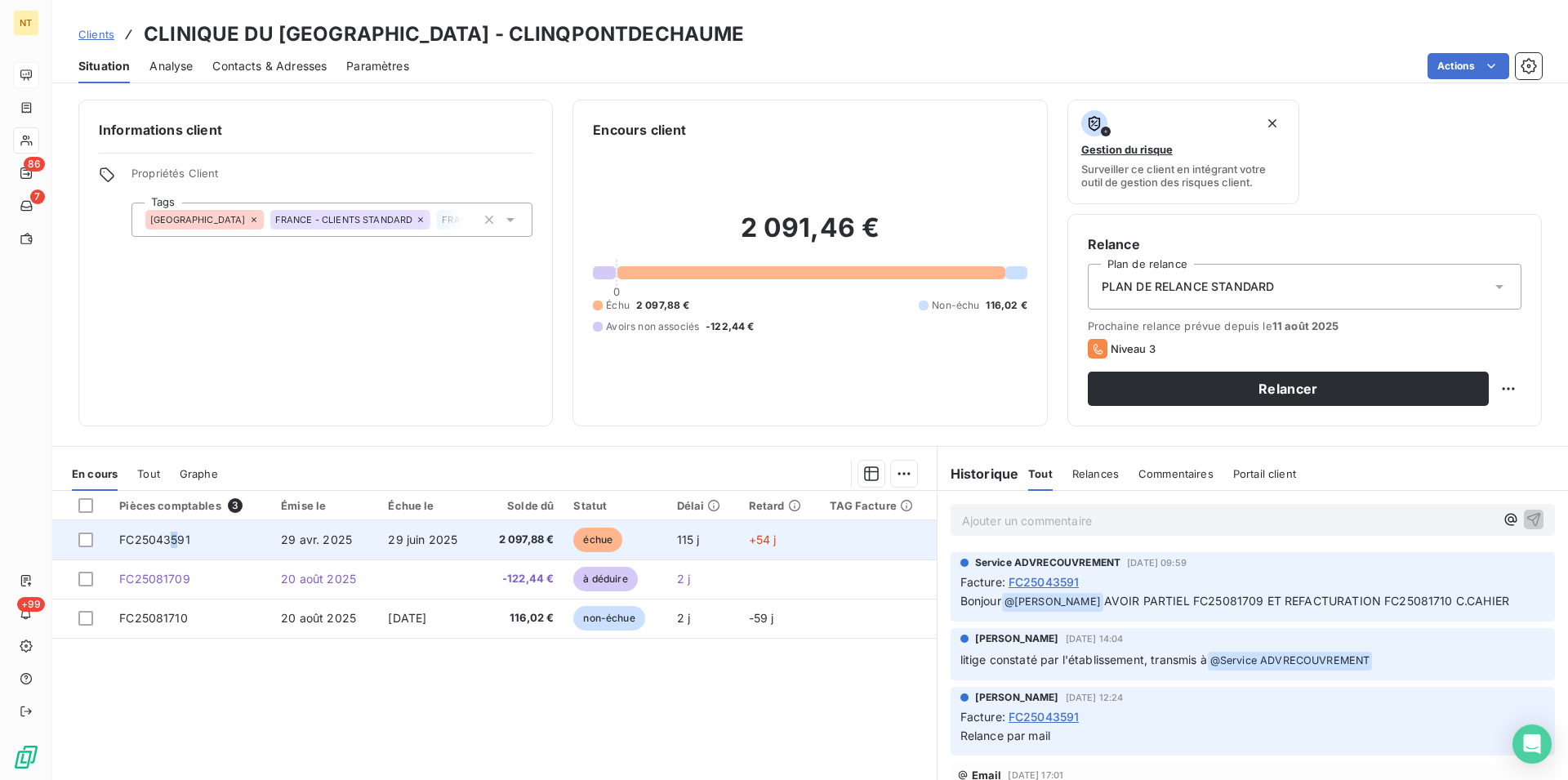
click at [176, 542] on span "FC25043591" at bounding box center [155, 539] width 71 height 14
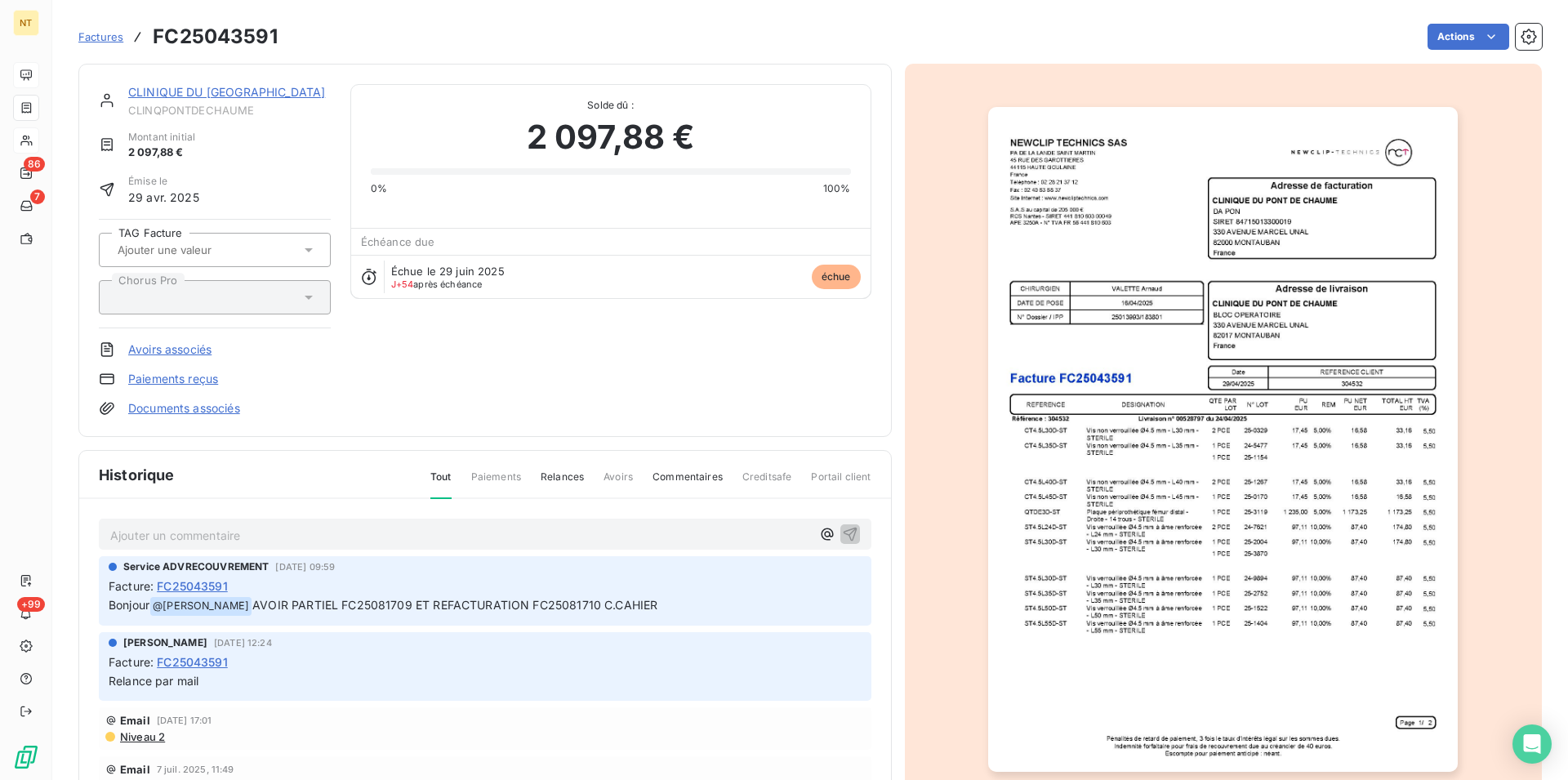
click at [174, 531] on p "Ajouter un commentaire ﻿" at bounding box center [461, 535] width 701 height 20
click at [842, 536] on icon "button" at bounding box center [850, 533] width 17 height 17
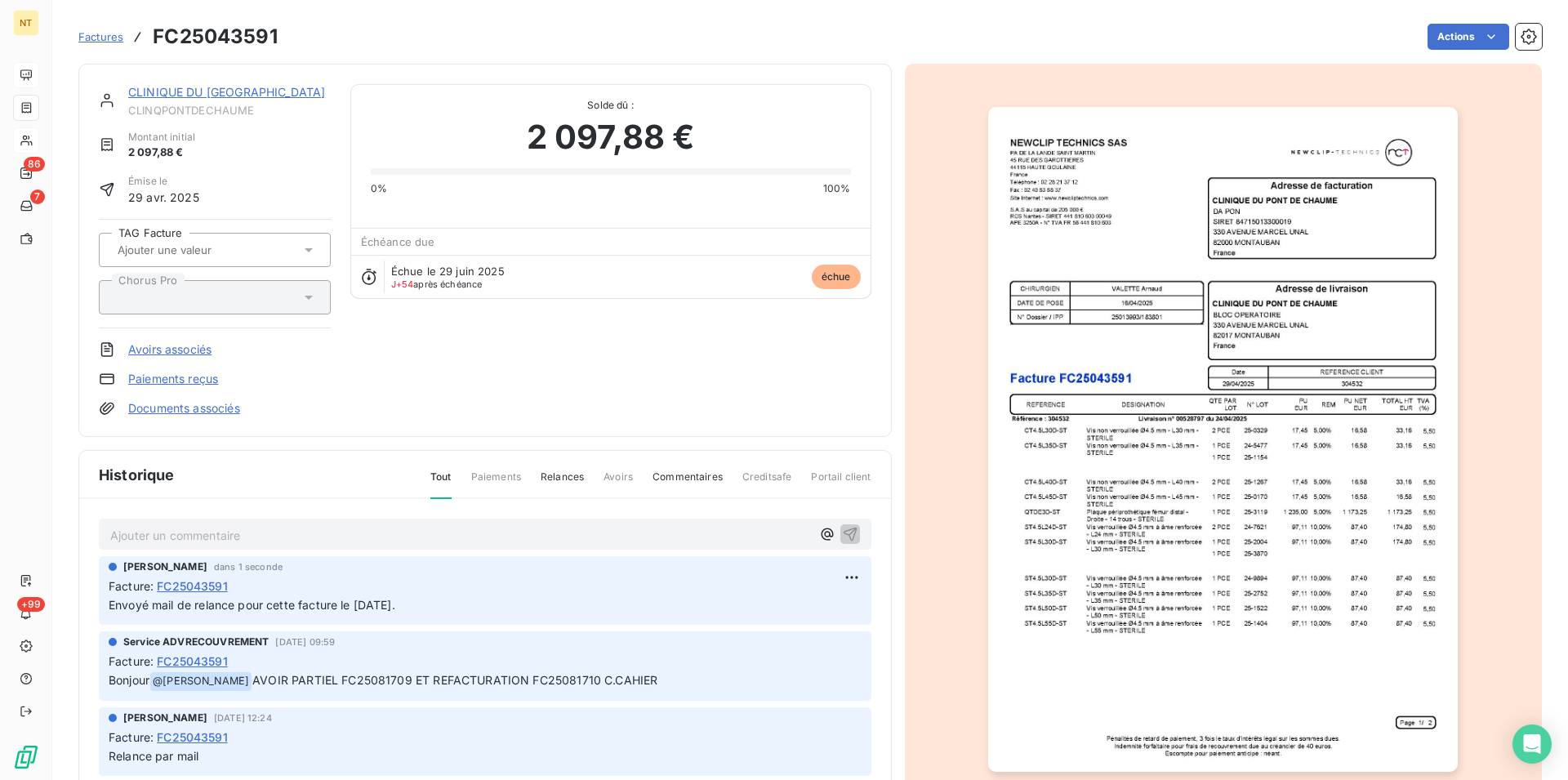
click at [204, 93] on link "CLINIQUE DU [GEOGRAPHIC_DATA]" at bounding box center [226, 92] width 197 height 14
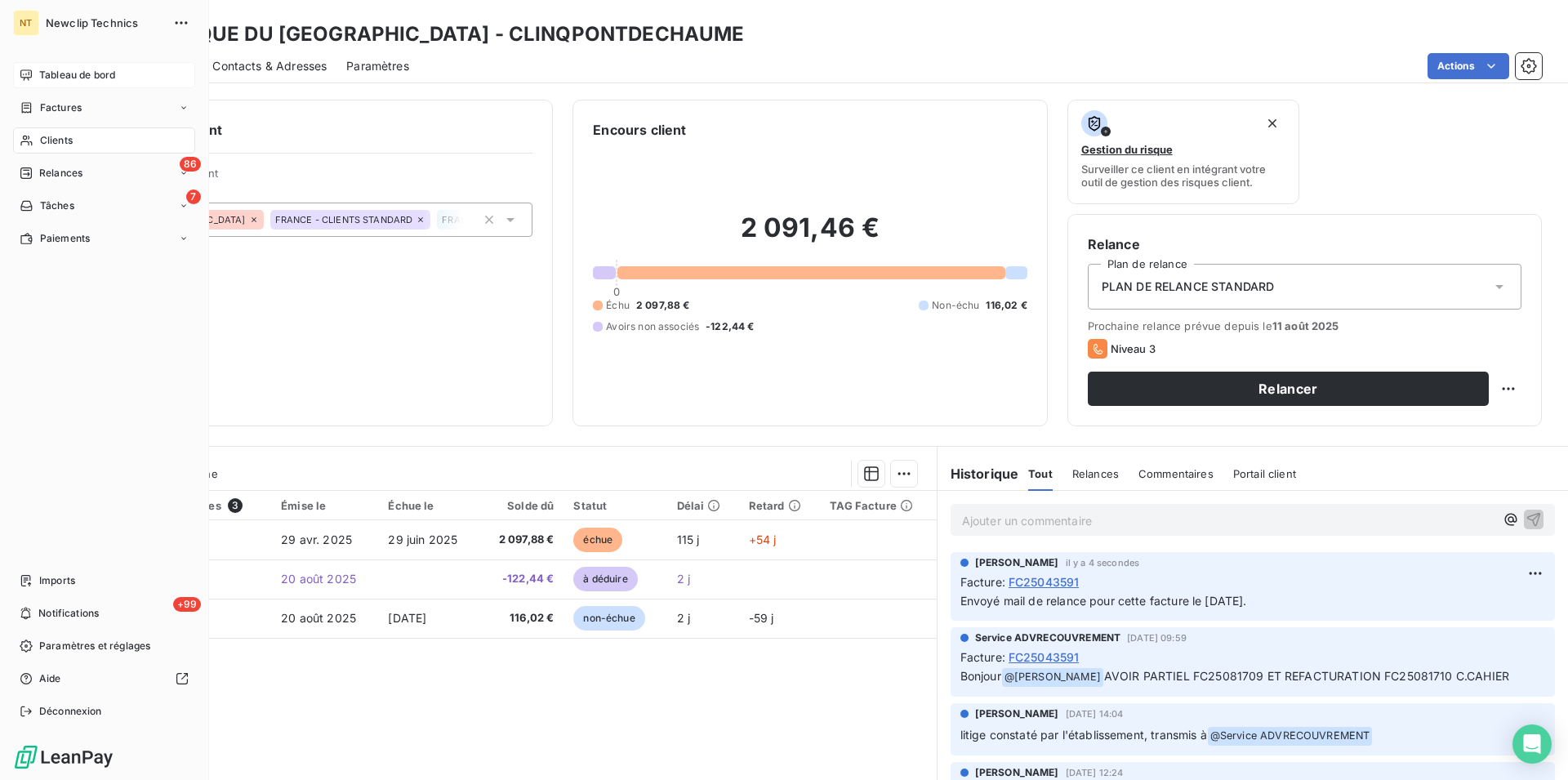
drag, startPoint x: 67, startPoint y: 142, endPoint x: 79, endPoint y: 136, distance: 13.4
click at [67, 141] on span "Clients" at bounding box center [57, 140] width 33 height 15
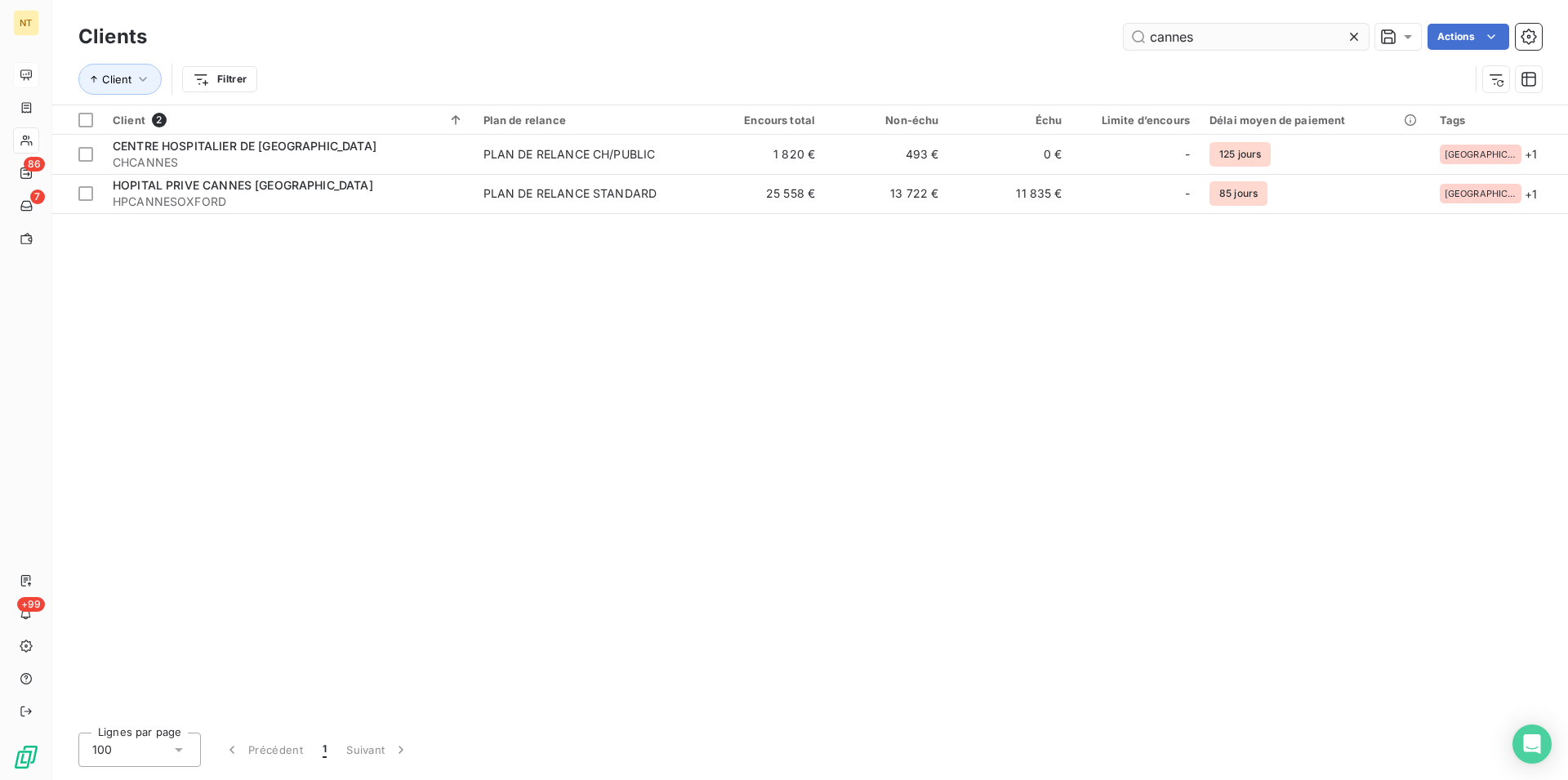
drag, startPoint x: 1216, startPoint y: 34, endPoint x: 1124, endPoint y: 31, distance: 92.0
click at [1124, 31] on input "cannes" at bounding box center [1246, 37] width 245 height 26
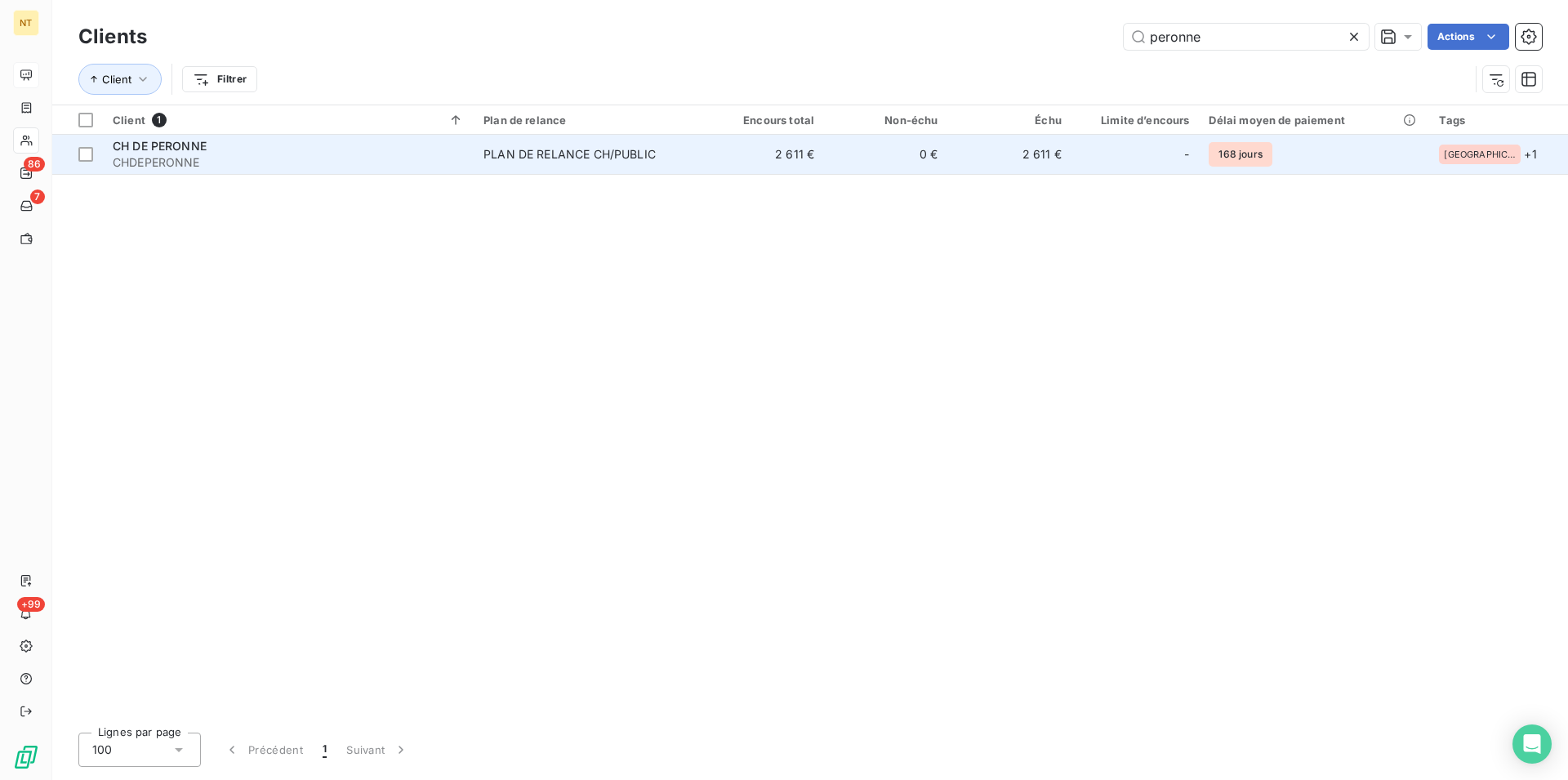
type input "peronne"
click at [184, 159] on span "CHDEPERONNE" at bounding box center [289, 162] width 351 height 17
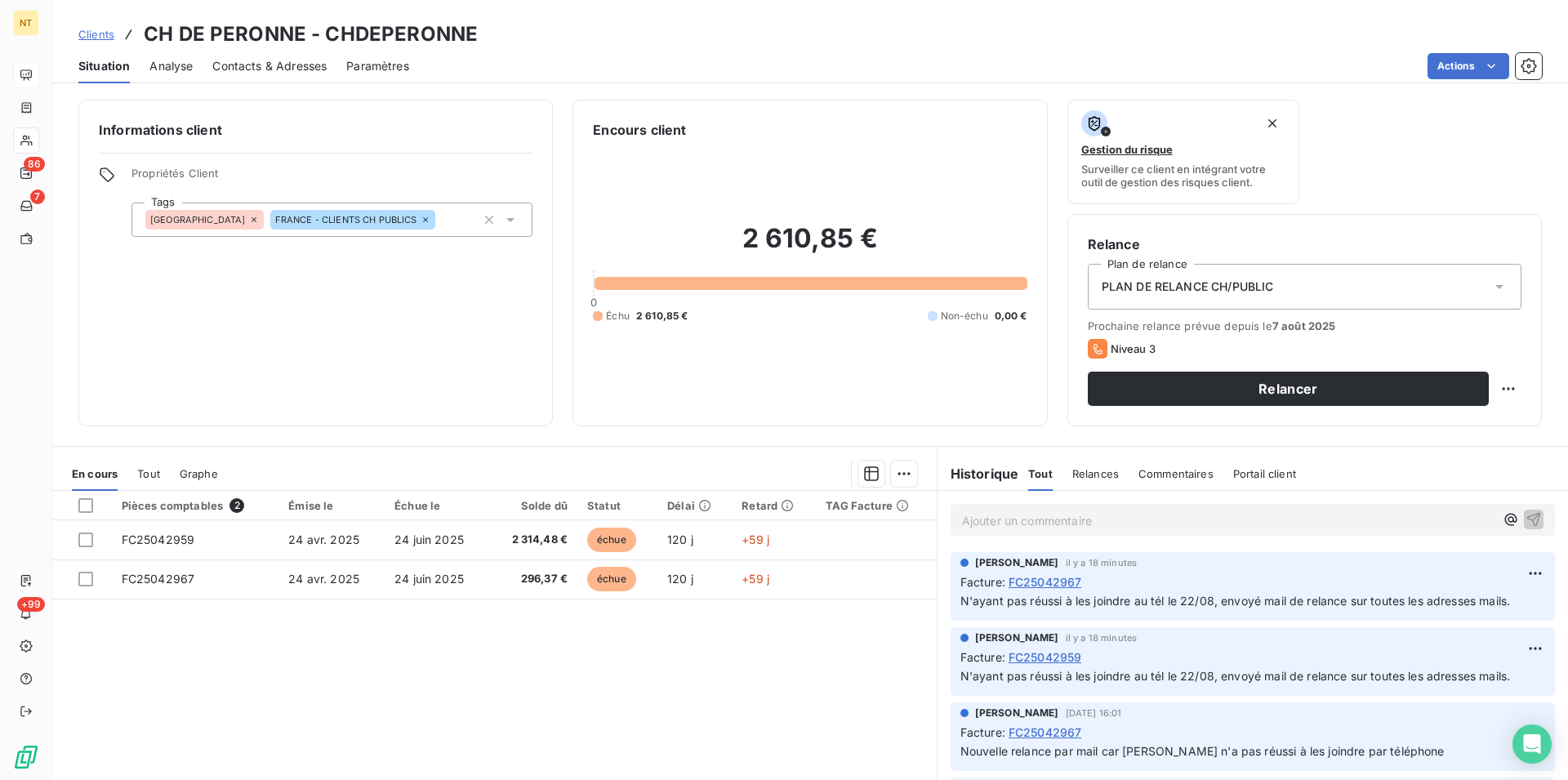
click at [962, 516] on p "Ajouter un commentaire ﻿" at bounding box center [1228, 520] width 532 height 20
click at [1309, 522] on span "Elle ne risquait pas de me répondre retour de mail en congé jusuq'au 29/08" at bounding box center [1168, 519] width 412 height 14
click at [1525, 515] on icon "button" at bounding box center [1533, 518] width 17 height 17
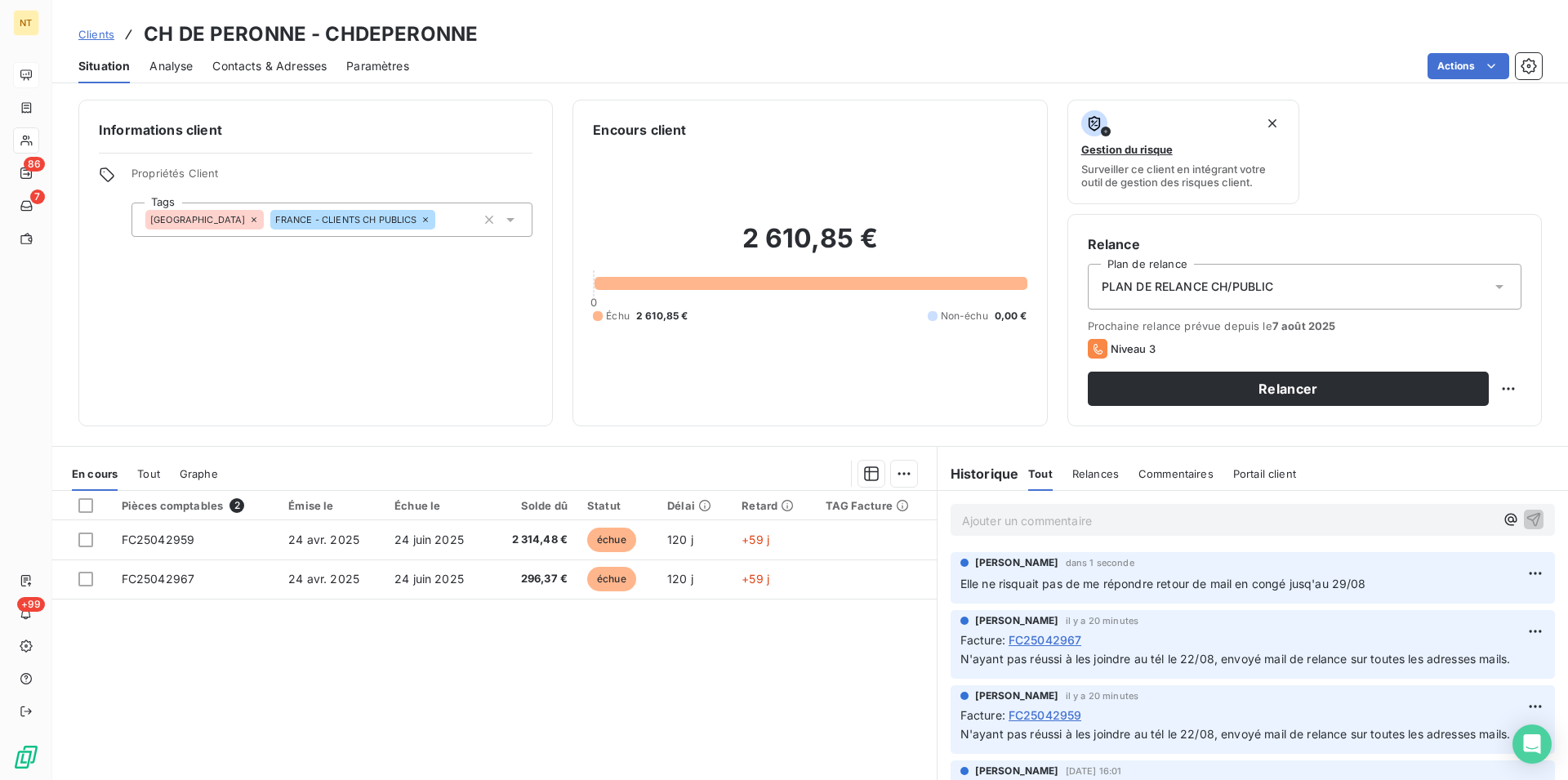
click at [297, 57] on div "Contacts & Adresses" at bounding box center [269, 65] width 114 height 34
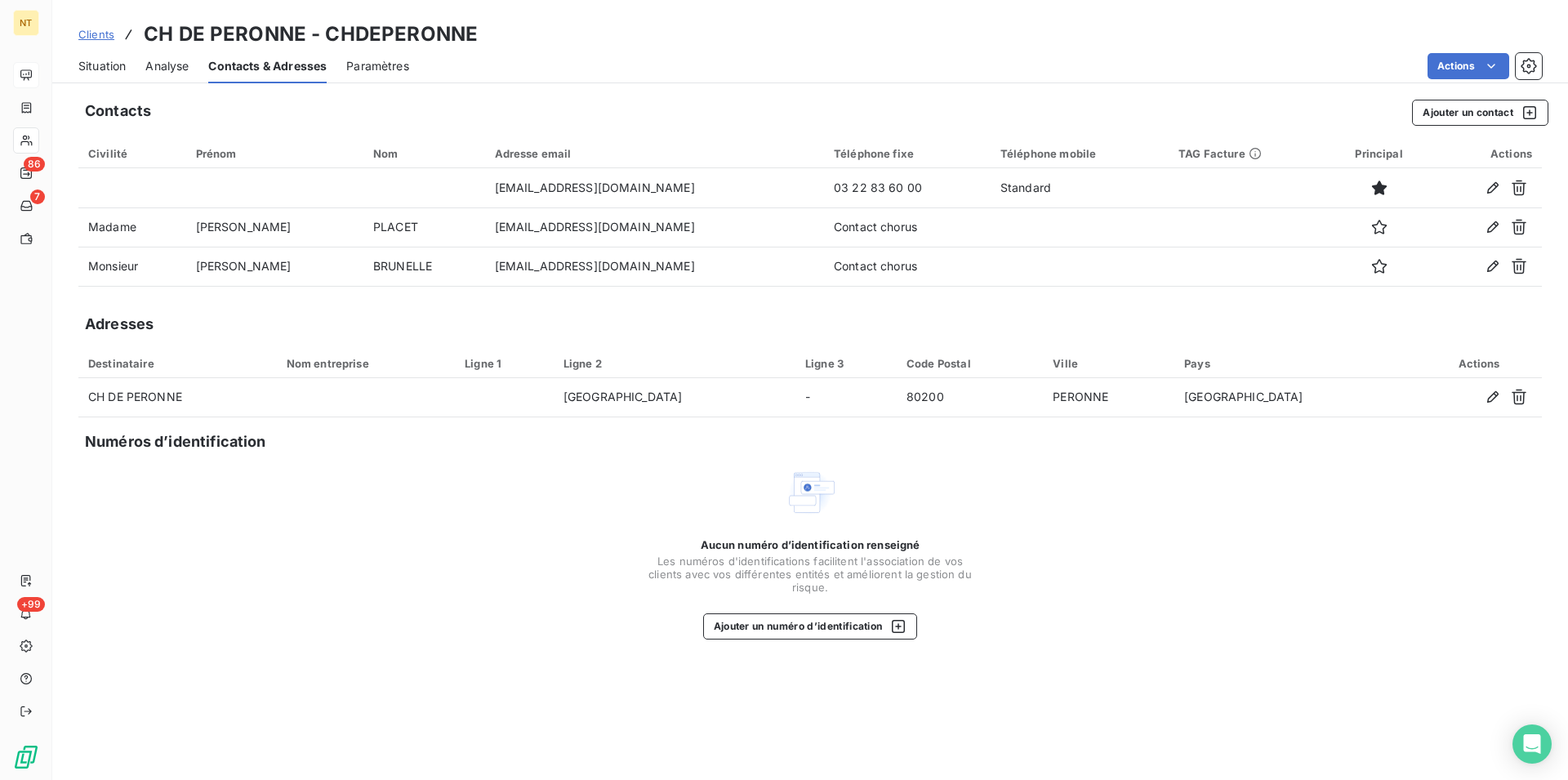
click at [101, 74] on span "Situation" at bounding box center [102, 66] width 47 height 17
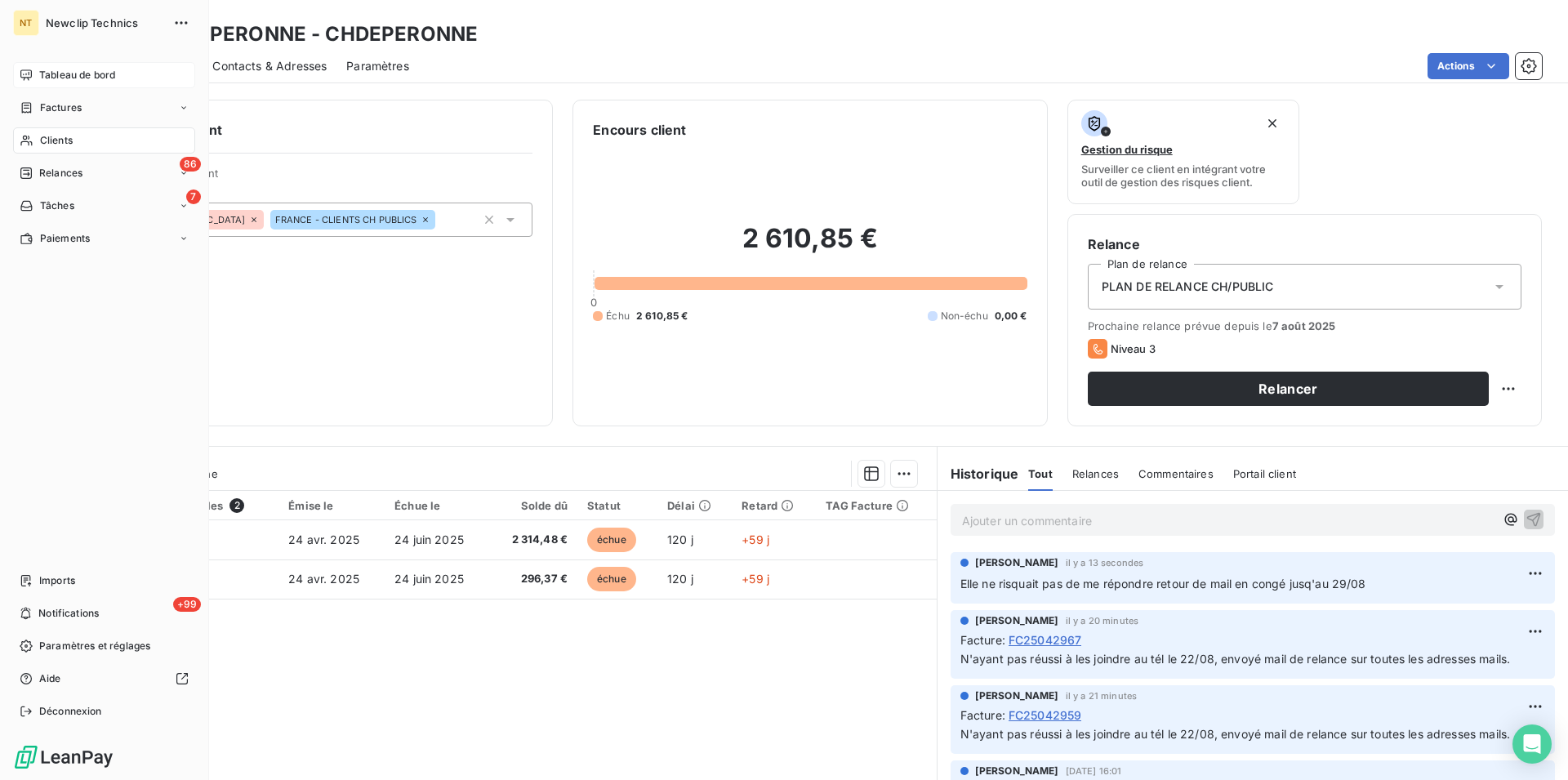
click at [71, 130] on div "Clients" at bounding box center [103, 140] width 182 height 26
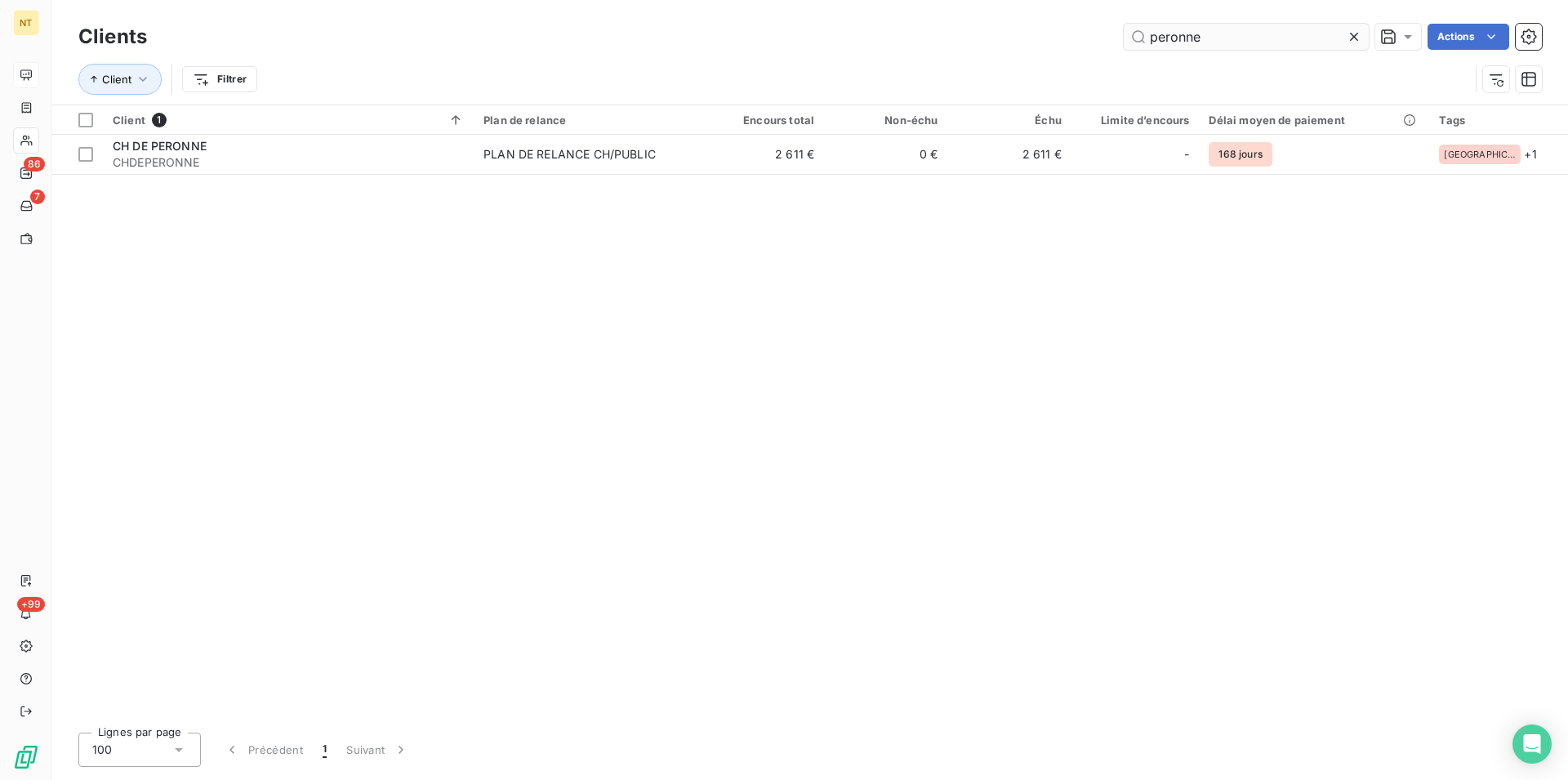
drag, startPoint x: 1213, startPoint y: 46, endPoint x: 1144, endPoint y: 37, distance: 69.6
click at [1144, 37] on input "peronne" at bounding box center [1246, 37] width 245 height 26
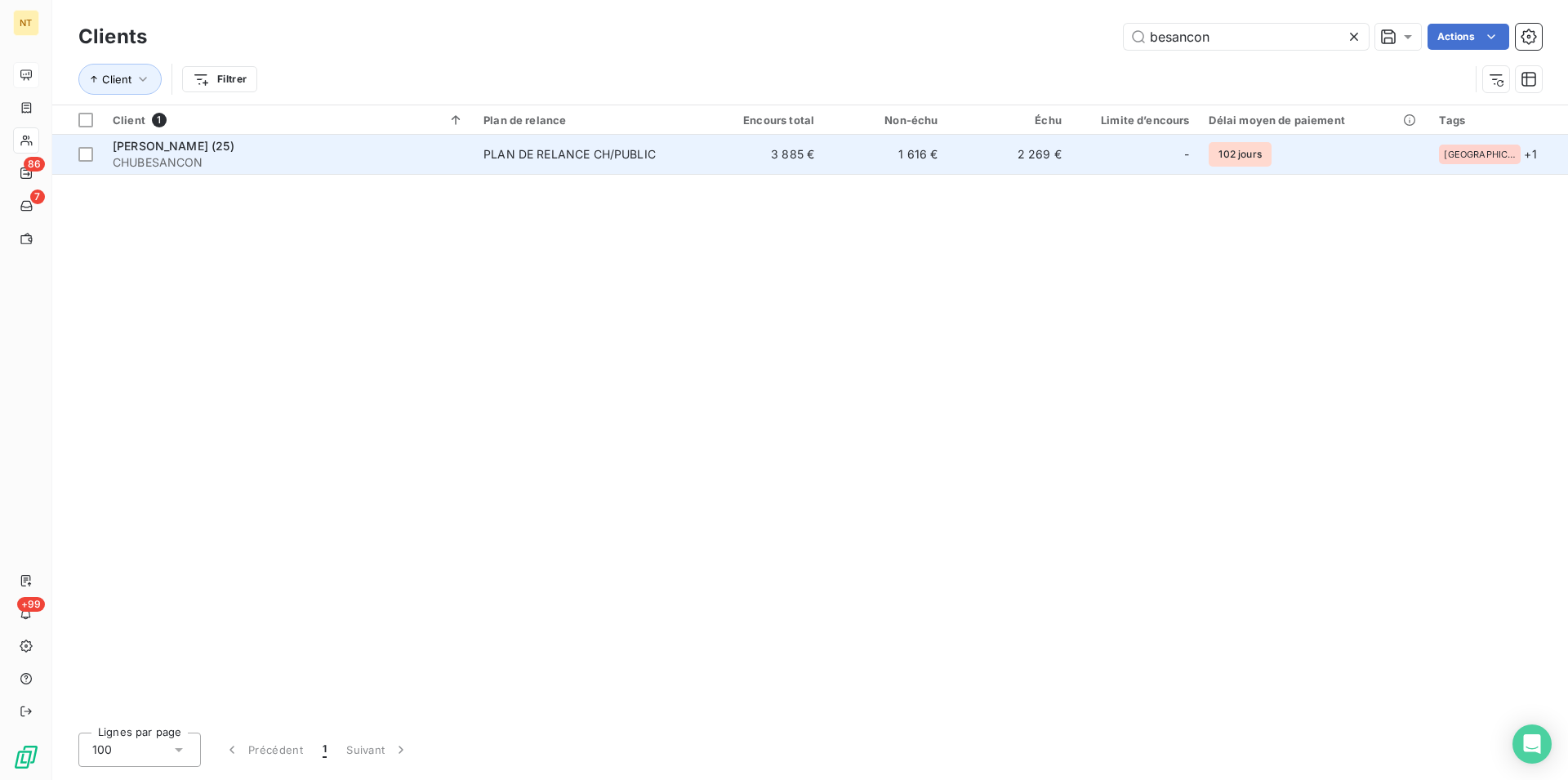
type input "besancon"
click at [236, 142] on div "[PERSON_NAME] (25)" at bounding box center [289, 146] width 351 height 17
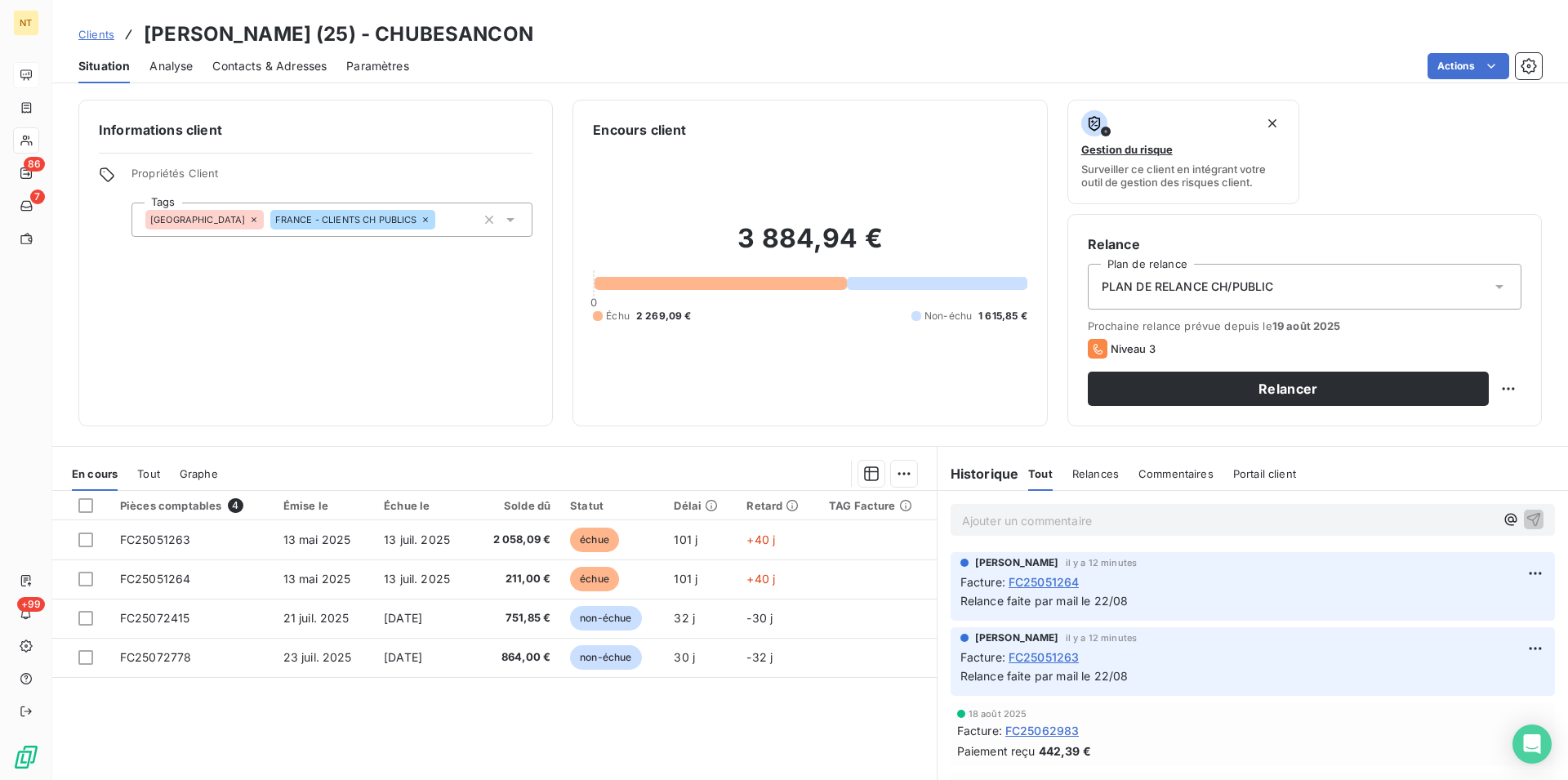
click at [273, 70] on span "Contacts & Adresses" at bounding box center [269, 66] width 114 height 17
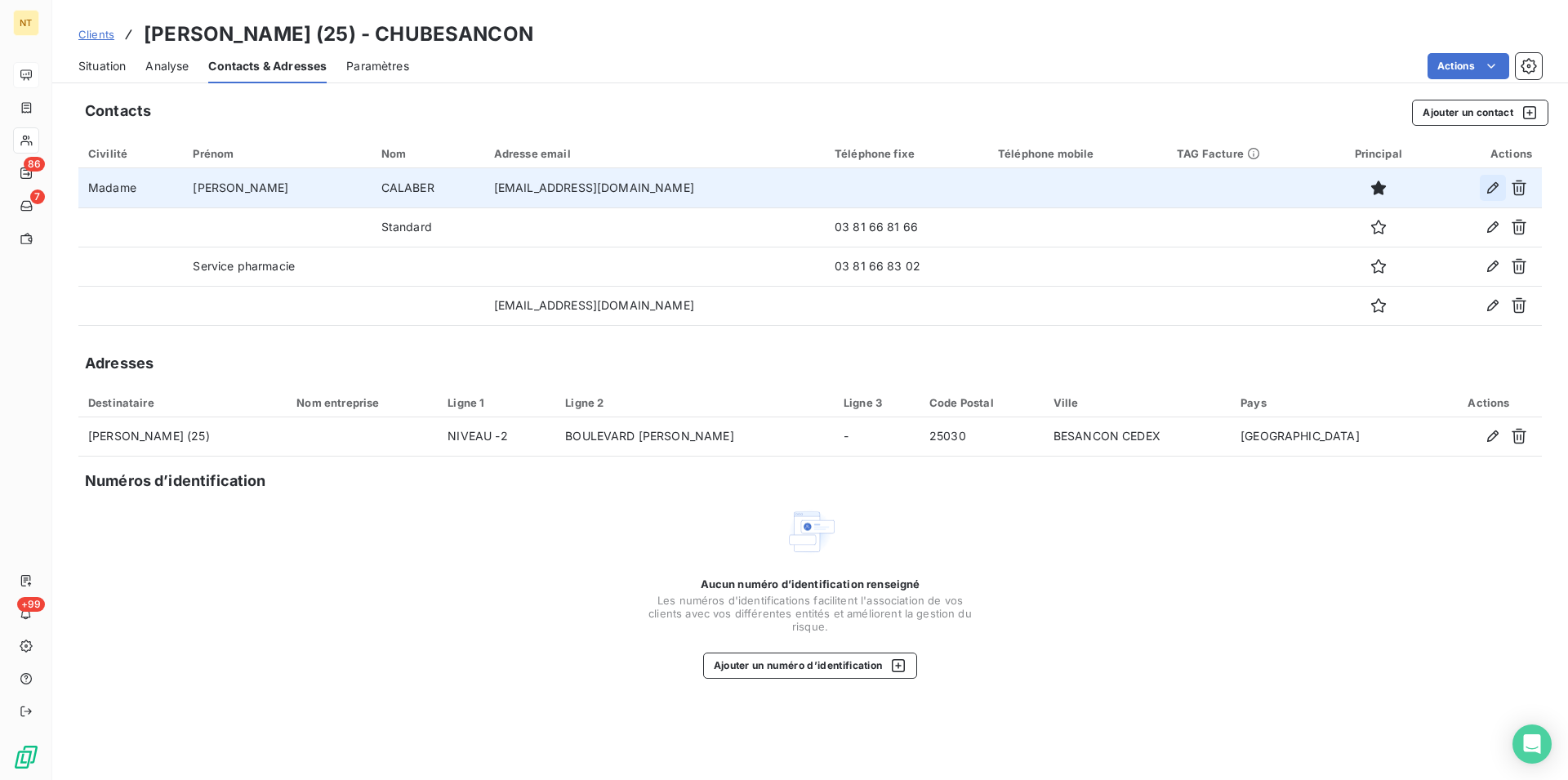
click at [1490, 186] on icon "button" at bounding box center [1492, 188] width 17 height 17
type input "[PERSON_NAME]"
type input "CALABER"
type input "[EMAIL_ADDRESS][DOMAIN_NAME]"
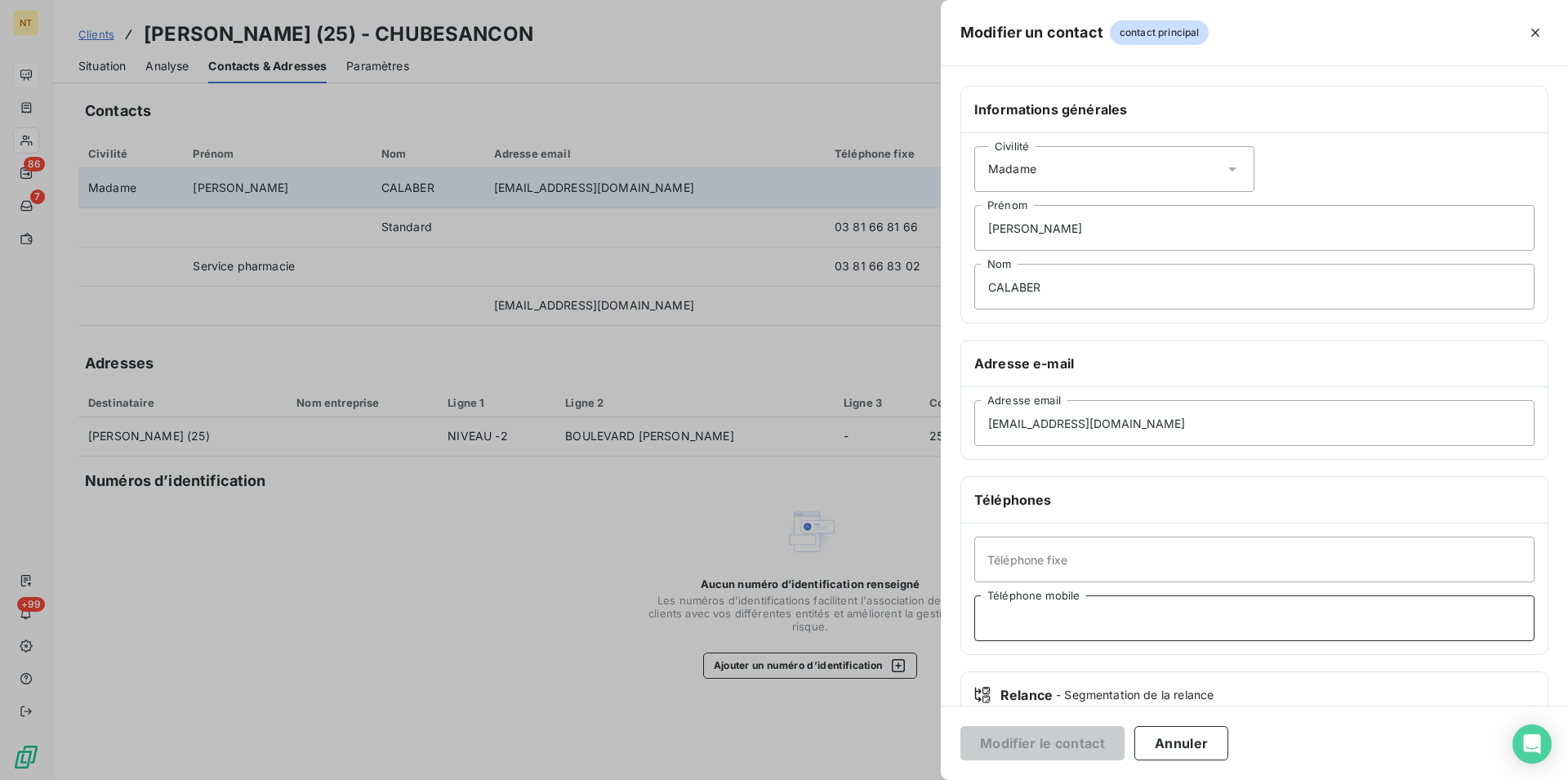
click at [994, 613] on input "Téléphone mobile" at bounding box center [1254, 618] width 560 height 46
click at [1044, 625] on input "Présente LMer V Sem paire" at bounding box center [1254, 618] width 560 height 46
click at [1139, 622] on input "Présente L,Mer V Sem paire" at bounding box center [1254, 618] width 560 height 46
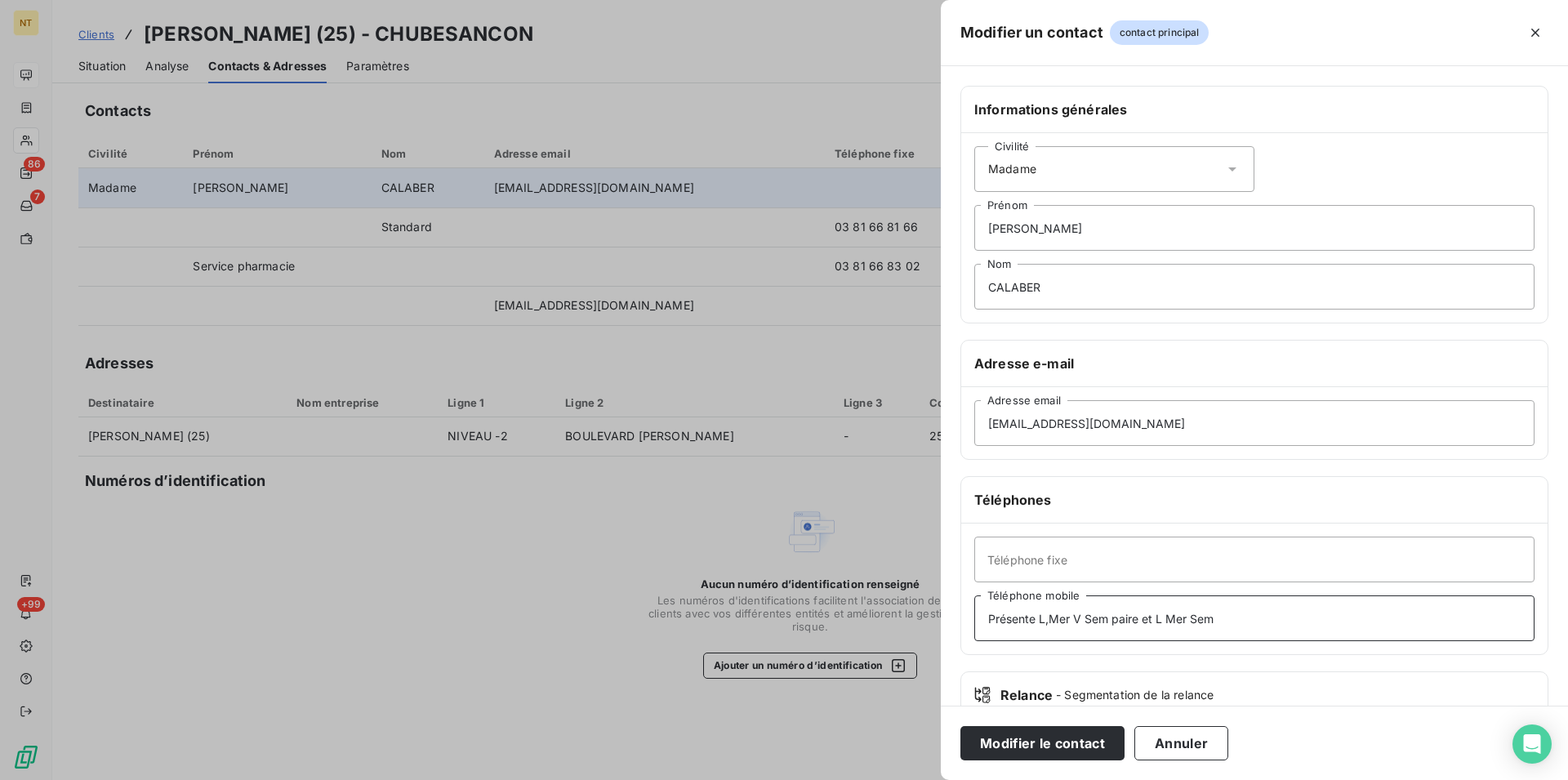
click at [1037, 617] on input "Présente L,Mer V Sem paire et L Mer Sem" at bounding box center [1254, 618] width 560 height 46
click at [1164, 623] on input "L,Mer V Sem paire et L Mer Sem" at bounding box center [1254, 618] width 560 height 46
click at [1043, 621] on input "L,Mer V Sem paire et L Mer Sem imp" at bounding box center [1254, 618] width 560 height 46
click at [1144, 617] on input "L,Mer V sem paire et L Mer Sem imp" at bounding box center [1254, 618] width 560 height 46
type input "L,Mer V sem paire et L Mer sem imp"
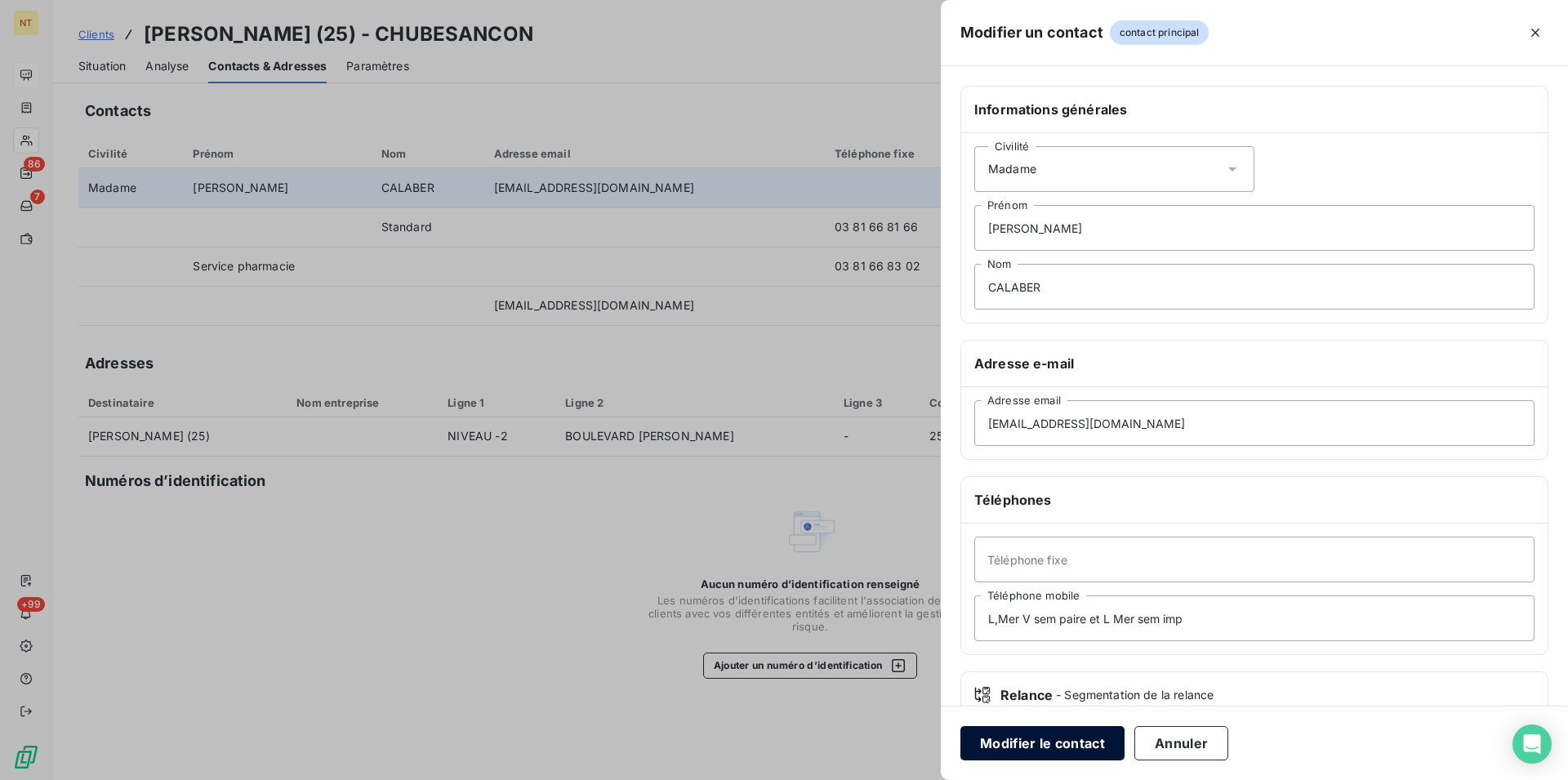
click at [1048, 737] on button "Modifier le contact" at bounding box center [1042, 743] width 164 height 34
